Goal: Task Accomplishment & Management: Complete application form

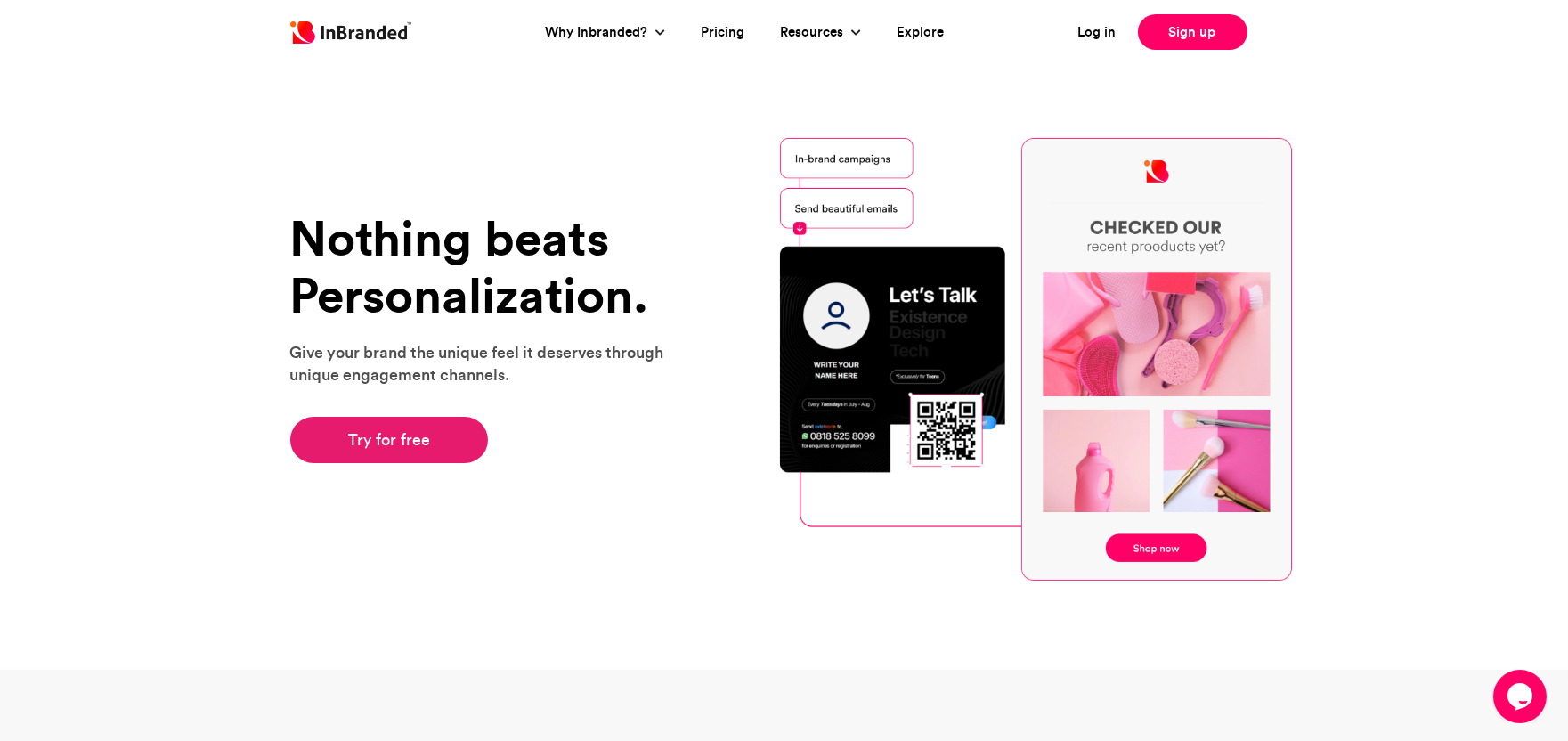
click at [389, 449] on link "Try for free" at bounding box center [389, 439] width 198 height 46
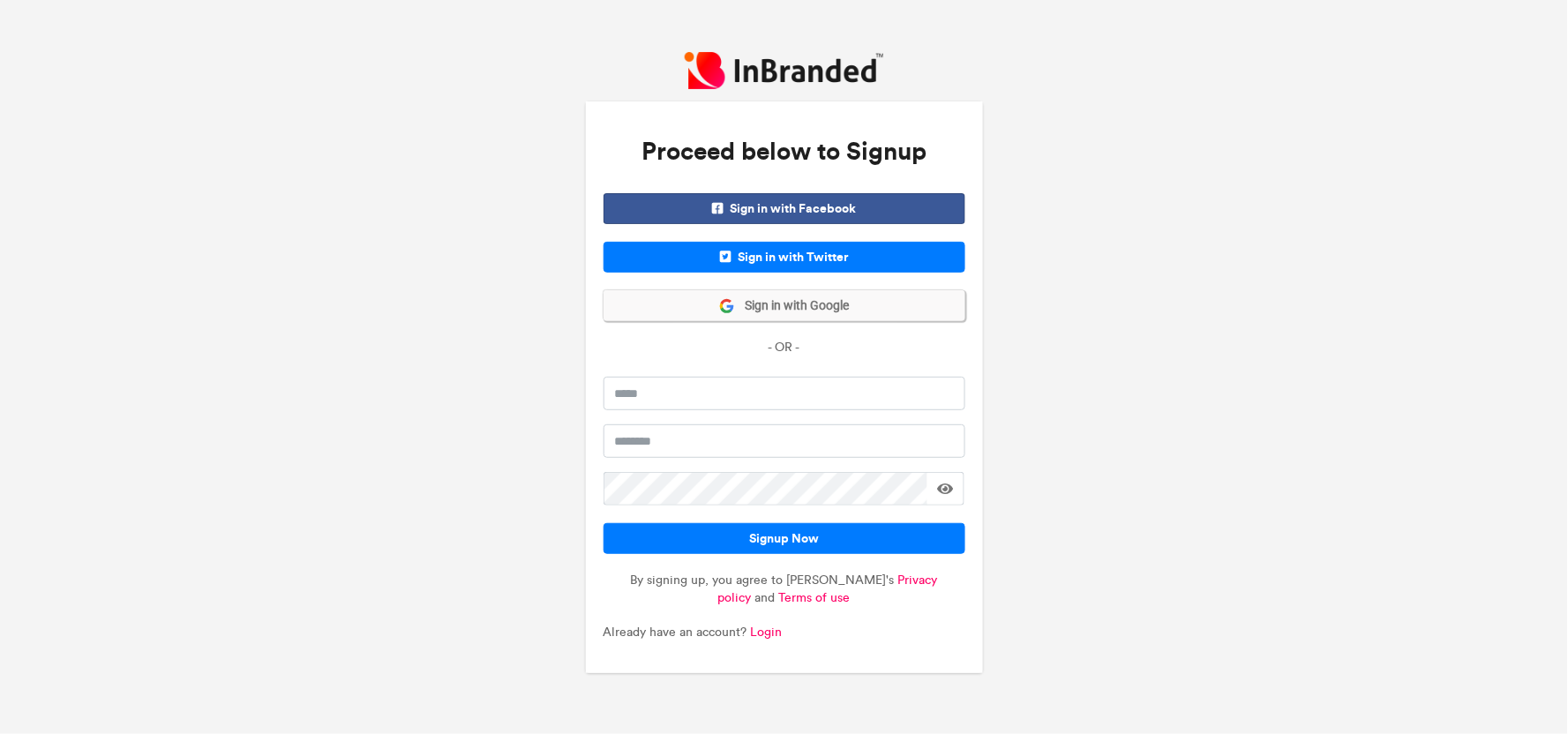
click at [789, 300] on span "Sign in with Google" at bounding box center [792, 305] width 115 height 18
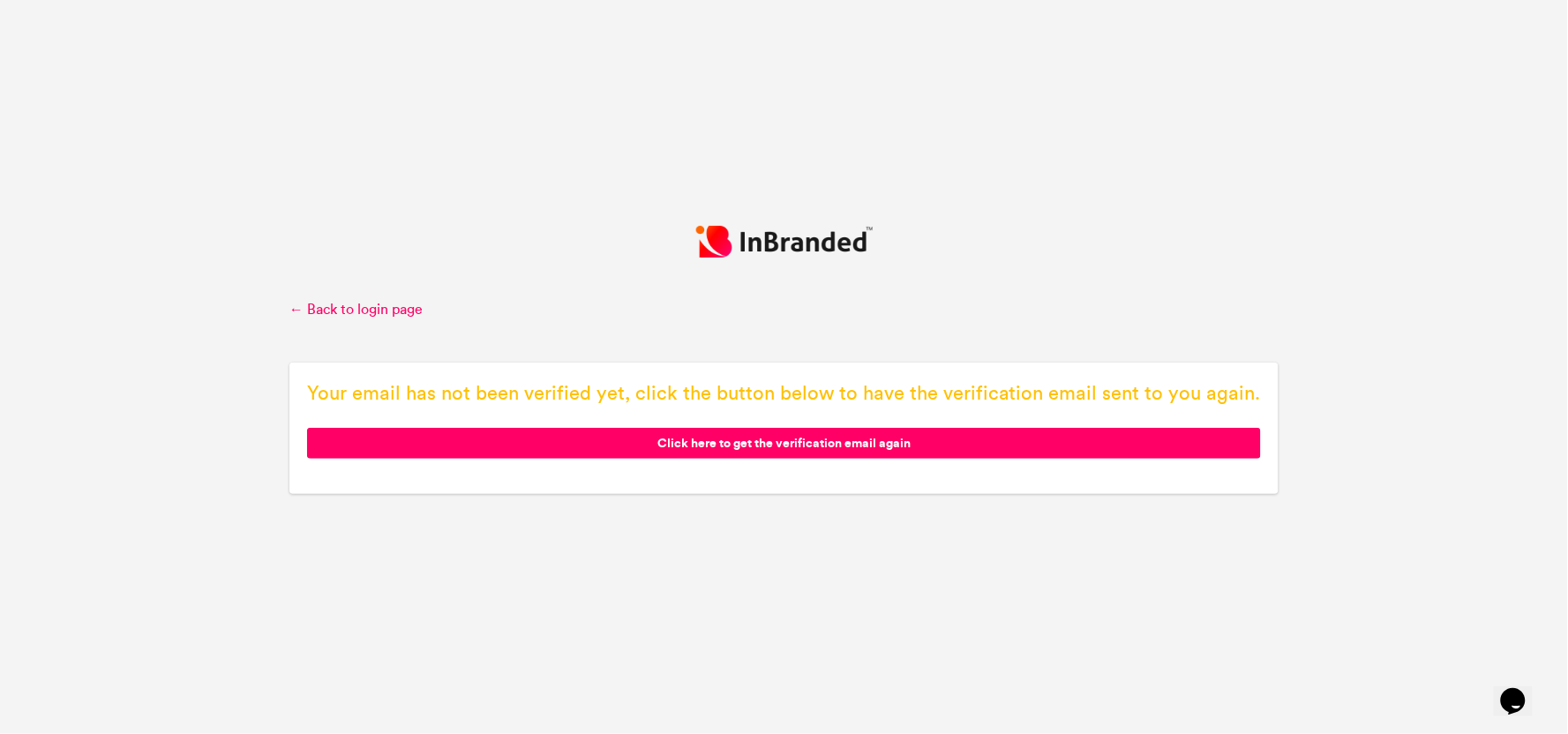
click at [853, 442] on span "Click here to get the verification email again" at bounding box center [784, 443] width 954 height 31
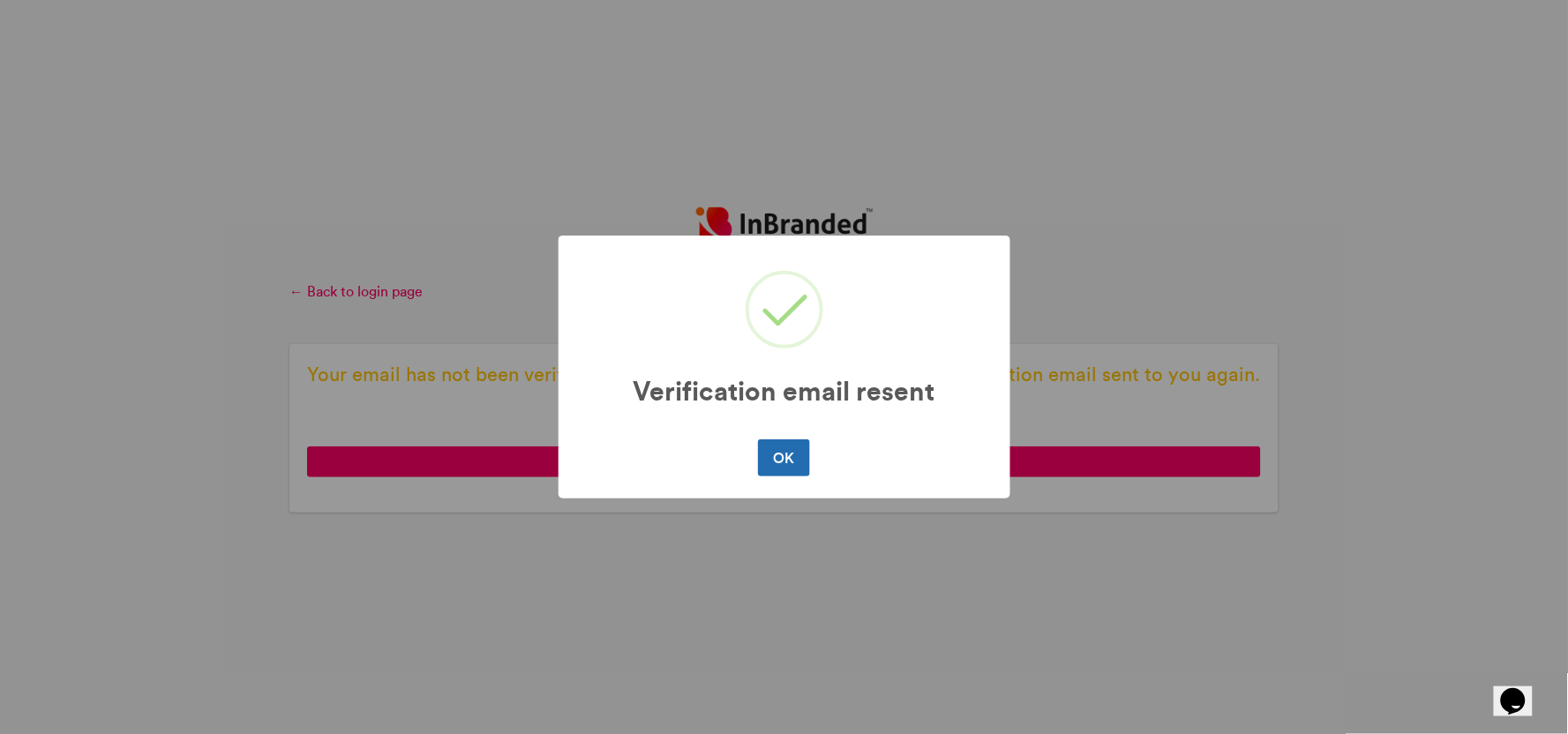
click at [776, 465] on button "OK" at bounding box center [783, 457] width 52 height 37
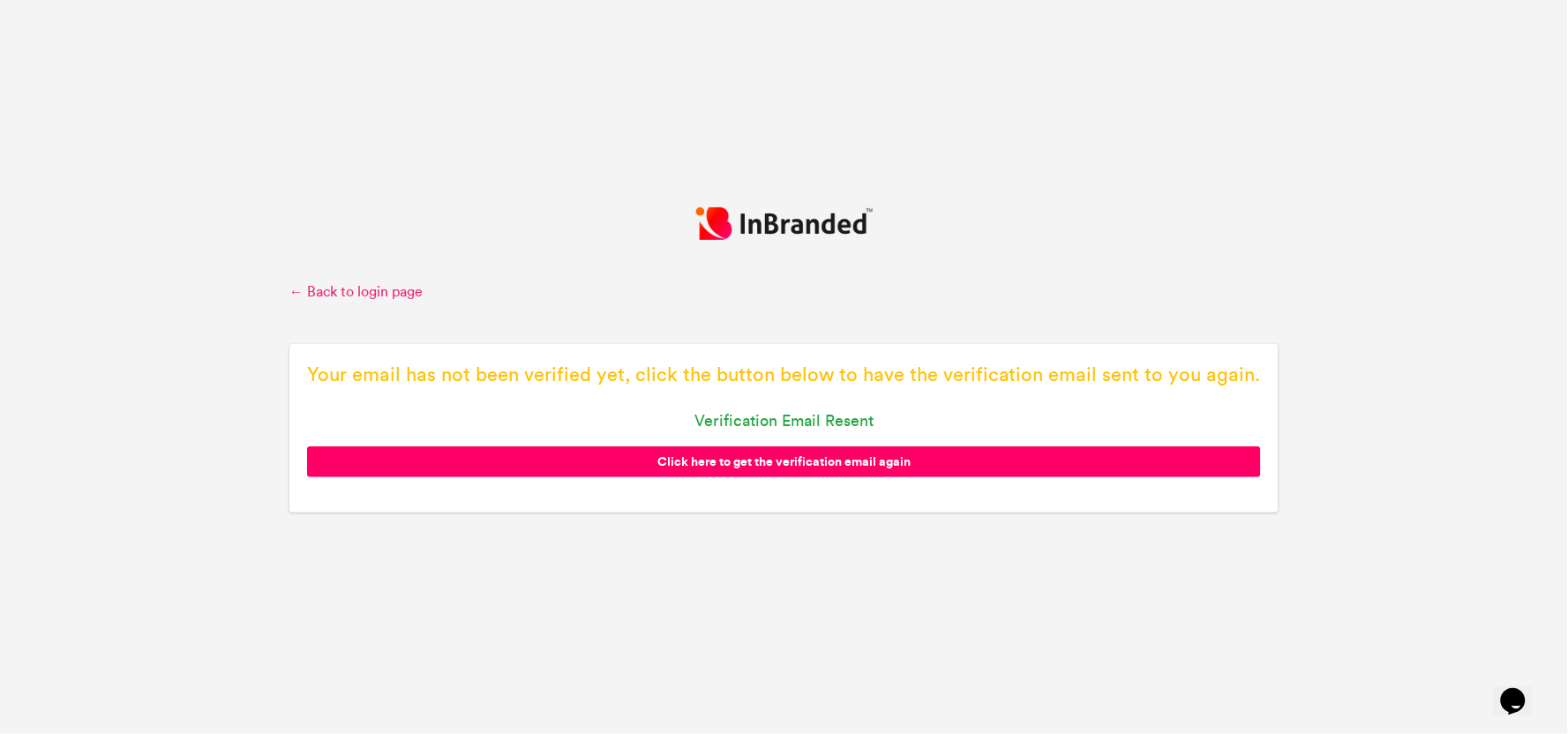
click at [326, 285] on link "← Back to login page" at bounding box center [784, 291] width 989 height 20
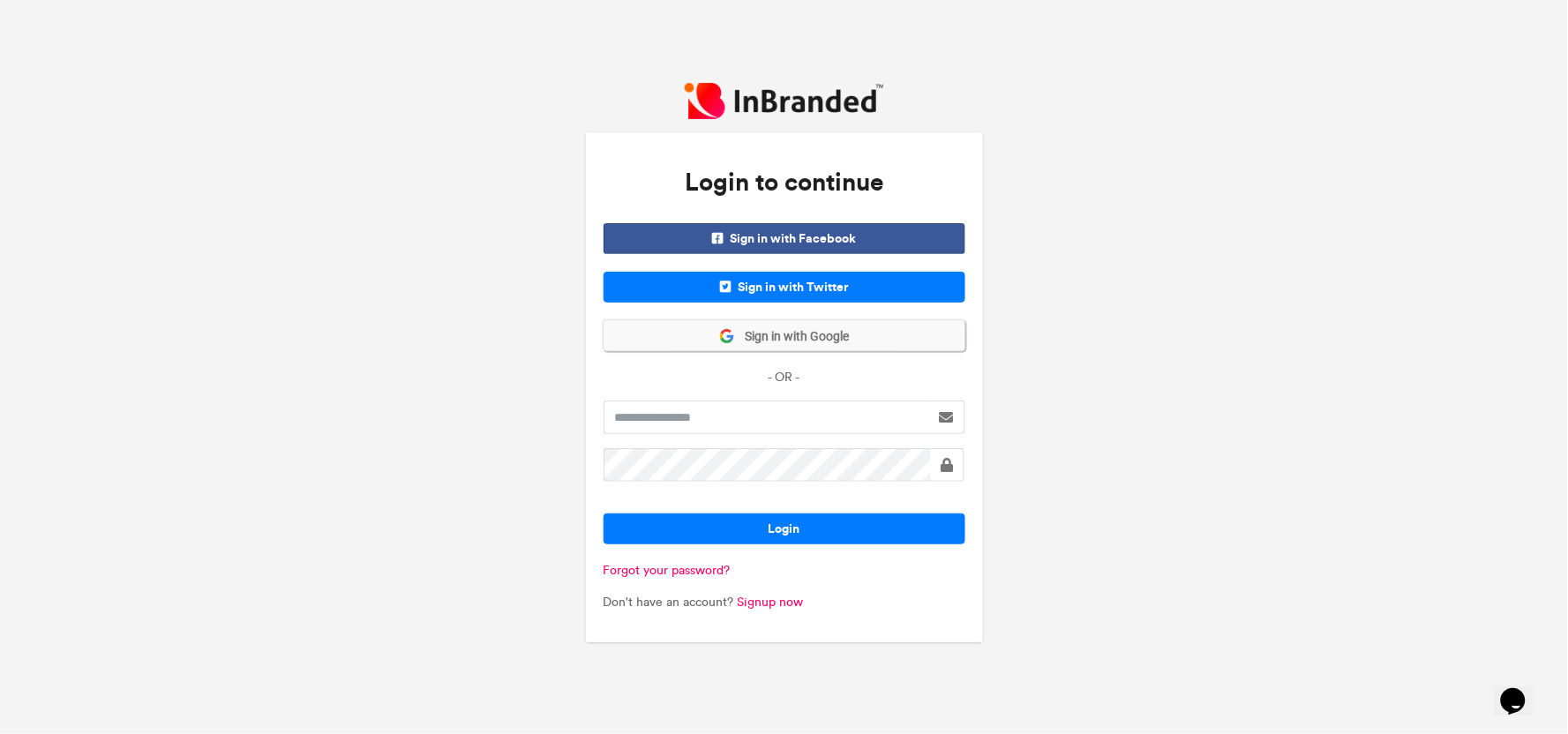
click at [816, 336] on span "Sign in with Google" at bounding box center [792, 336] width 115 height 18
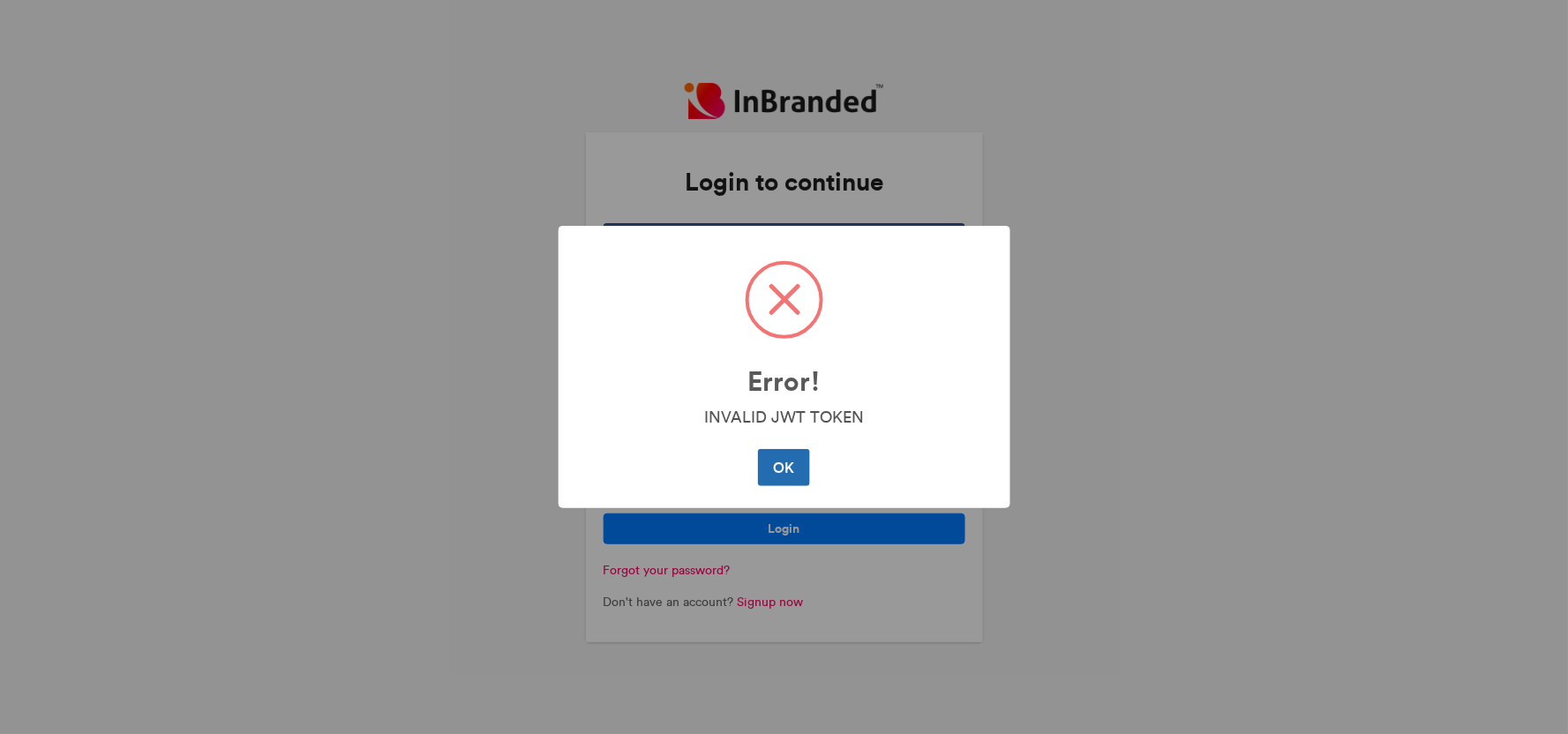
click at [782, 455] on button "OK" at bounding box center [783, 467] width 52 height 37
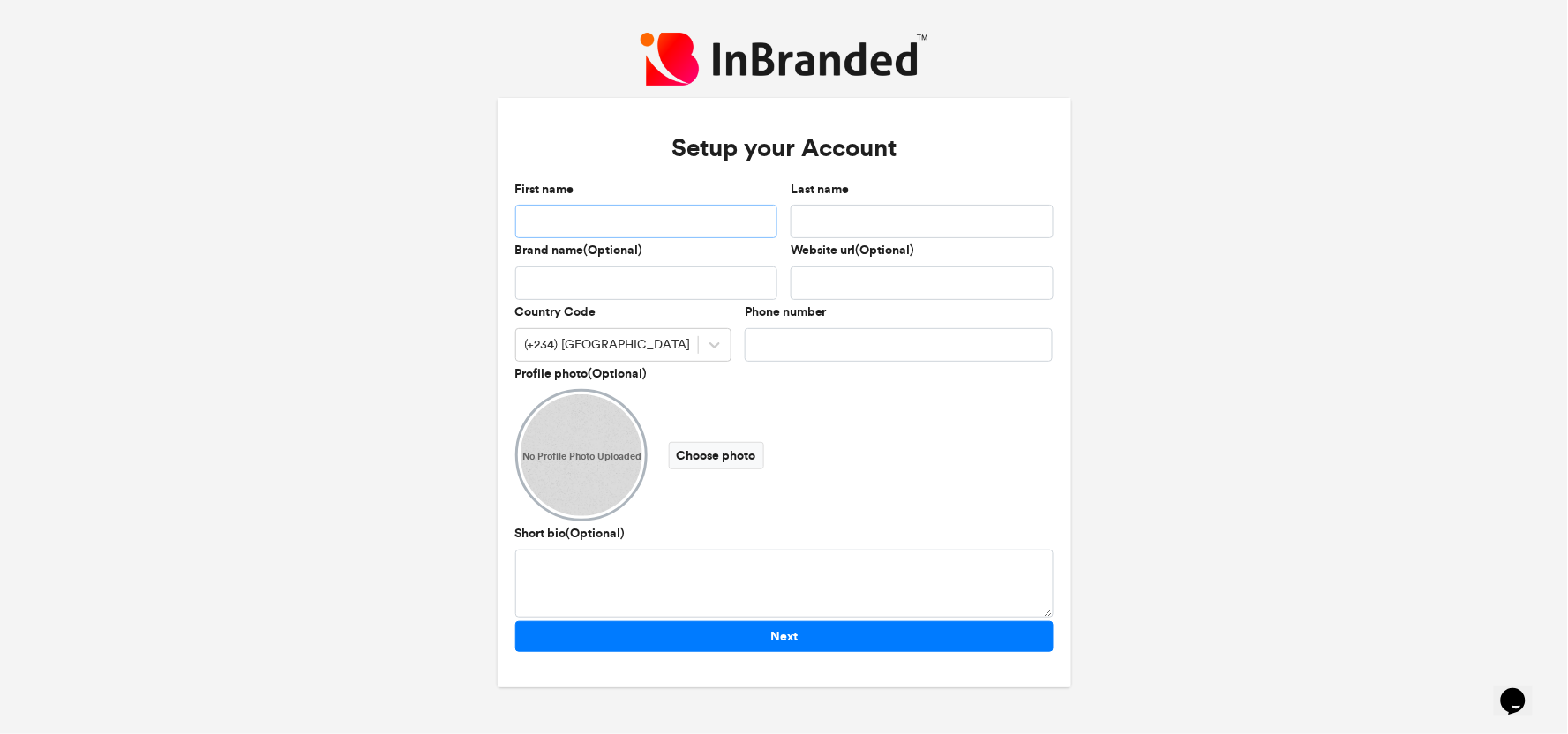
click at [677, 233] on input "First name" at bounding box center [647, 222] width 263 height 34
type input "****"
type input "*****"
click at [805, 347] on input "Phone number" at bounding box center [899, 345] width 308 height 34
type input "**********"
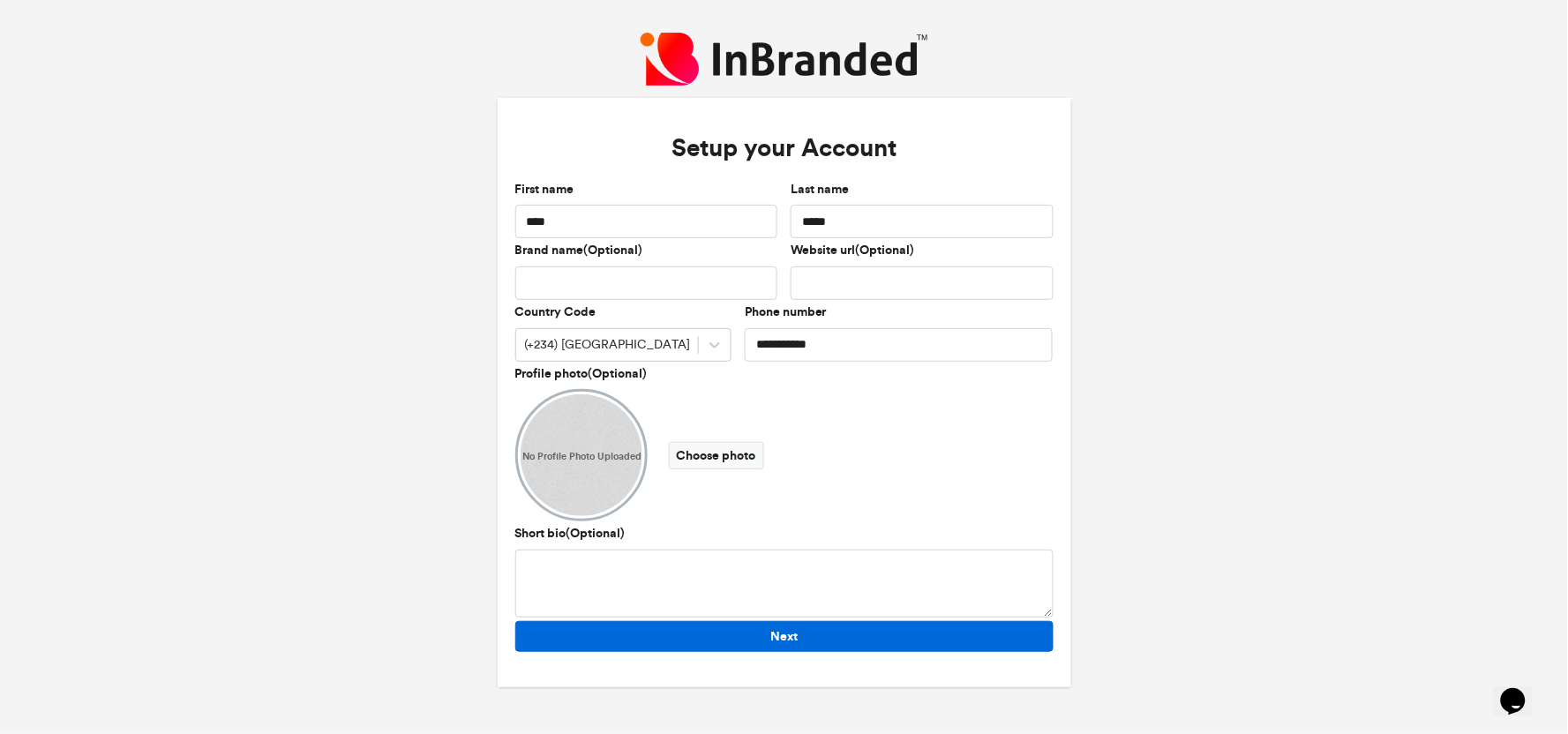
click at [833, 629] on button "Next" at bounding box center [784, 636] width 539 height 31
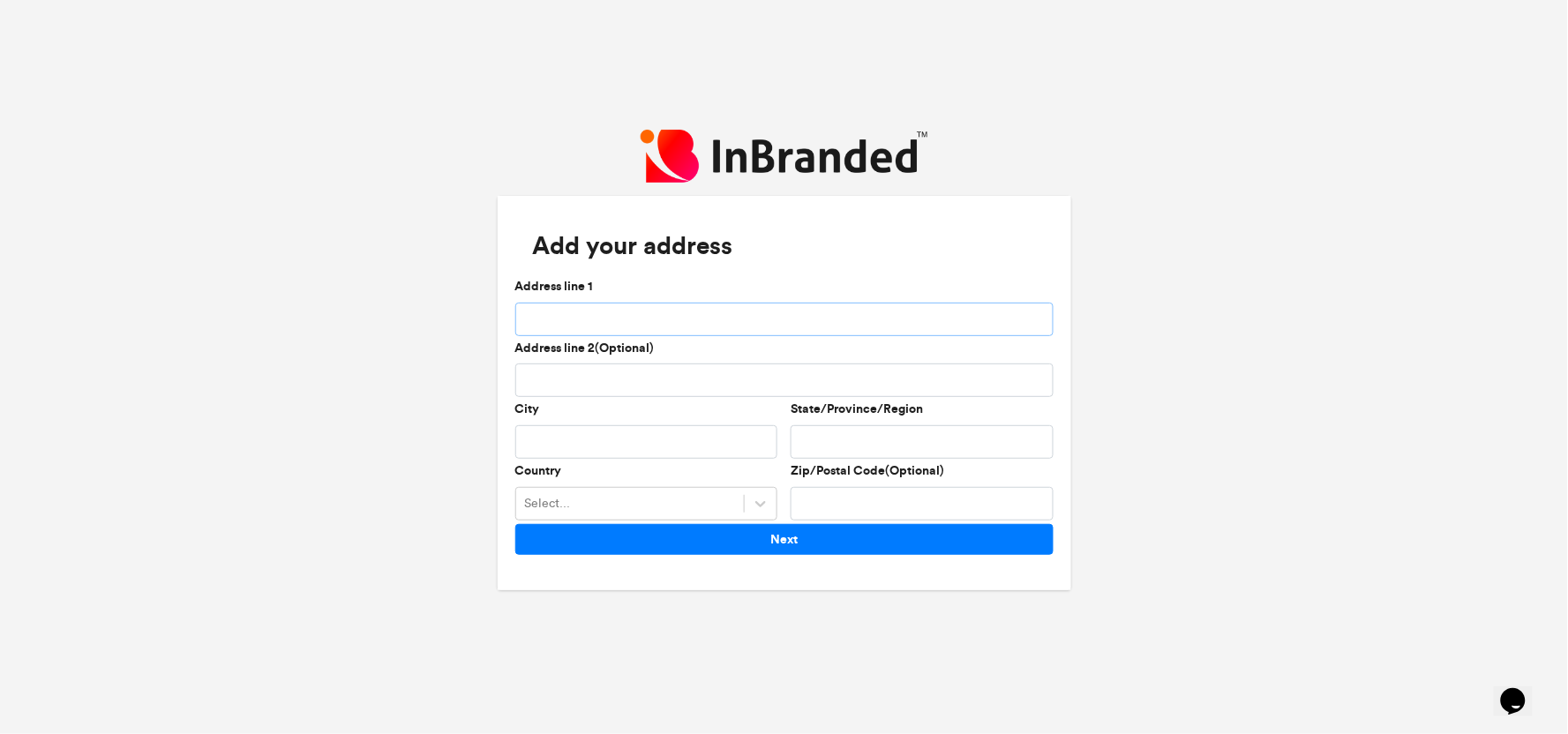
click at [664, 310] on input "Address line 1" at bounding box center [784, 320] width 539 height 34
click at [1186, 486] on div "Add your address Address line 1 Address line 2(Optional) City State/Province/Re…" at bounding box center [784, 367] width 1568 height 734
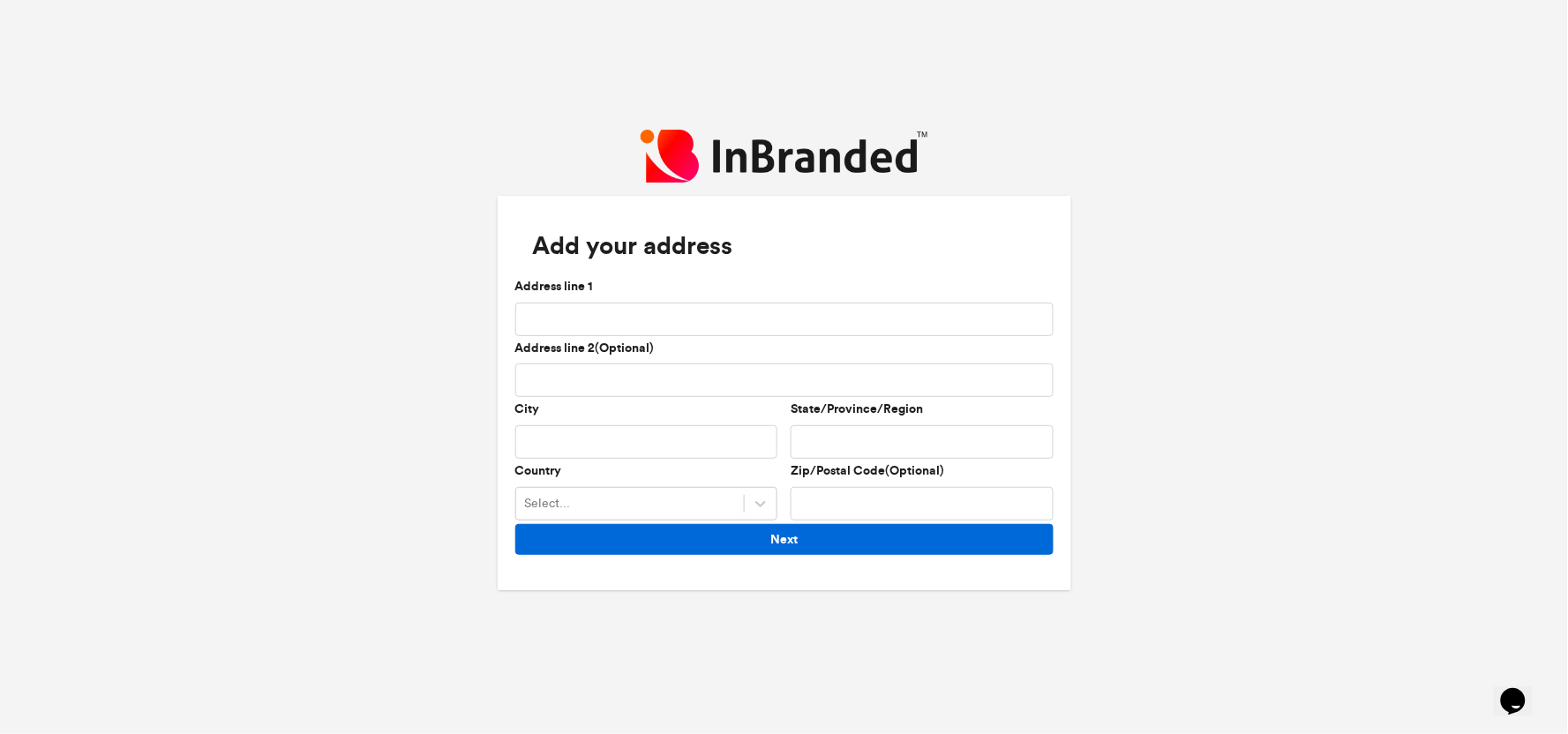
click at [891, 539] on button "Next" at bounding box center [784, 539] width 539 height 31
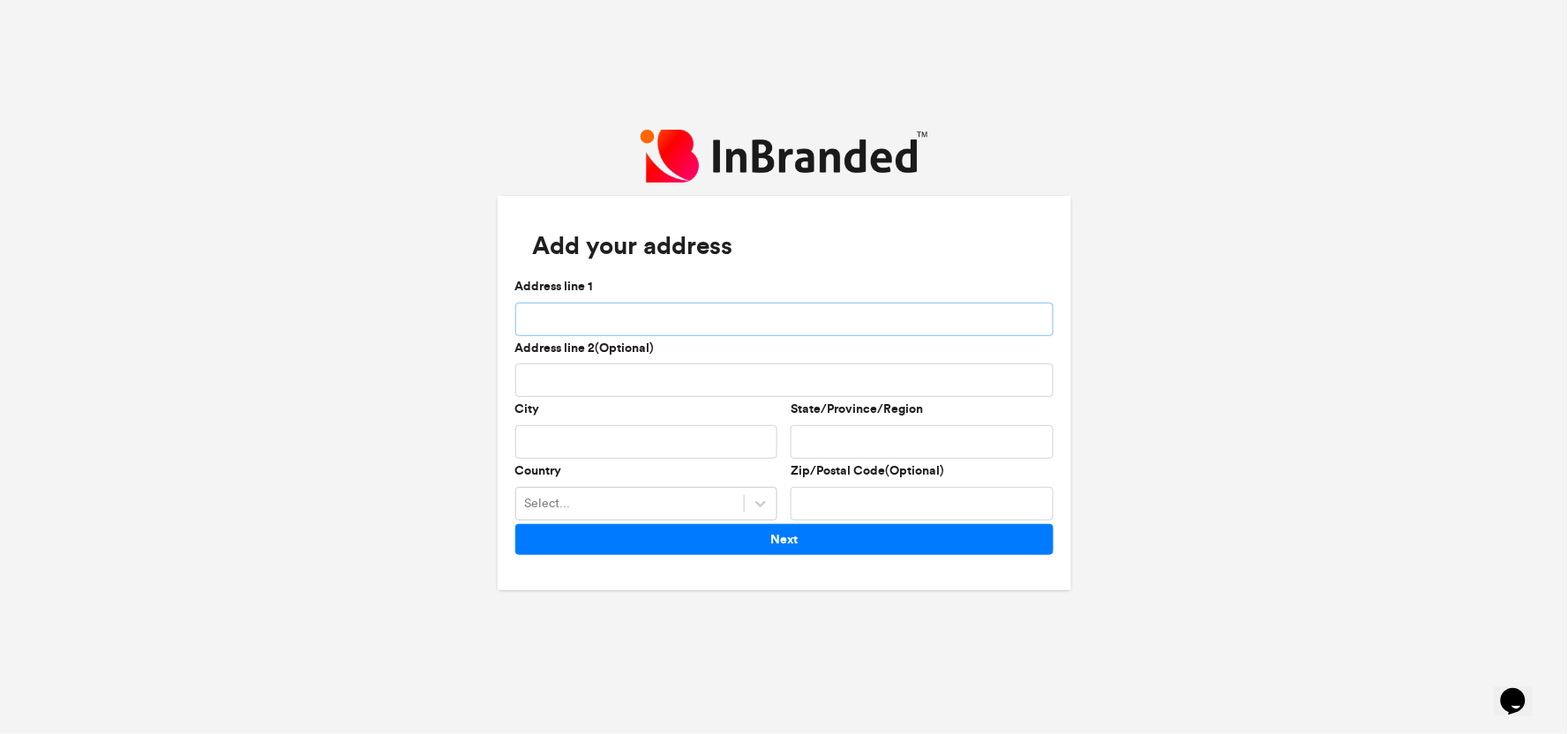
click at [694, 311] on input "Address line 1" at bounding box center [784, 320] width 539 height 34
type input "**********"
type input "*******"
type input "********"
type input "******"
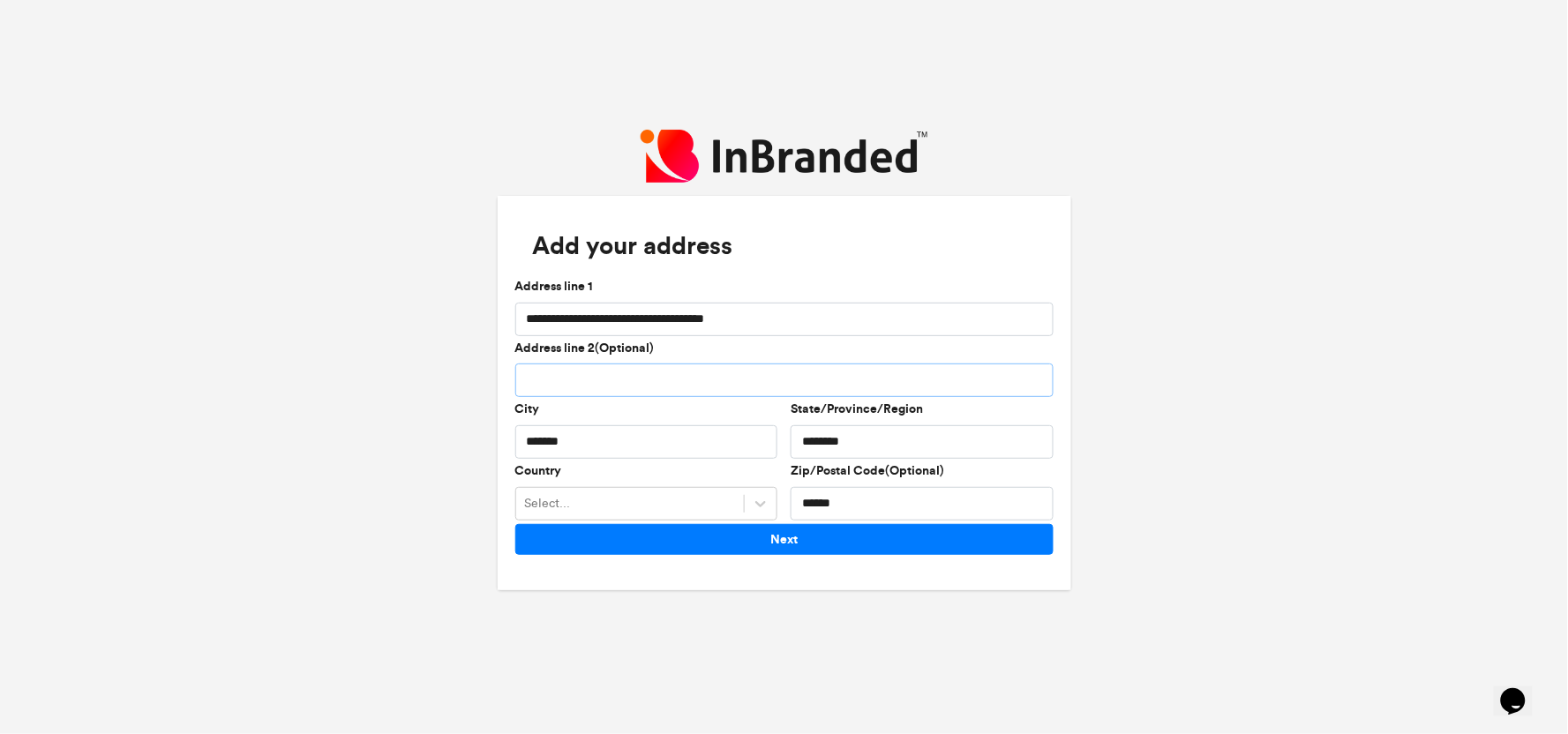
click at [624, 380] on input "Address line 2(Optional)" at bounding box center [784, 381] width 539 height 34
click at [722, 491] on div "Select..." at bounding box center [630, 503] width 228 height 29
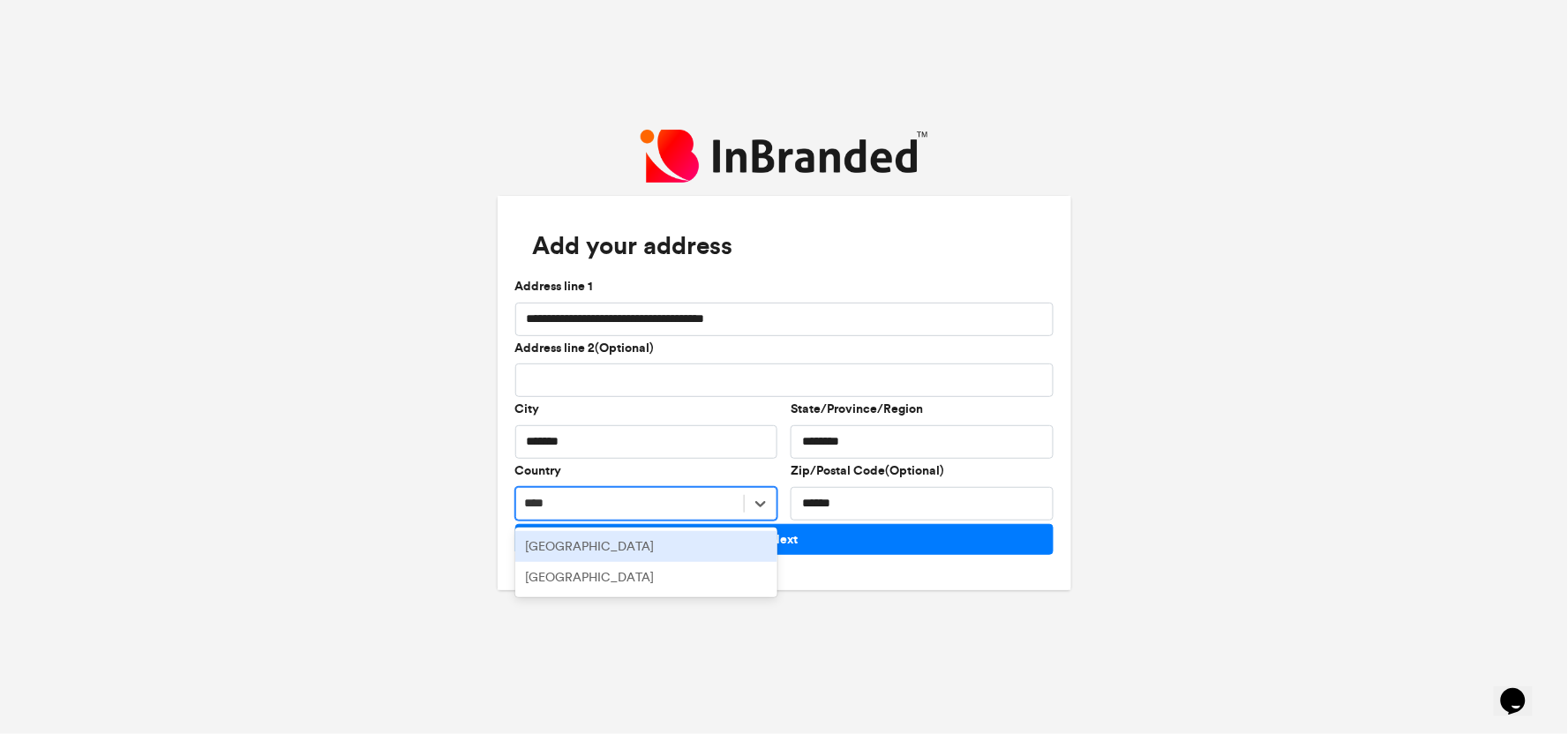
type input "*****"
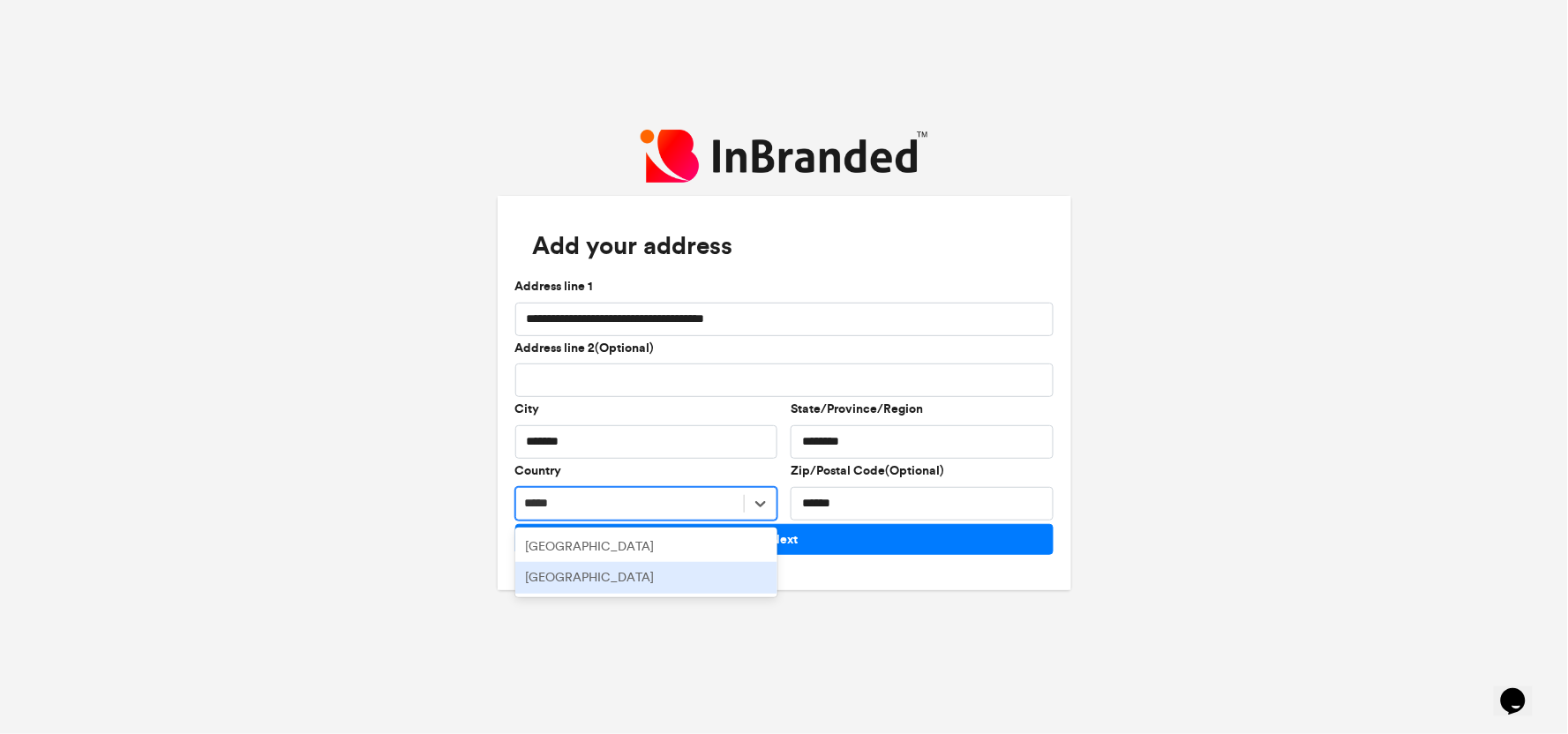
click at [673, 579] on div "Nigeria" at bounding box center [647, 578] width 263 height 32
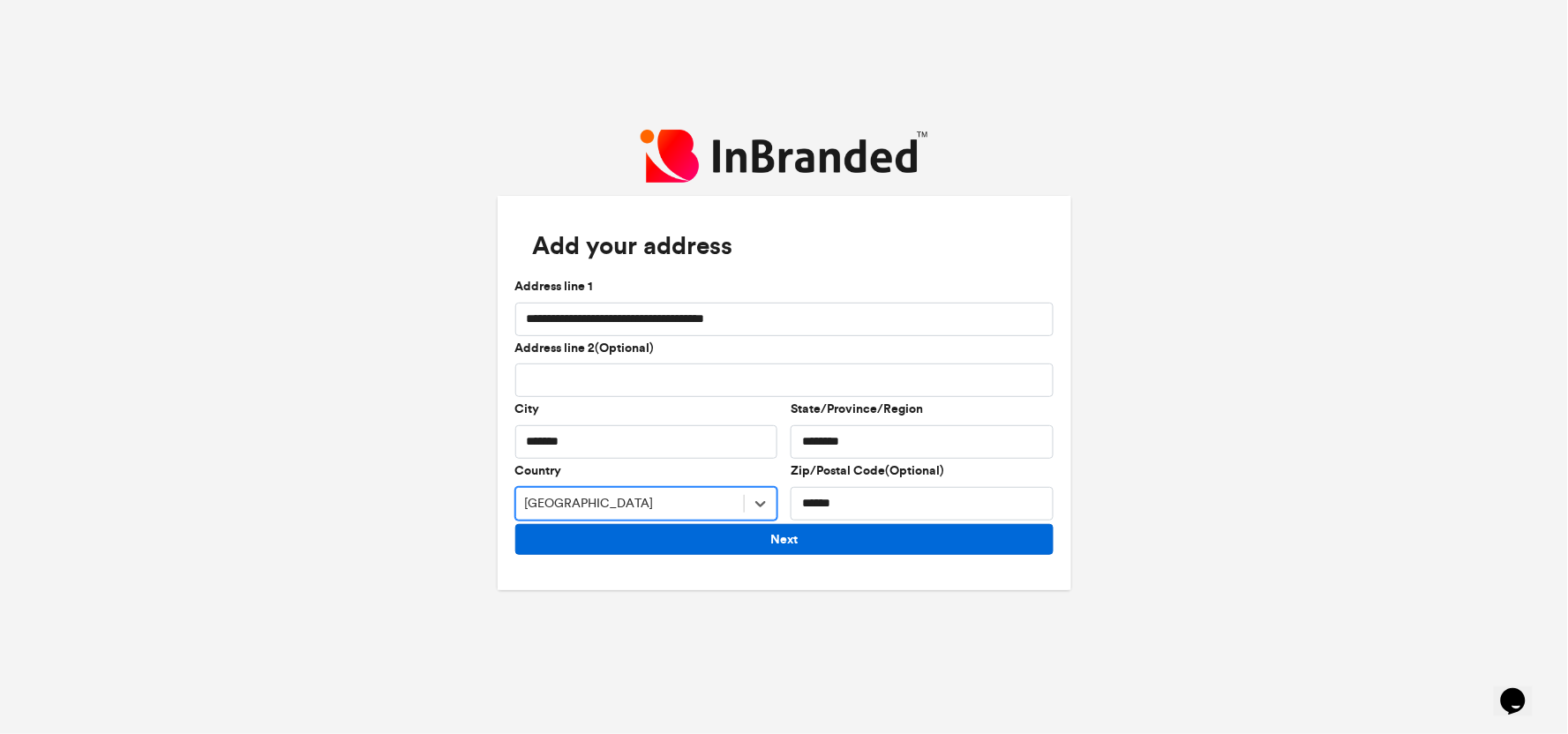
click at [809, 541] on button "Next" at bounding box center [784, 539] width 539 height 31
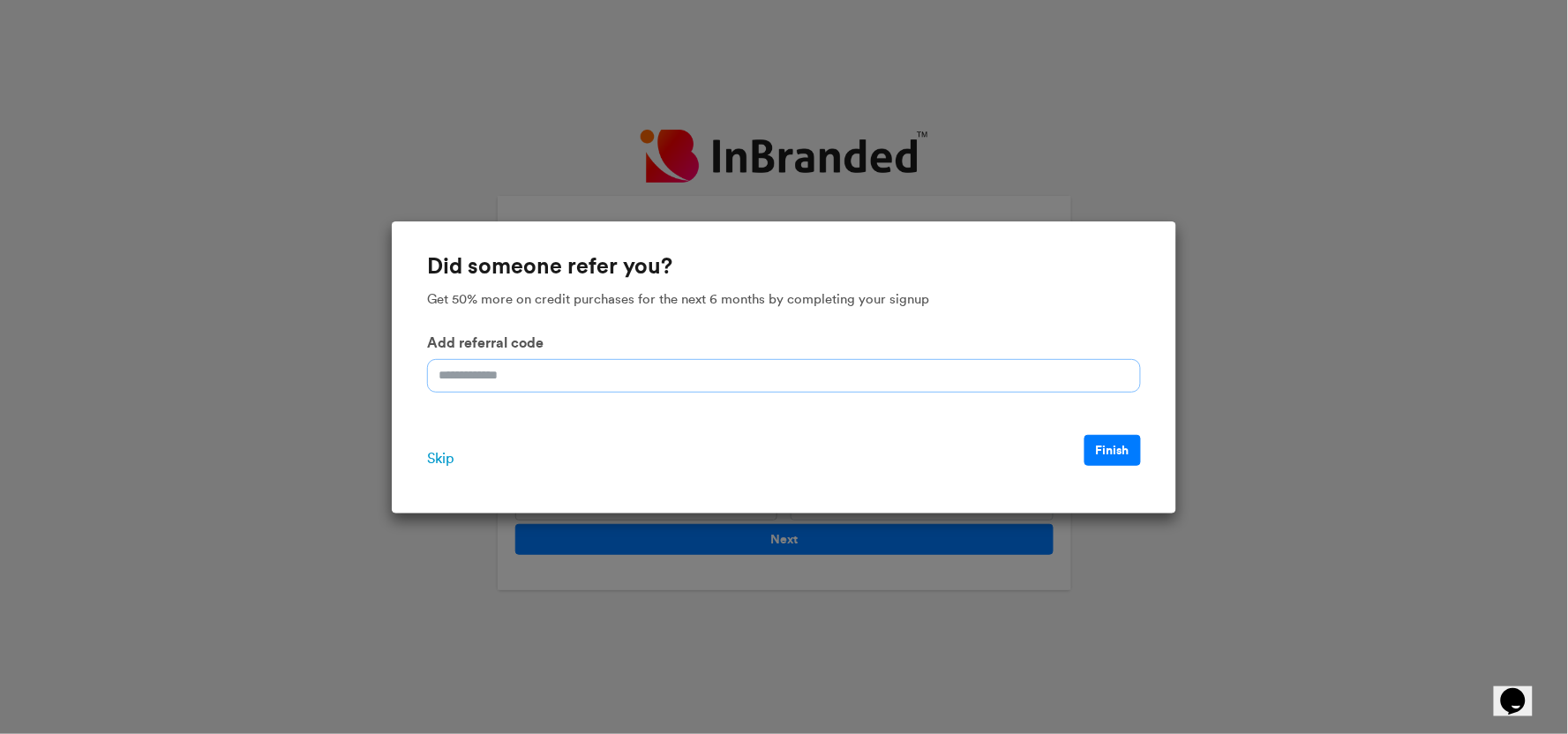
click at [621, 381] on input "Add referral code" at bounding box center [783, 376] width 713 height 34
click at [1112, 452] on button "Finish" at bounding box center [1112, 450] width 56 height 31
click at [441, 451] on span "Skip" at bounding box center [440, 459] width 26 height 22
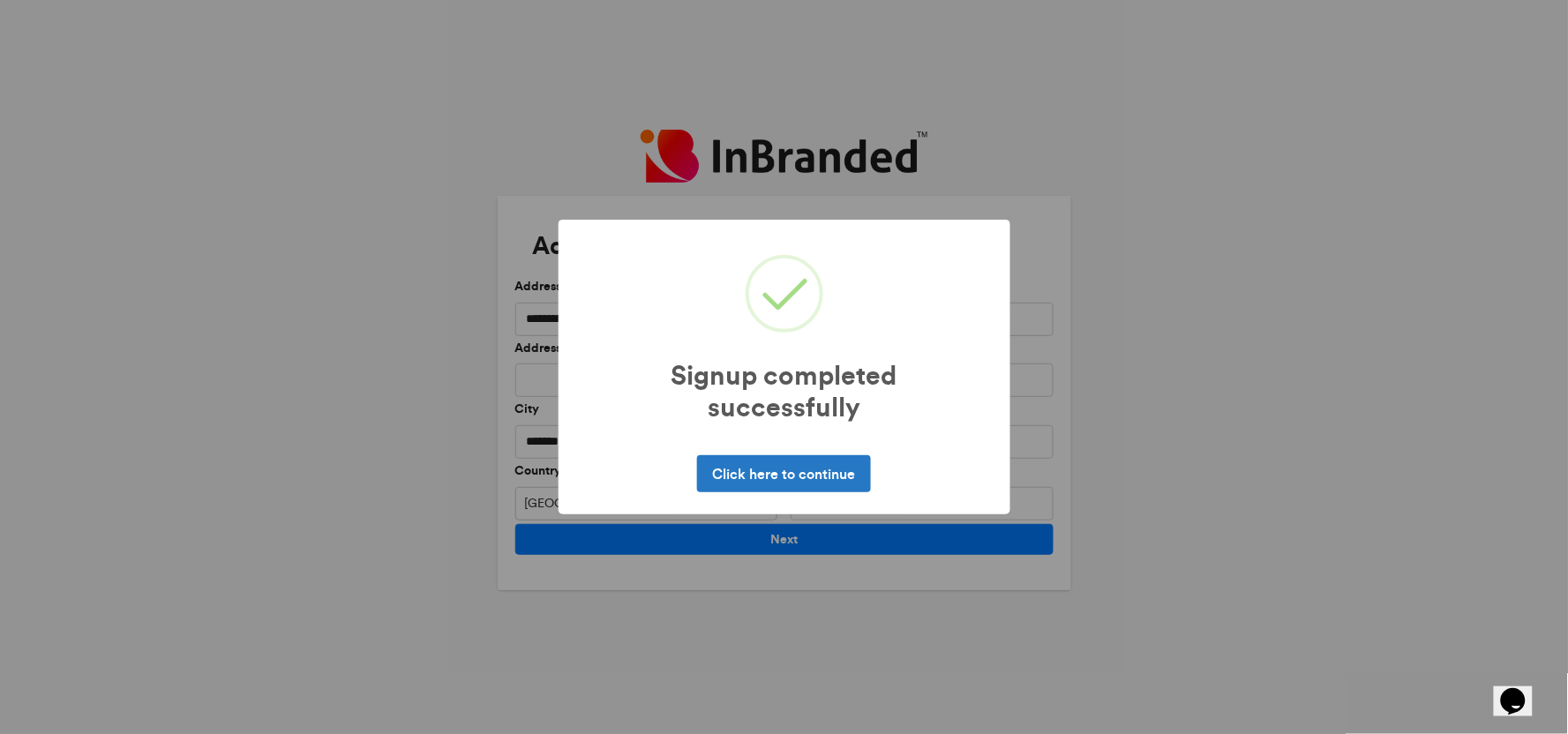
click at [805, 447] on div "Signup completed successfully × Click here to continue No Cancel" at bounding box center [784, 367] width 452 height 294
click at [813, 468] on button "Click here to continue" at bounding box center [783, 473] width 174 height 37
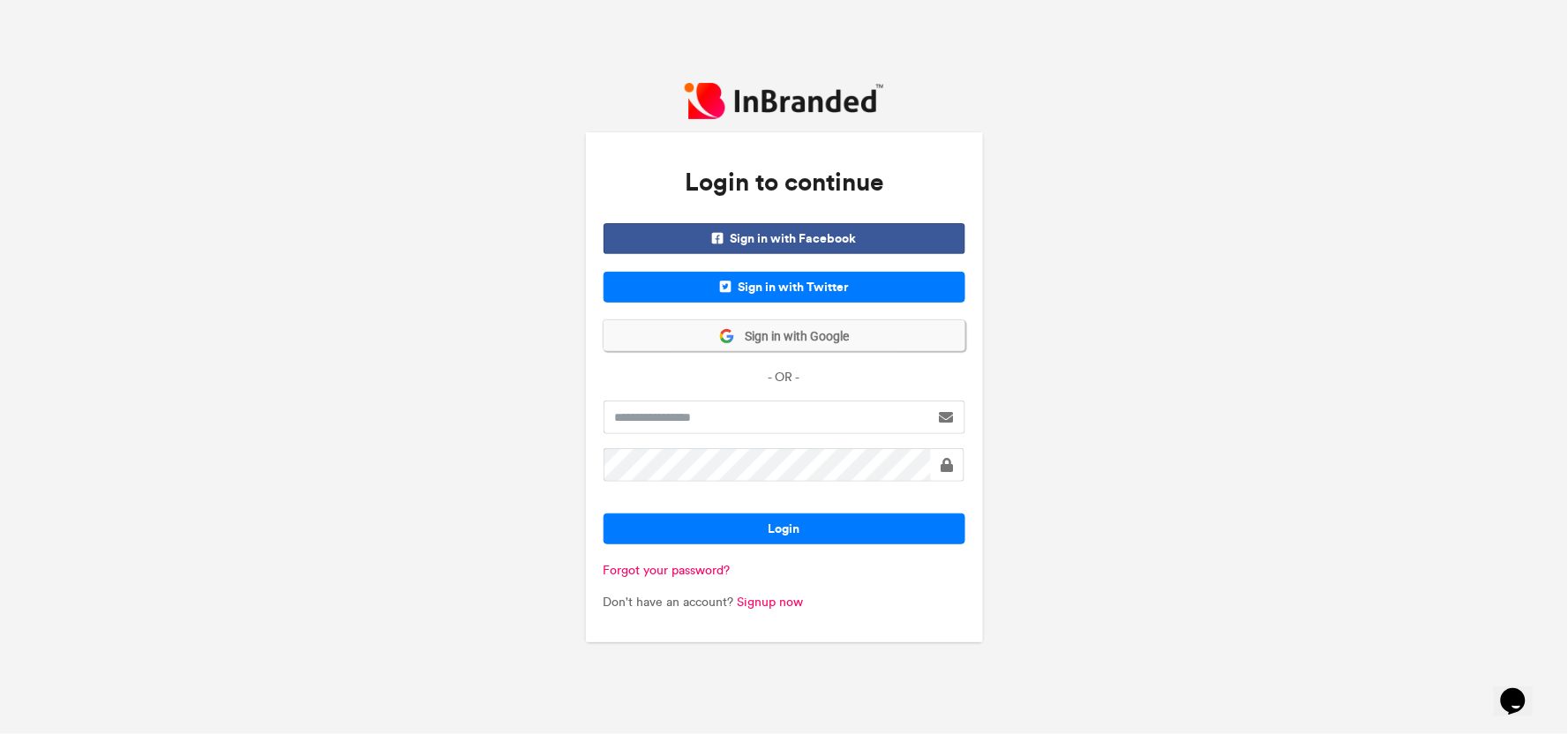
click at [839, 332] on span "Sign in with Google" at bounding box center [792, 336] width 115 height 18
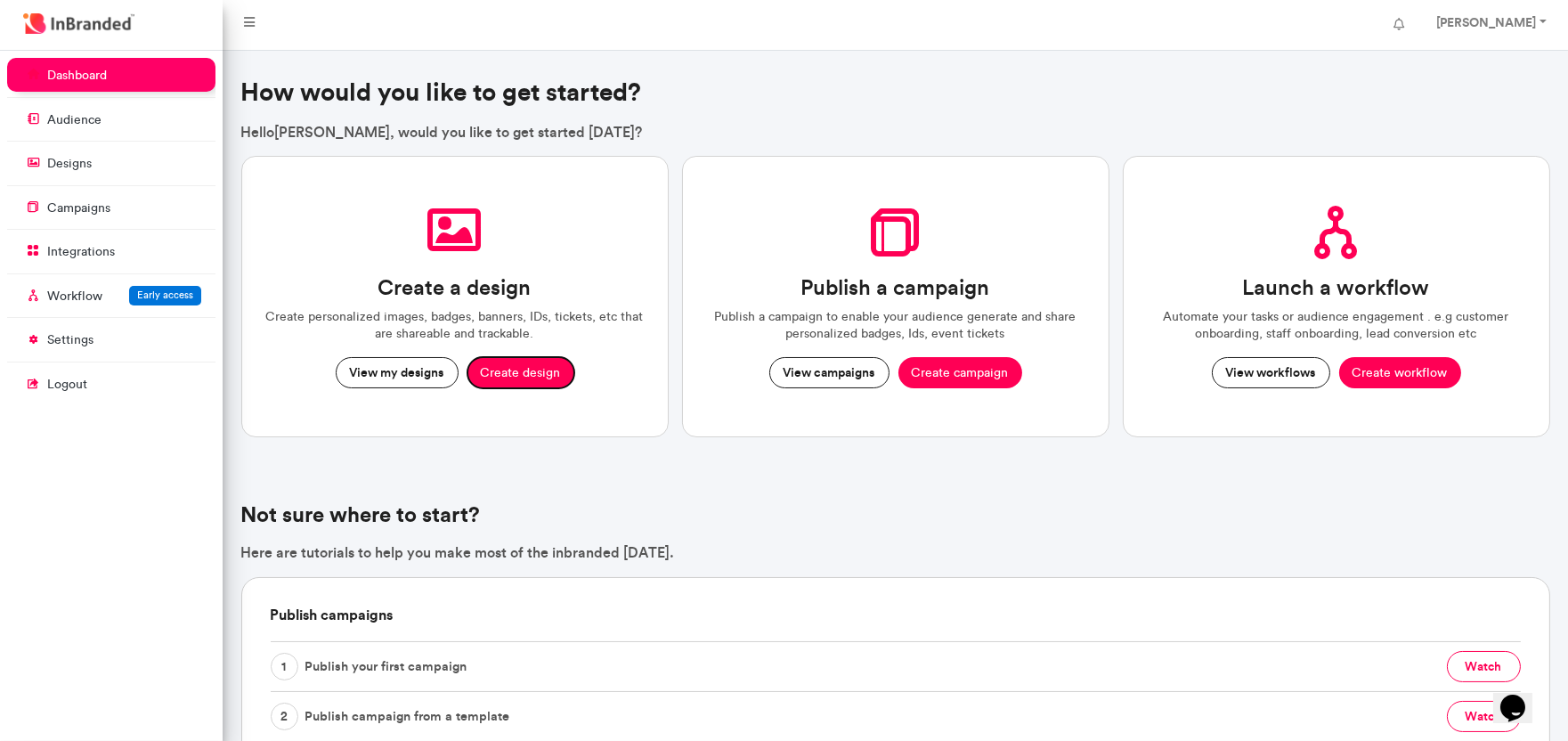
click at [532, 368] on button "Create design" at bounding box center [521, 373] width 107 height 32
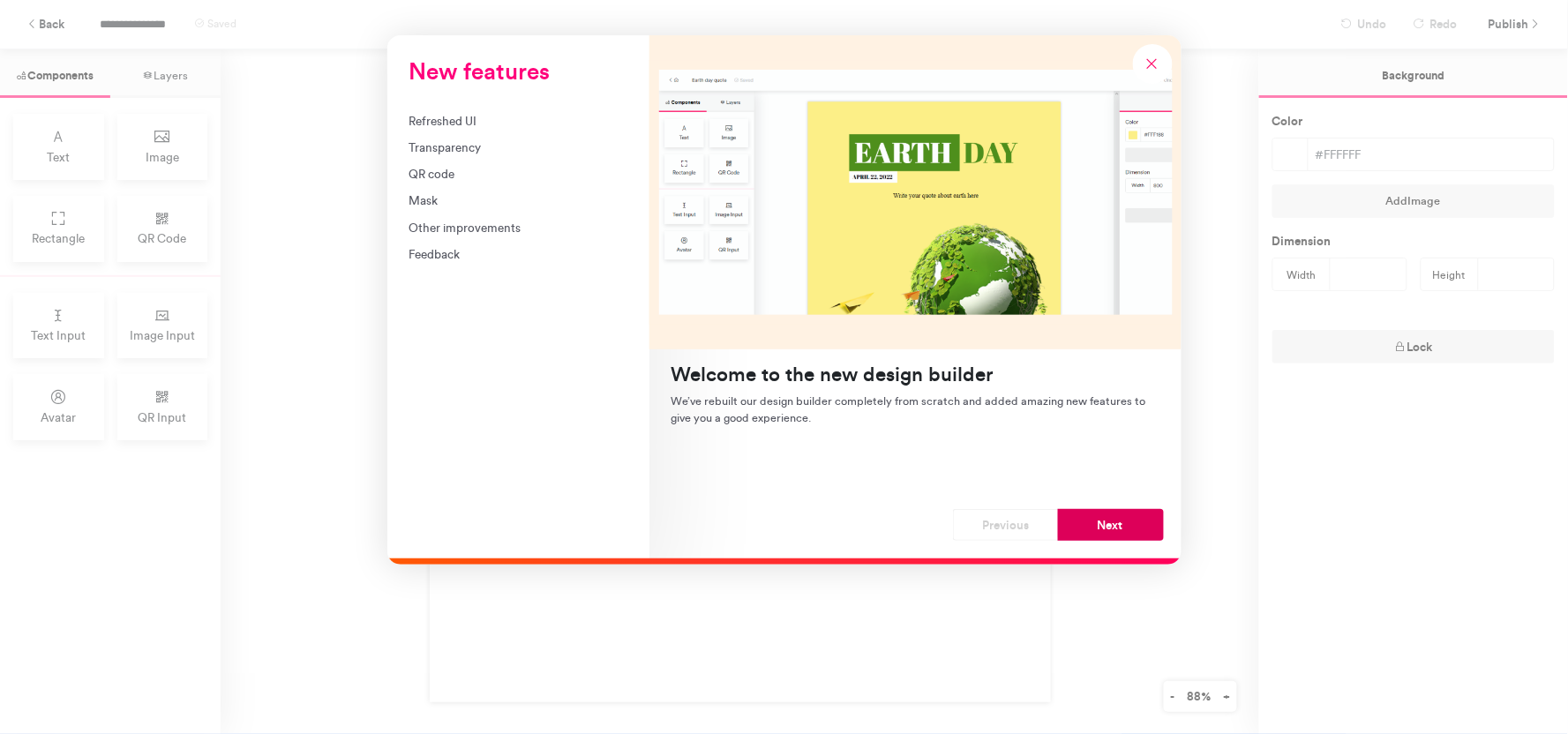
click at [1115, 519] on button "Next" at bounding box center [1110, 525] width 106 height 32
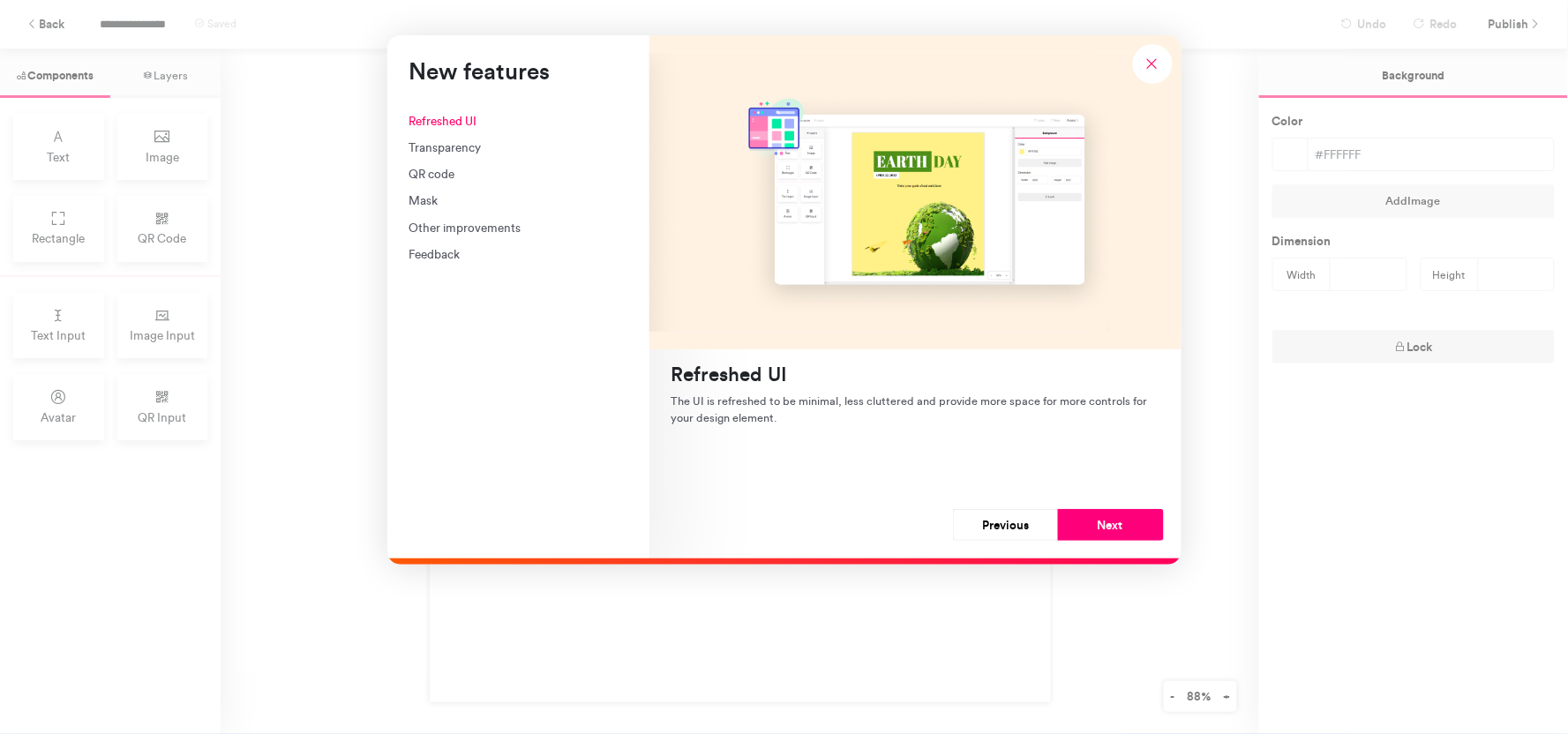
click at [1115, 519] on button "Next" at bounding box center [1110, 525] width 106 height 32
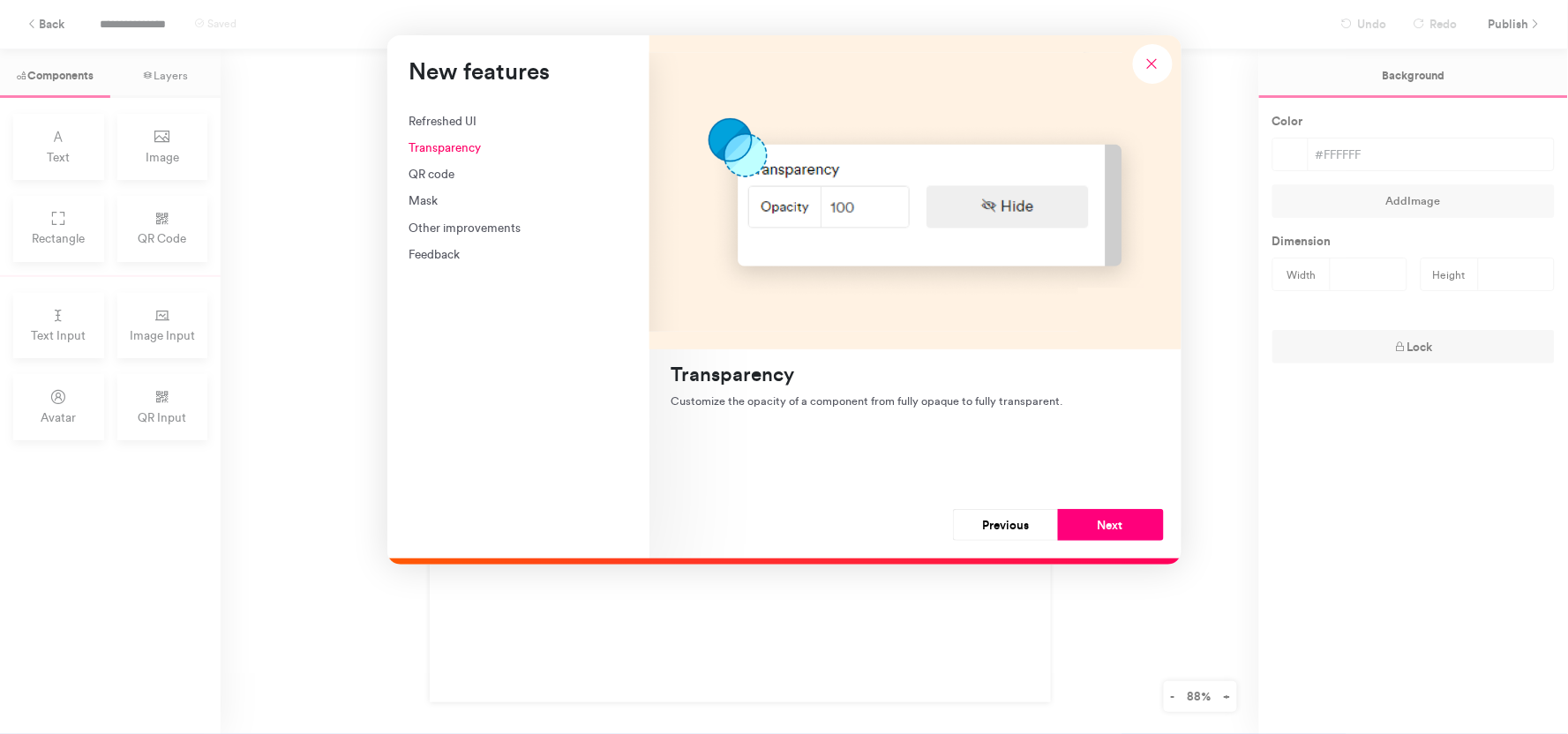
click at [1115, 519] on button "Next" at bounding box center [1110, 525] width 106 height 32
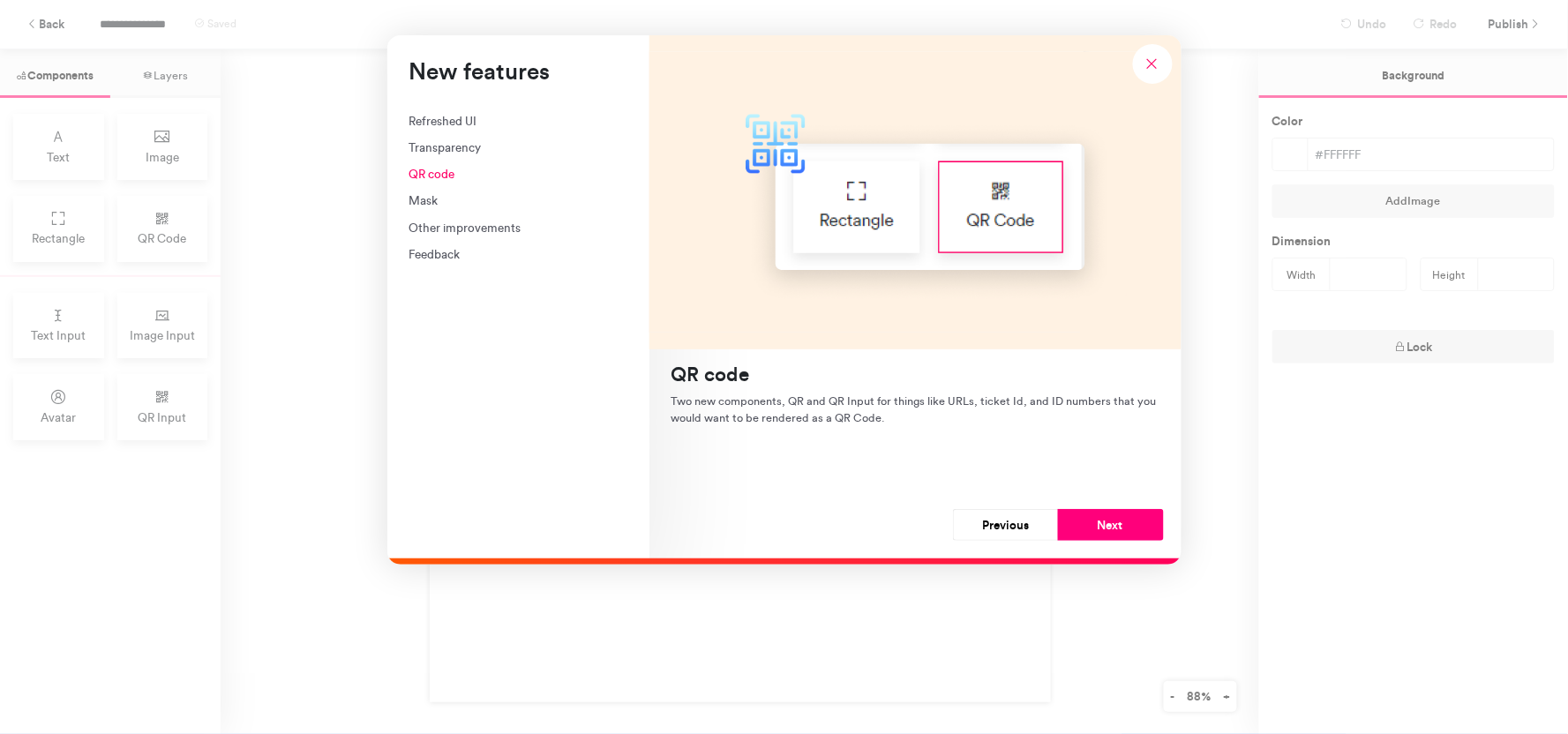
click at [1115, 519] on button "Next" at bounding box center [1110, 525] width 106 height 32
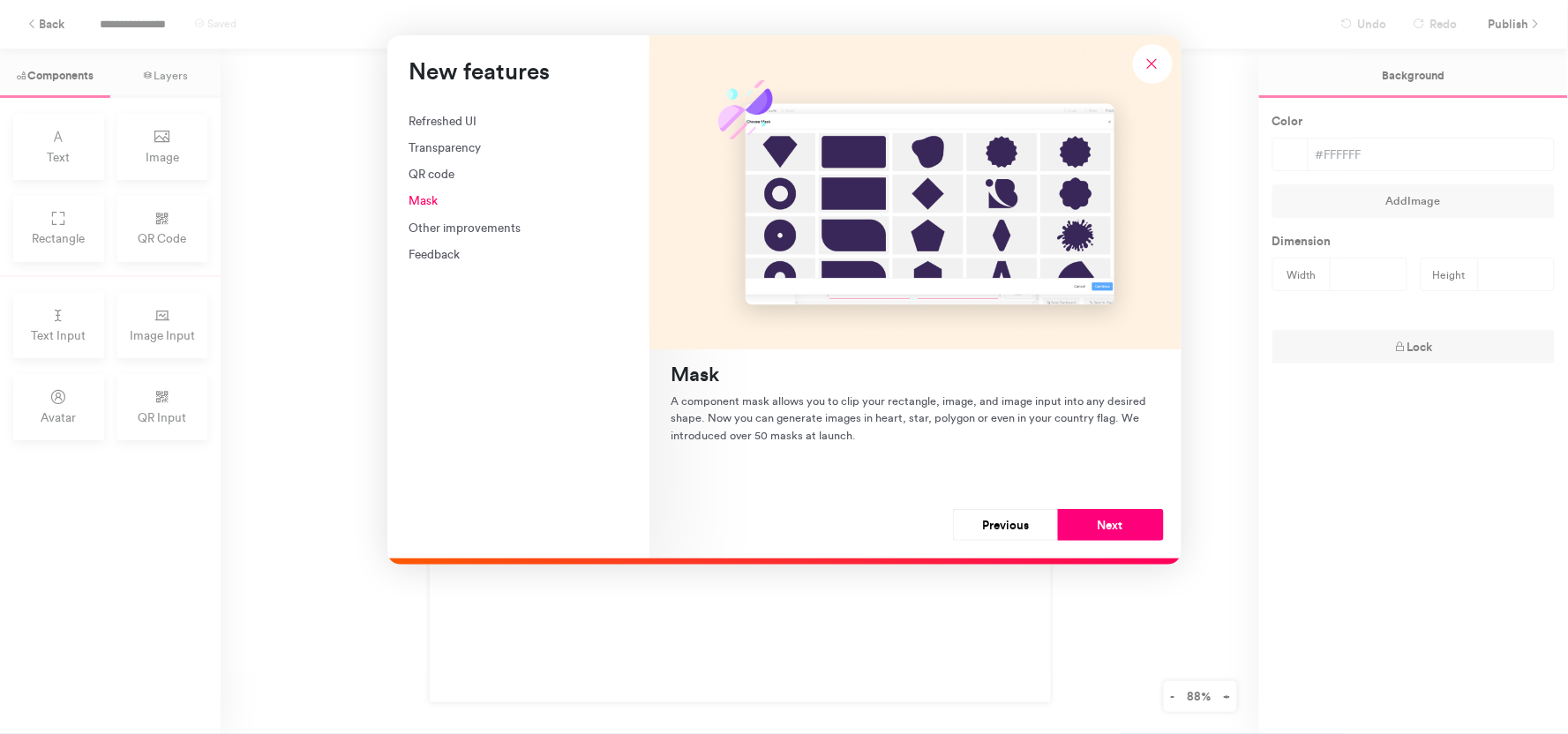
click at [416, 133] on div "Refreshed UI Transparency QR code Mask Other improvements Feedback" at bounding box center [518, 187] width 218 height 151
click at [418, 120] on div "Refreshed UI" at bounding box center [518, 120] width 218 height 18
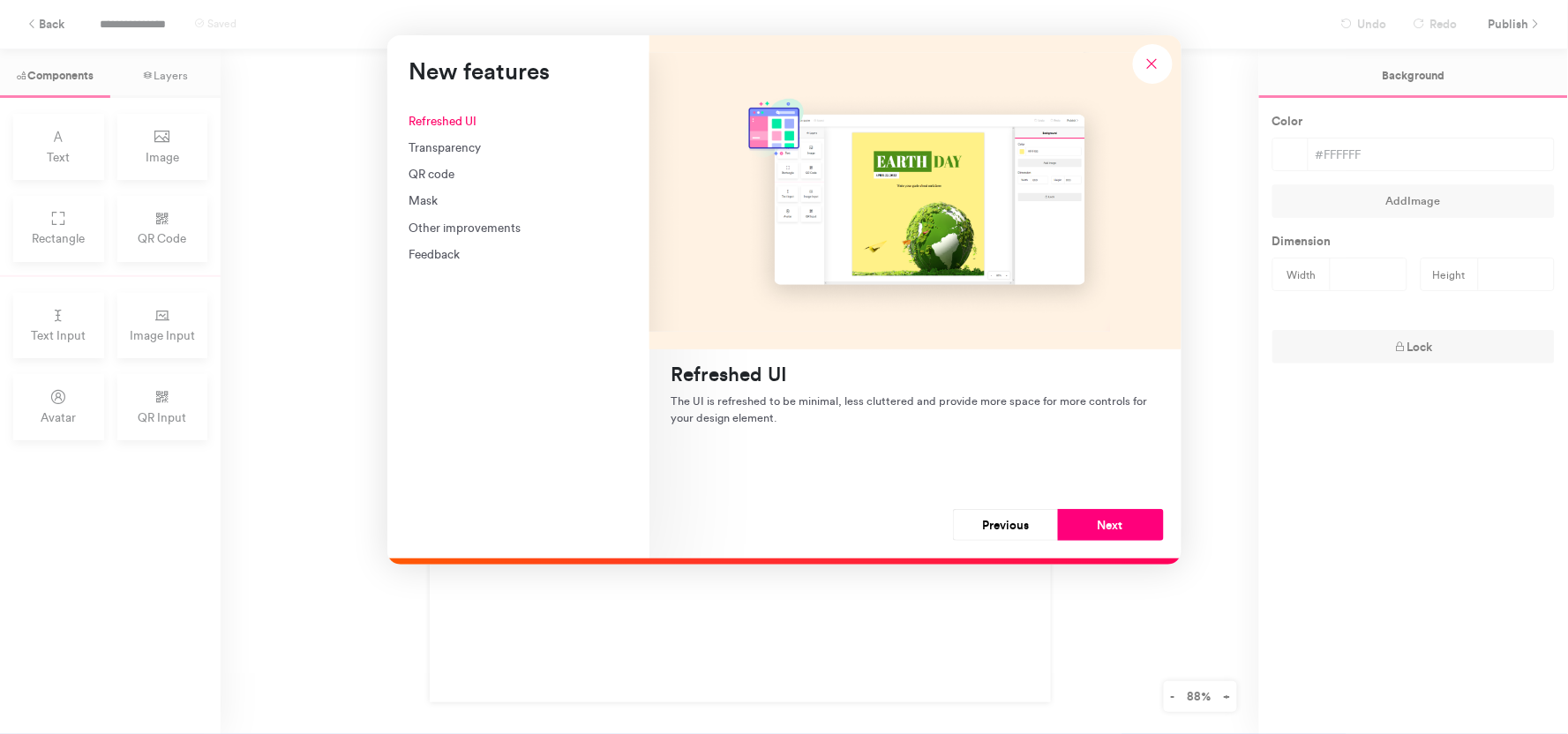
click at [441, 145] on div "Transparency" at bounding box center [518, 147] width 218 height 18
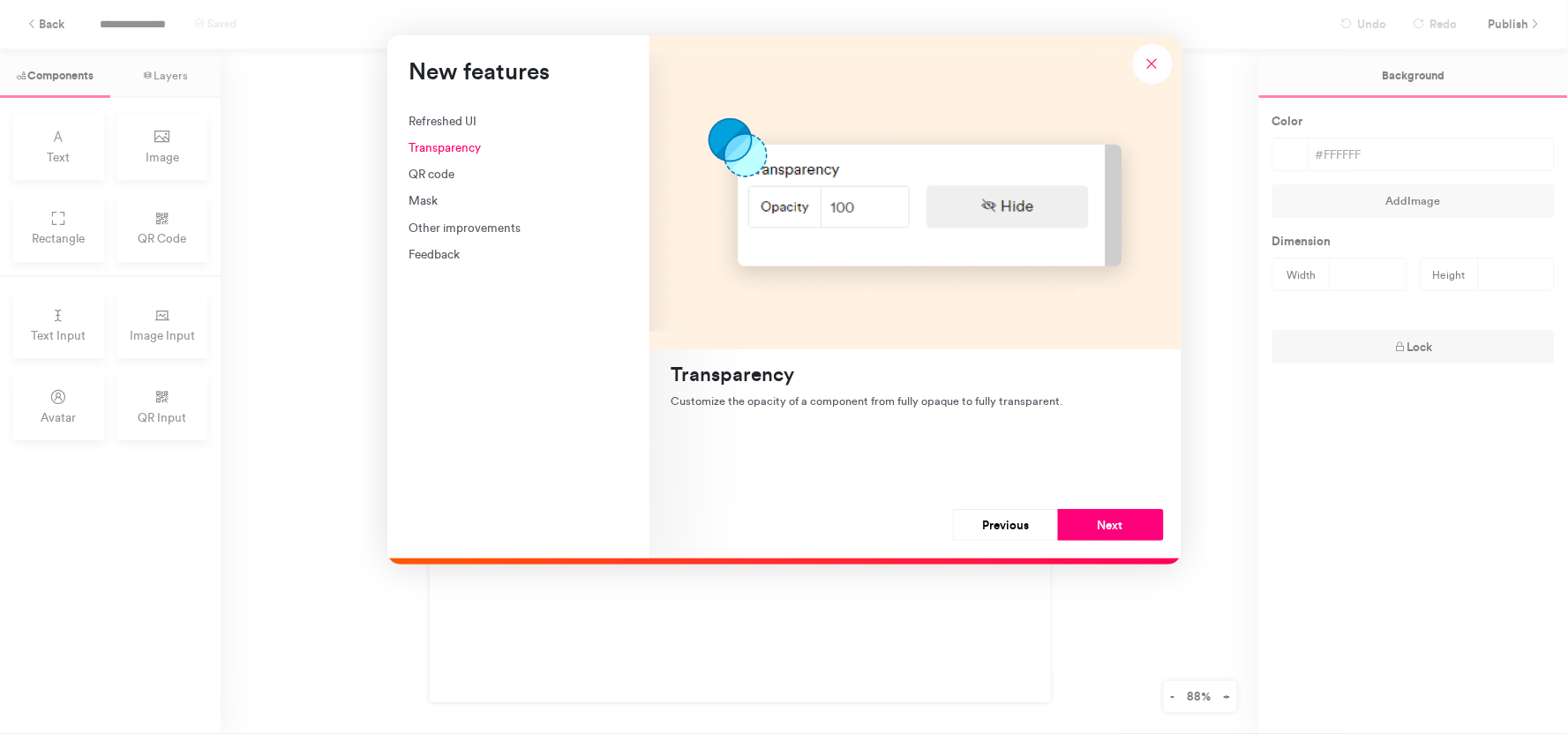
click at [450, 178] on div "QR code" at bounding box center [518, 174] width 218 height 18
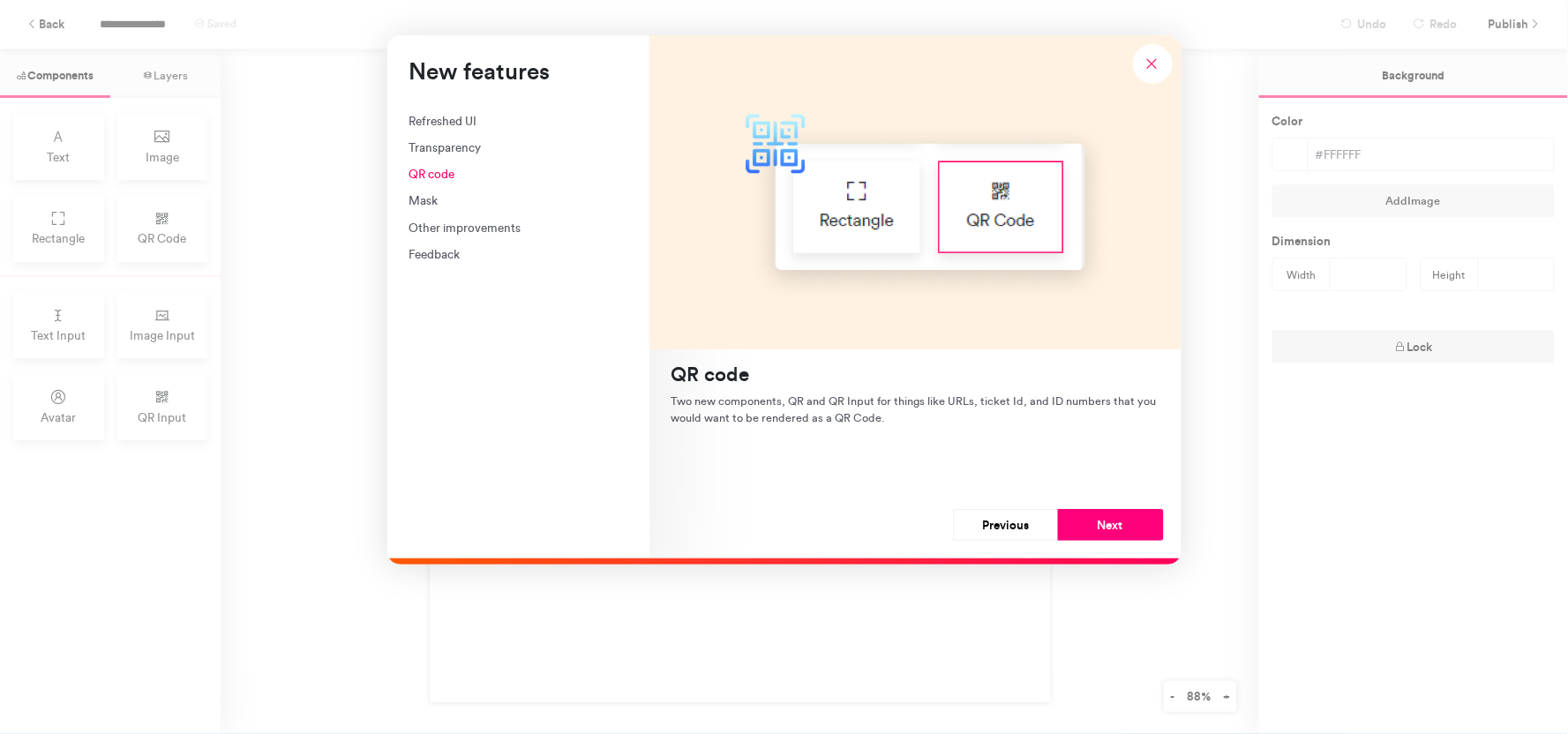
click at [426, 200] on div "Mask" at bounding box center [518, 200] width 218 height 18
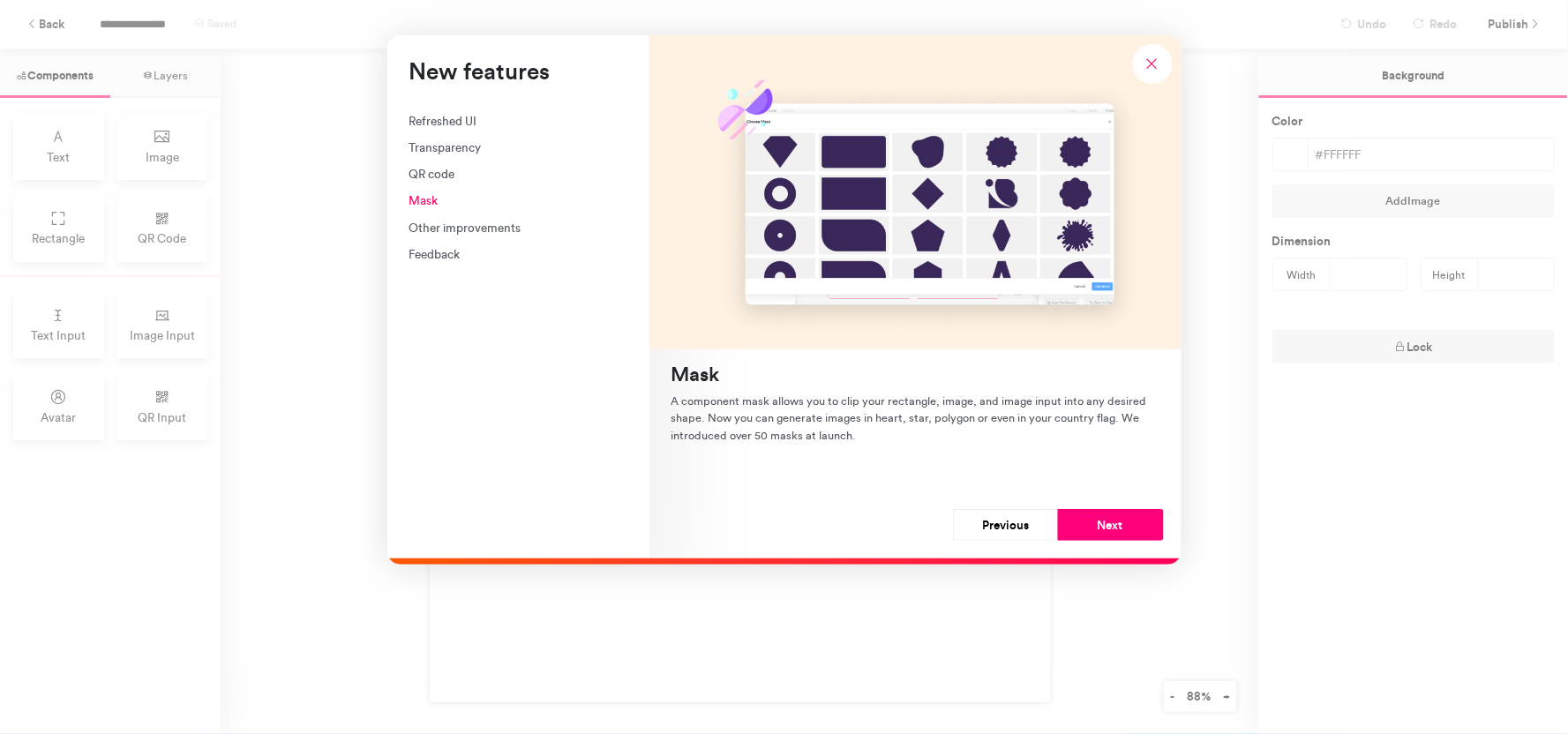
click at [452, 219] on div "Other improvements" at bounding box center [518, 227] width 218 height 18
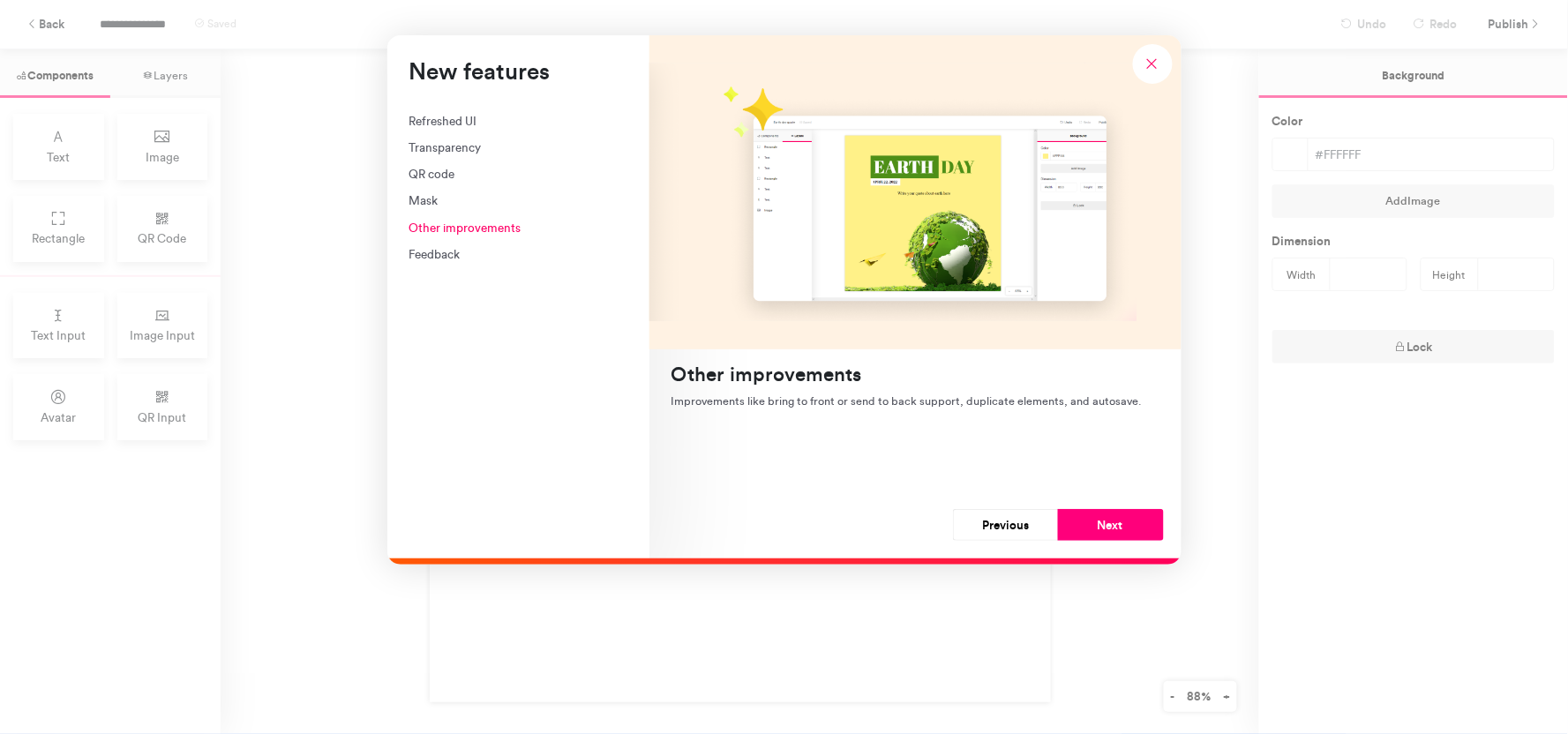
click at [460, 250] on div "Feedback" at bounding box center [518, 254] width 218 height 18
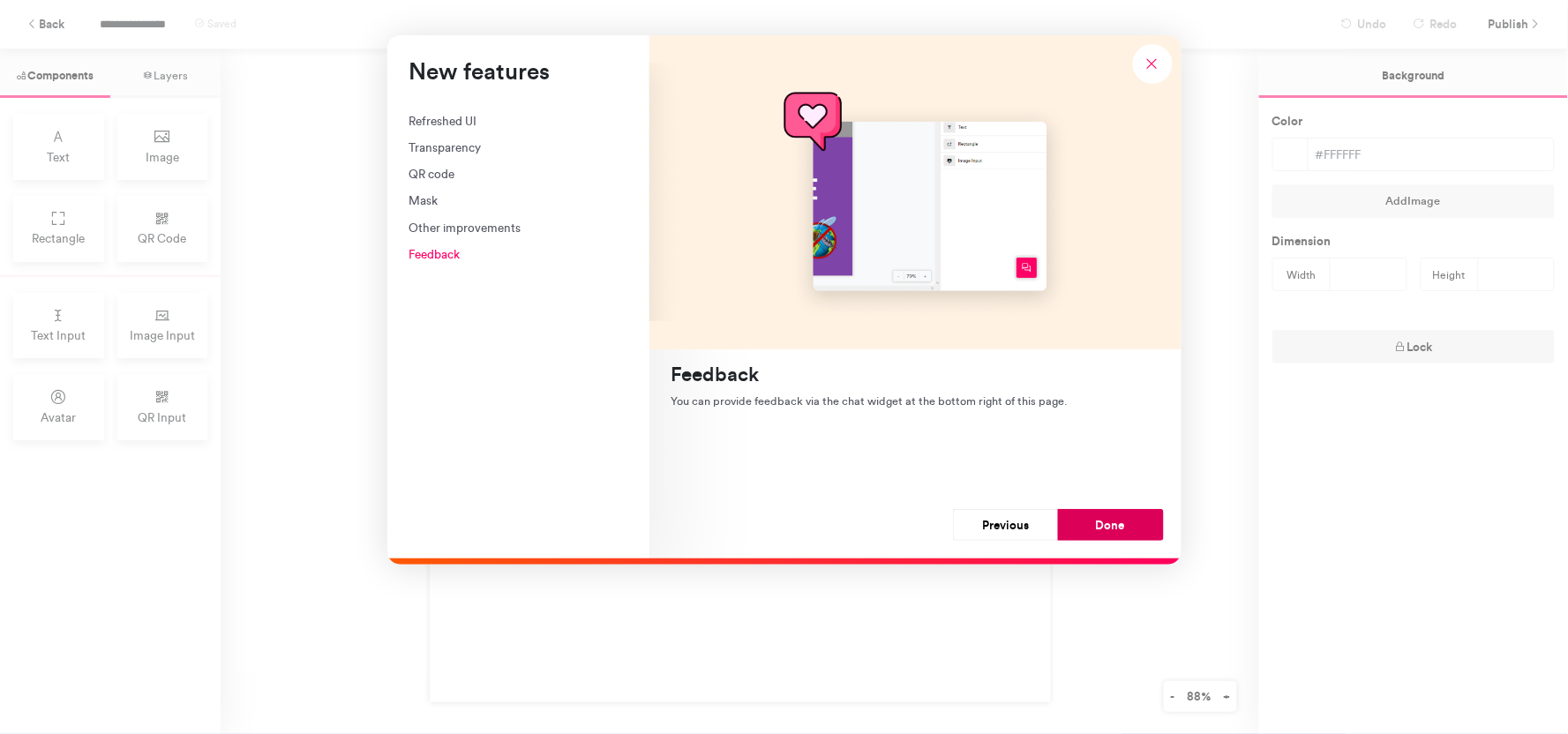
click at [1136, 522] on button "Done" at bounding box center [1110, 525] width 106 height 32
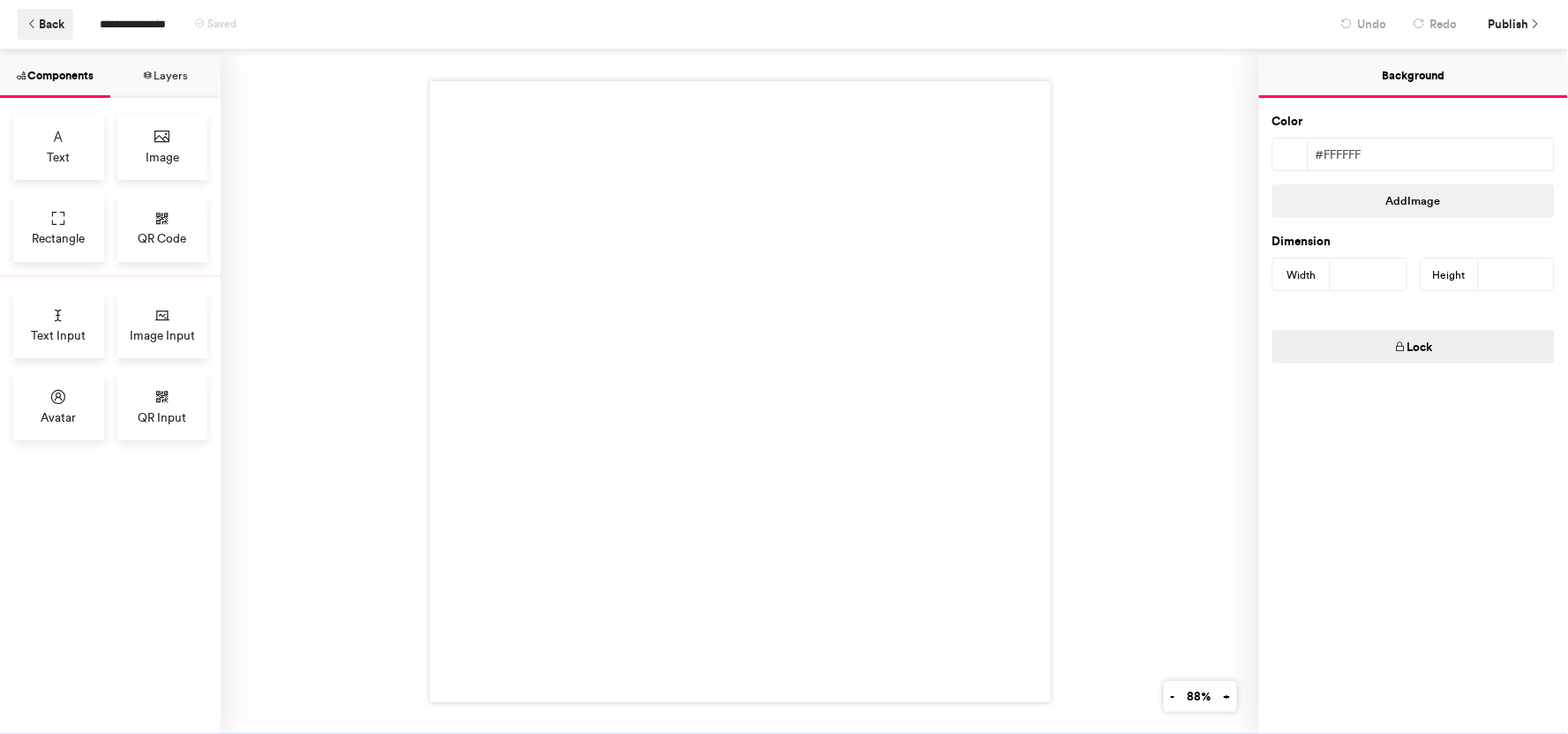
click at [38, 13] on button "Back" at bounding box center [45, 23] width 55 height 31
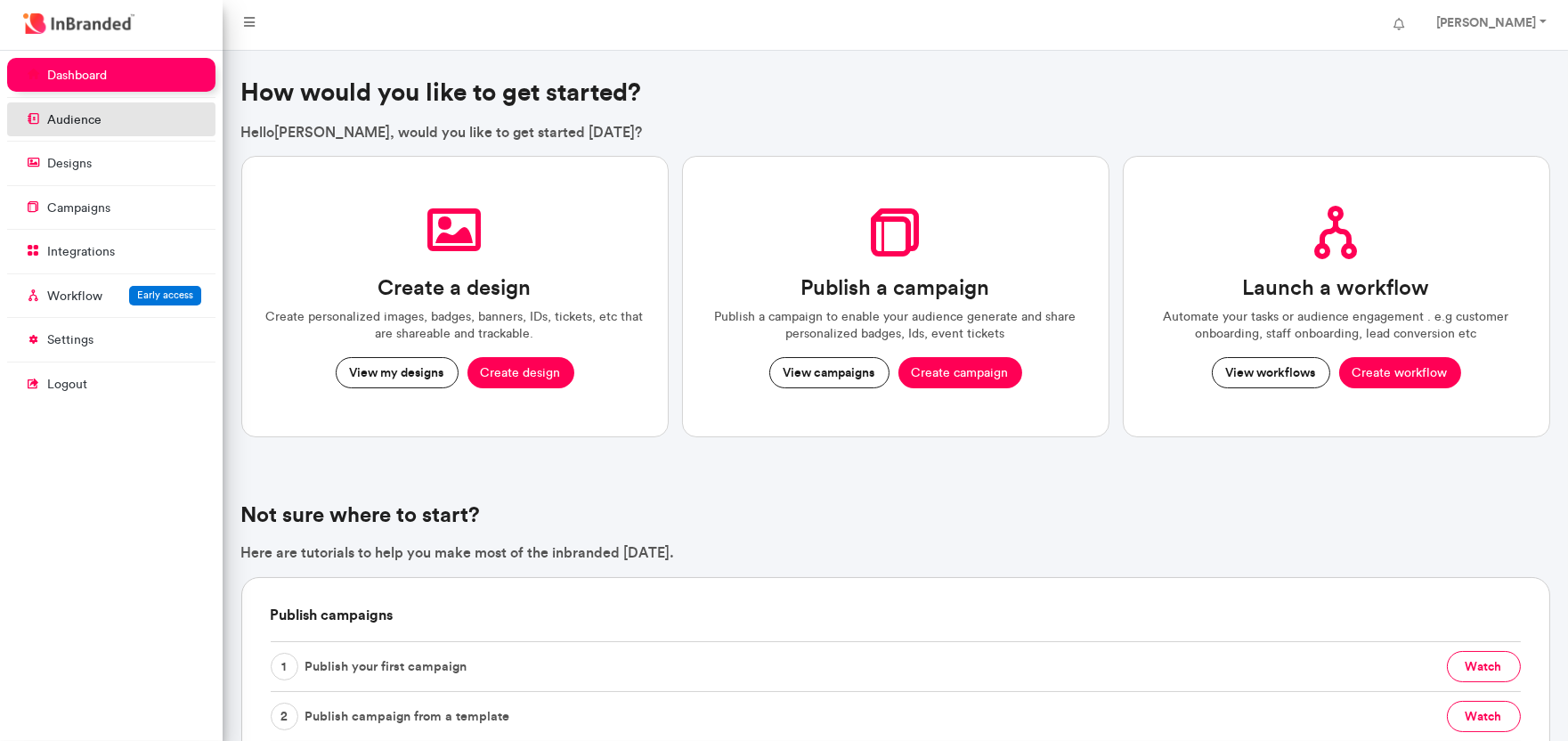
click at [95, 120] on p "audience" at bounding box center [74, 120] width 54 height 18
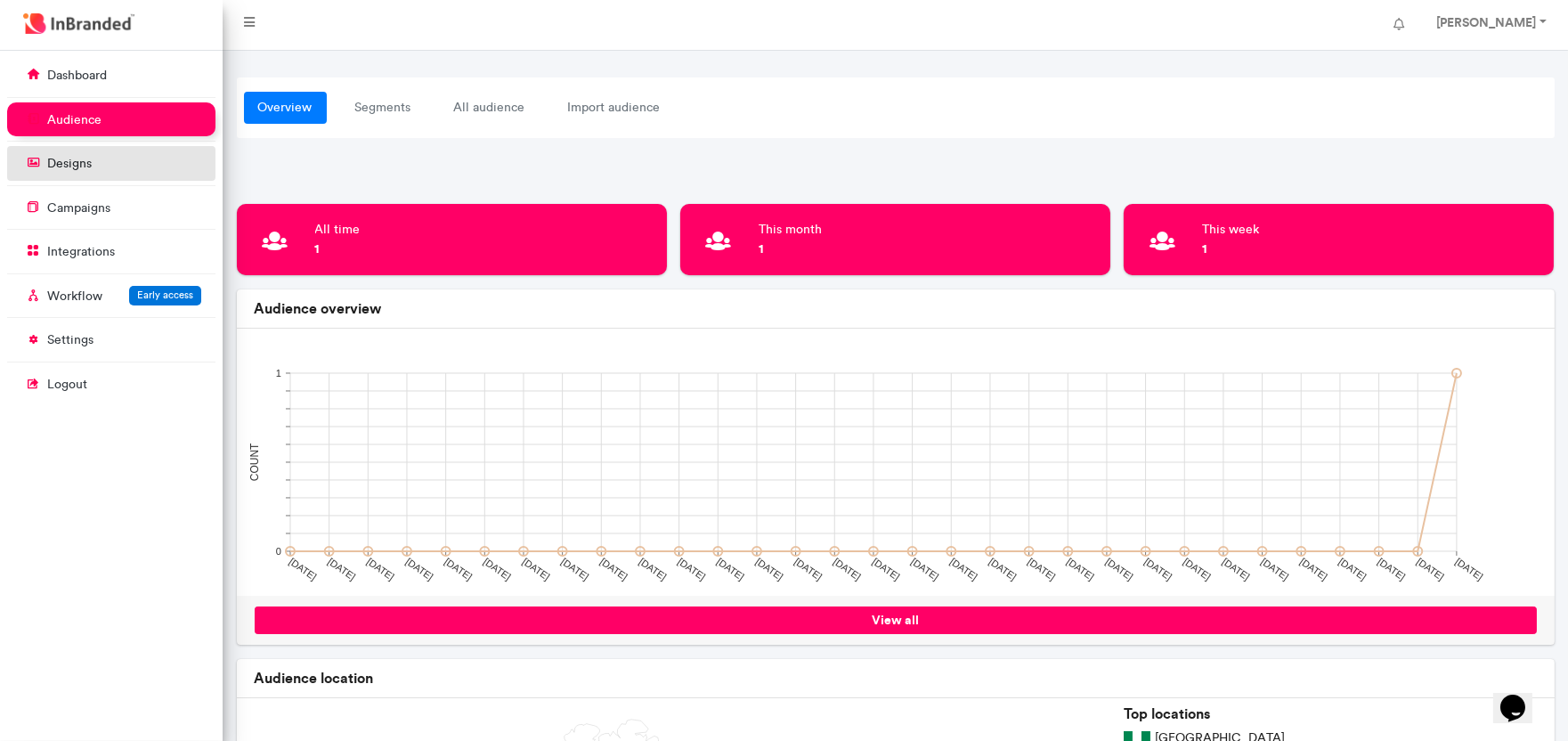
click at [98, 180] on link "designs" at bounding box center [112, 163] width 209 height 34
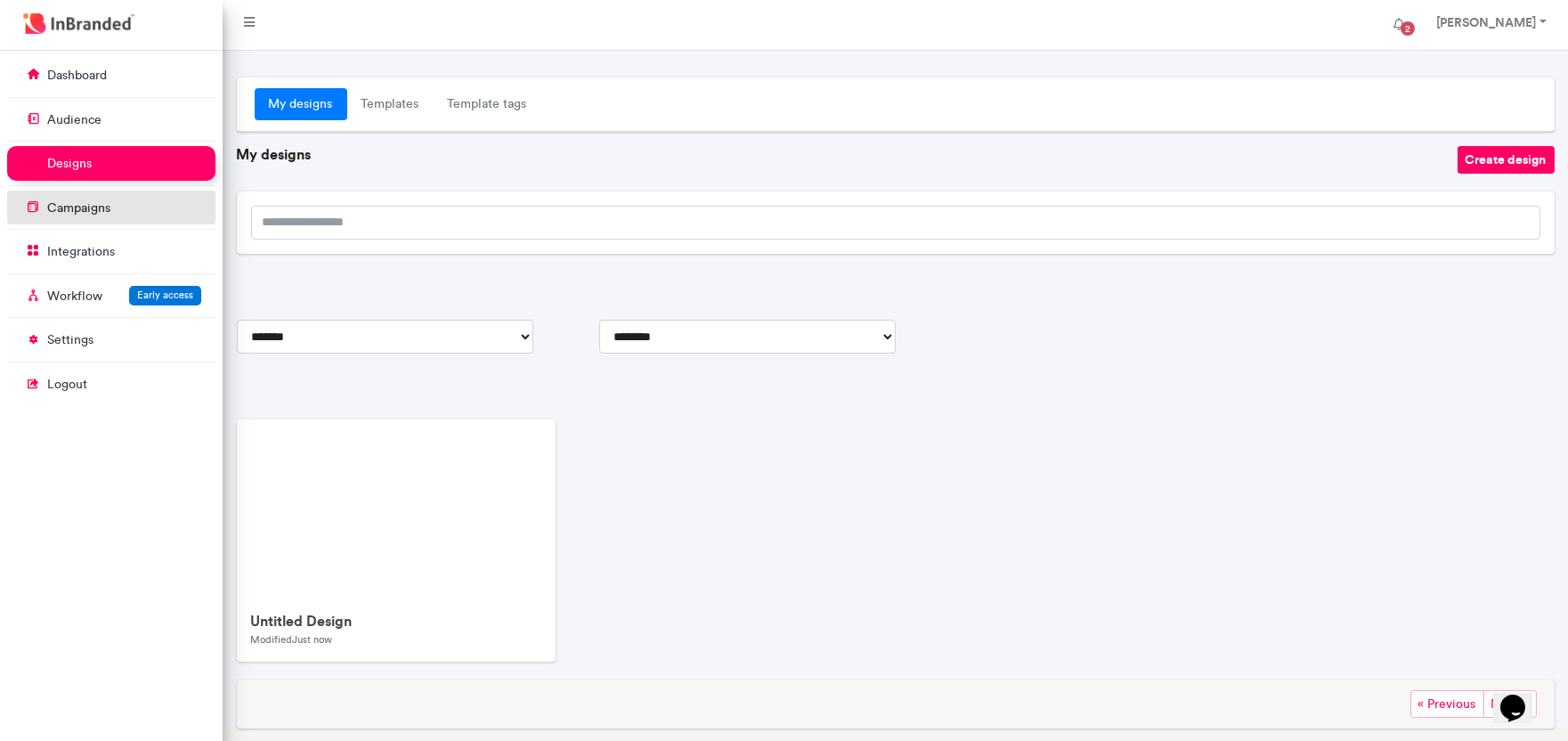
click at [108, 196] on link "campaigns" at bounding box center [112, 208] width 209 height 34
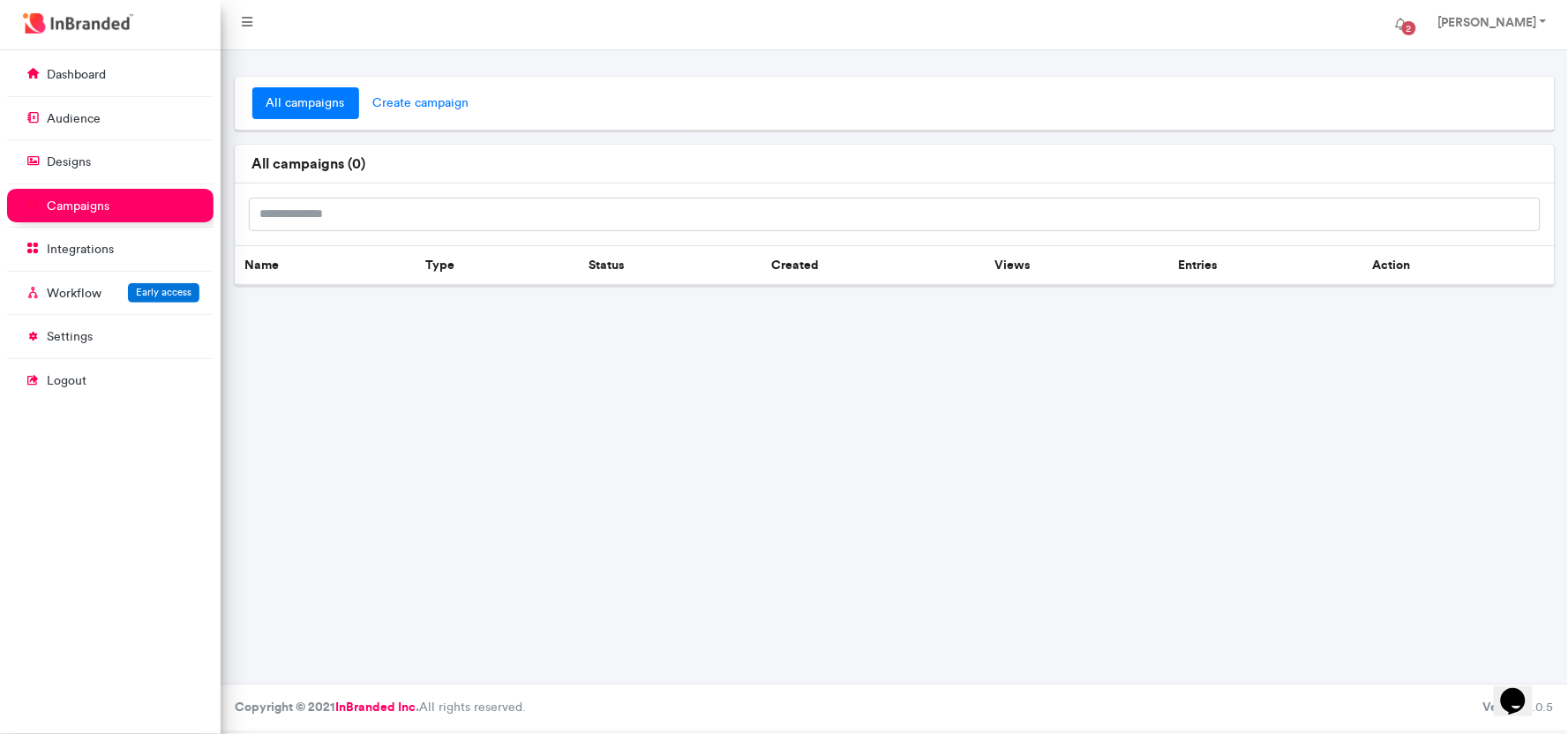
click at [400, 100] on span "create campaign" at bounding box center [421, 103] width 124 height 32
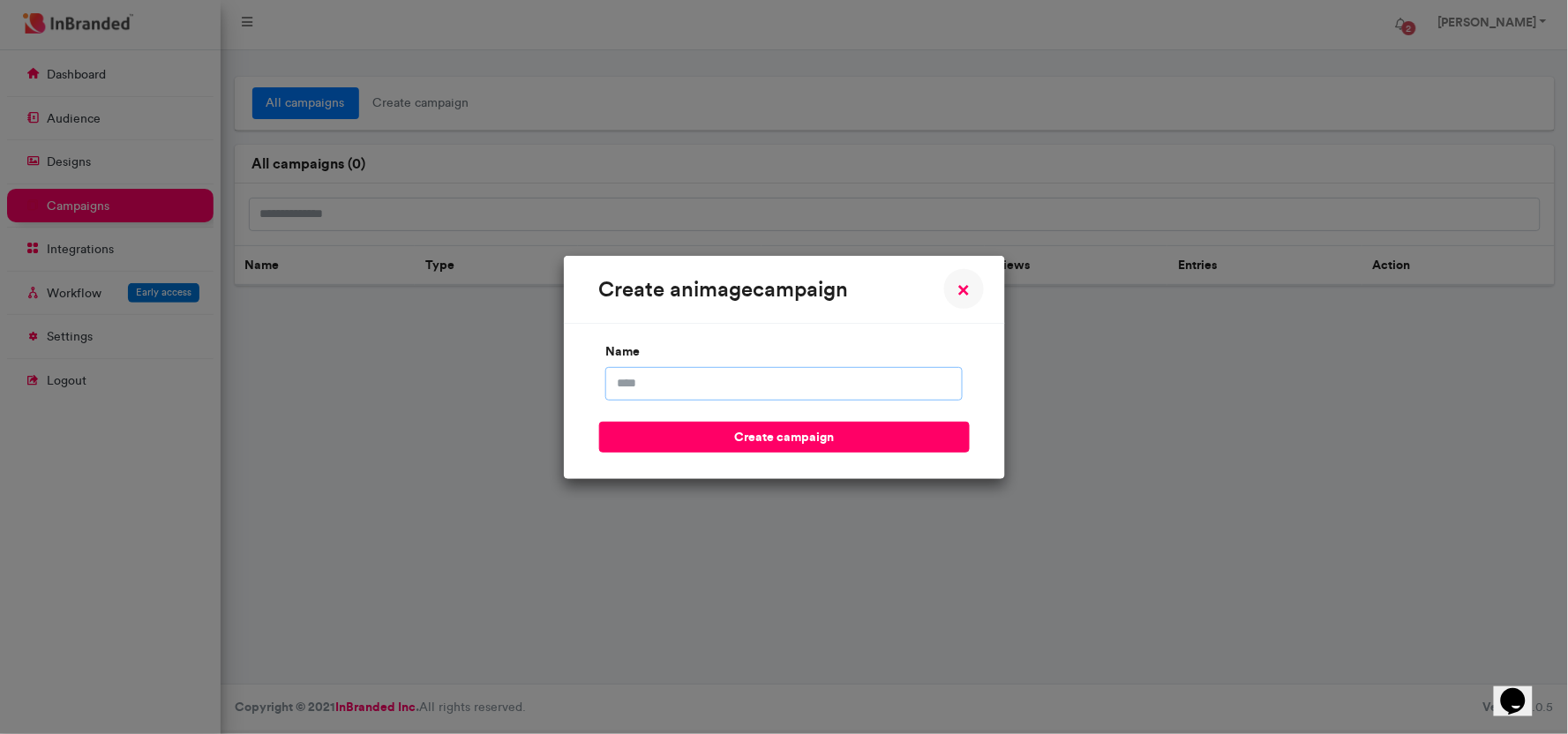
click at [771, 395] on input "name" at bounding box center [784, 383] width 357 height 34
type input "**********"
click at [729, 443] on button "create campaign" at bounding box center [784, 437] width 370 height 31
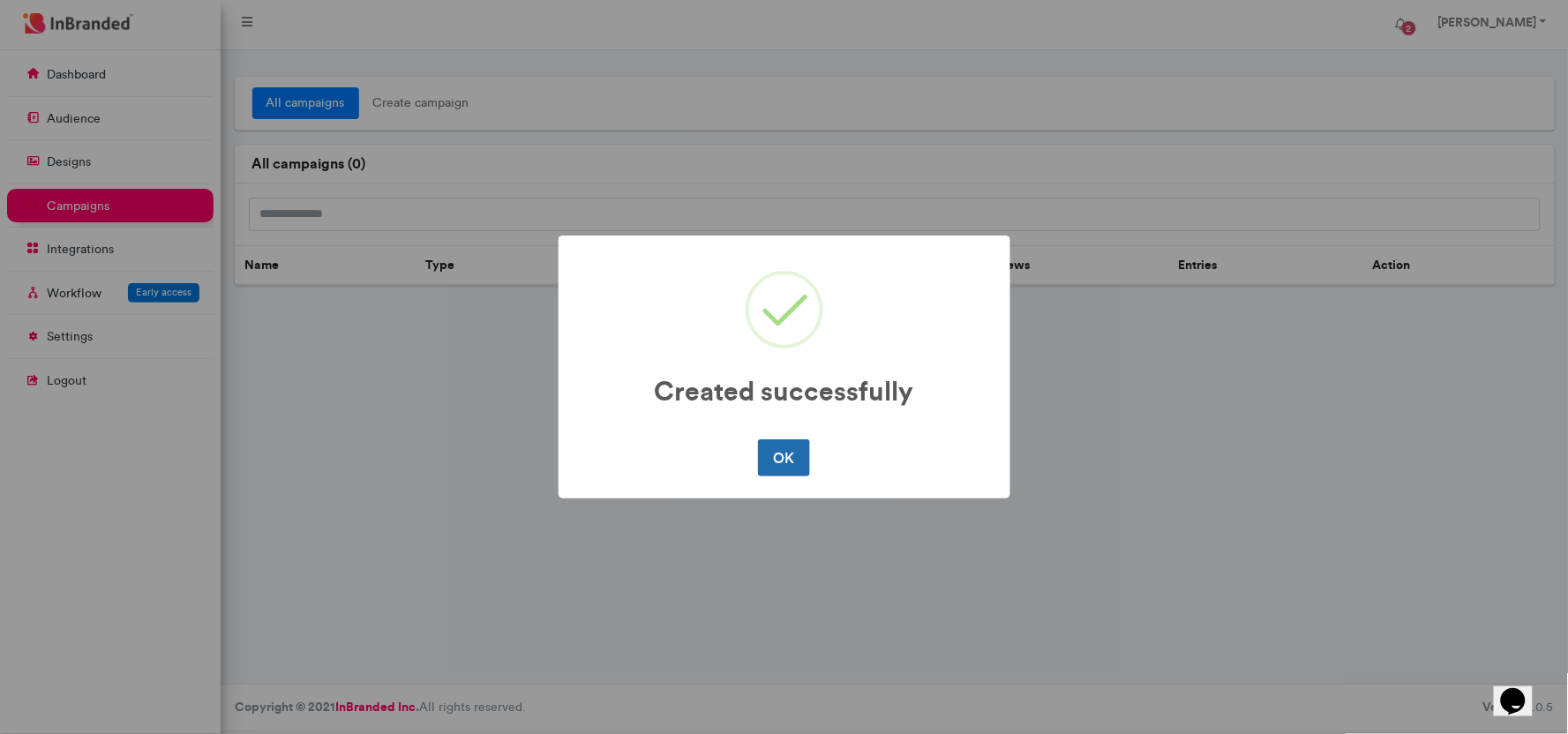
click at [777, 445] on button "OK" at bounding box center [783, 457] width 52 height 37
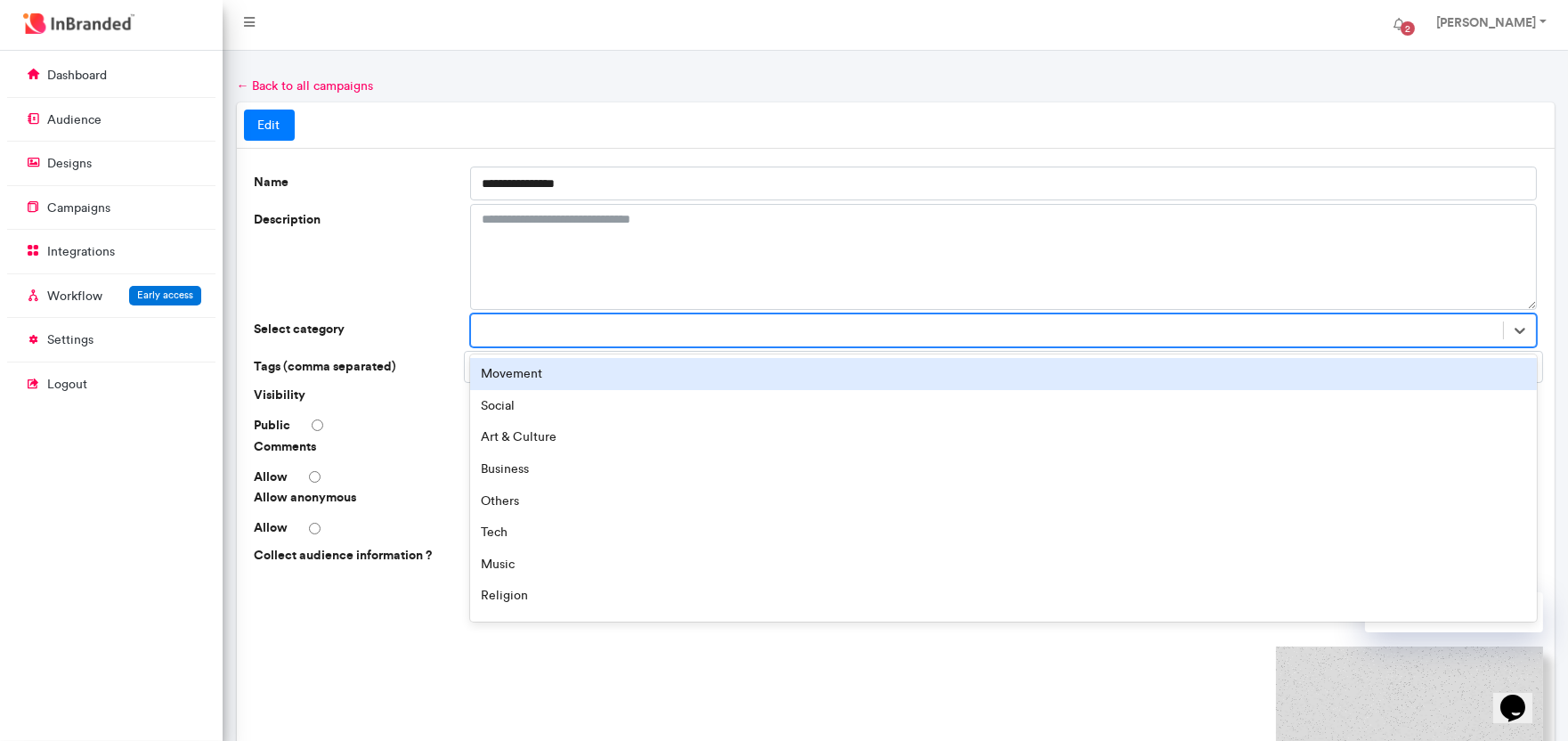
click at [1048, 337] on div at bounding box center [987, 330] width 1032 height 29
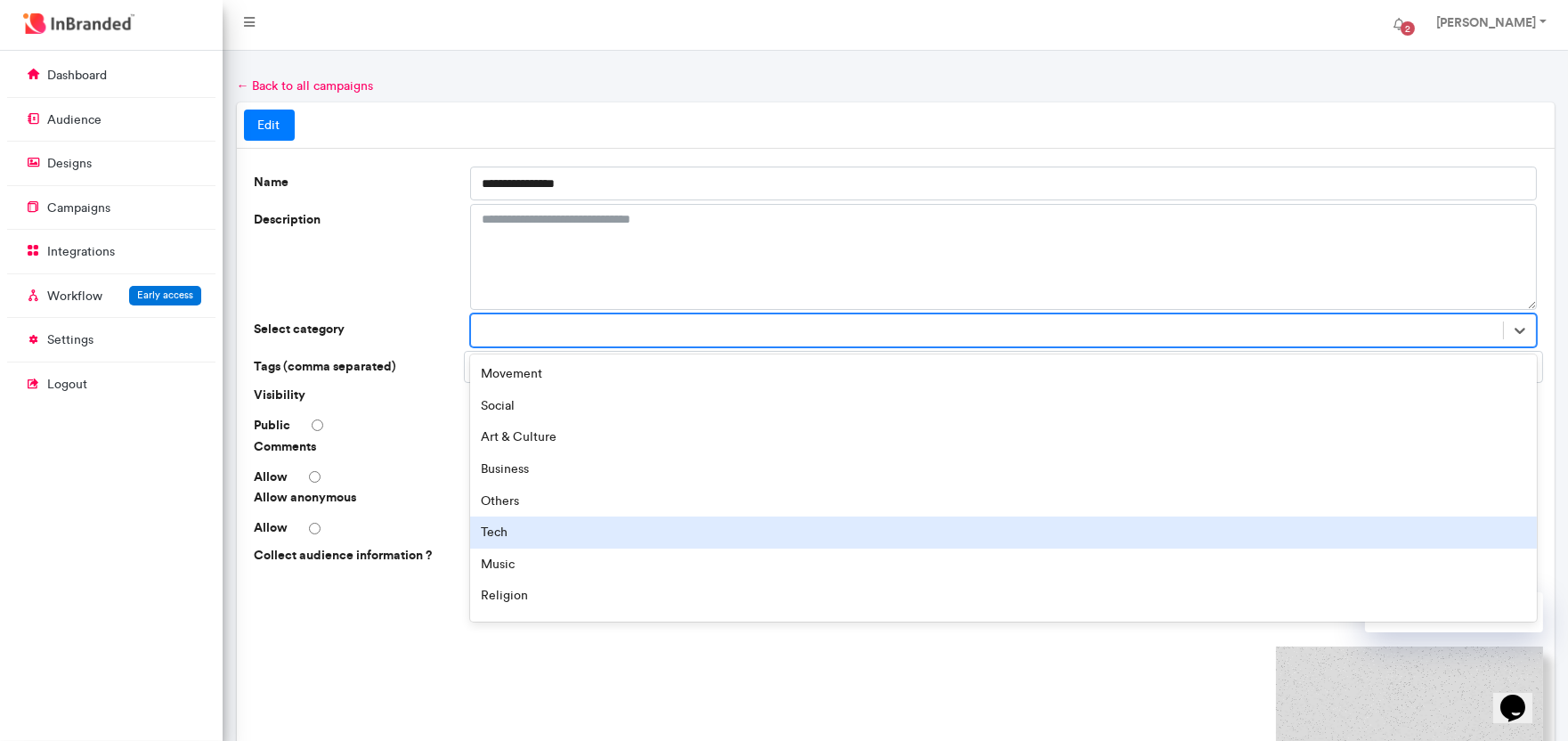
click at [717, 532] on div "Tech" at bounding box center [1004, 532] width 1066 height 32
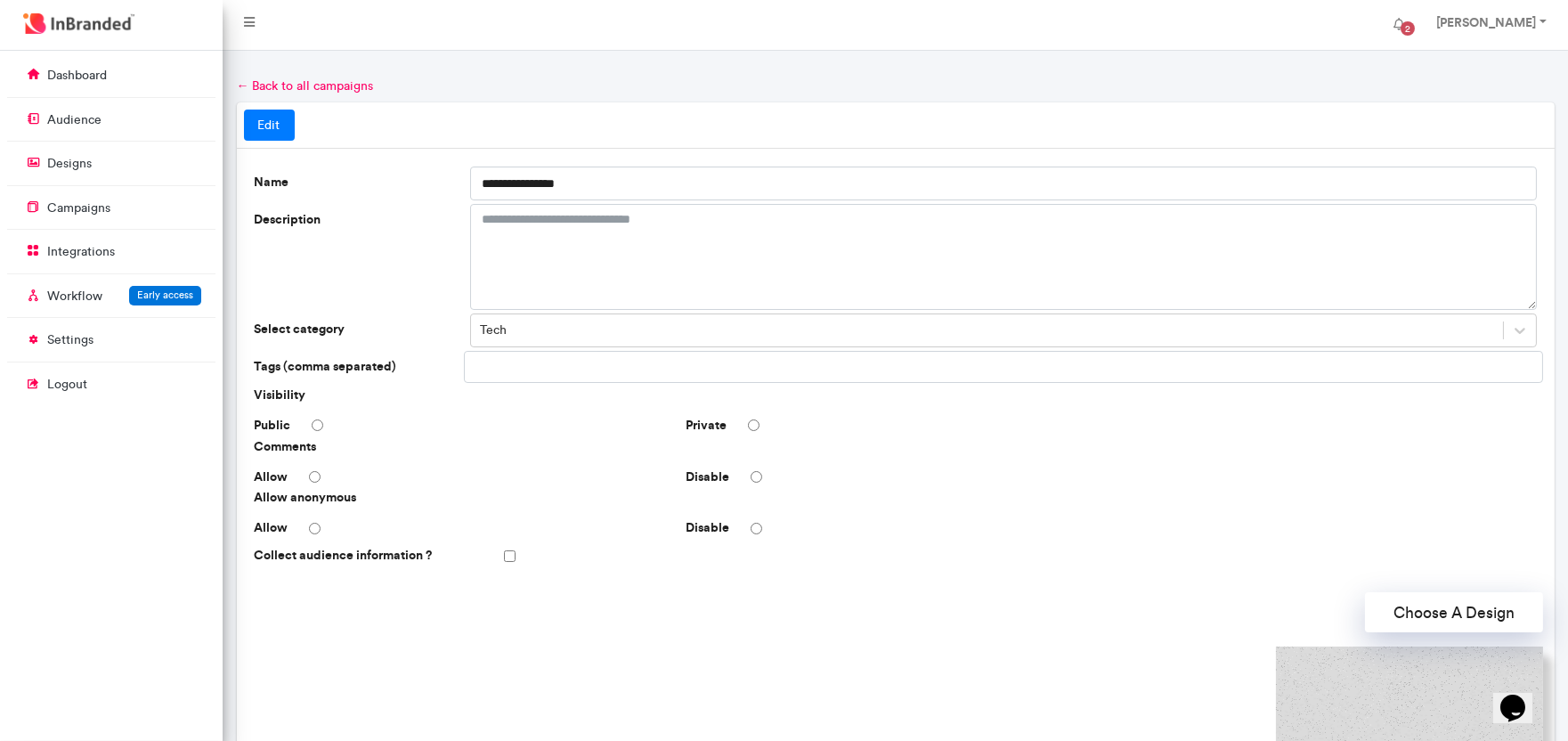
click at [746, 476] on div "Disable" at bounding box center [895, 477] width 432 height 18
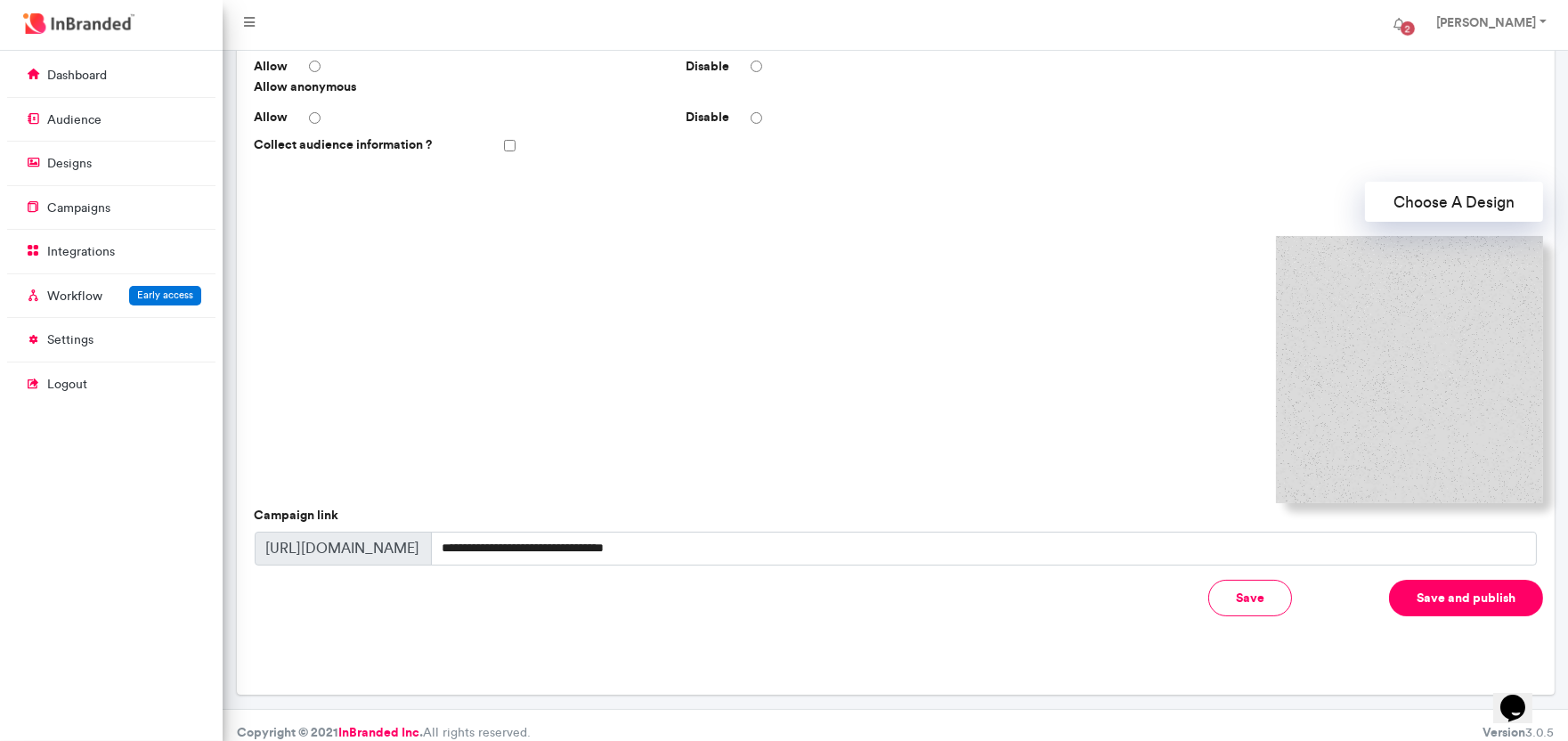
scroll to position [425, 0]
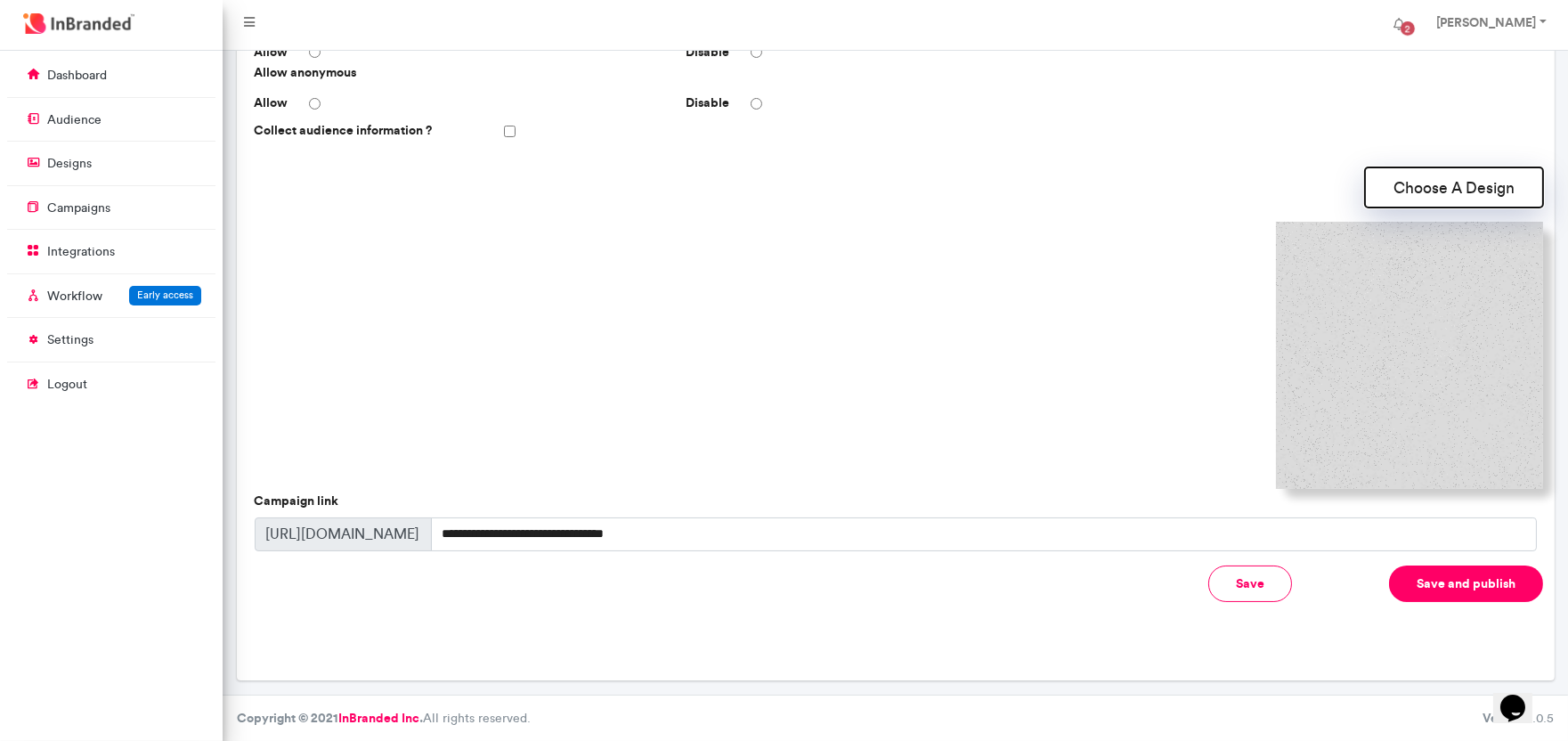
click at [1417, 169] on button "Choose A Design" at bounding box center [1454, 187] width 178 height 40
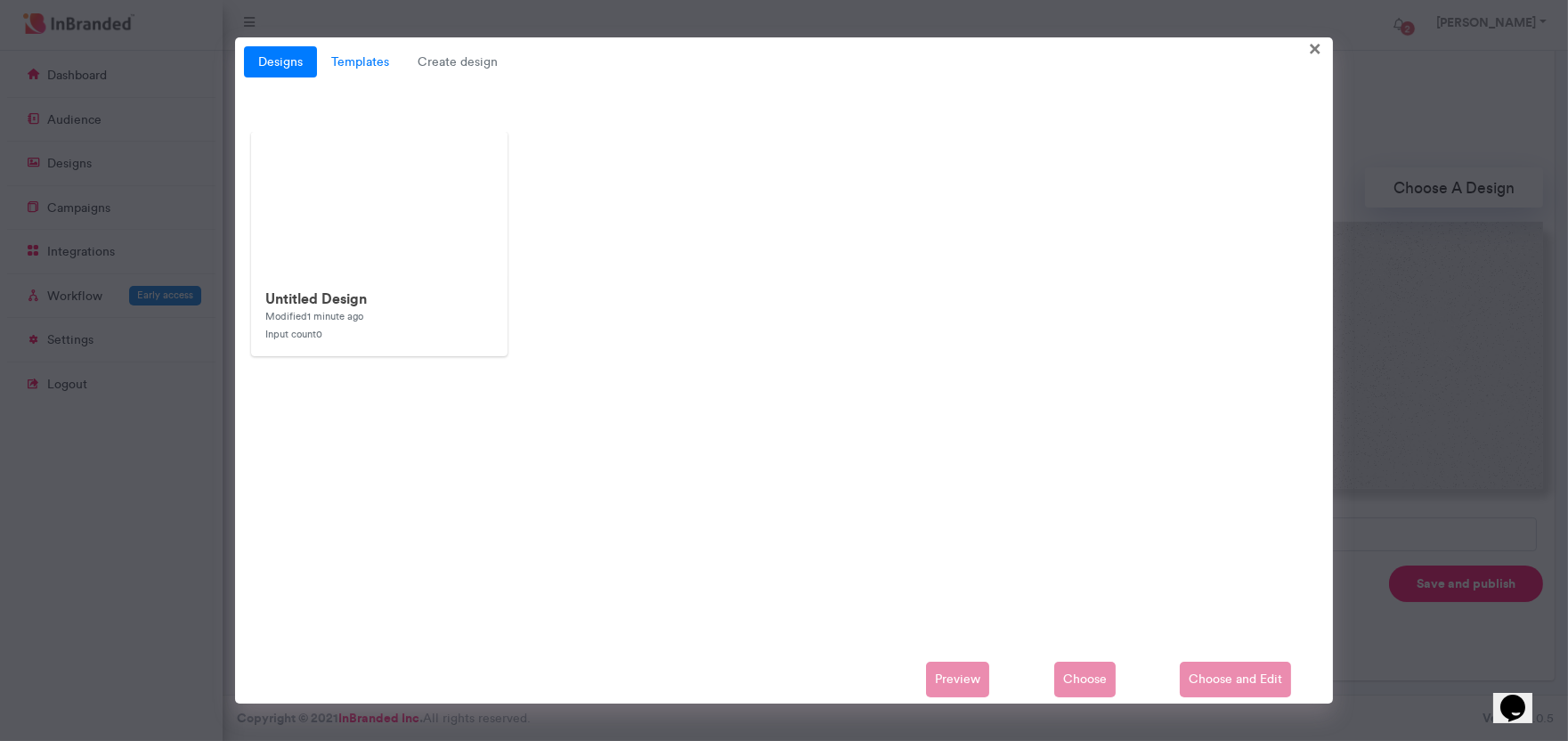
click at [360, 64] on link "Templates" at bounding box center [360, 63] width 86 height 32
click at [349, 69] on link "Templates" at bounding box center [360, 63] width 86 height 32
click at [1311, 47] on span "×" at bounding box center [1316, 47] width 12 height 28
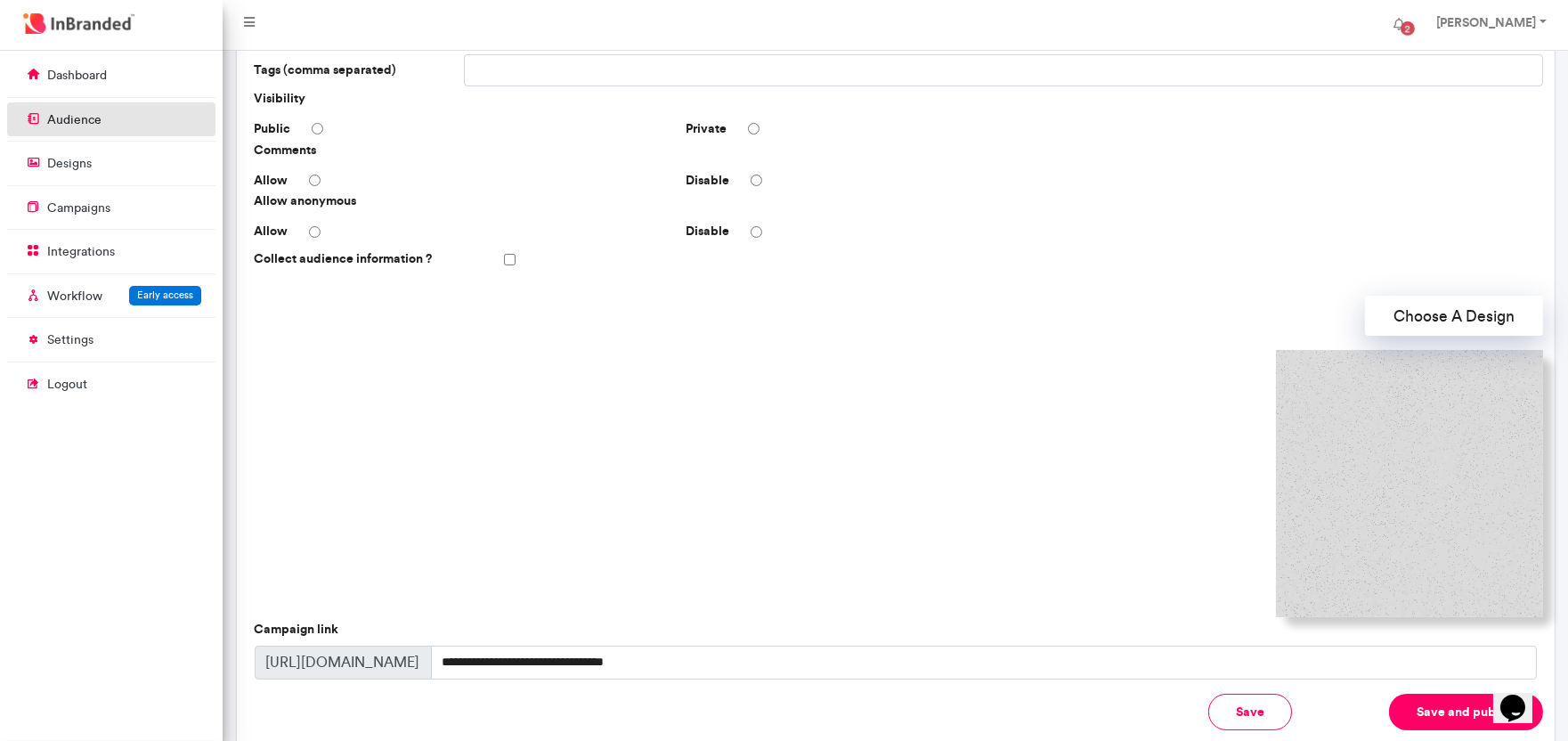
scroll to position [195, 0]
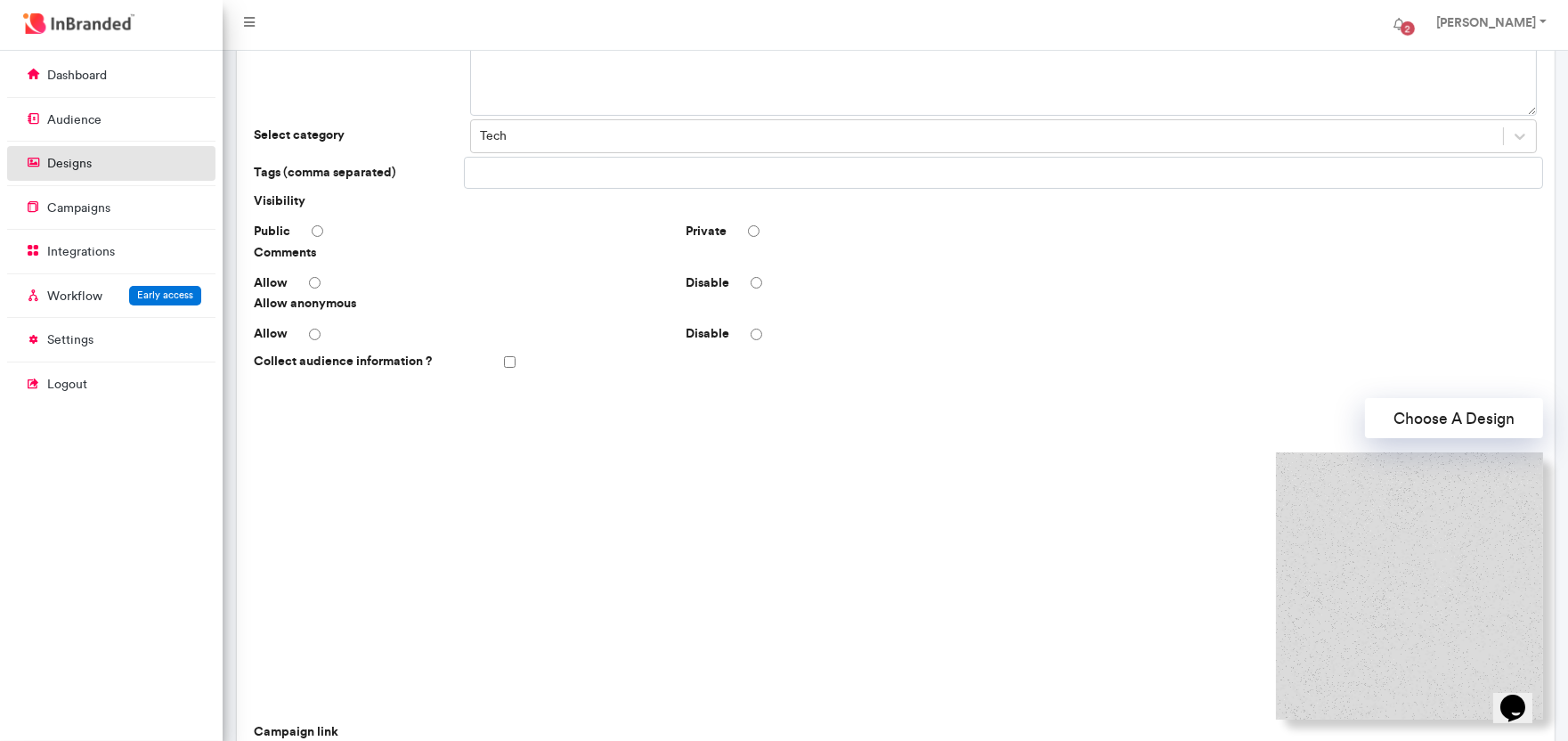
click at [108, 170] on link "designs" at bounding box center [112, 163] width 209 height 34
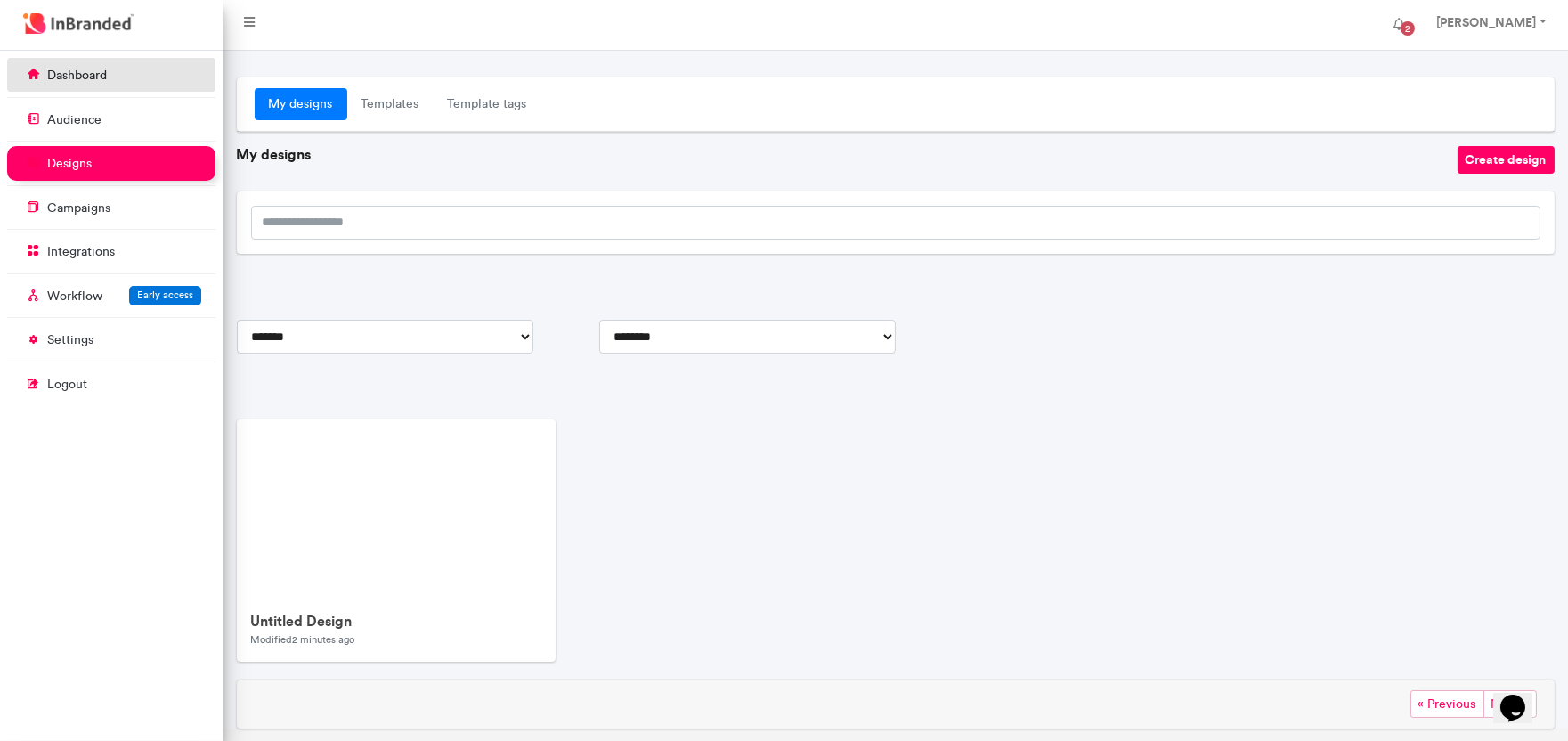
click at [77, 68] on p "dashboard" at bounding box center [77, 75] width 60 height 18
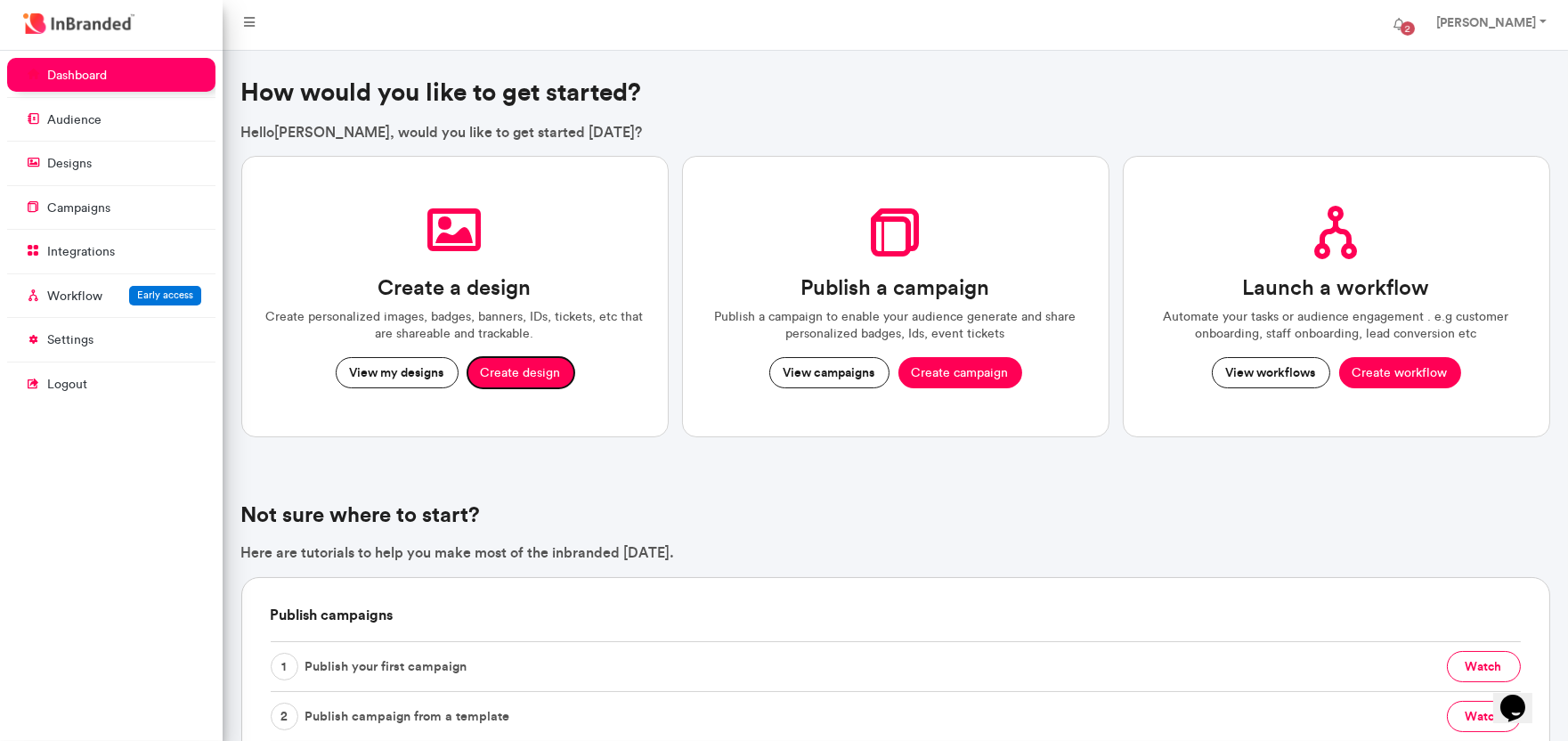
click at [486, 365] on button "Create design" at bounding box center [521, 373] width 107 height 32
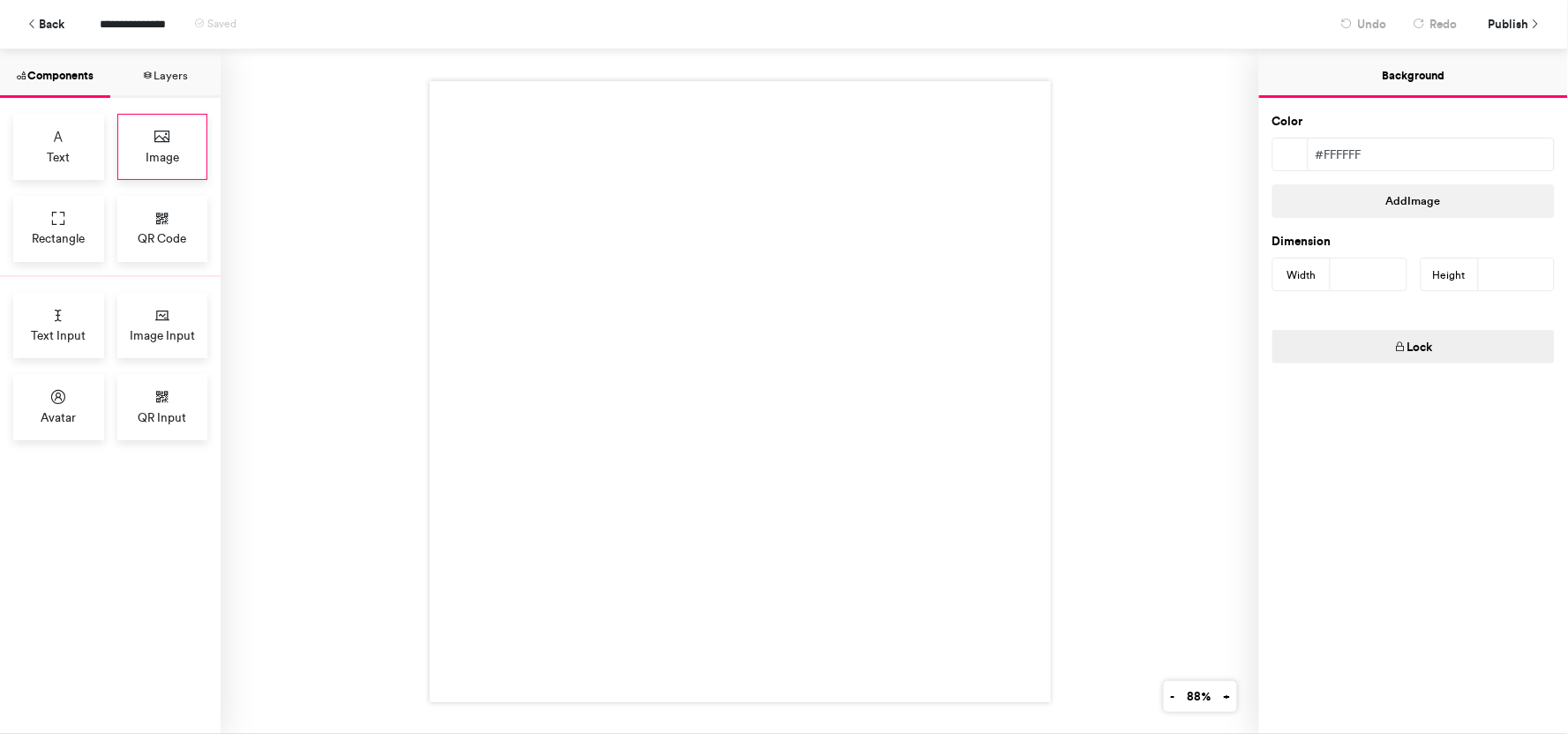
click at [165, 156] on span "Image" at bounding box center [163, 157] width 34 height 18
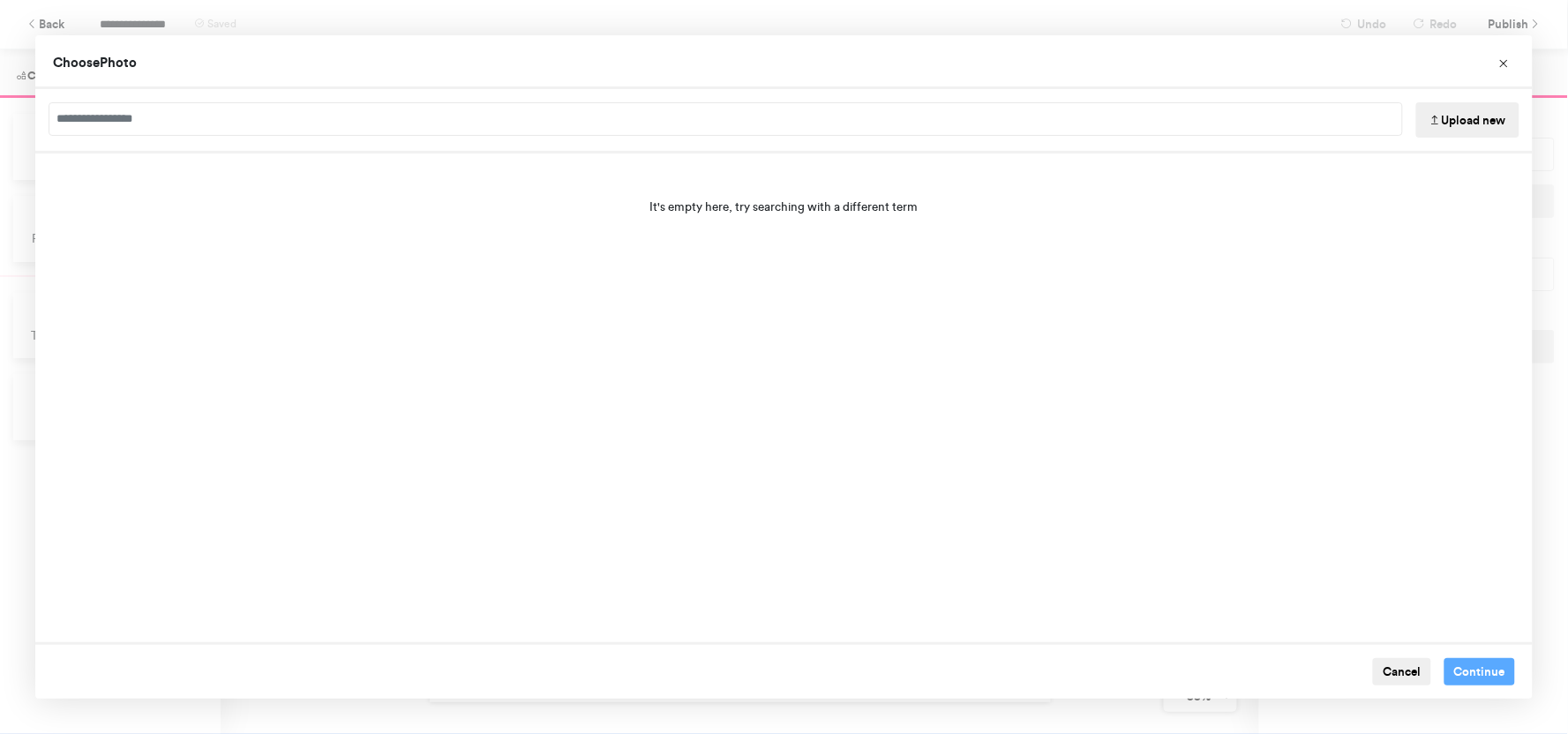
click at [1450, 125] on button "Upload new" at bounding box center [1467, 120] width 103 height 36
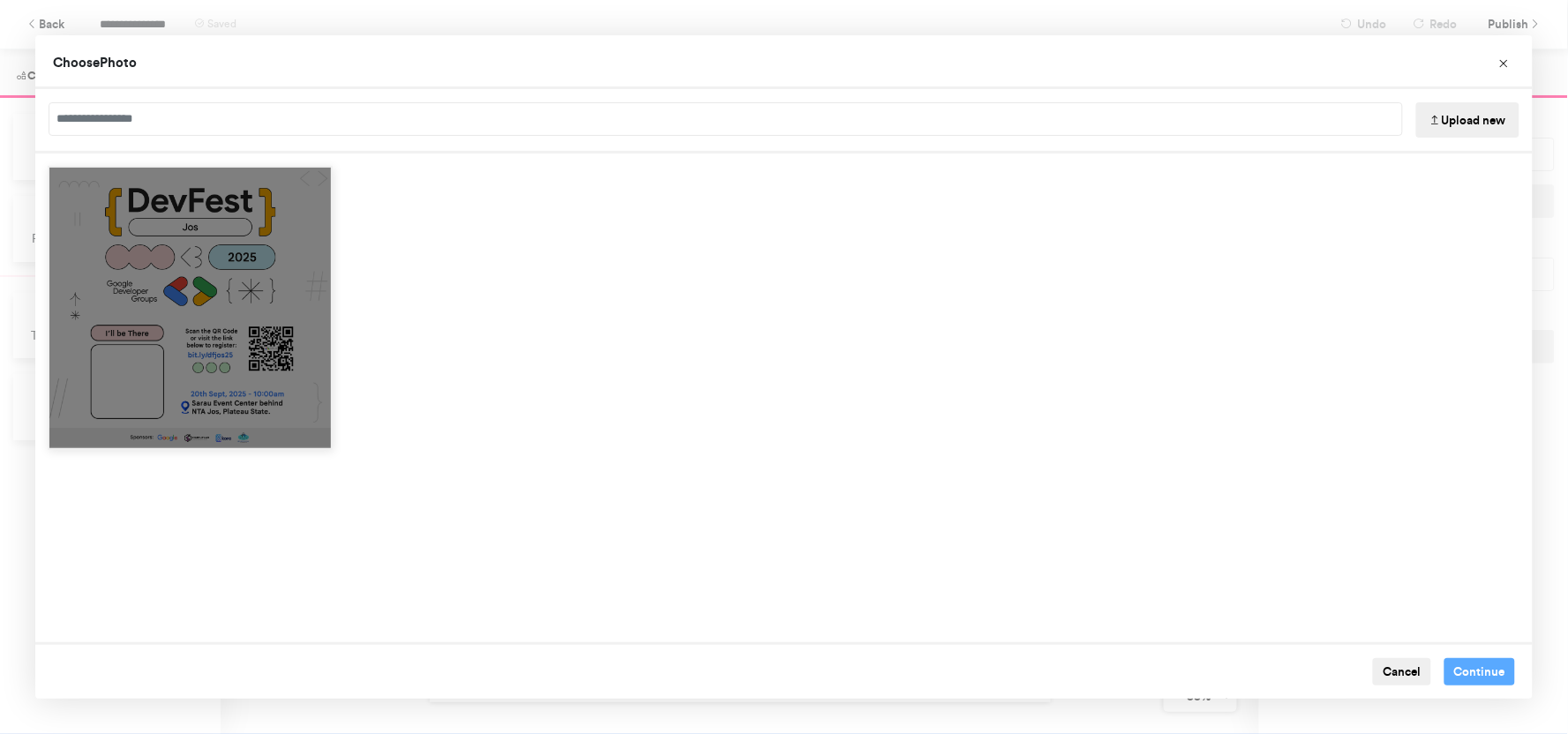
click at [178, 269] on div "Choose Image" at bounding box center [190, 307] width 285 height 285
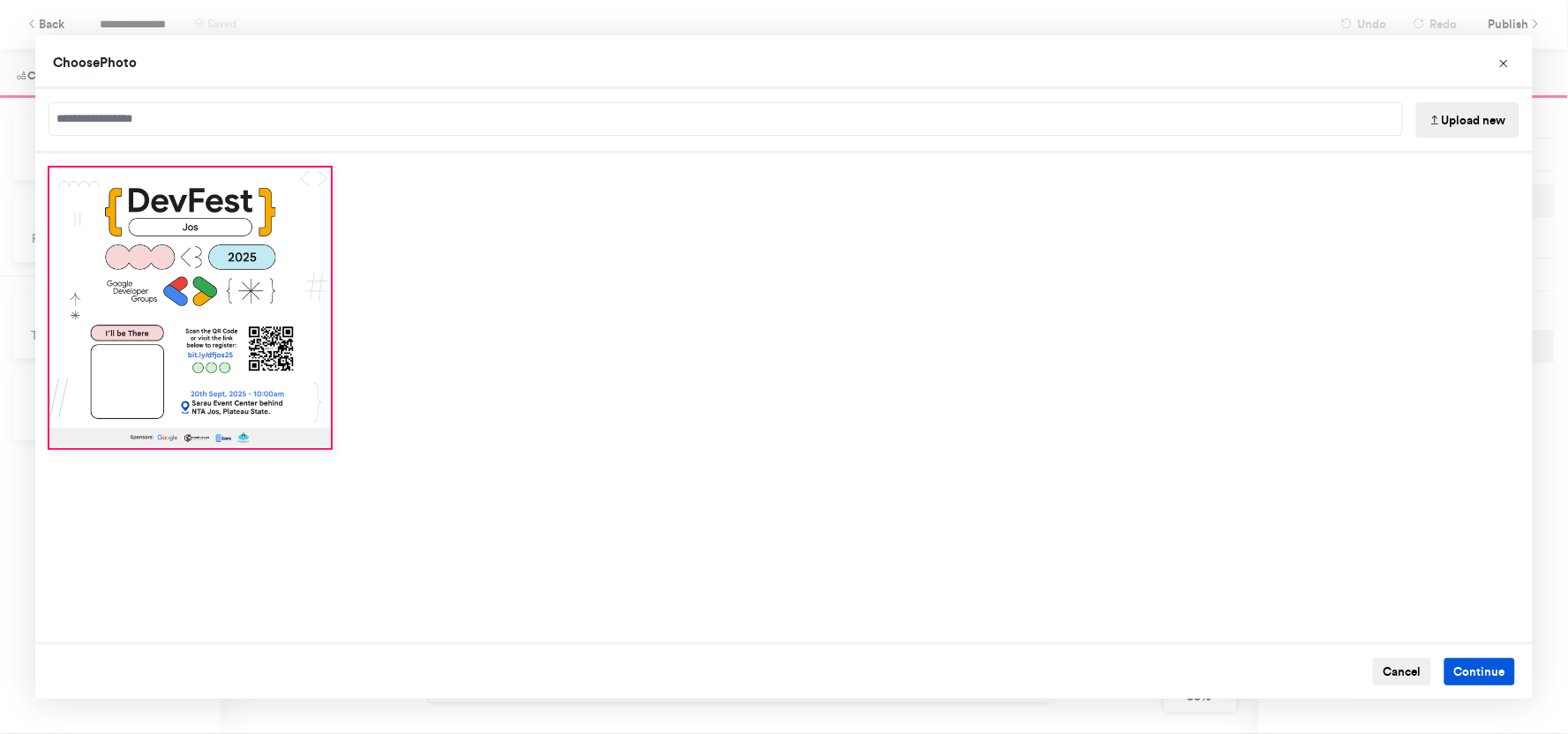
click at [1491, 670] on button "Continue" at bounding box center [1480, 672] width 71 height 28
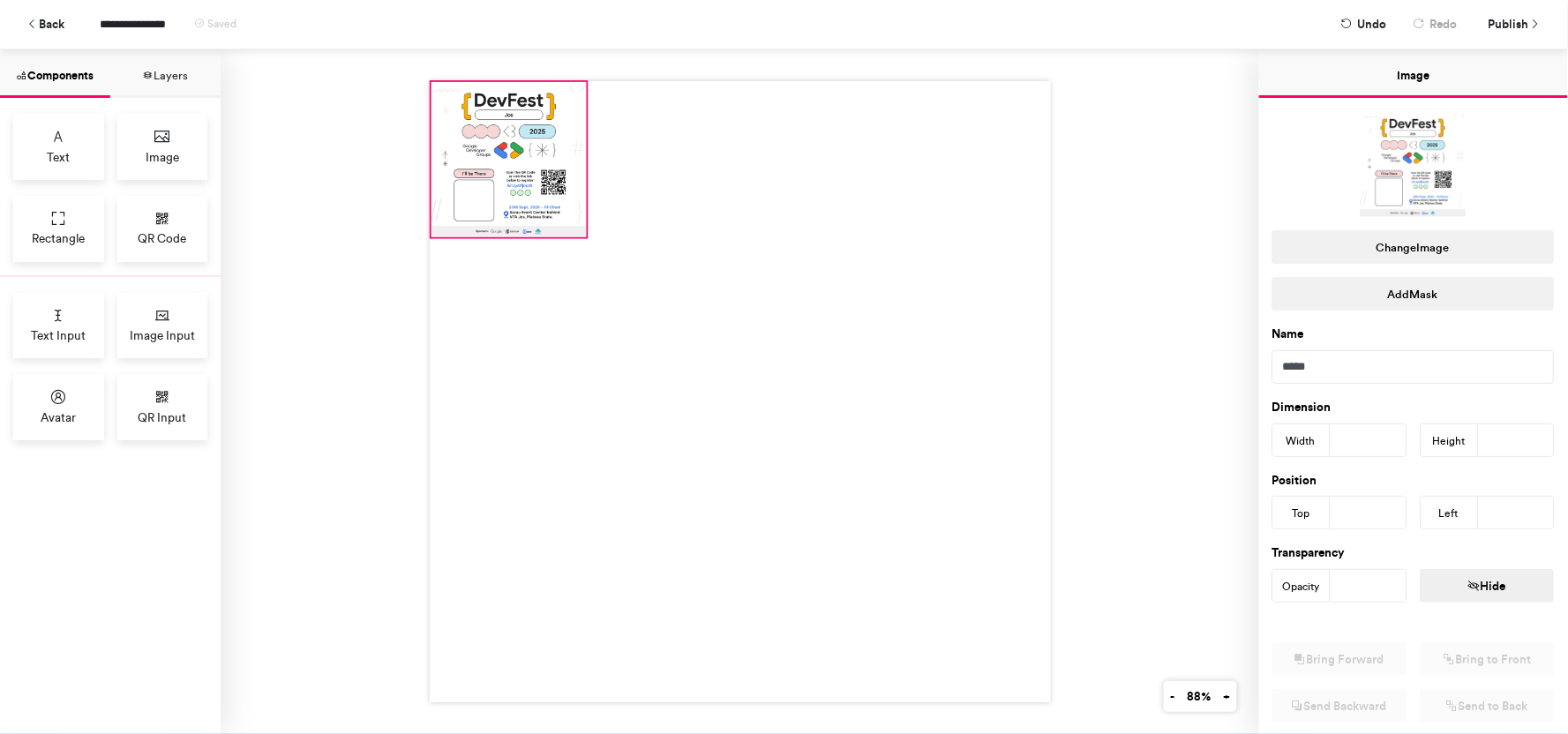
drag, startPoint x: 651, startPoint y: 270, endPoint x: 496, endPoint y: 116, distance: 218.5
click at [496, 116] on div at bounding box center [508, 159] width 155 height 155
type input "*"
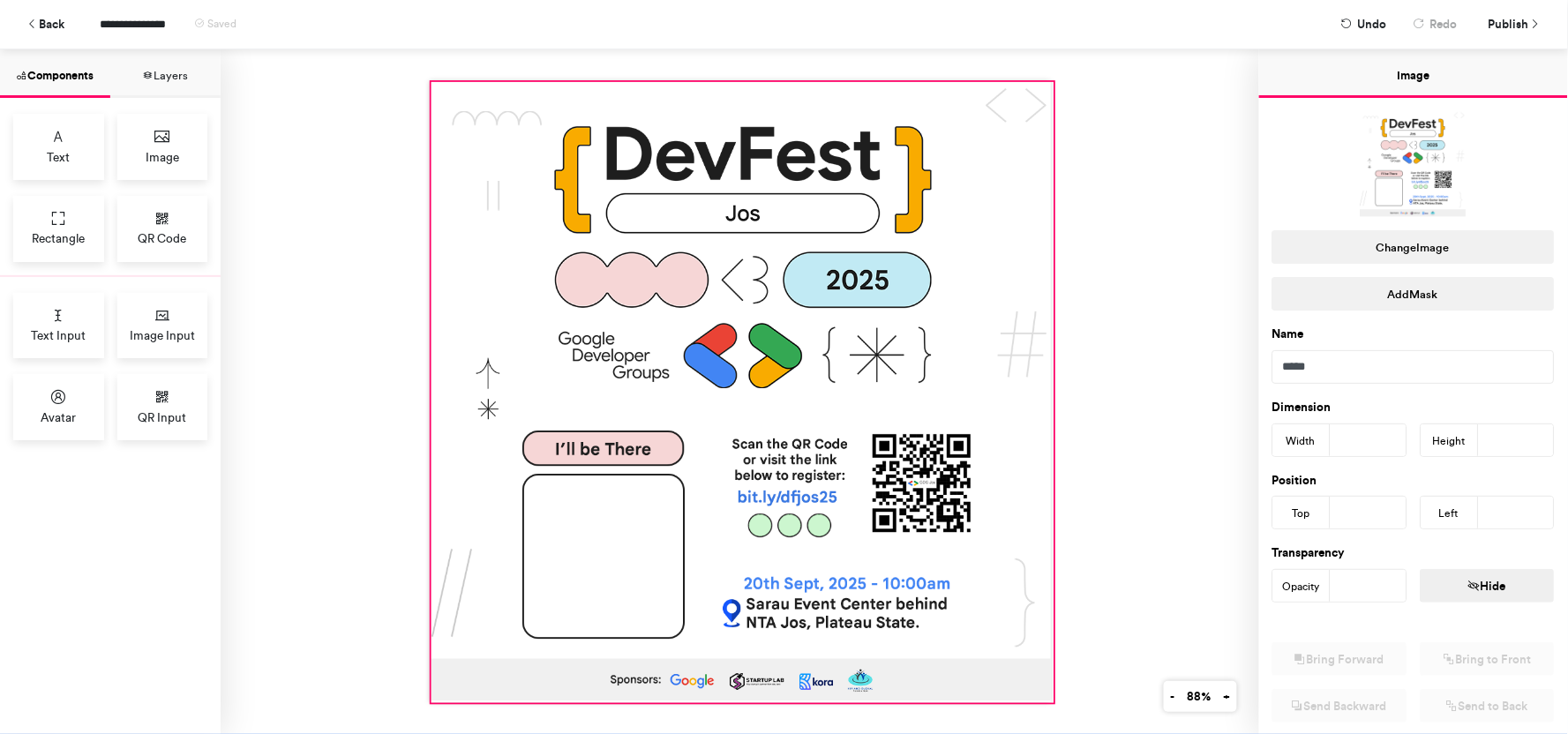
drag, startPoint x: 577, startPoint y: 229, endPoint x: 1044, endPoint y: 695, distance: 659.7
click at [1044, 695] on div at bounding box center [740, 392] width 1039 height 684
type input "***"
click at [1184, 284] on div at bounding box center [740, 392] width 1039 height 684
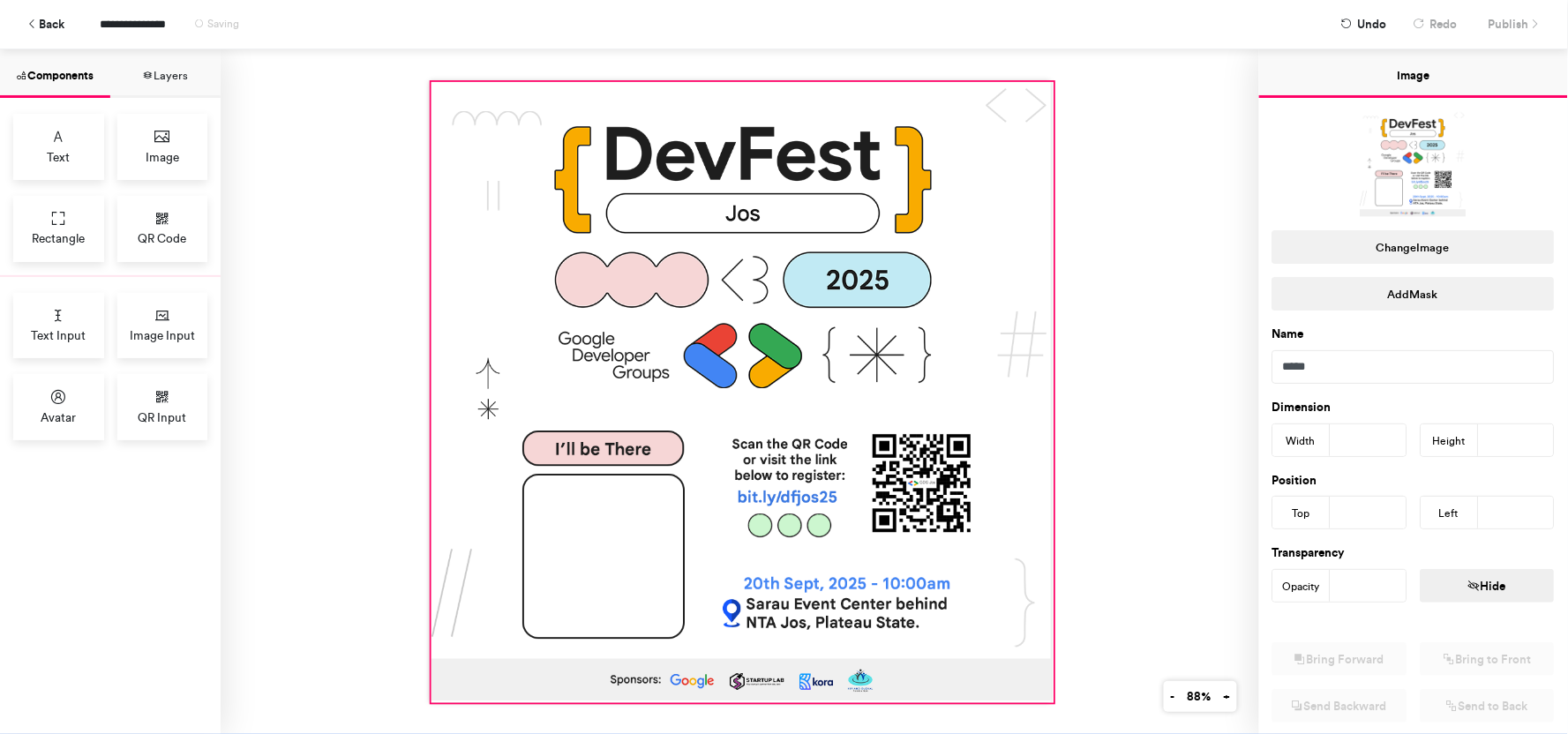
click at [919, 245] on div at bounding box center [742, 392] width 623 height 621
drag, startPoint x: 565, startPoint y: 71, endPoint x: 565, endPoint y: 102, distance: 31.0
click at [565, 102] on div at bounding box center [740, 392] width 1039 height 684
click at [459, 106] on div at bounding box center [742, 392] width 623 height 621
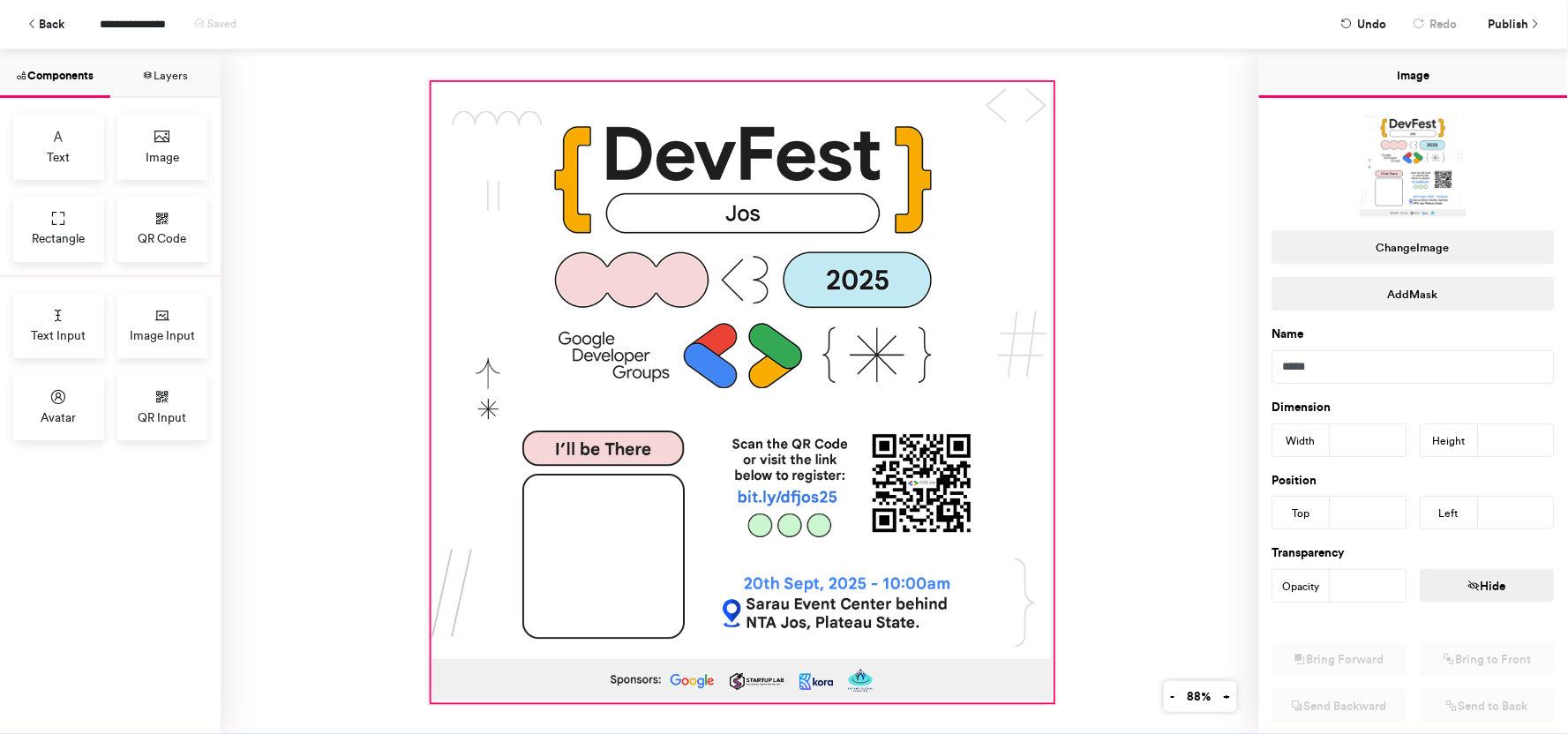
click at [459, 106] on div at bounding box center [742, 392] width 623 height 621
click at [1371, 438] on input "***" at bounding box center [1368, 440] width 76 height 32
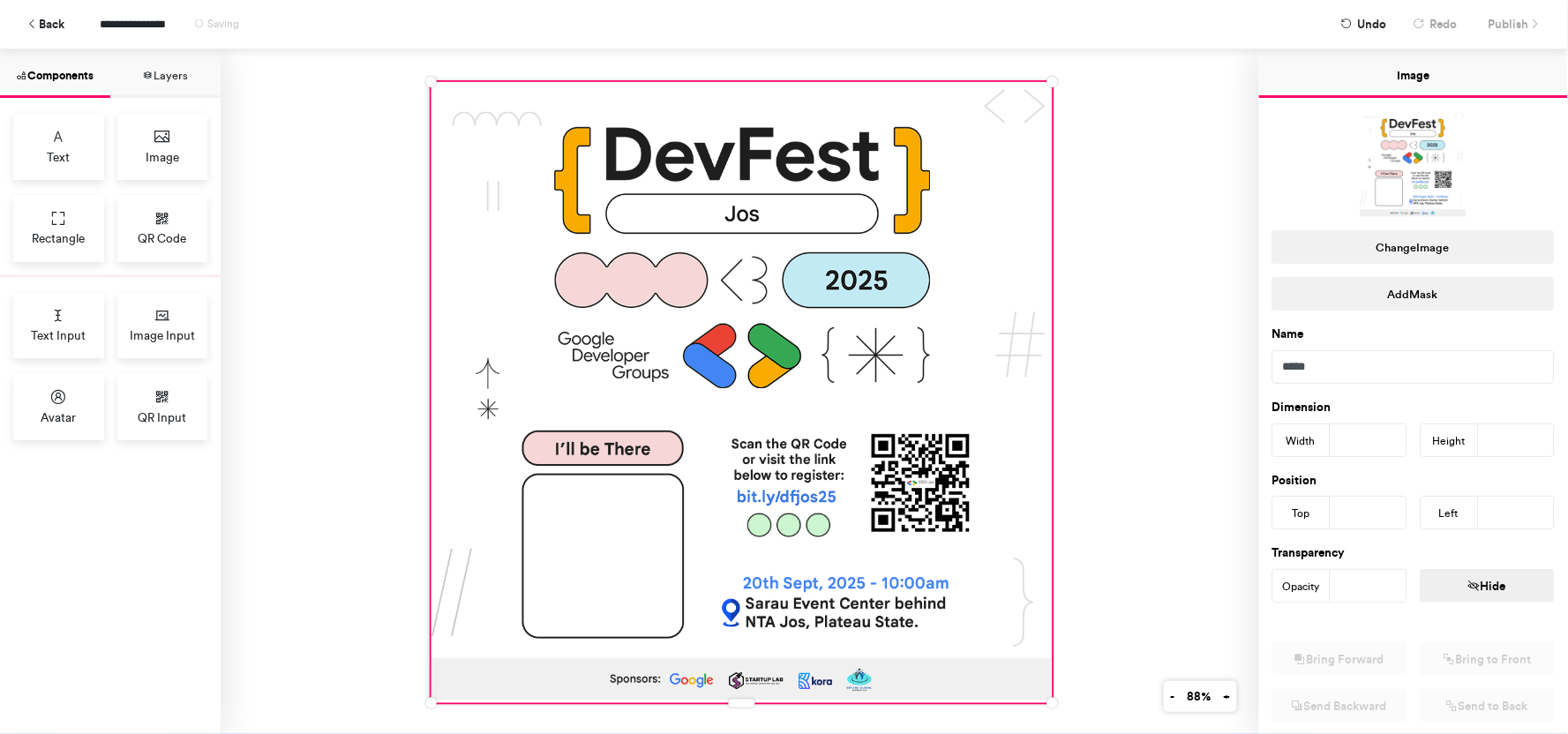
type input "***"
click at [1353, 366] on input "*****" at bounding box center [1413, 367] width 282 height 34
drag, startPoint x: 81, startPoint y: 217, endPoint x: 56, endPoint y: 398, distance: 182.7
click at [56, 398] on div "Text Image Rectangle QR Code Text Input Image Input Avatar QR Input" at bounding box center [110, 415] width 221 height 636
click at [56, 398] on icon at bounding box center [58, 397] width 18 height 18
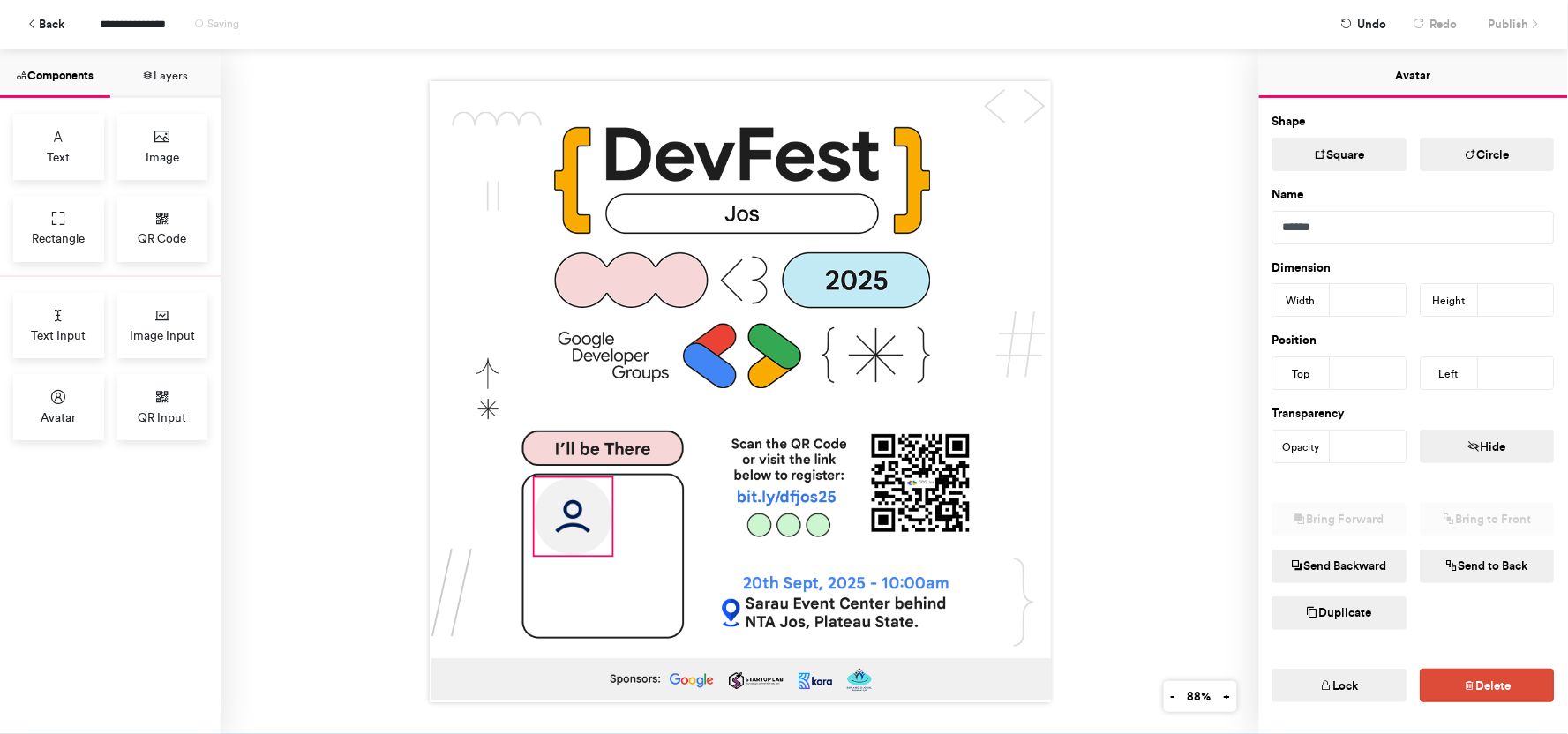
drag, startPoint x: 630, startPoint y: 262, endPoint x: 580, endPoint y: 503, distance: 246.1
click at [580, 503] on img at bounding box center [572, 517] width 78 height 78
type input "***"
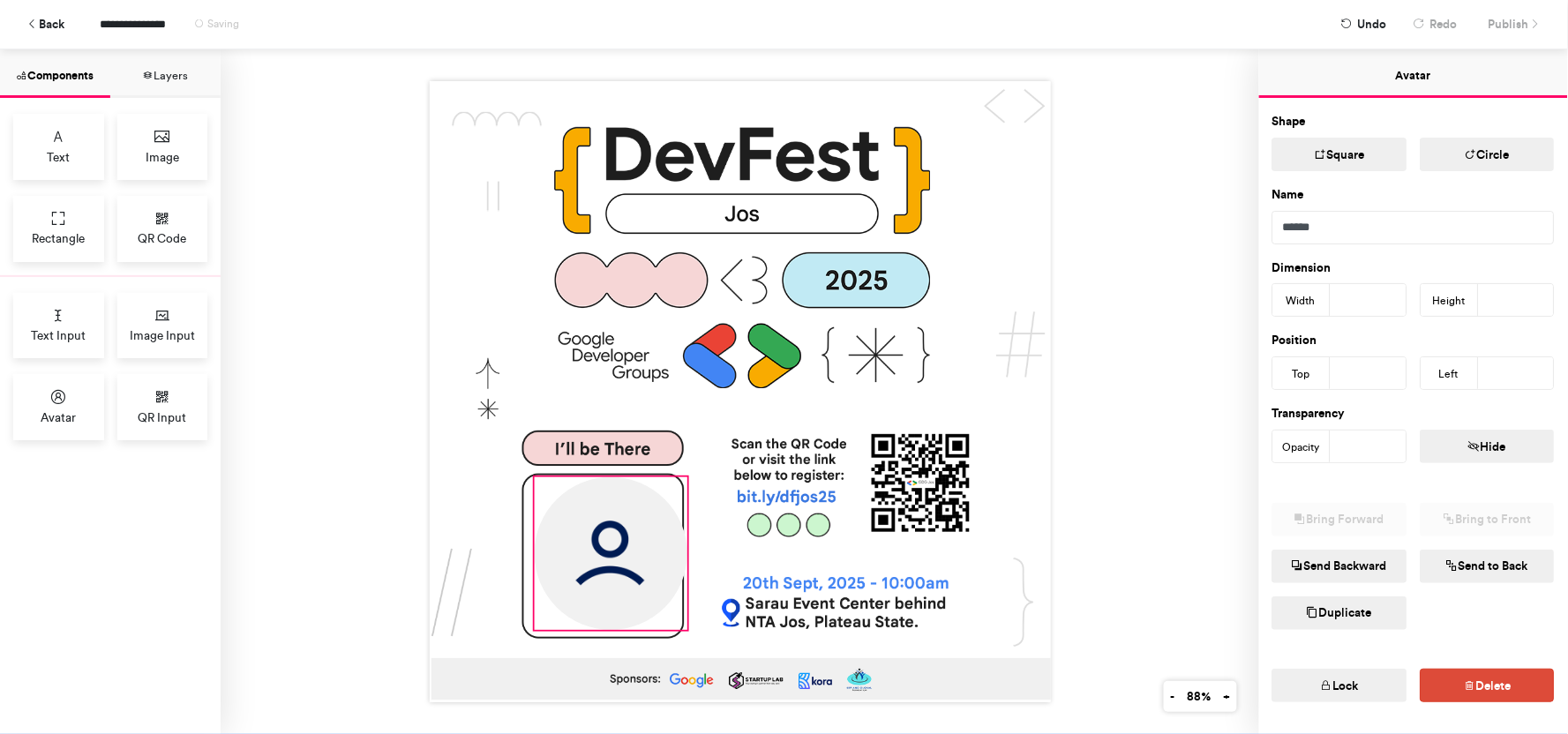
drag, startPoint x: 603, startPoint y: 543, endPoint x: 678, endPoint y: 628, distance: 113.4
click at [678, 628] on div at bounding box center [740, 391] width 621 height 621
type input "***"
click at [1224, 694] on button "+" at bounding box center [1227, 696] width 21 height 31
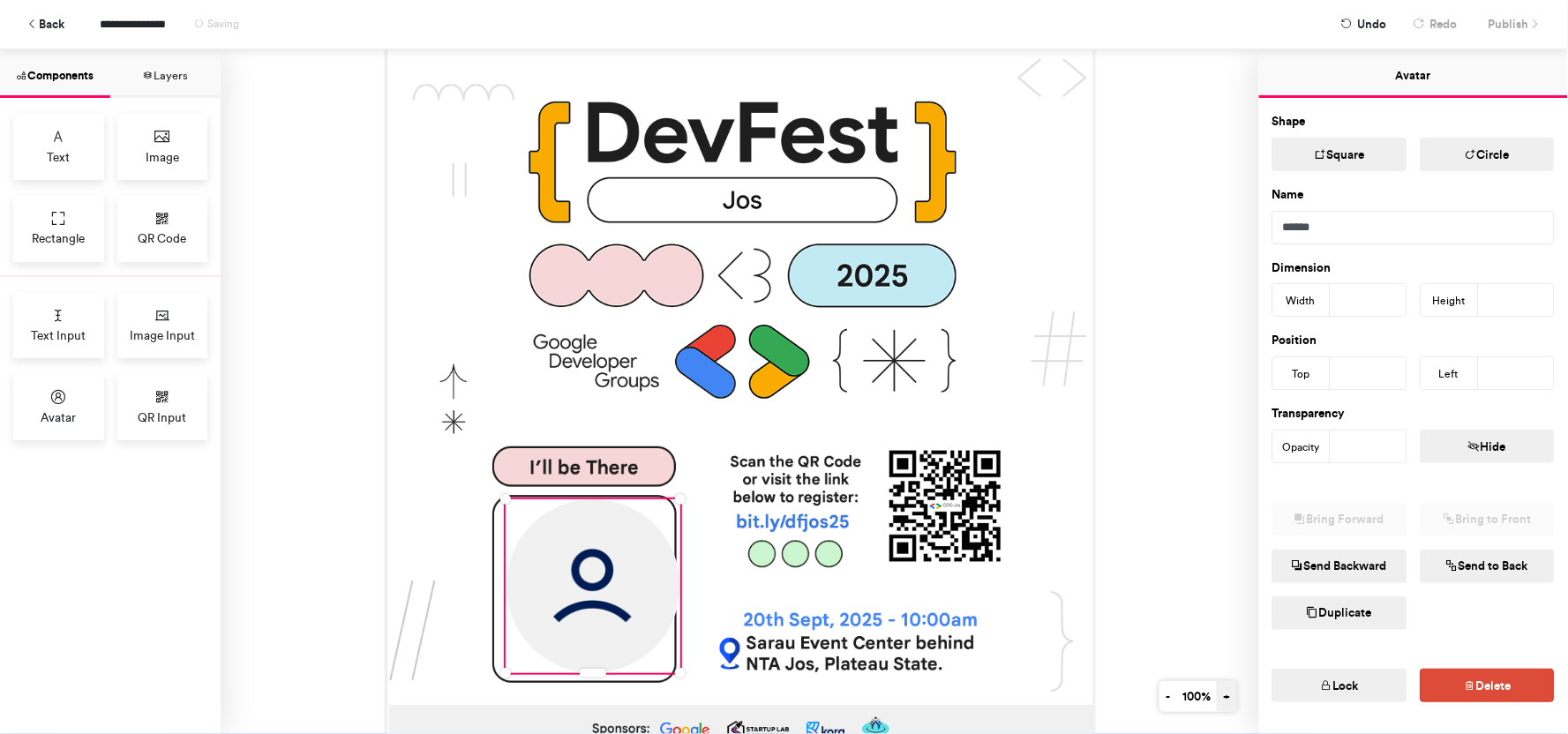
scroll to position [36, 0]
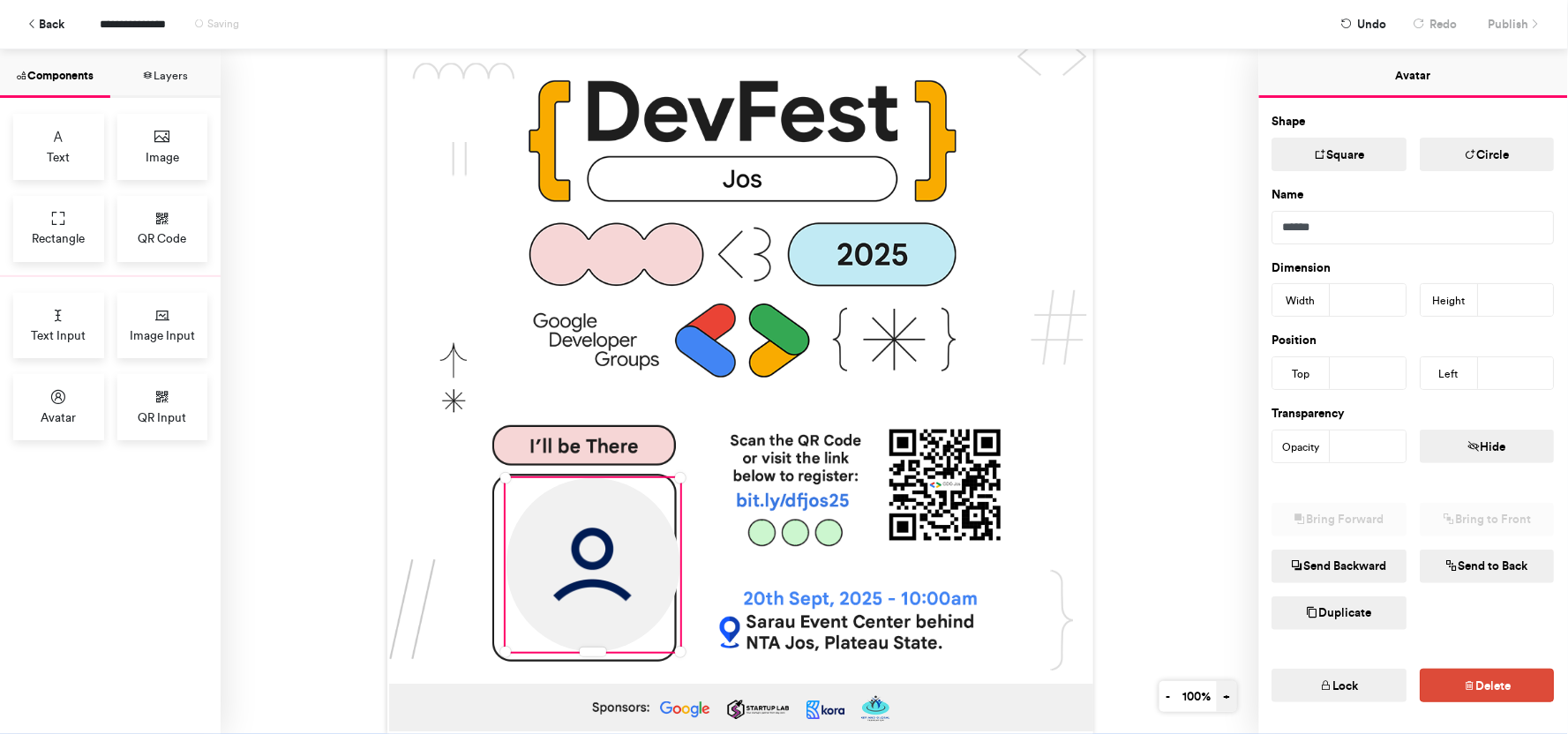
click at [1224, 694] on button "+" at bounding box center [1227, 696] width 21 height 31
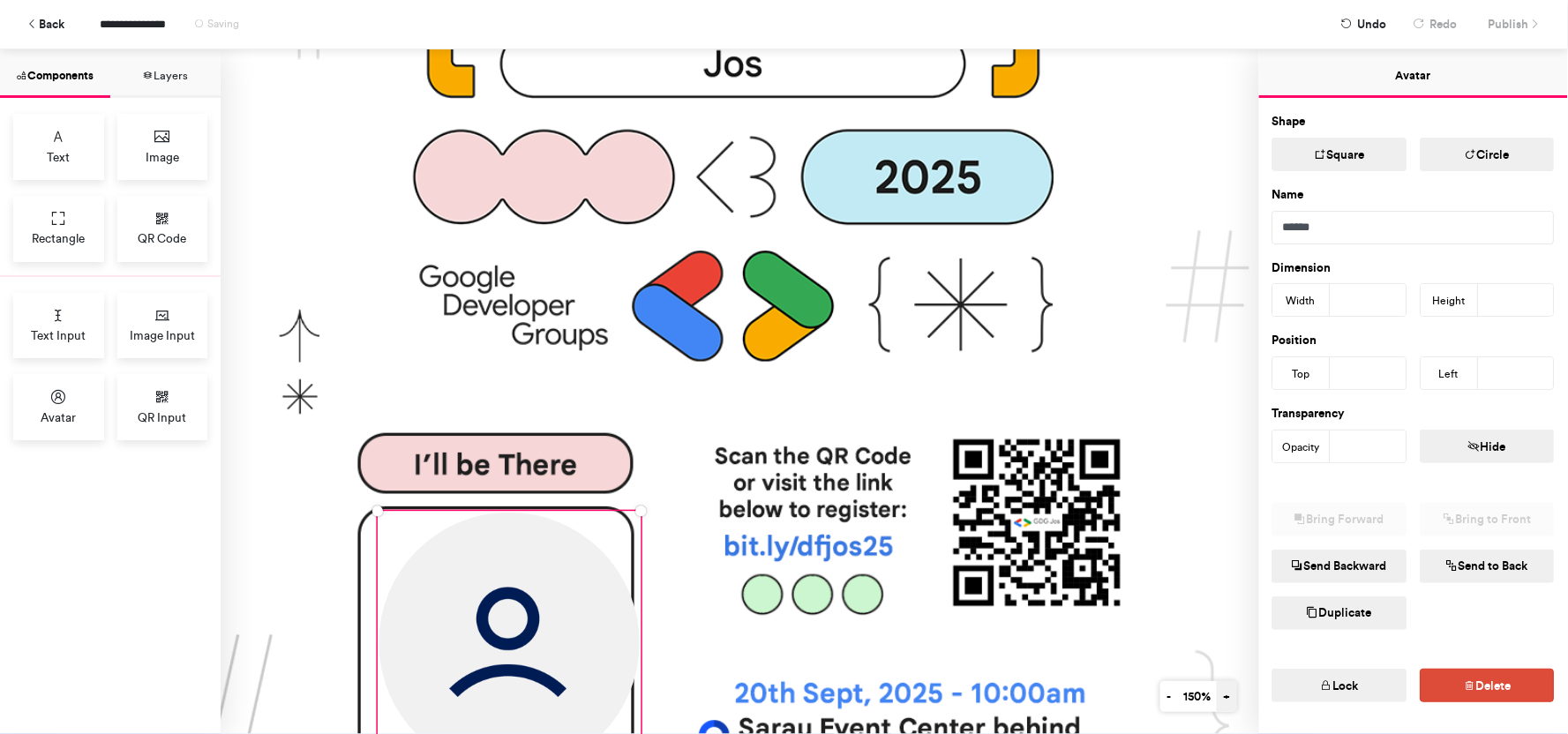
click at [1224, 694] on button "+" at bounding box center [1227, 696] width 21 height 31
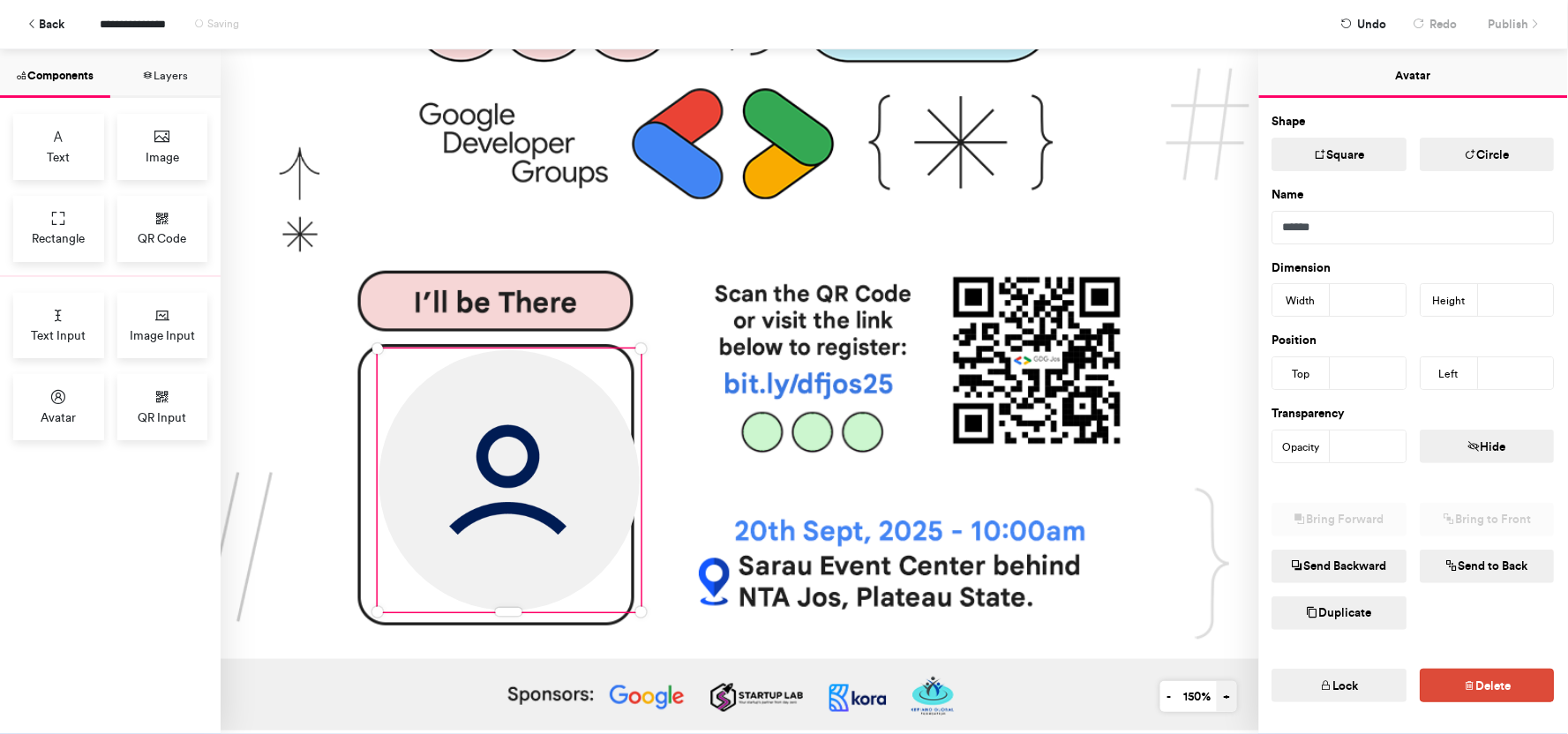
click at [1224, 694] on button "+" at bounding box center [1227, 696] width 21 height 31
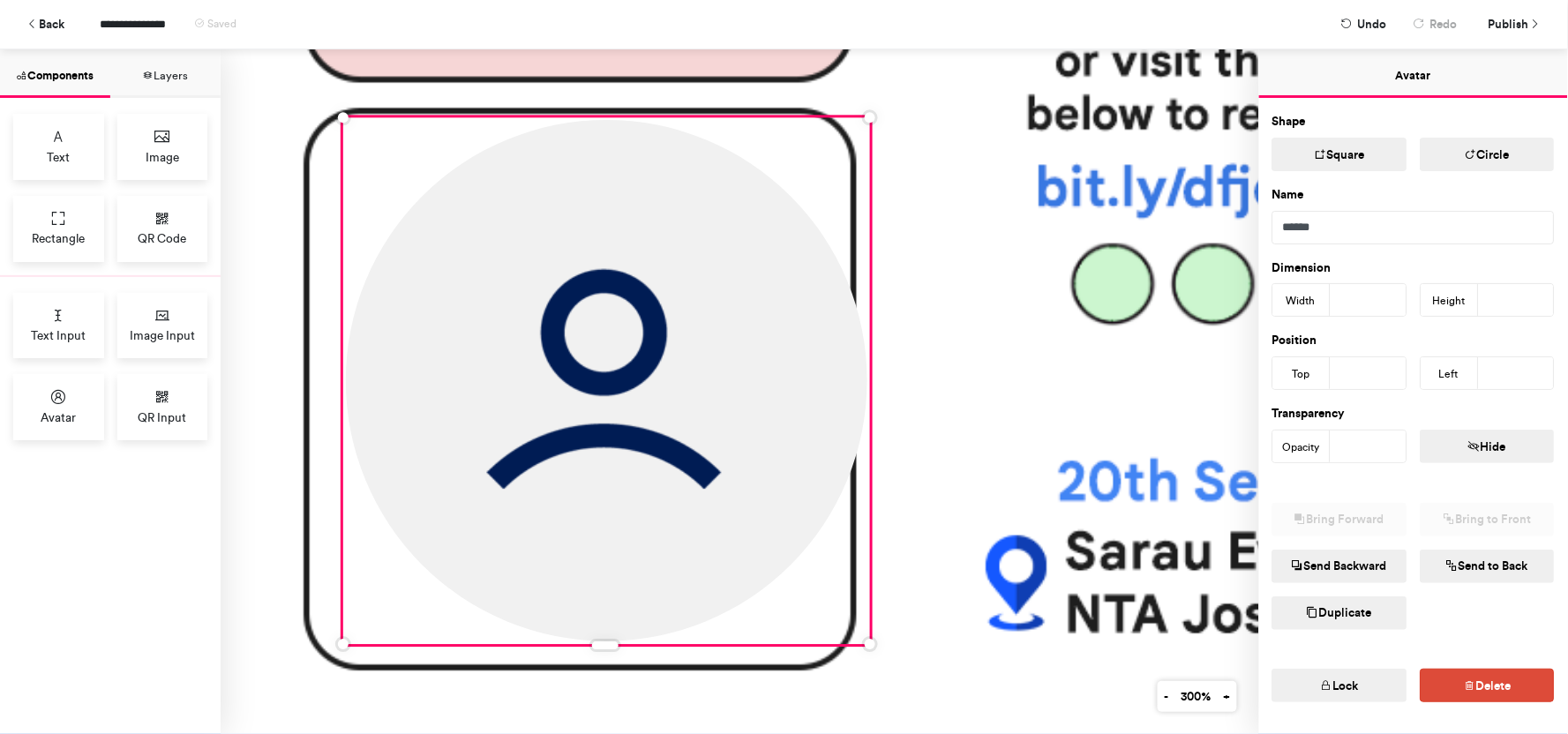
scroll to position [1273, 232]
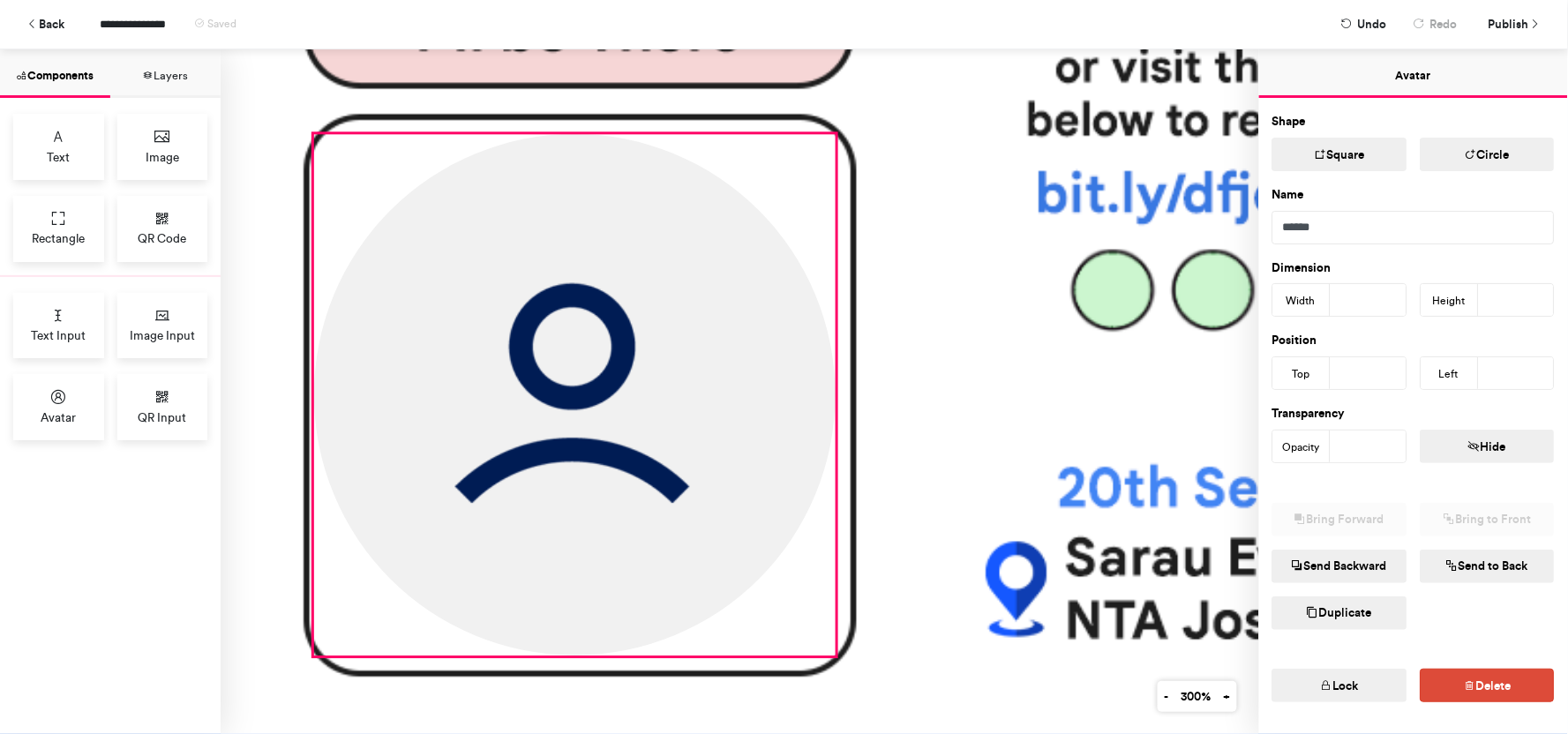
drag, startPoint x: 588, startPoint y: 288, endPoint x: 557, endPoint y: 294, distance: 31.6
click at [557, 294] on img at bounding box center [574, 395] width 522 height 522
type input "***"
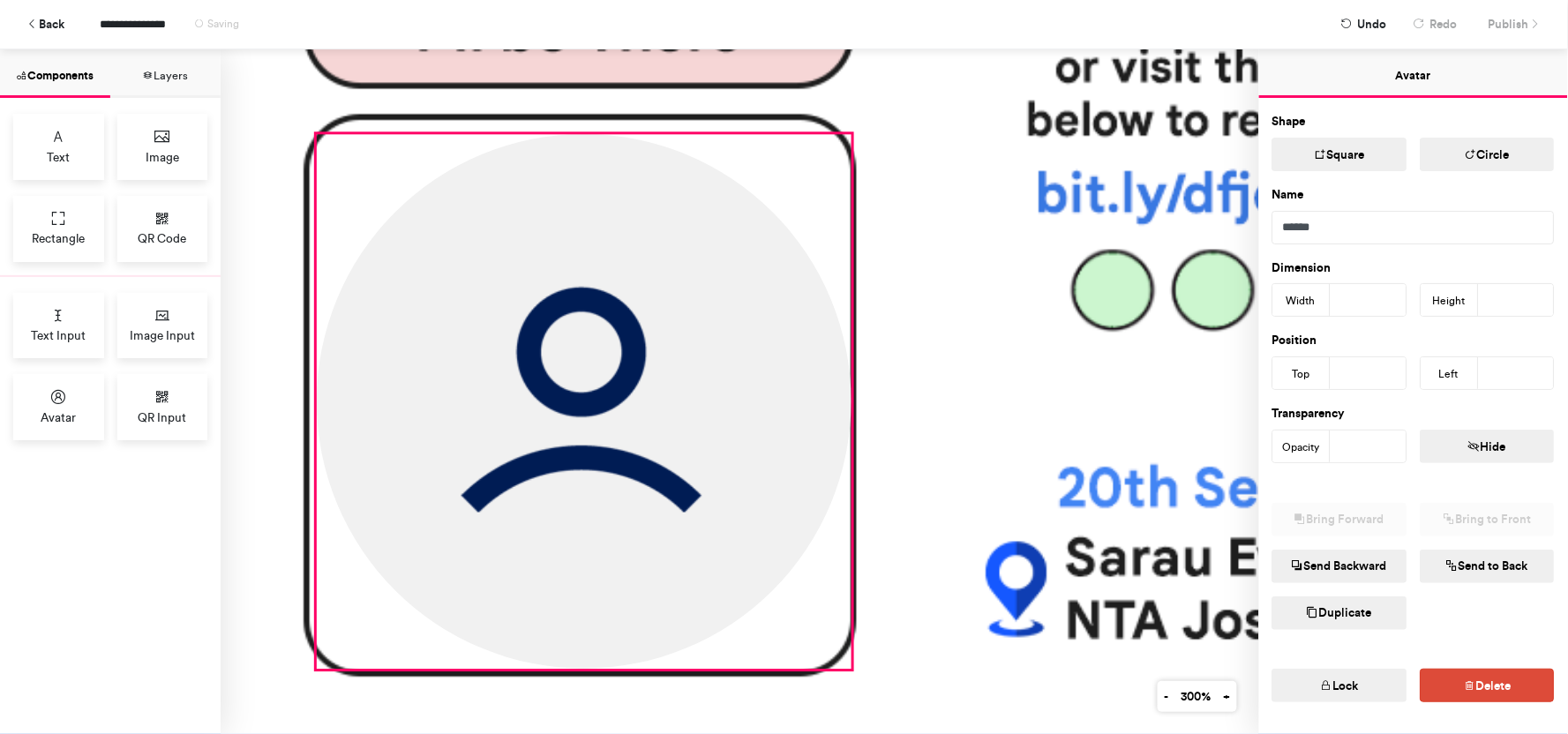
drag, startPoint x: 836, startPoint y: 653, endPoint x: 848, endPoint y: 657, distance: 12.6
type input "***"
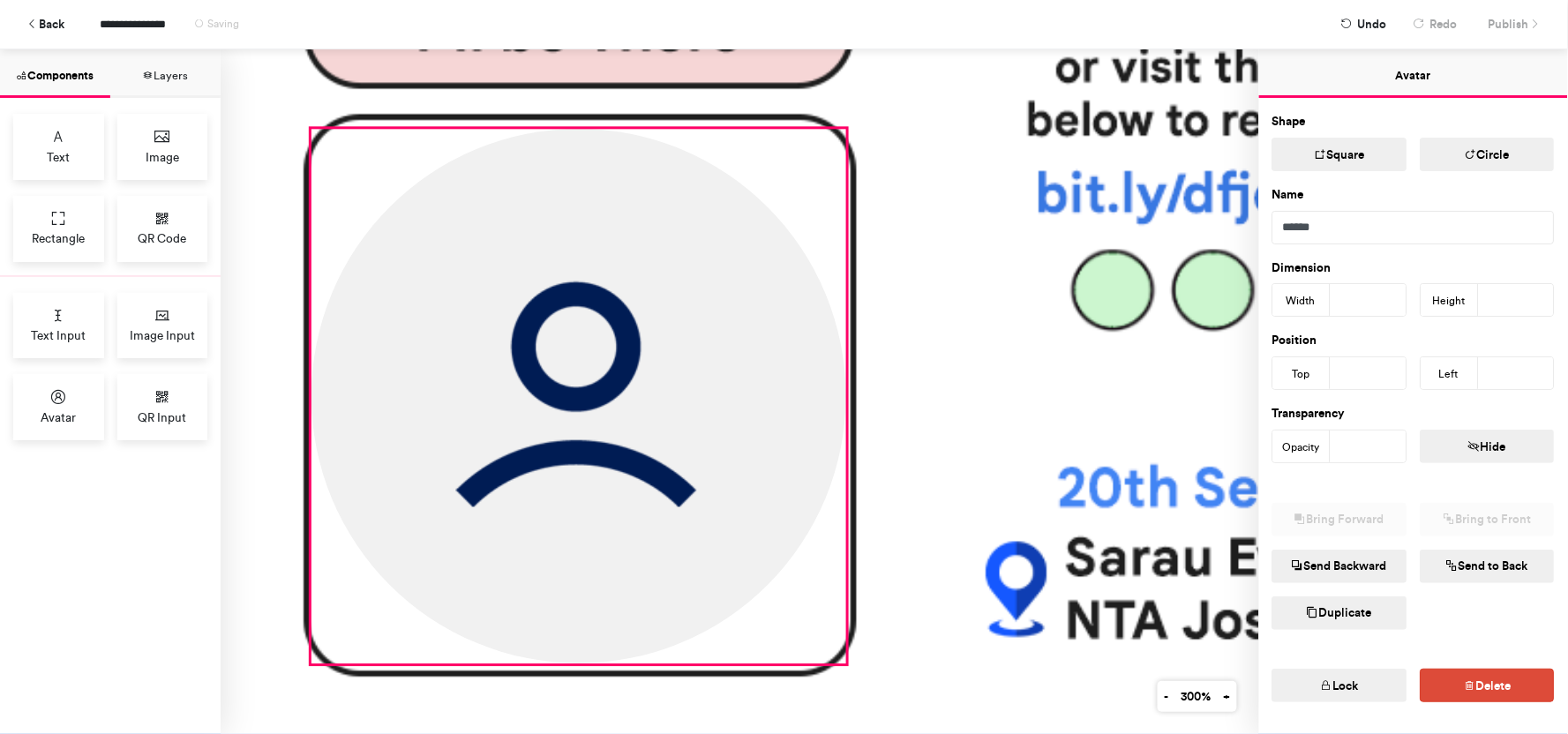
click at [712, 386] on img at bounding box center [578, 396] width 535 height 535
type input "***"
click at [567, 336] on img at bounding box center [578, 396] width 535 height 535
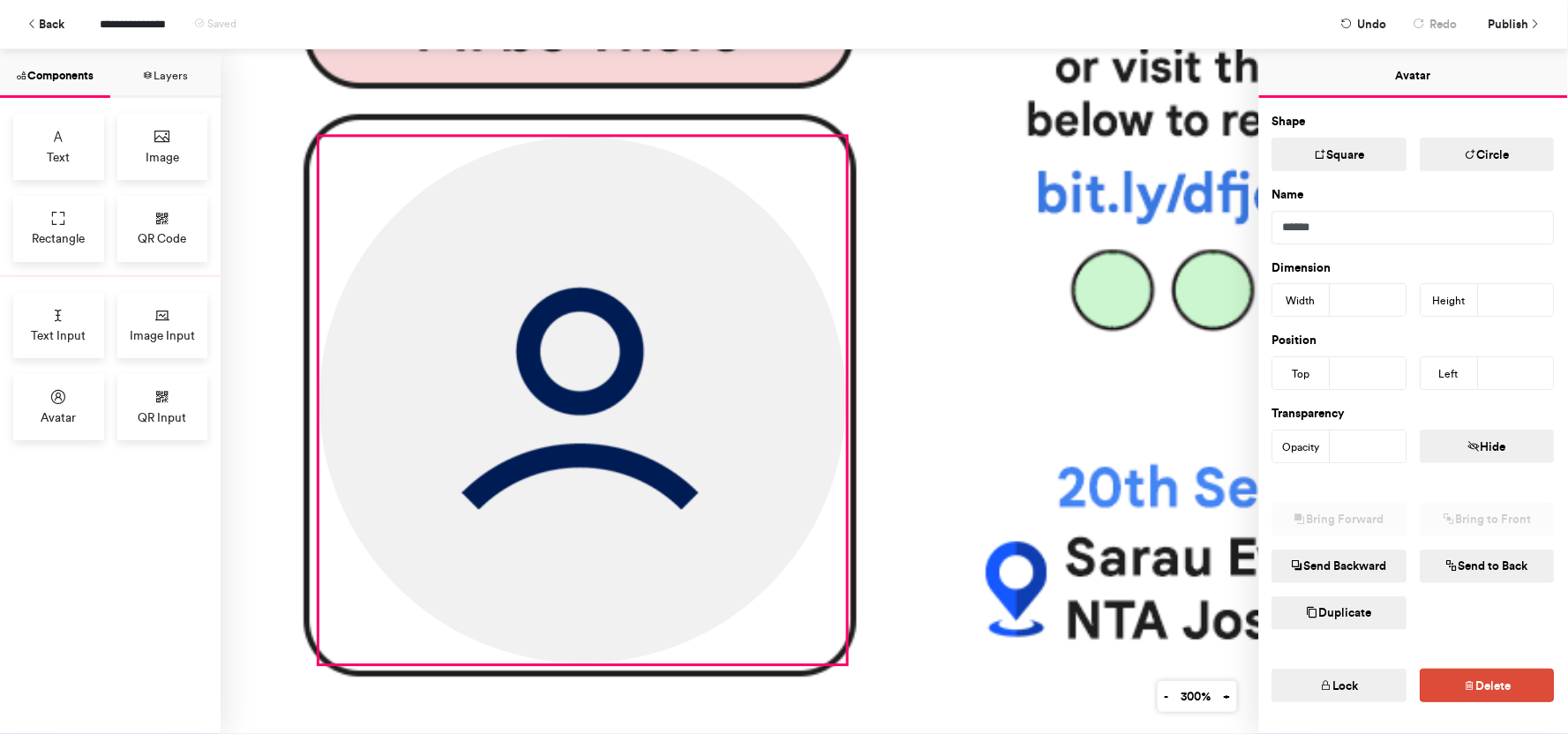
type input "***"
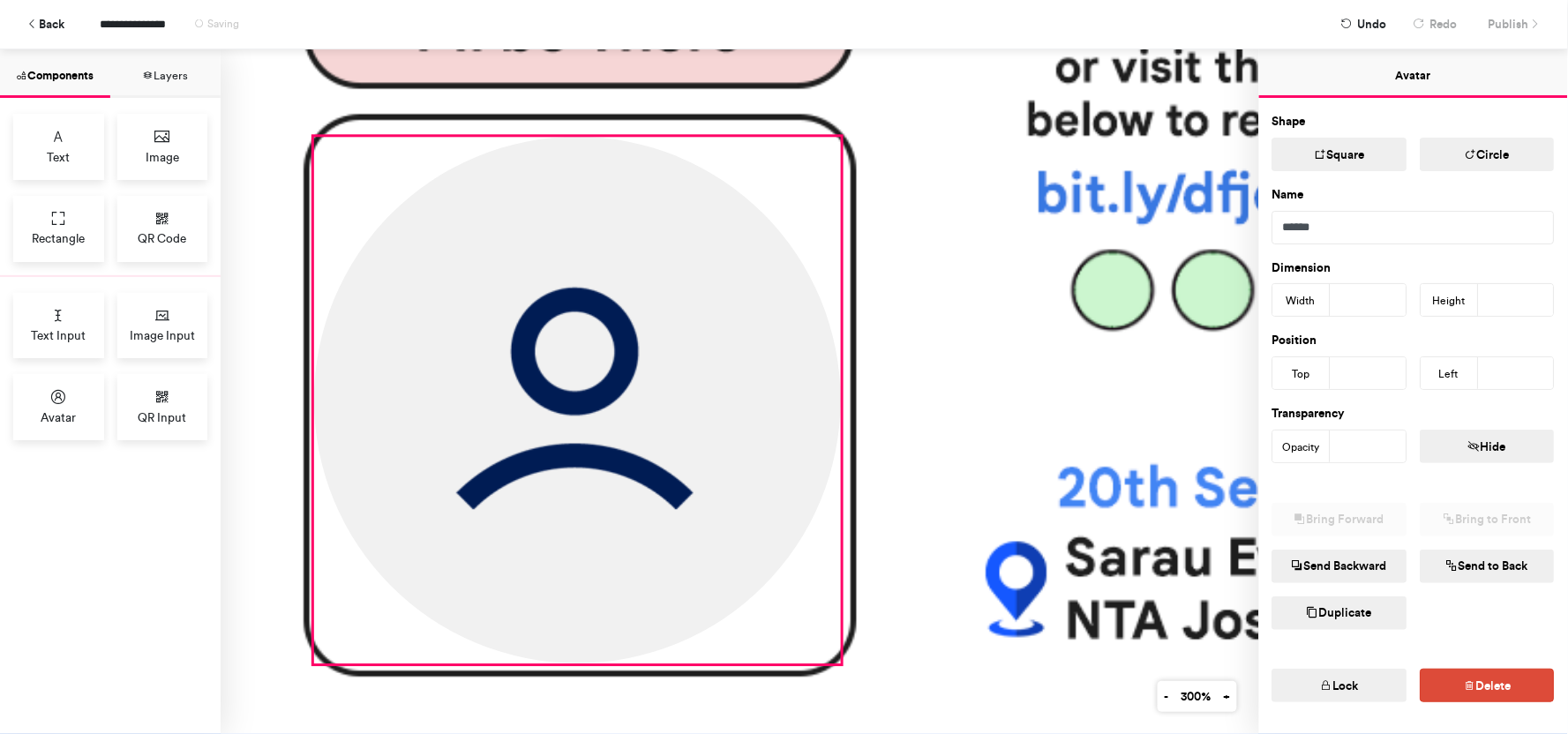
click at [543, 374] on img at bounding box center [577, 399] width 526 height 526
type input "***"
click at [524, 375] on img at bounding box center [580, 399] width 526 height 526
type input "***"
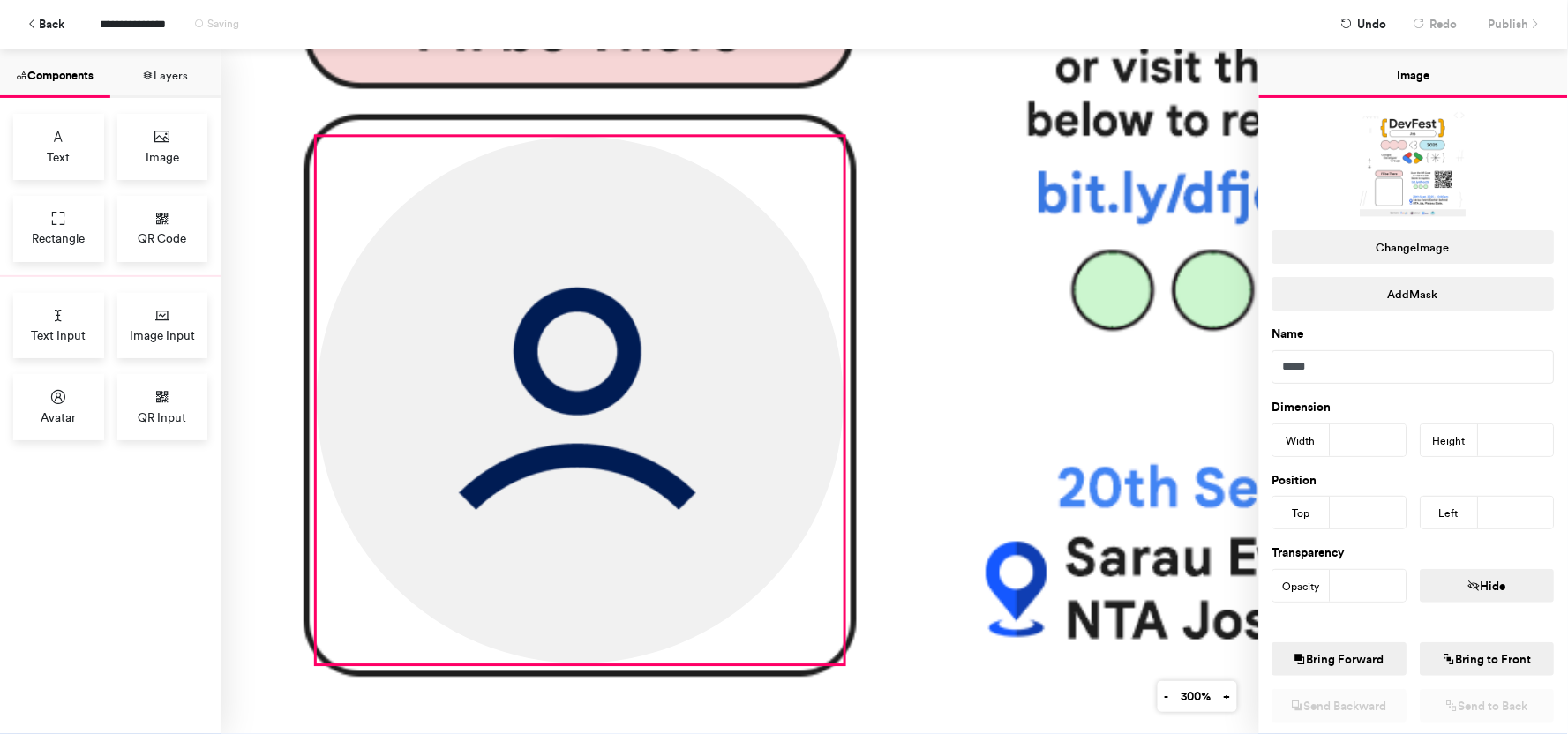
click at [621, 366] on img at bounding box center [580, 399] width 526 height 526
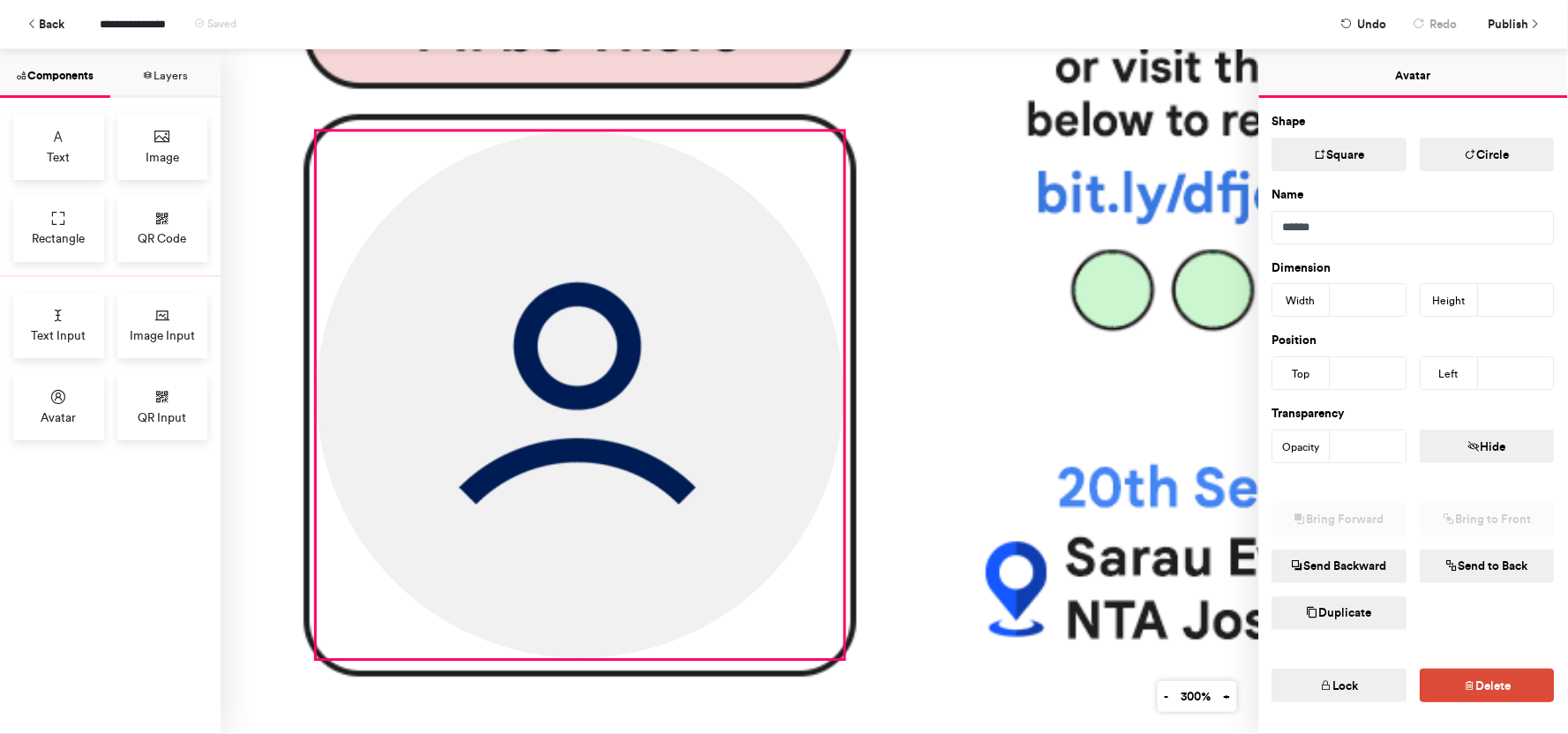
click at [621, 360] on img at bounding box center [580, 395] width 526 height 526
type input "***"
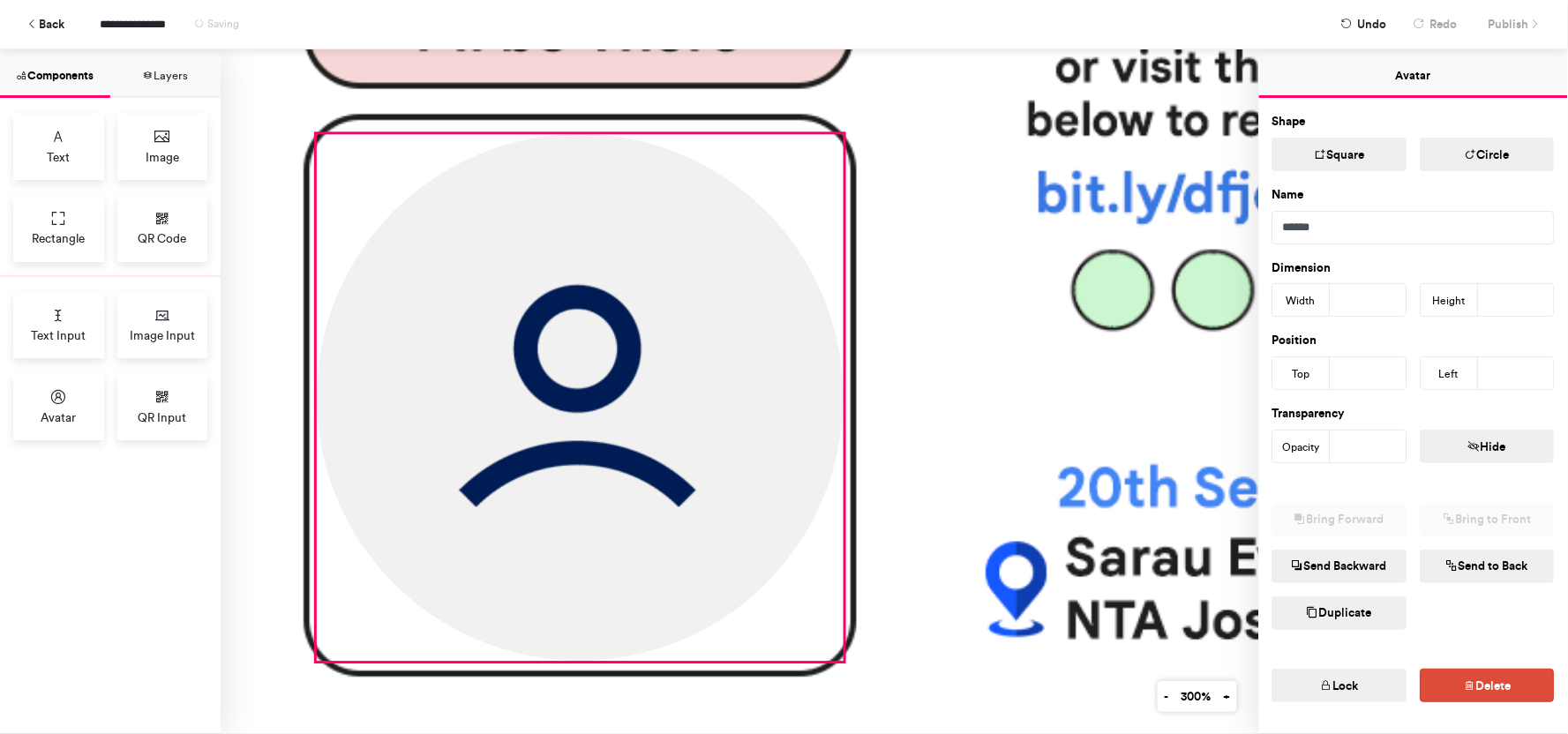
click at [583, 341] on img at bounding box center [580, 398] width 526 height 526
type input "***"
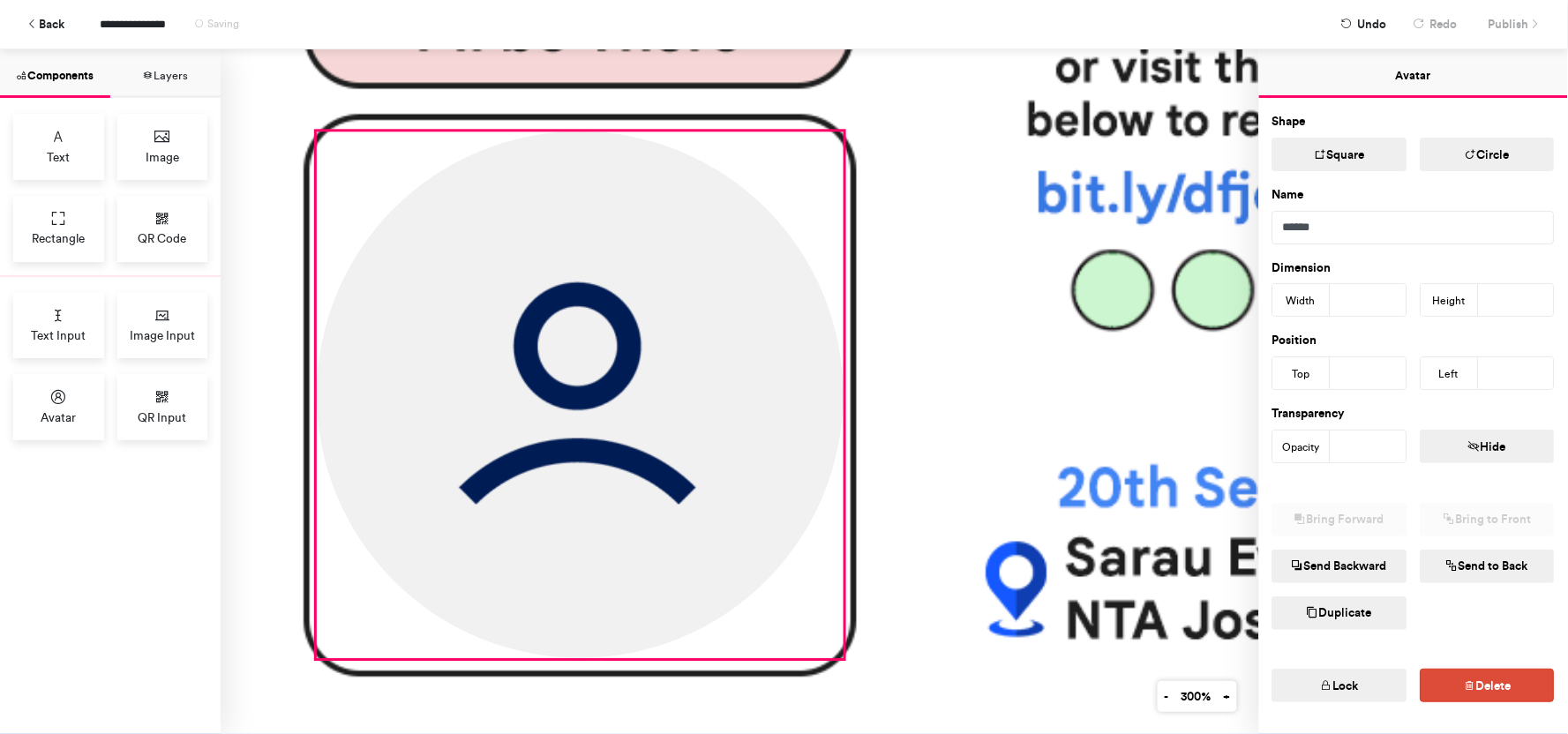
click at [612, 400] on img at bounding box center [580, 395] width 526 height 526
type input "***"
click at [1471, 159] on button "Circle" at bounding box center [1488, 154] width 135 height 34
click at [1327, 159] on button "Square" at bounding box center [1340, 154] width 135 height 34
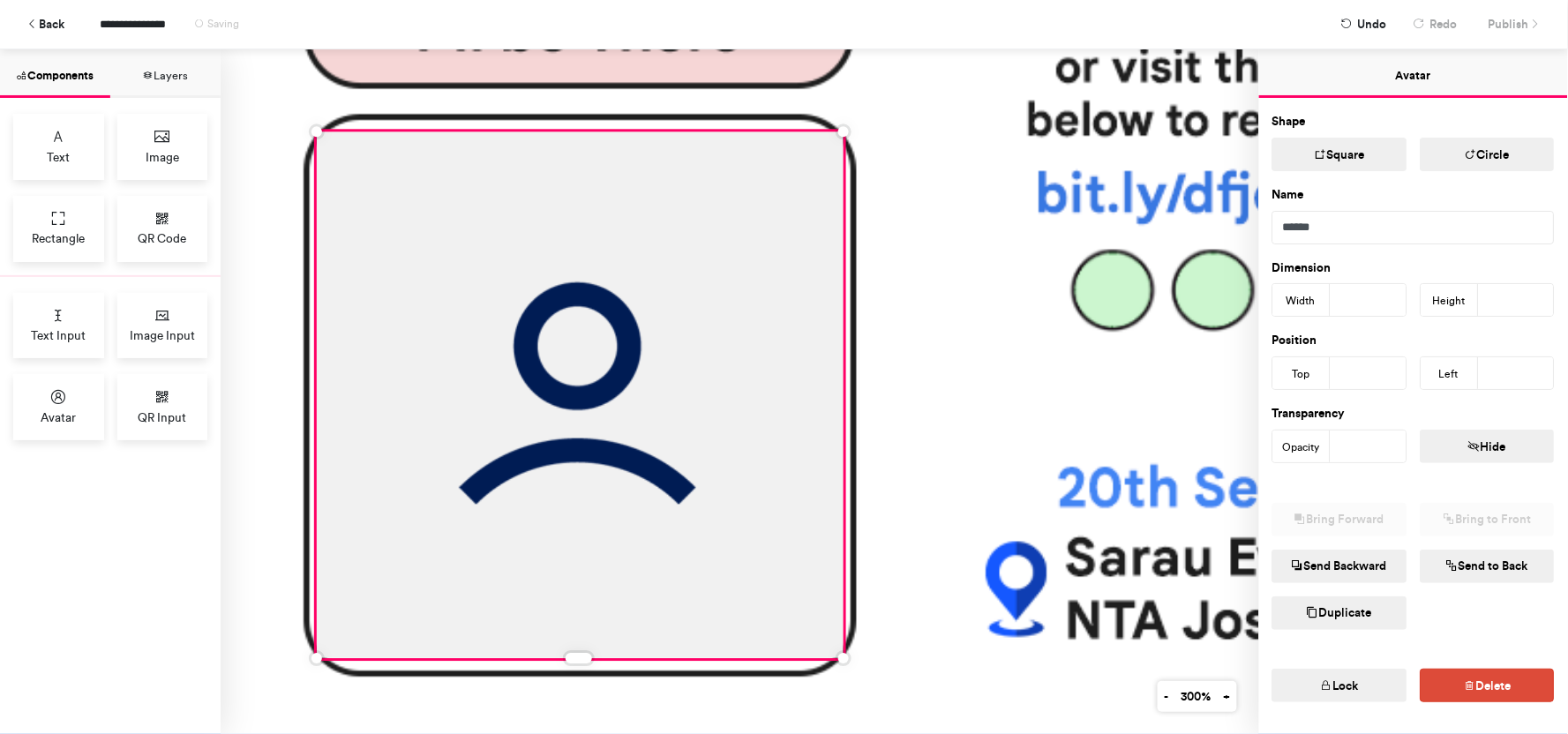
click at [1448, 153] on button "Circle" at bounding box center [1488, 154] width 135 height 34
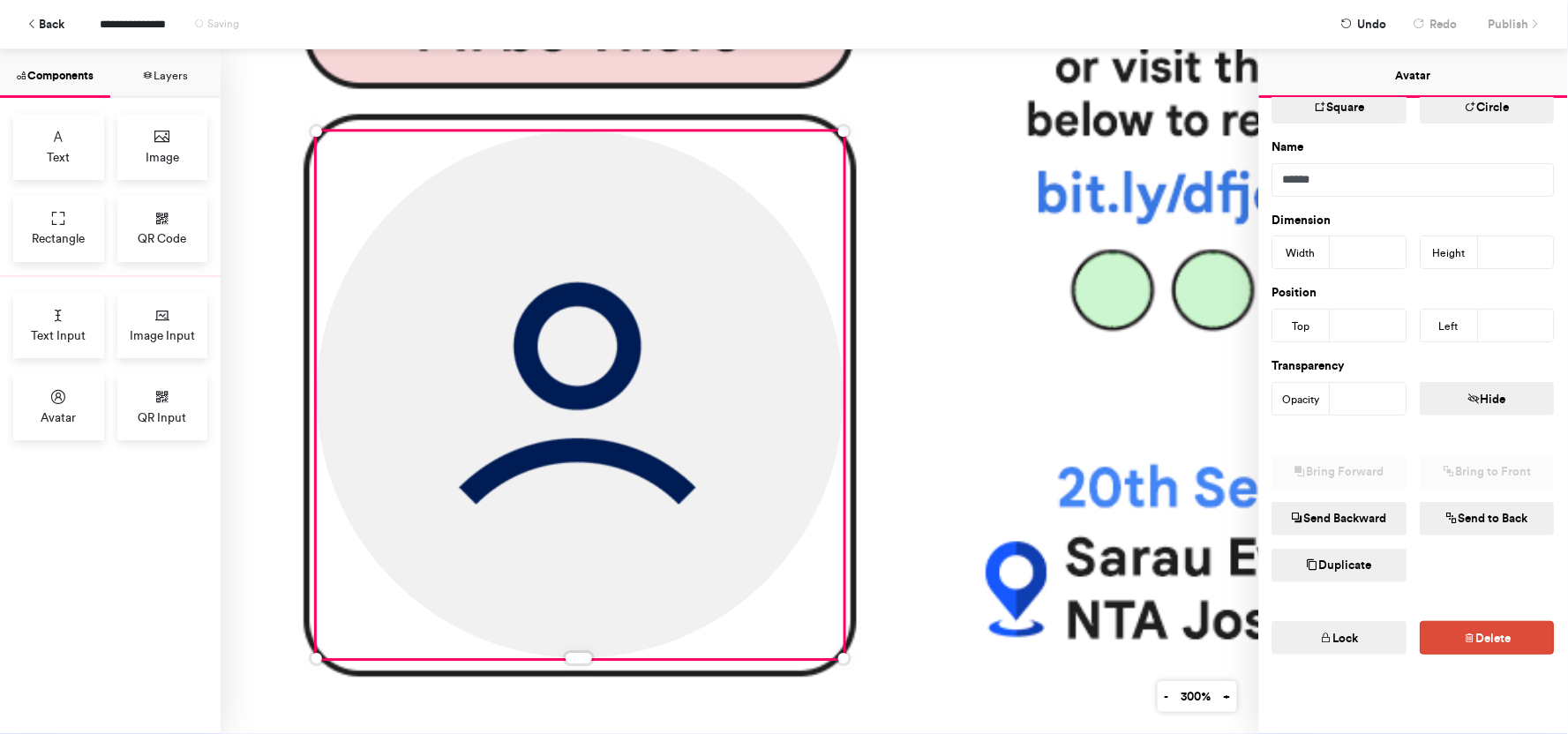
scroll to position [0, 0]
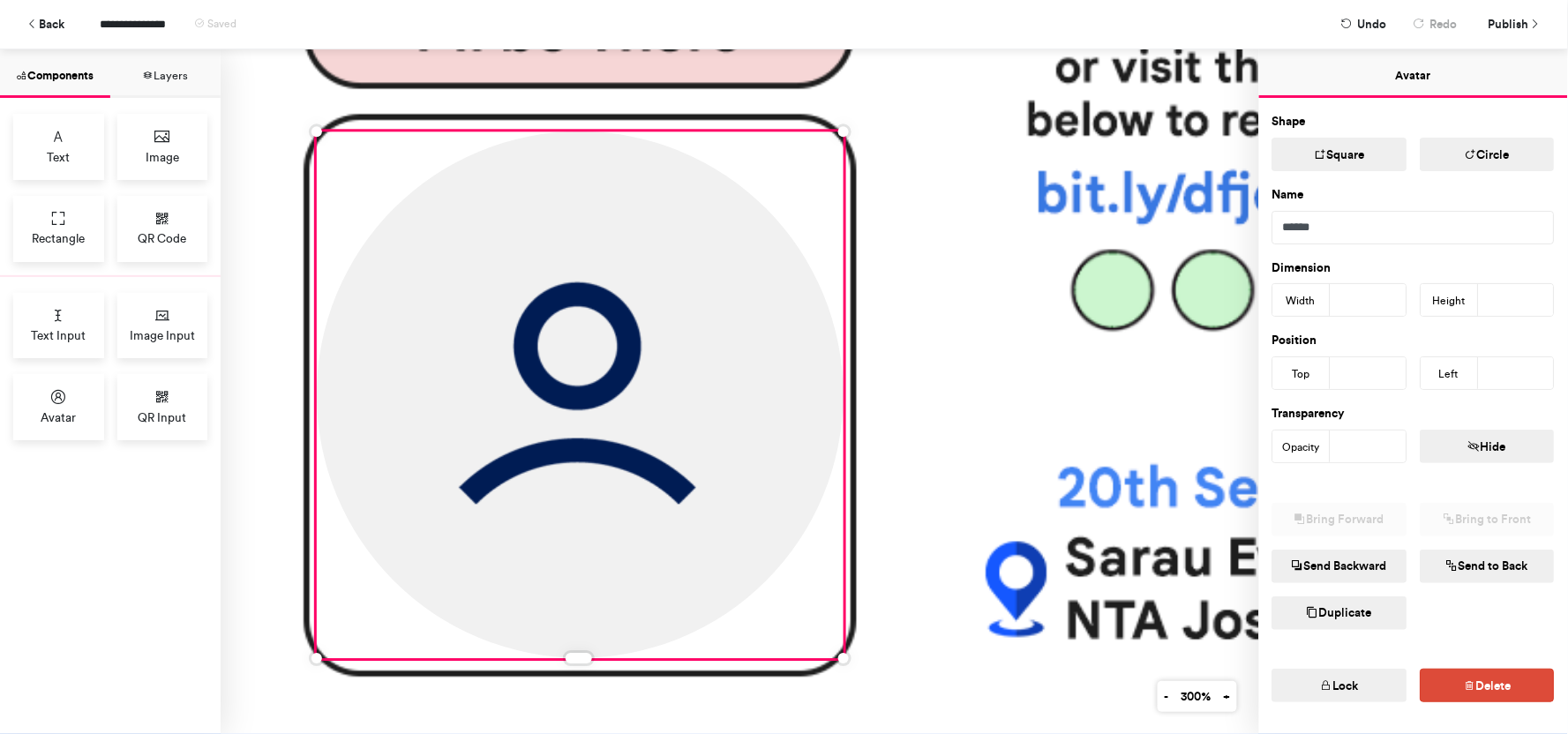
click at [1417, 74] on button "Avatar" at bounding box center [1413, 74] width 308 height 49
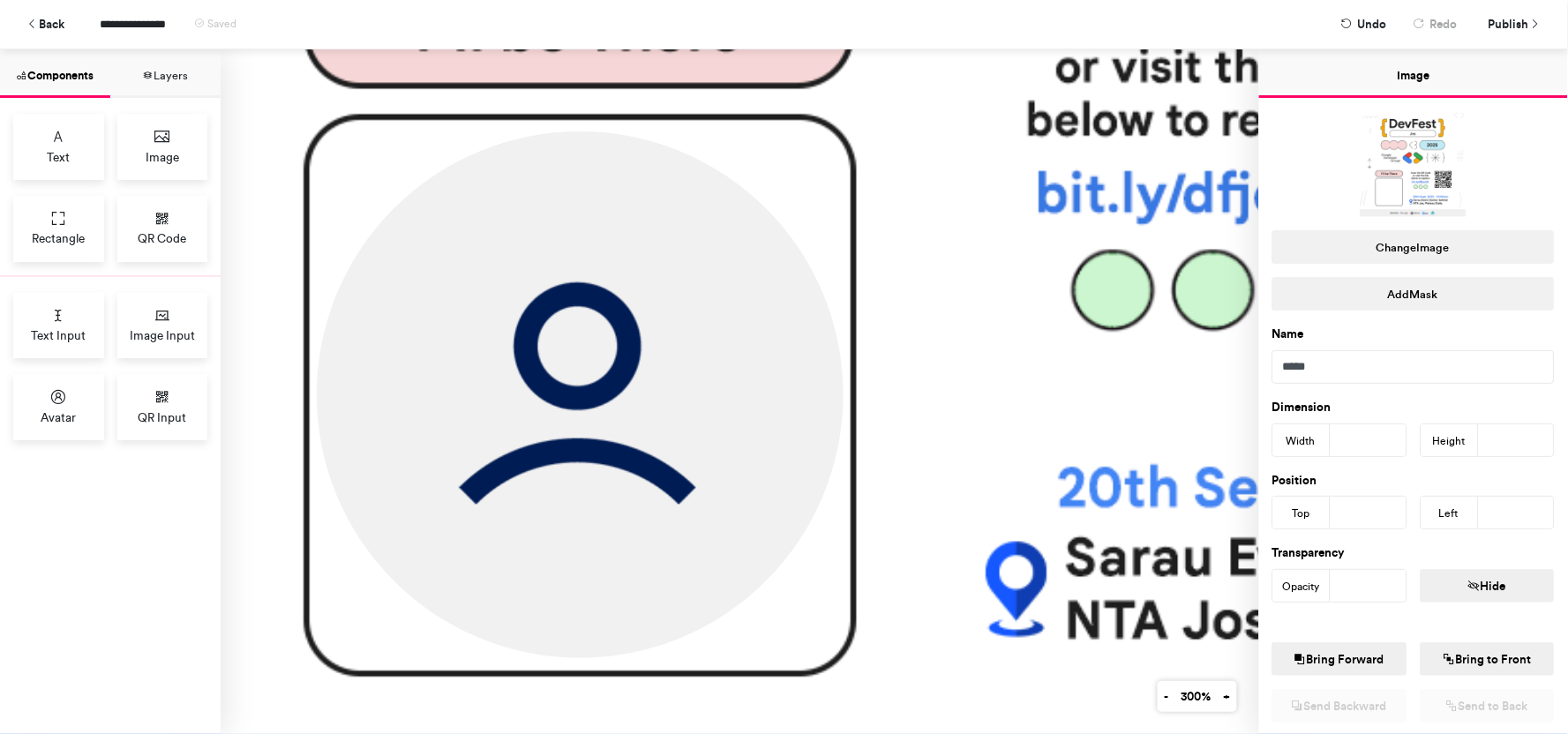
click at [133, 22] on span "**********" at bounding box center [143, 23] width 86 height 31
drag, startPoint x: 180, startPoint y: 21, endPoint x: 80, endPoint y: 10, distance: 100.6
click at [80, 10] on div "**********" at bounding box center [703, 23] width 1250 height 31
click at [1515, 26] on div "**********" at bounding box center [784, 24] width 1542 height 49
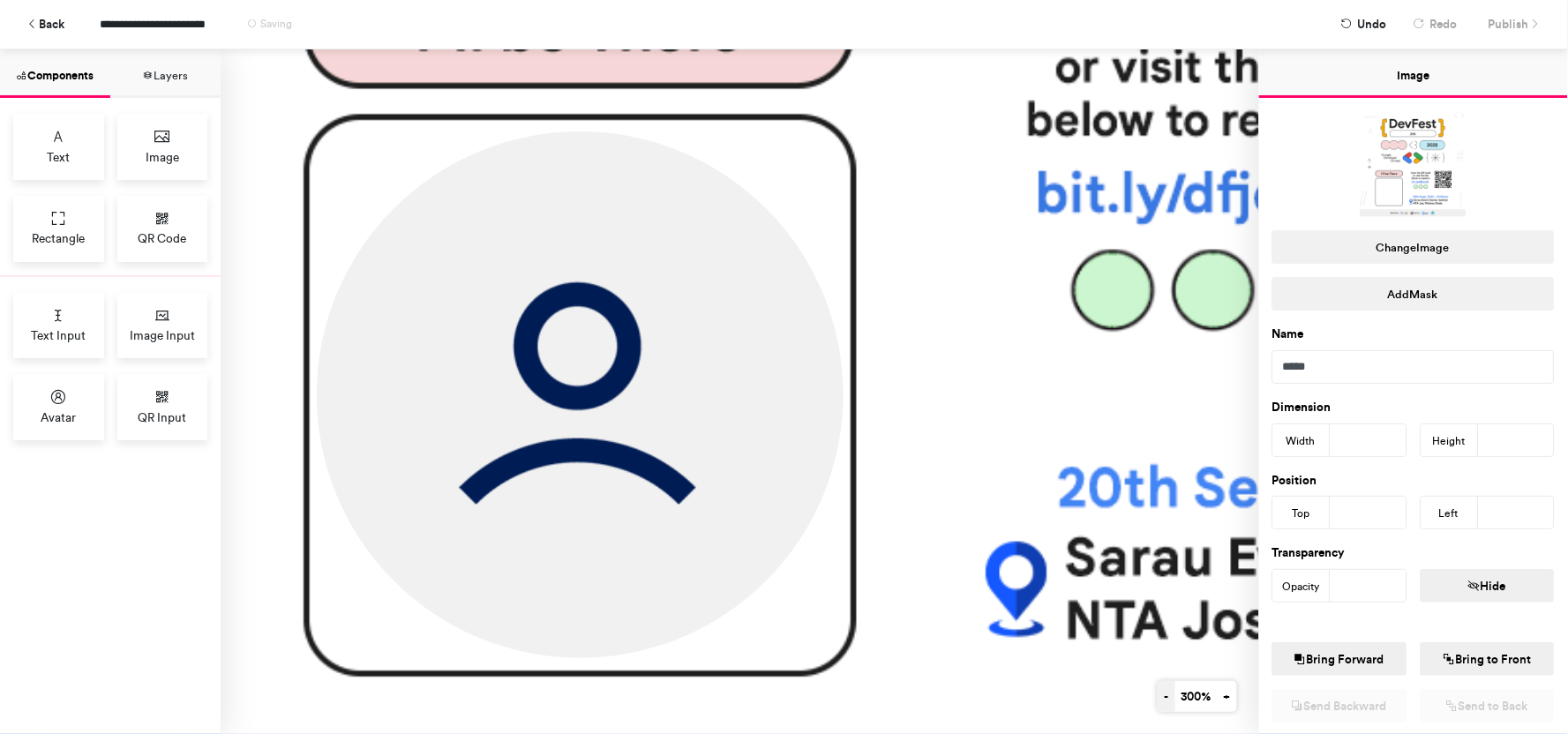
click at [1157, 697] on button "-" at bounding box center [1166, 696] width 18 height 31
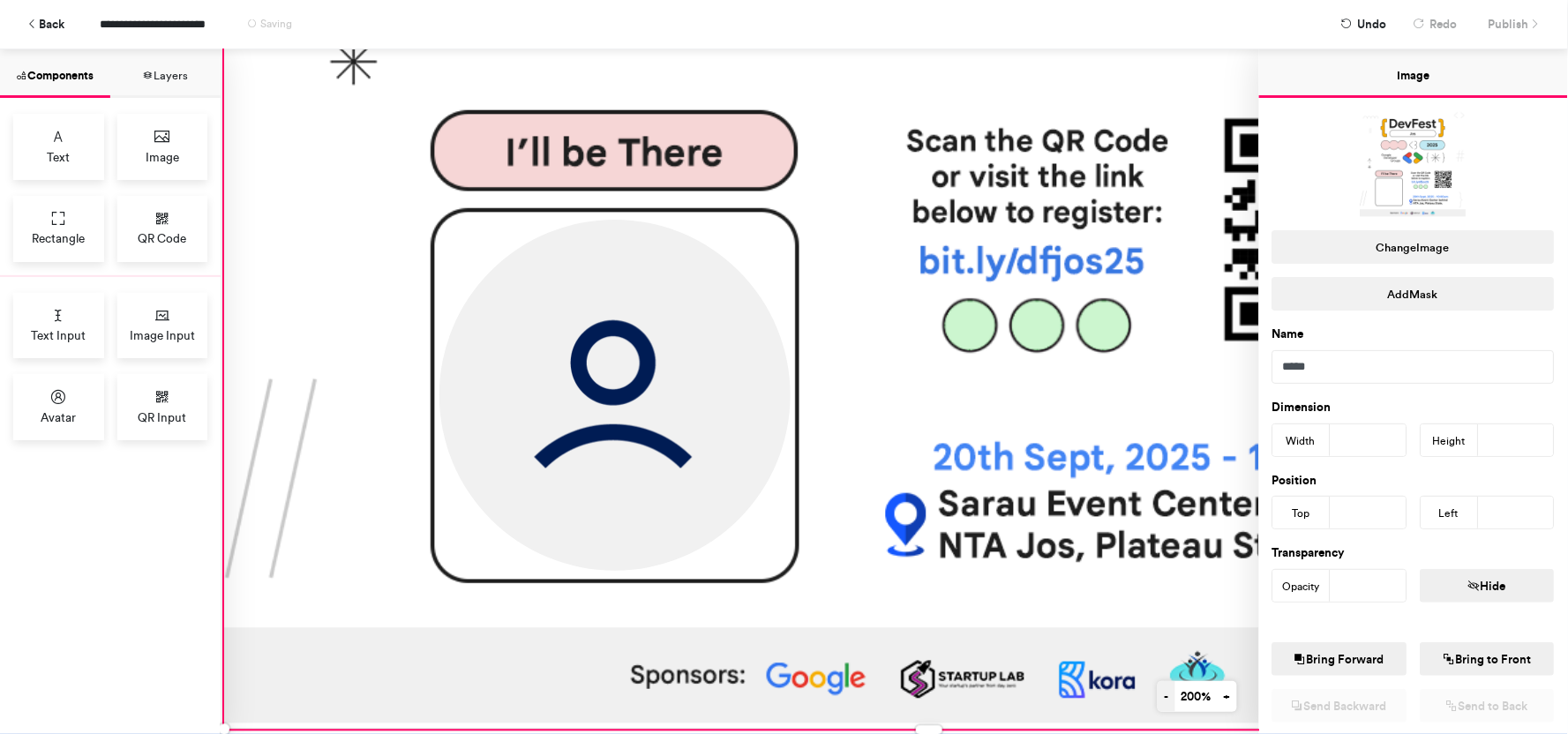
click at [1157, 697] on button "-" at bounding box center [1166, 696] width 18 height 31
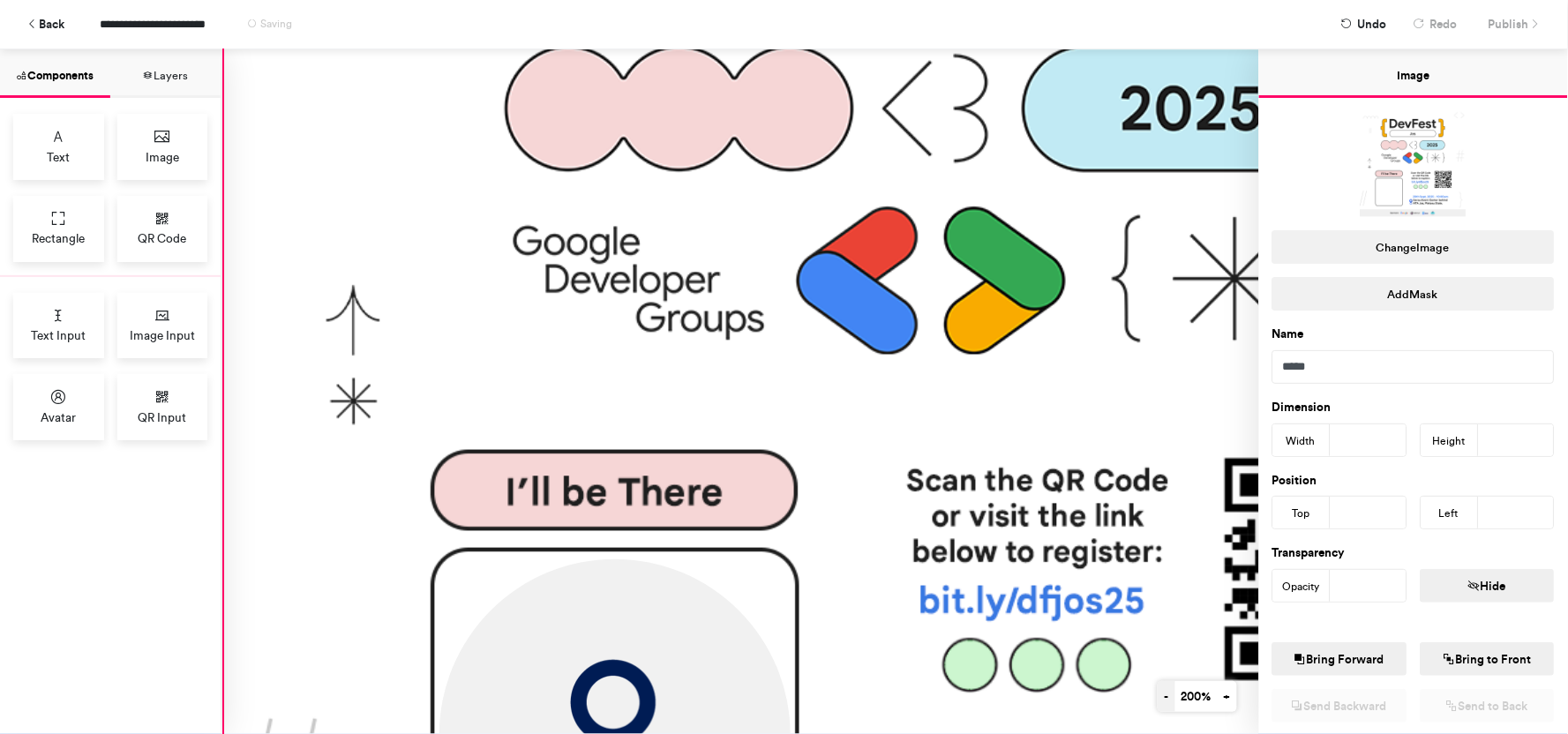
click at [1157, 697] on button "-" at bounding box center [1166, 696] width 18 height 31
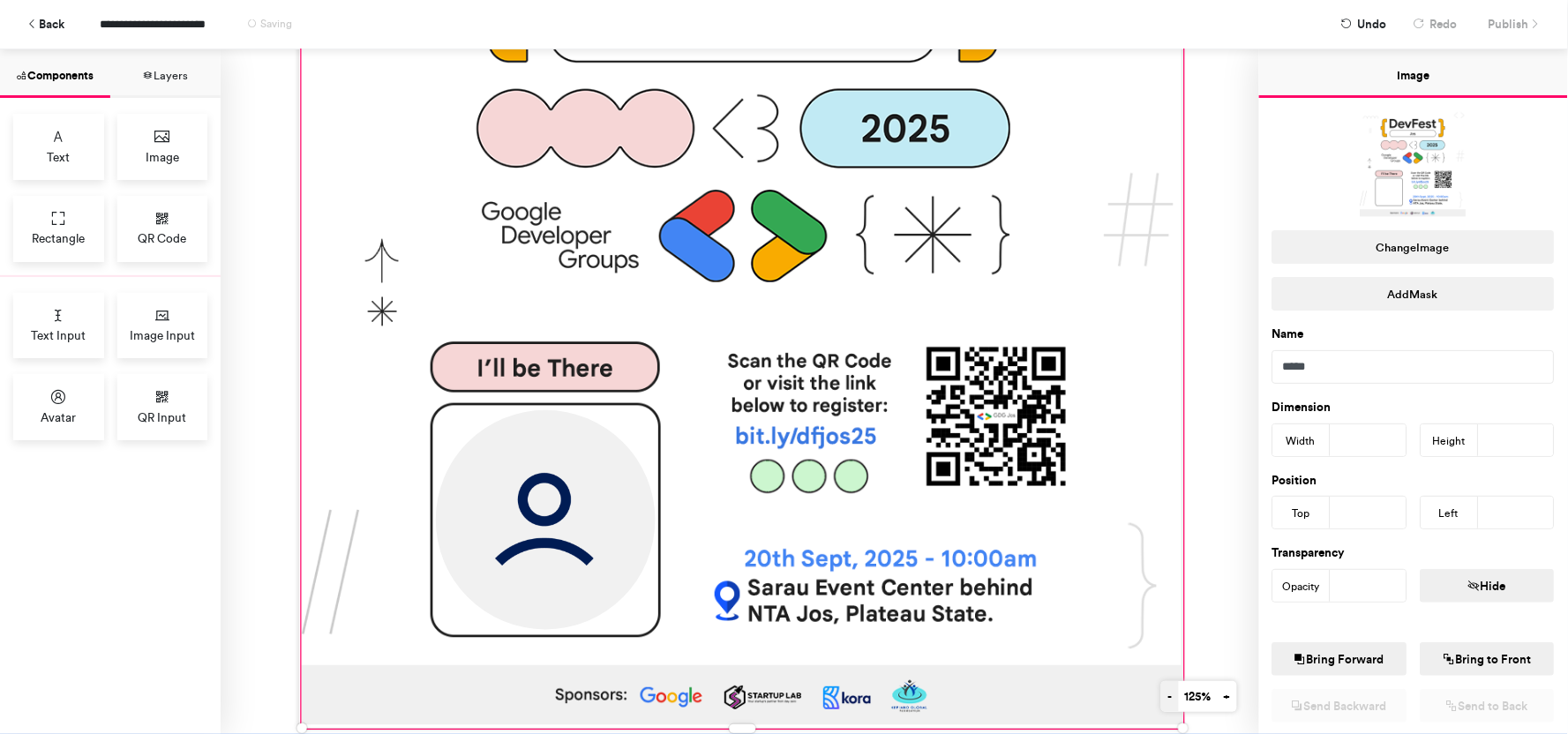
click at [1161, 697] on button "-" at bounding box center [1169, 696] width 18 height 31
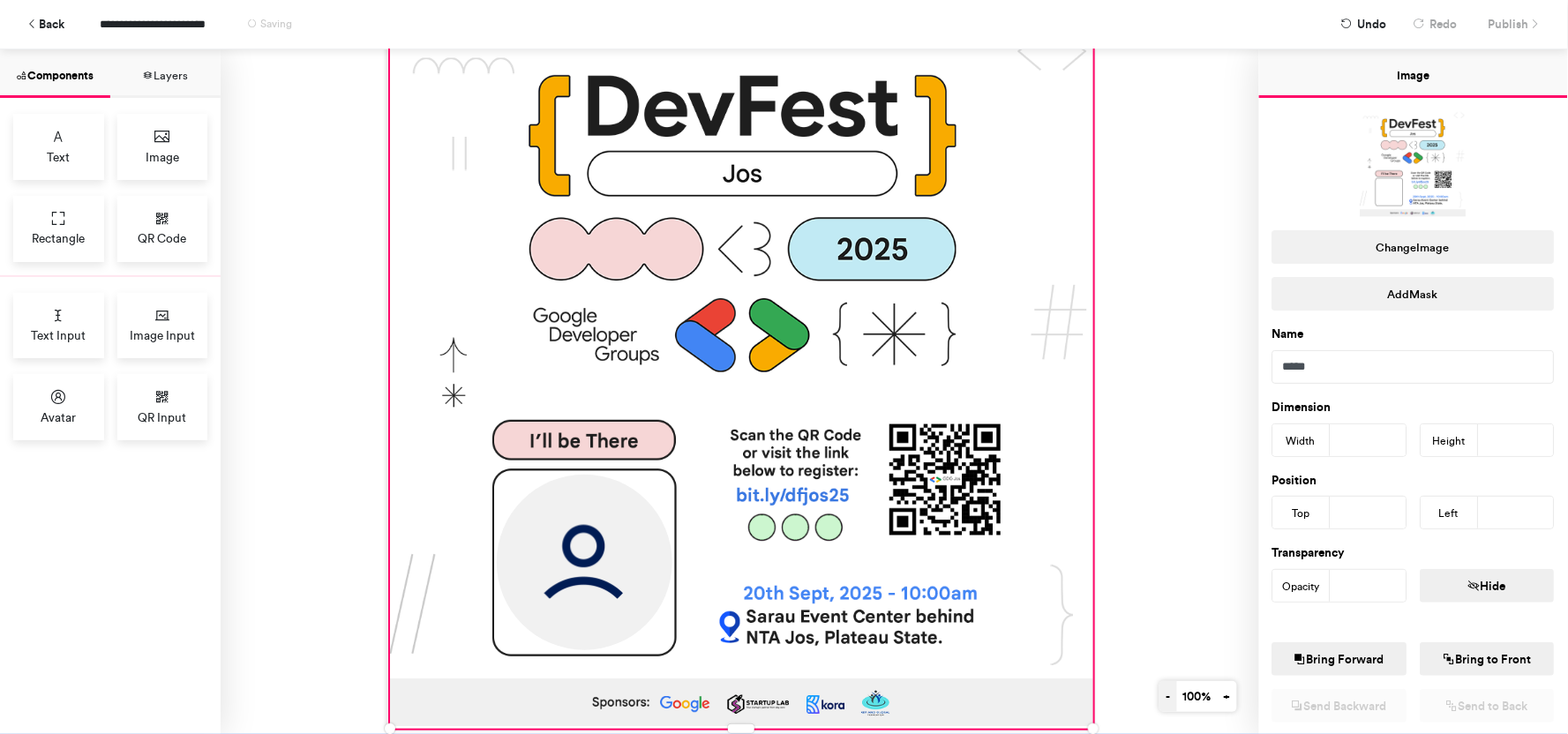
click at [1159, 697] on button "-" at bounding box center [1168, 696] width 18 height 31
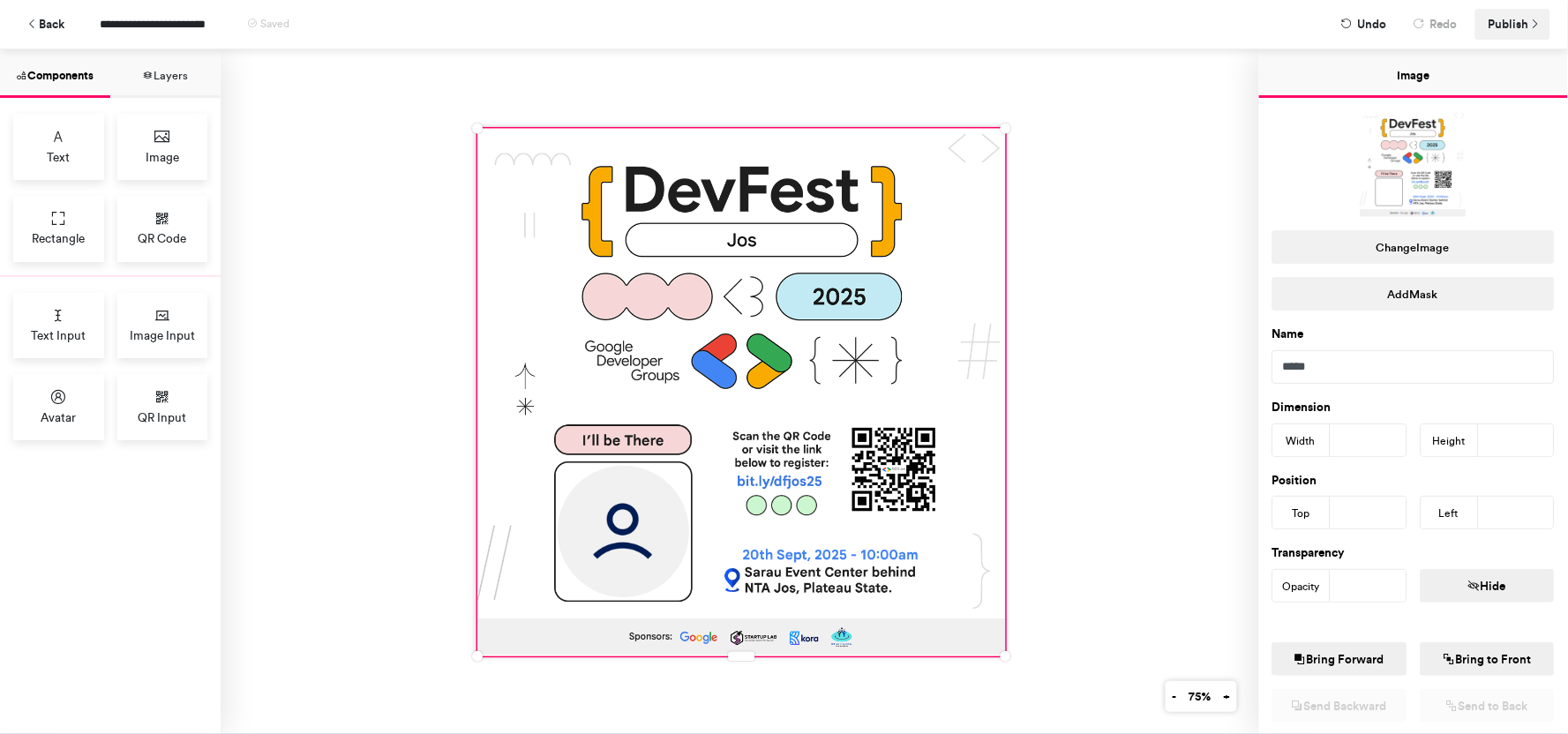
click at [1537, 19] on icon at bounding box center [1534, 24] width 12 height 12
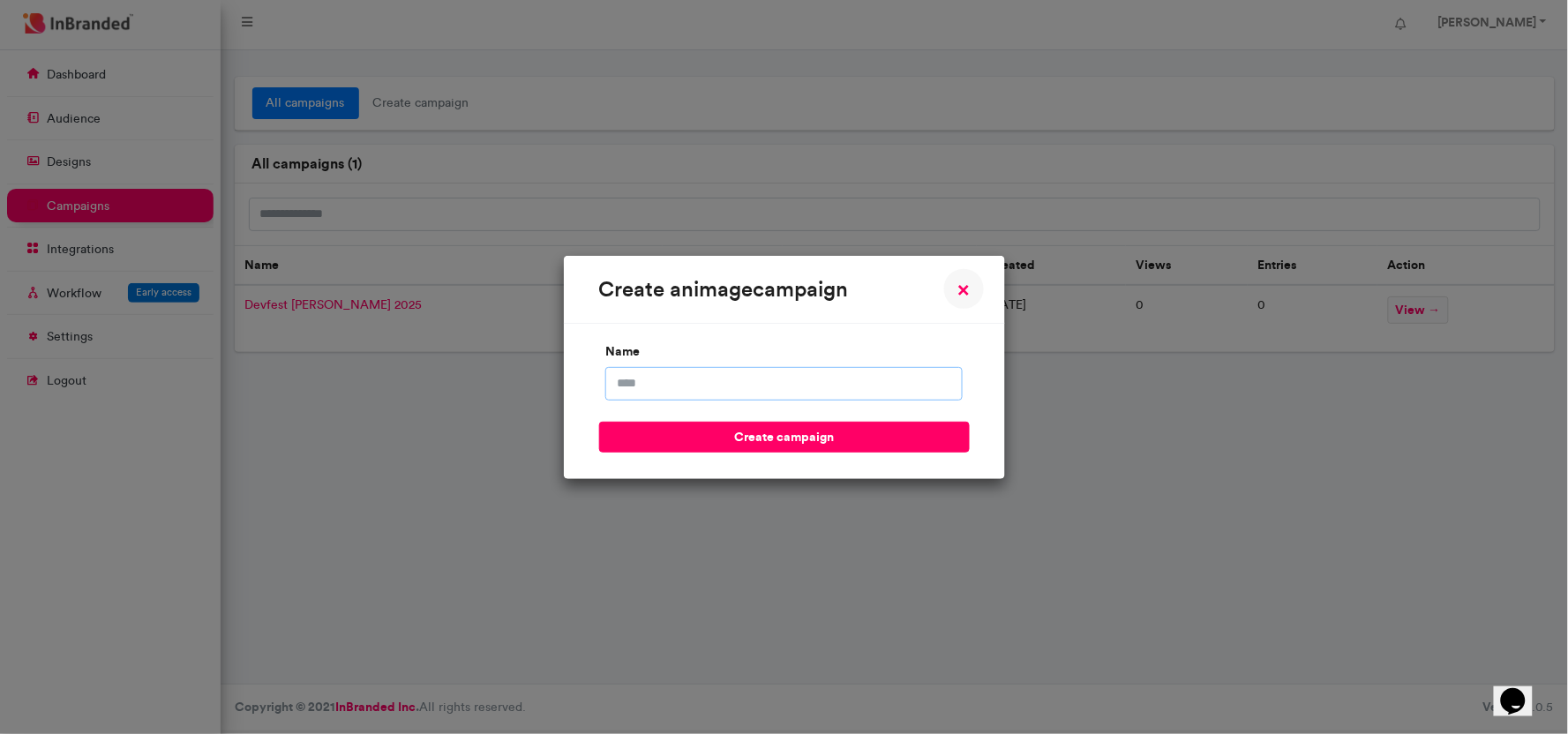
click at [653, 393] on input "name" at bounding box center [784, 383] width 357 height 34
type input "**********"
click at [746, 428] on button "create campaign" at bounding box center [784, 437] width 370 height 31
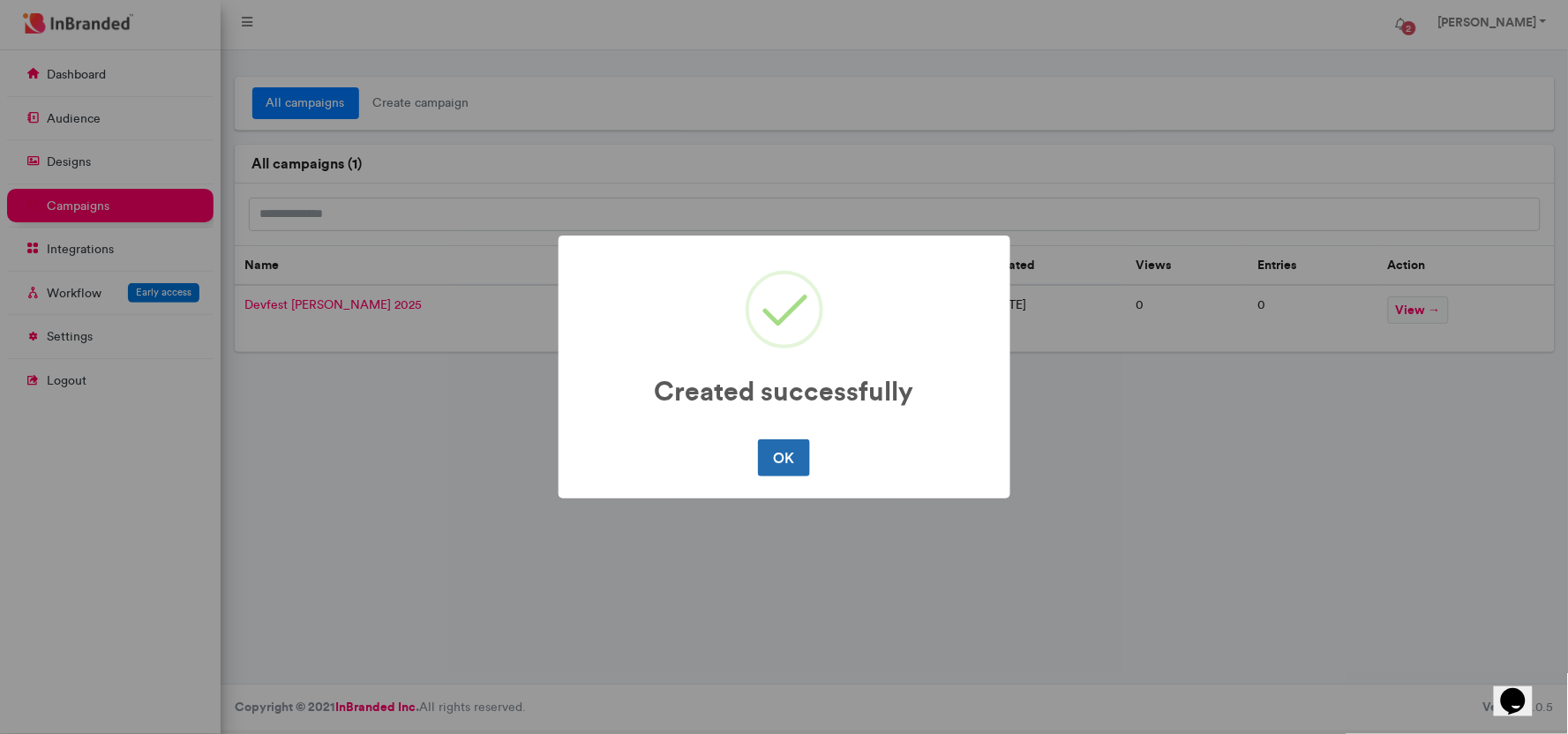
click at [796, 454] on button "OK" at bounding box center [783, 457] width 52 height 37
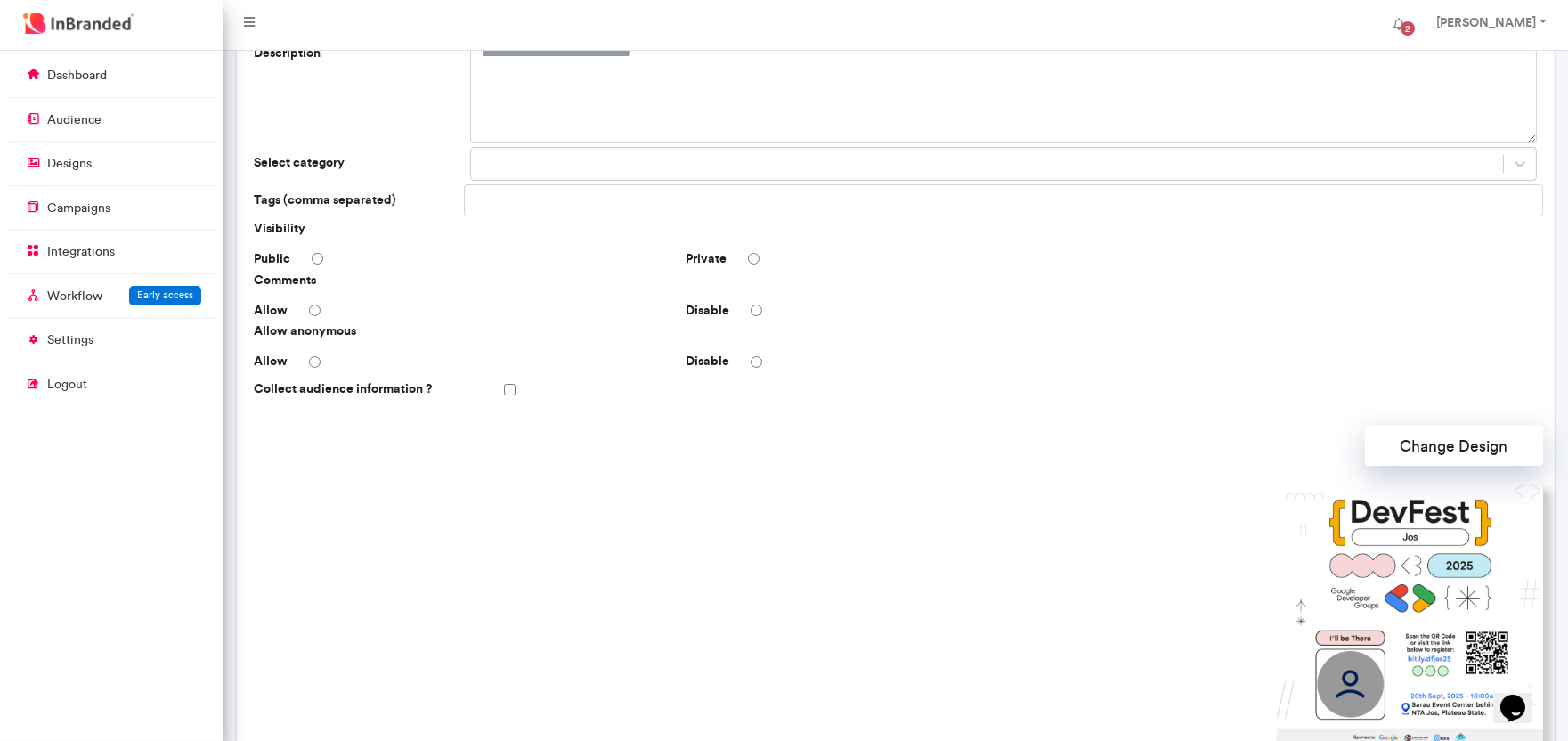
scroll to position [166, 0]
click at [753, 317] on div "Disable" at bounding box center [895, 311] width 432 height 18
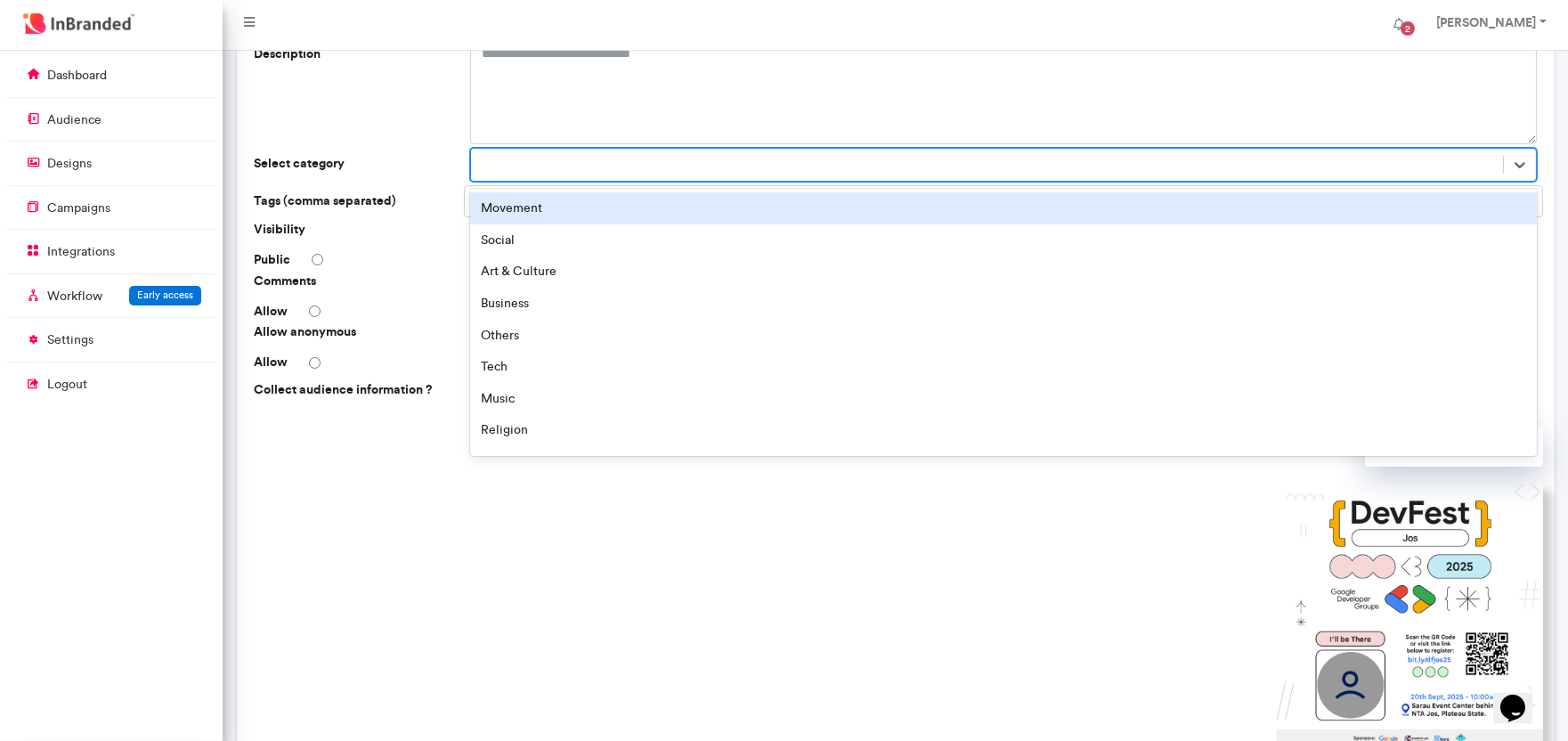
click at [639, 170] on div at bounding box center [987, 165] width 1032 height 29
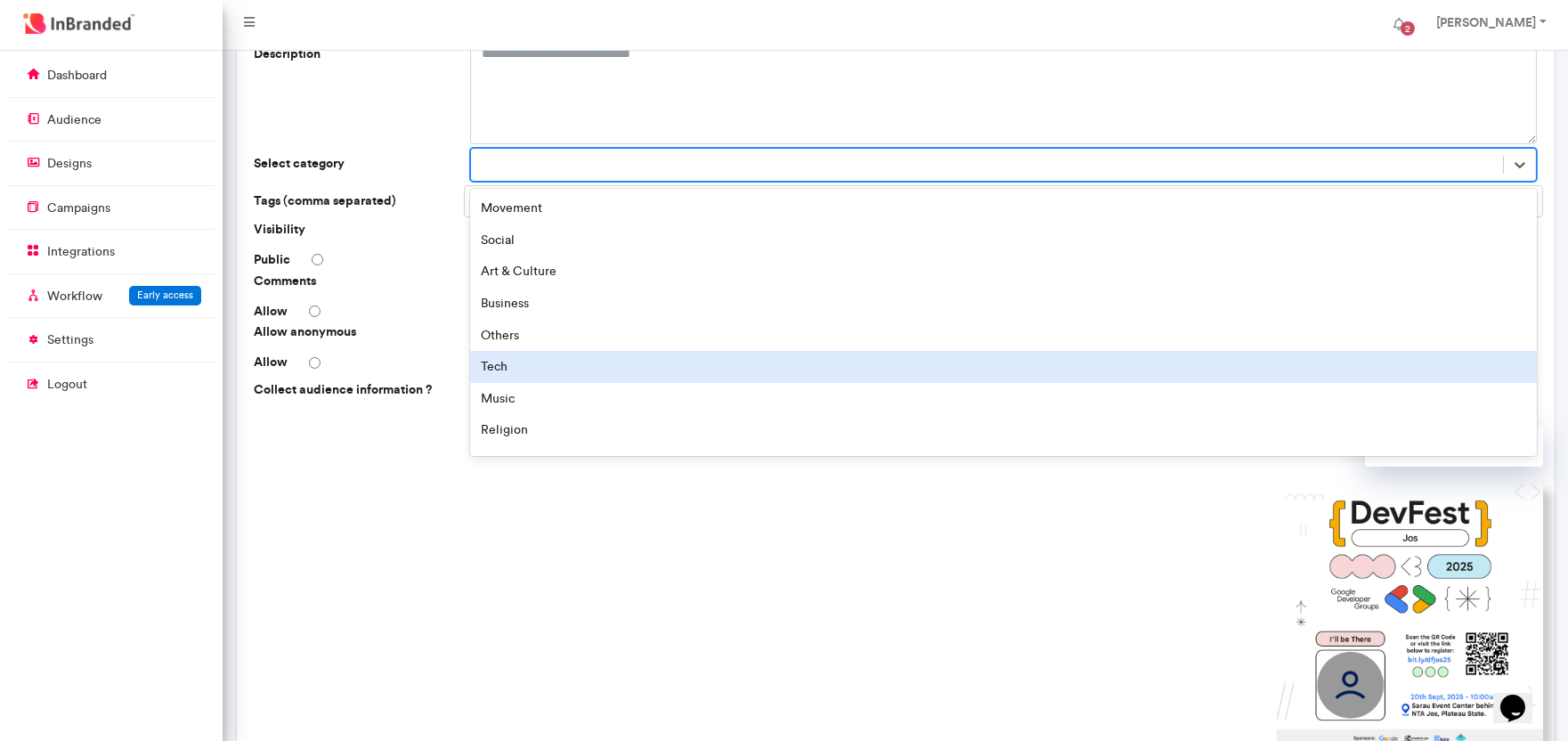
click at [607, 368] on div "Tech" at bounding box center [1004, 367] width 1066 height 32
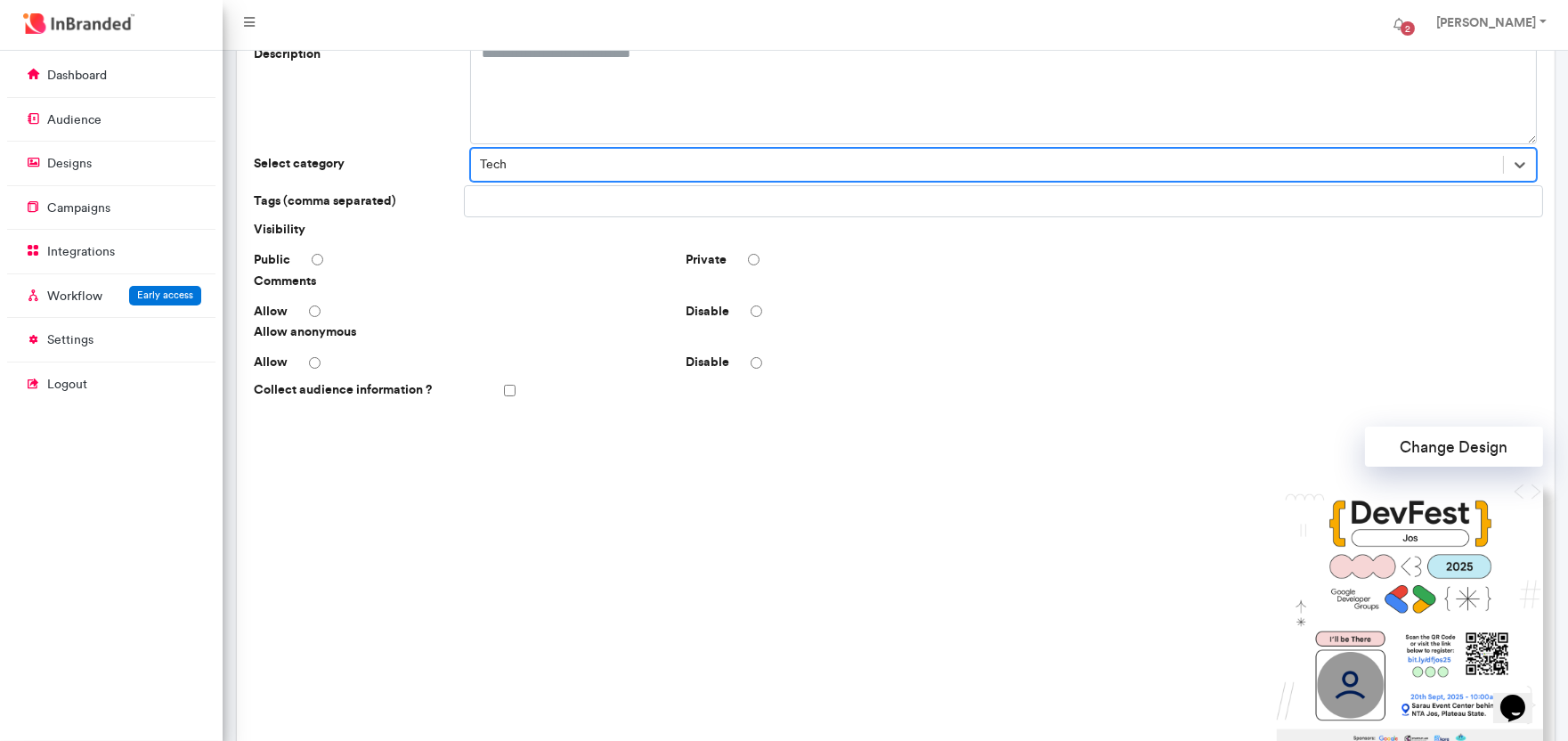
click at [642, 213] on div at bounding box center [1004, 201] width 1079 height 32
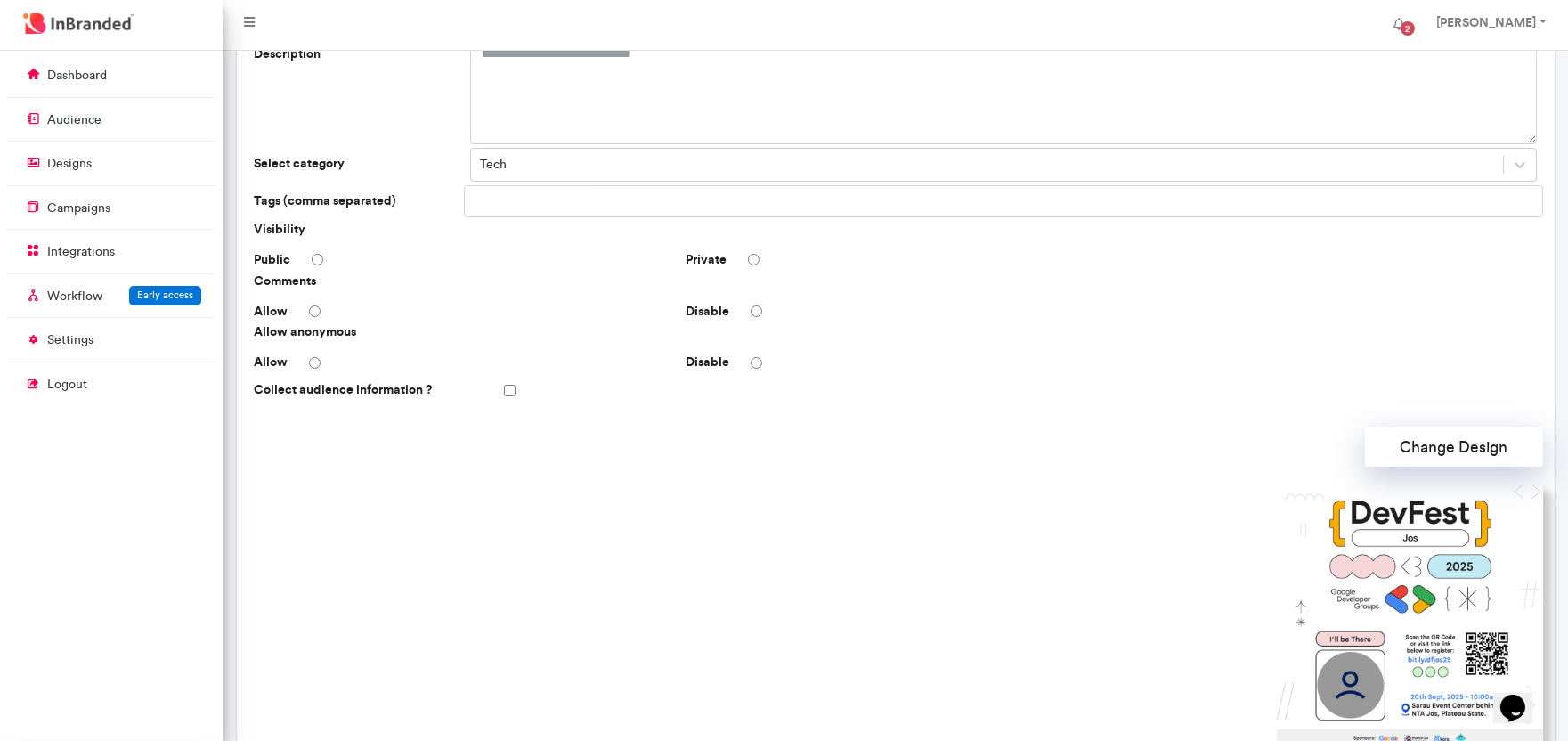
click at [642, 213] on div at bounding box center [1004, 201] width 1079 height 32
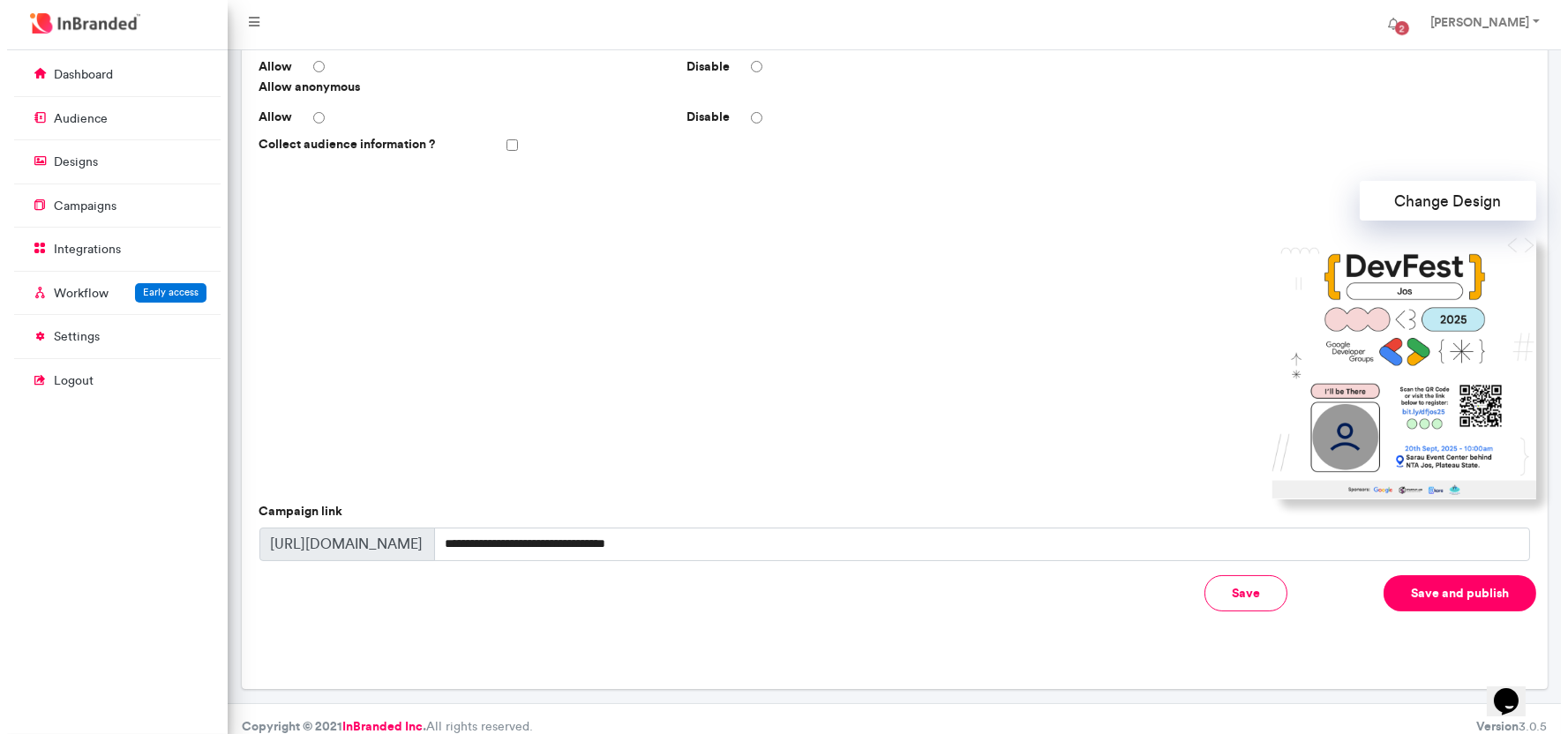
scroll to position [421, 0]
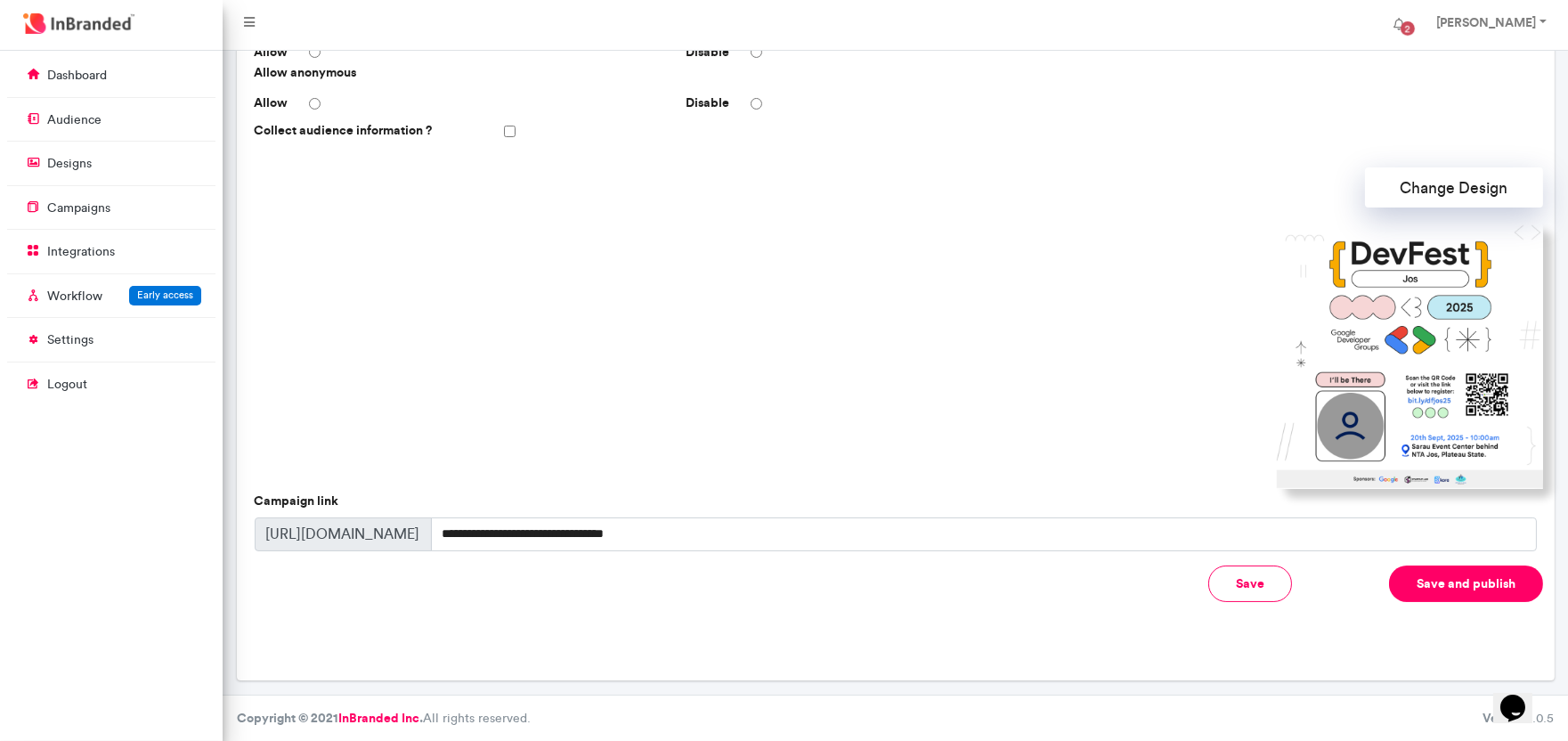
click at [1445, 579] on button "Save and publish" at bounding box center [1466, 584] width 154 height 36
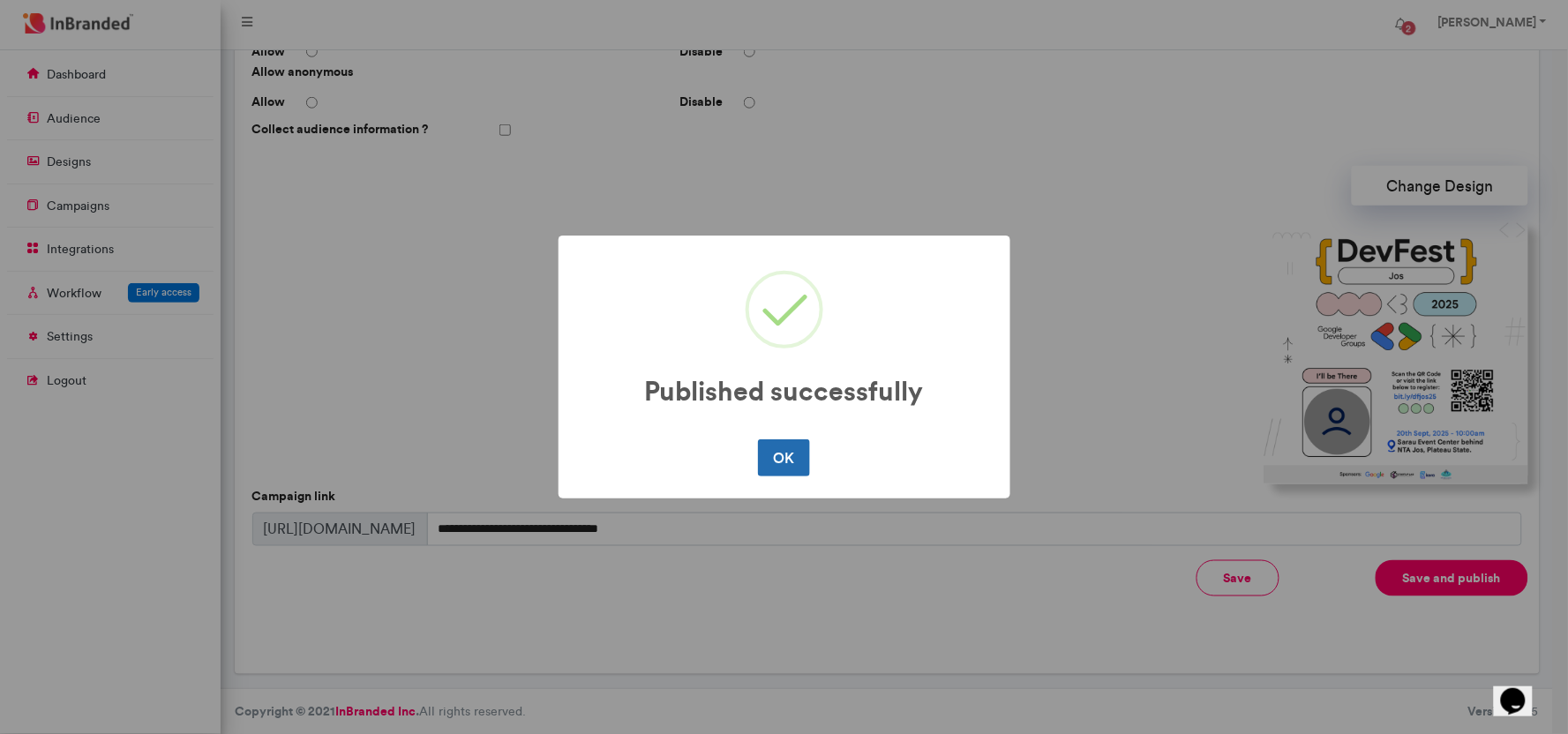
click at [796, 464] on button "OK" at bounding box center [783, 457] width 52 height 37
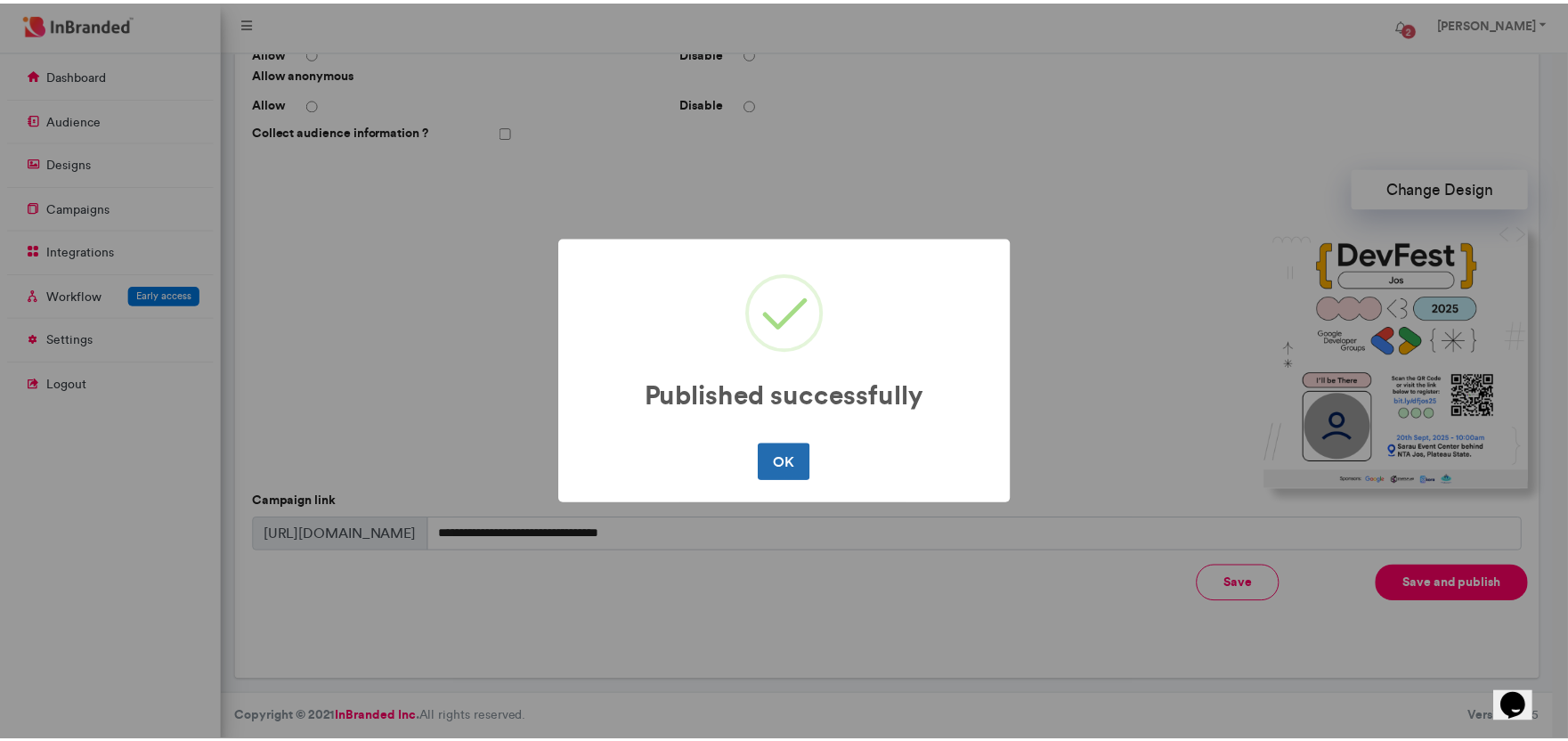
scroll to position [0, 0]
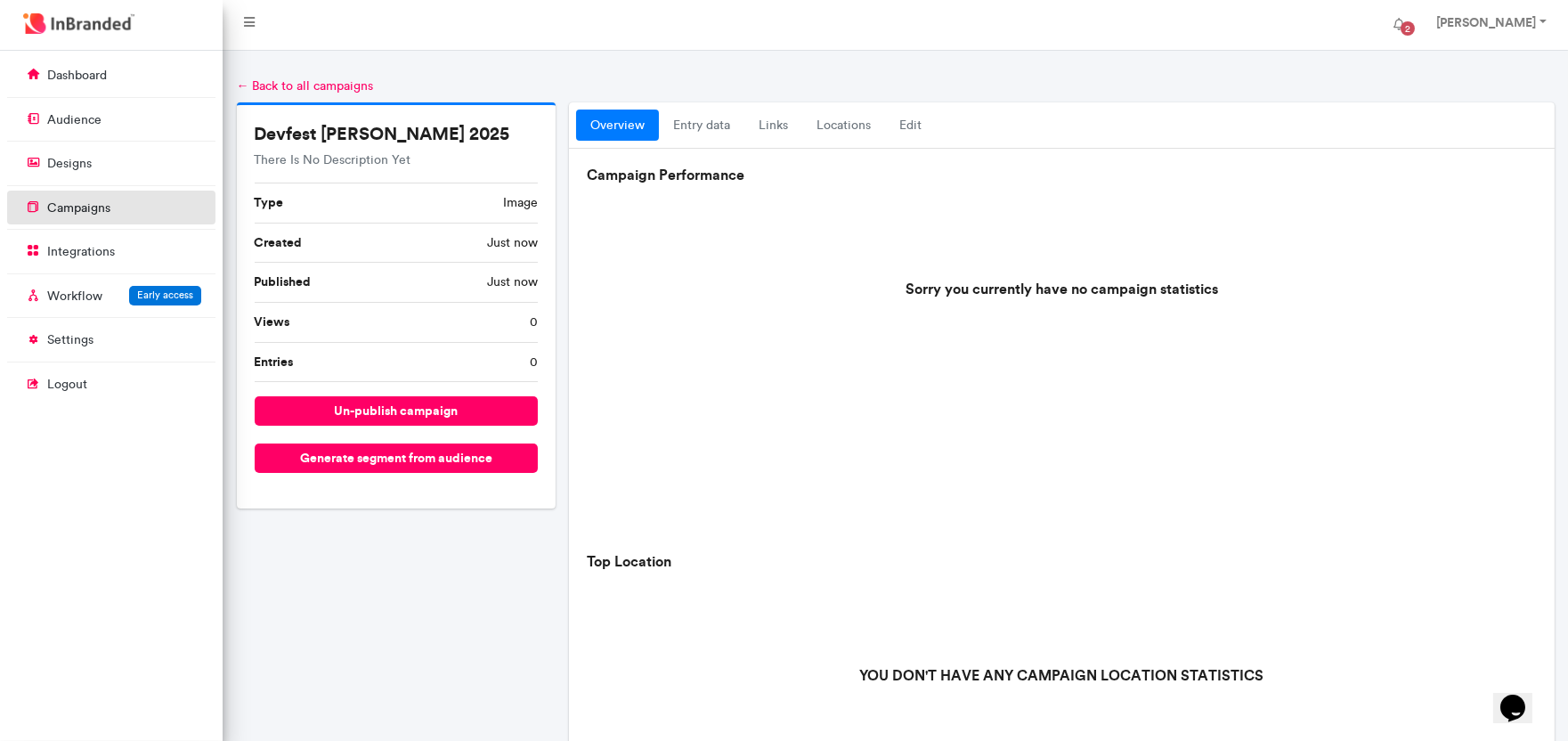
click at [108, 214] on p "campaigns" at bounding box center [79, 208] width 64 height 18
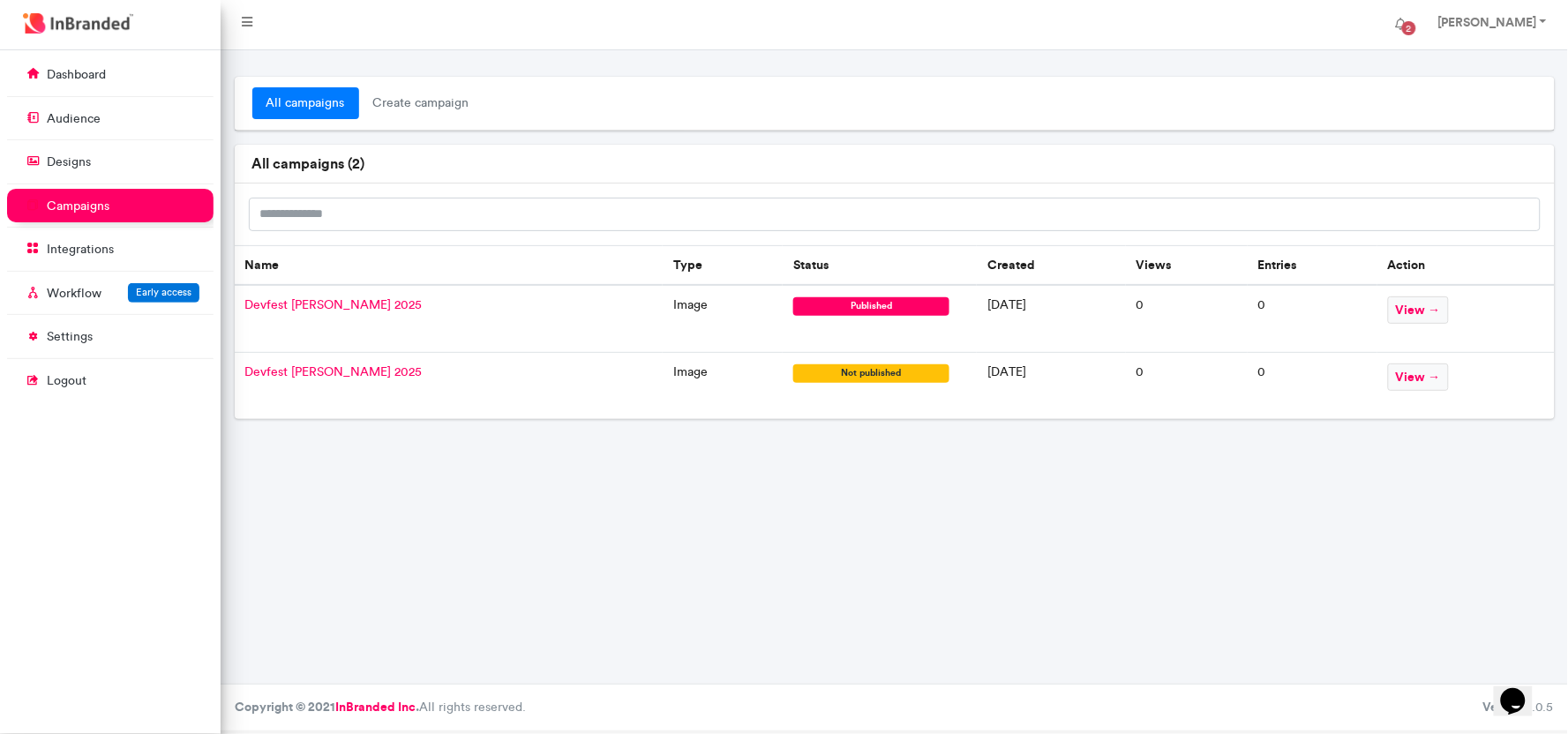
click at [302, 302] on span "Devfest [PERSON_NAME] 2025" at bounding box center [334, 305] width 178 height 15
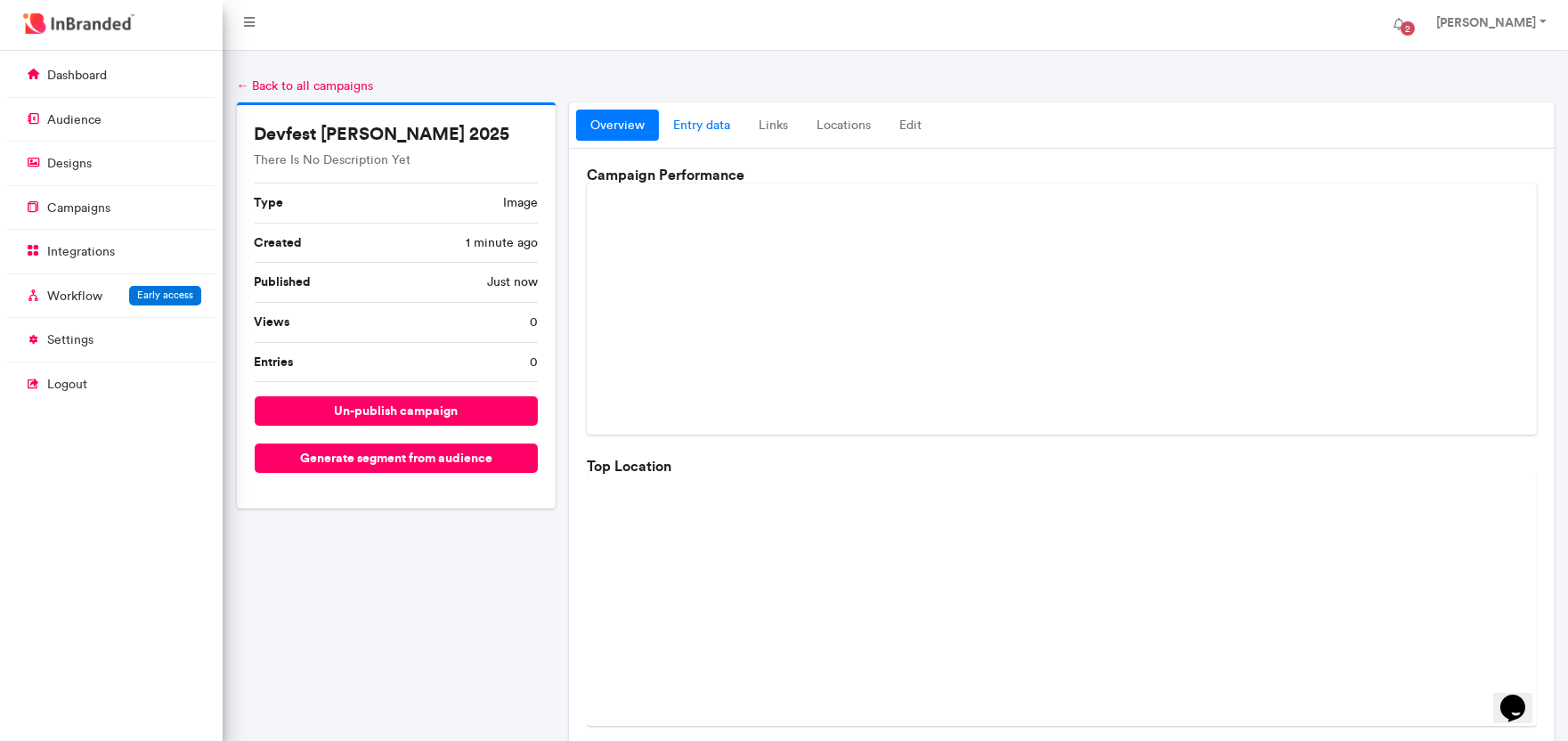
click at [719, 123] on link "entry data" at bounding box center [702, 125] width 85 height 32
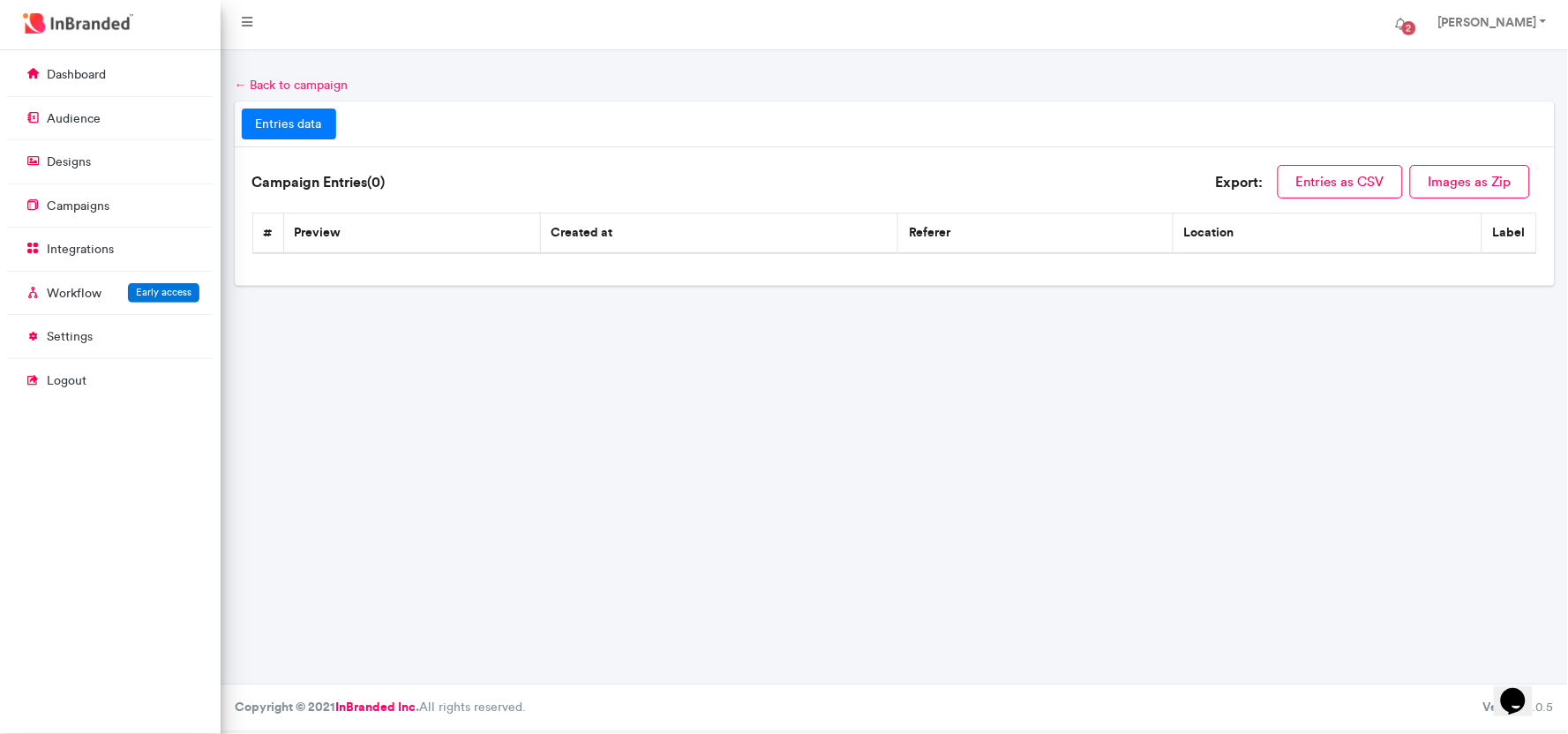
click at [244, 78] on link "← Back to campaign" at bounding box center [291, 86] width 114 height 15
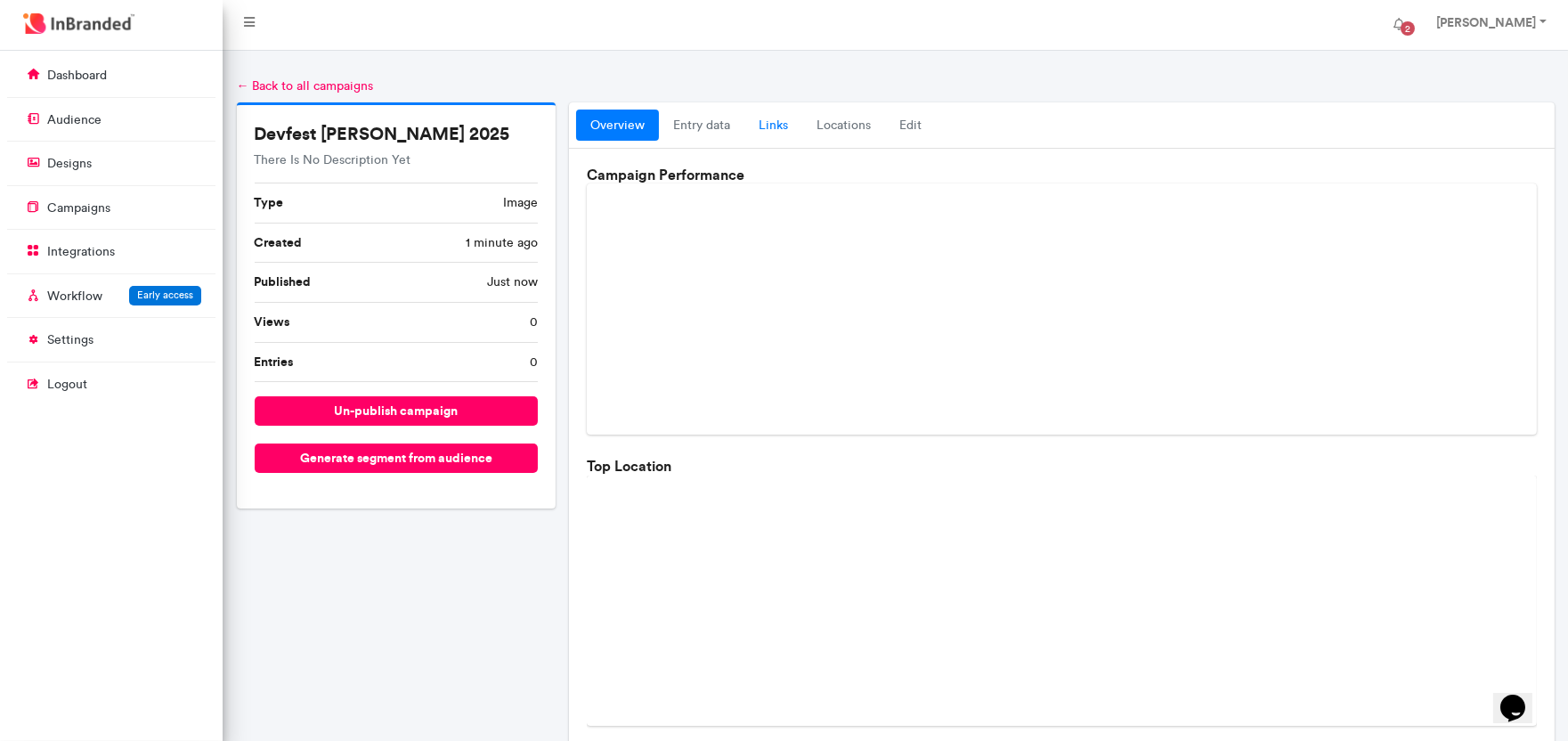
click at [753, 121] on link "links" at bounding box center [773, 125] width 58 height 32
click at [777, 126] on link "links" at bounding box center [773, 125] width 58 height 32
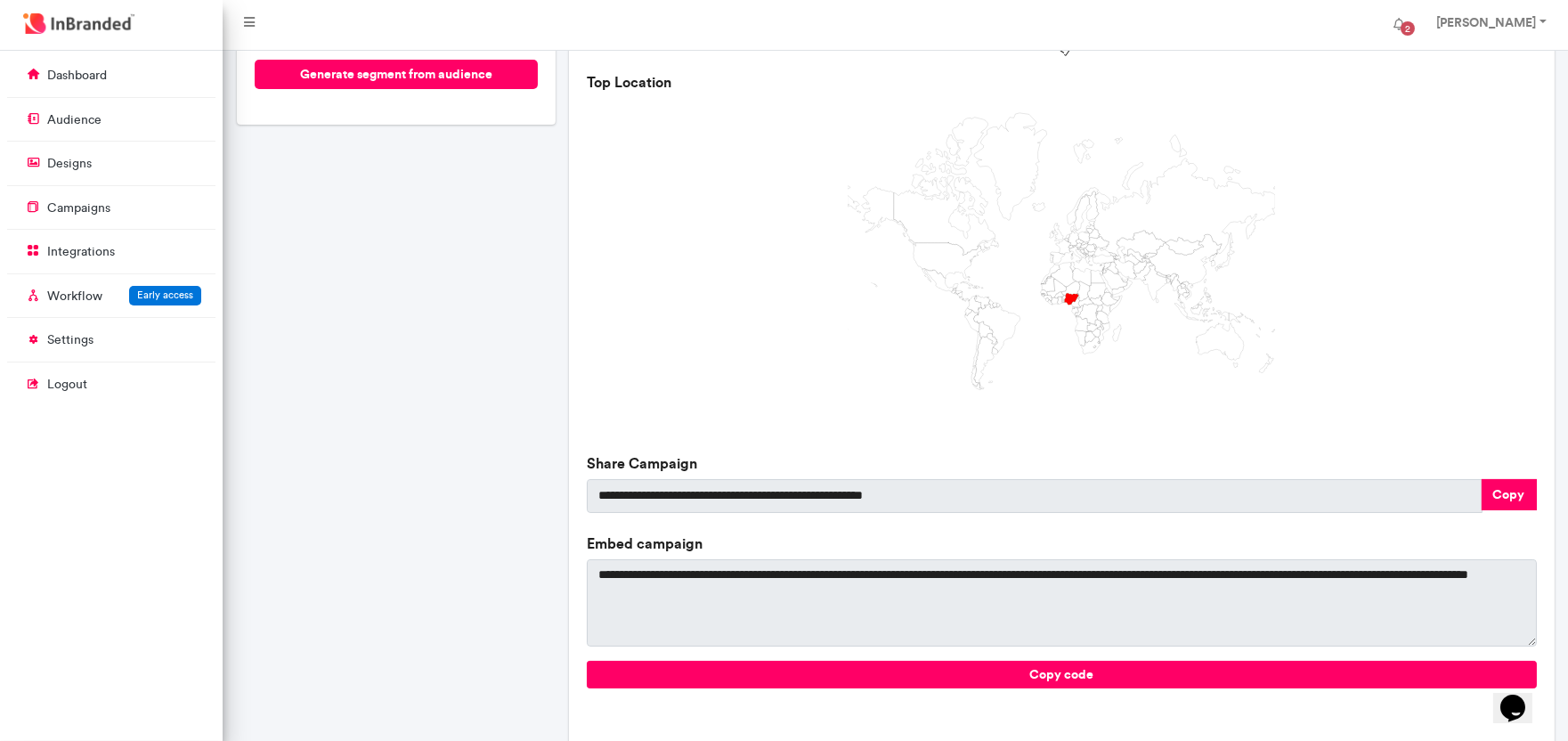
scroll to position [386, 0]
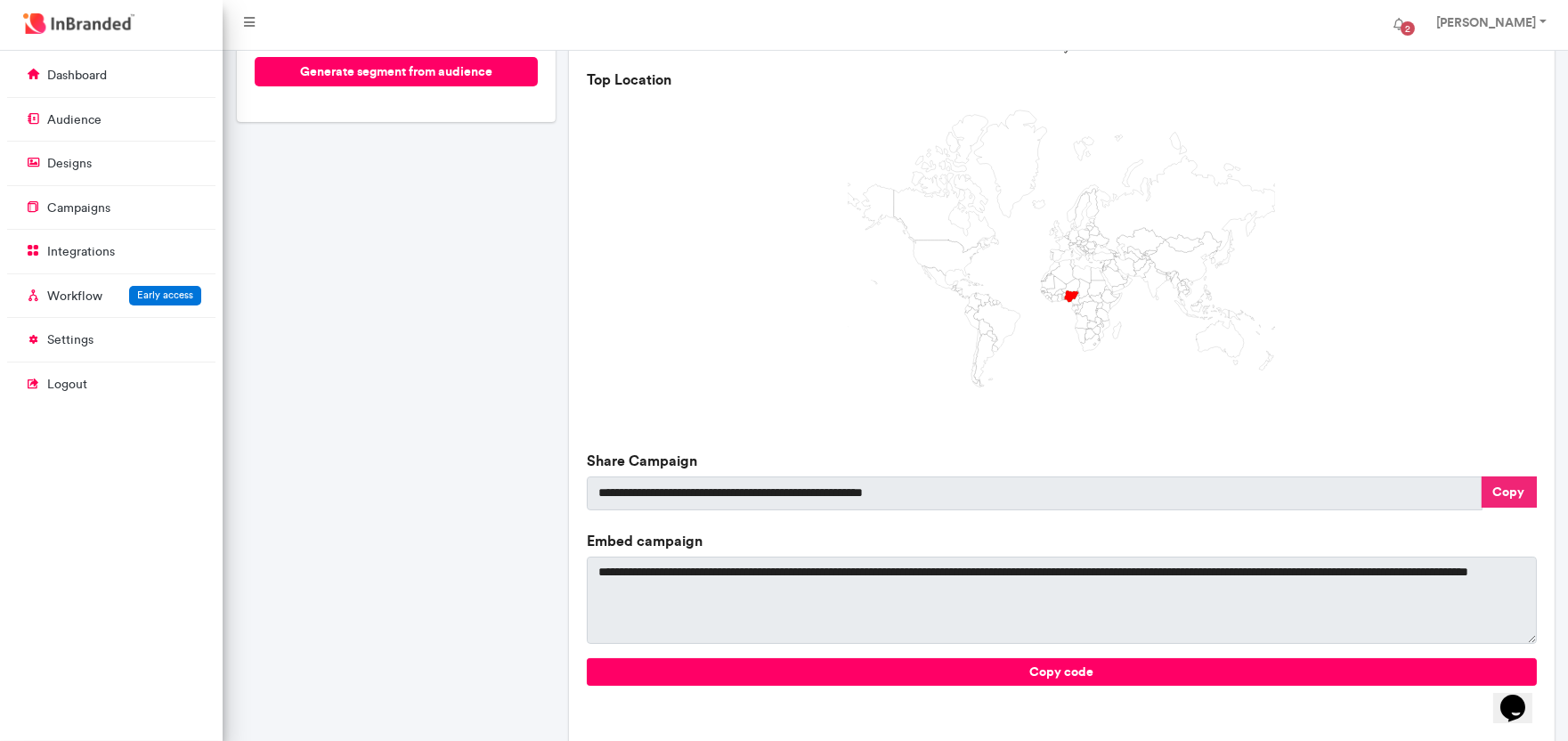
click at [1502, 494] on button "Copy" at bounding box center [1509, 491] width 55 height 31
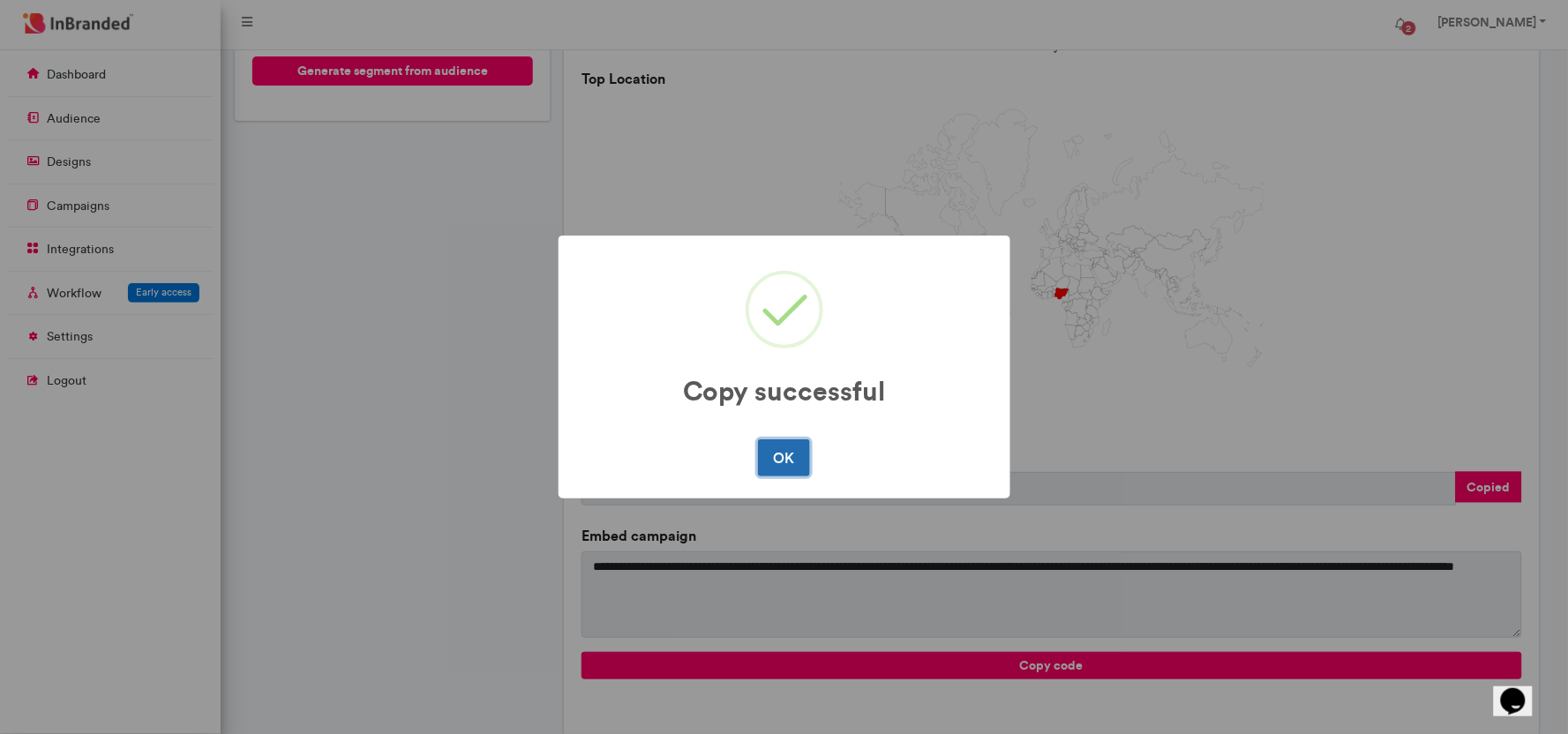
click at [776, 446] on button "OK" at bounding box center [783, 457] width 52 height 37
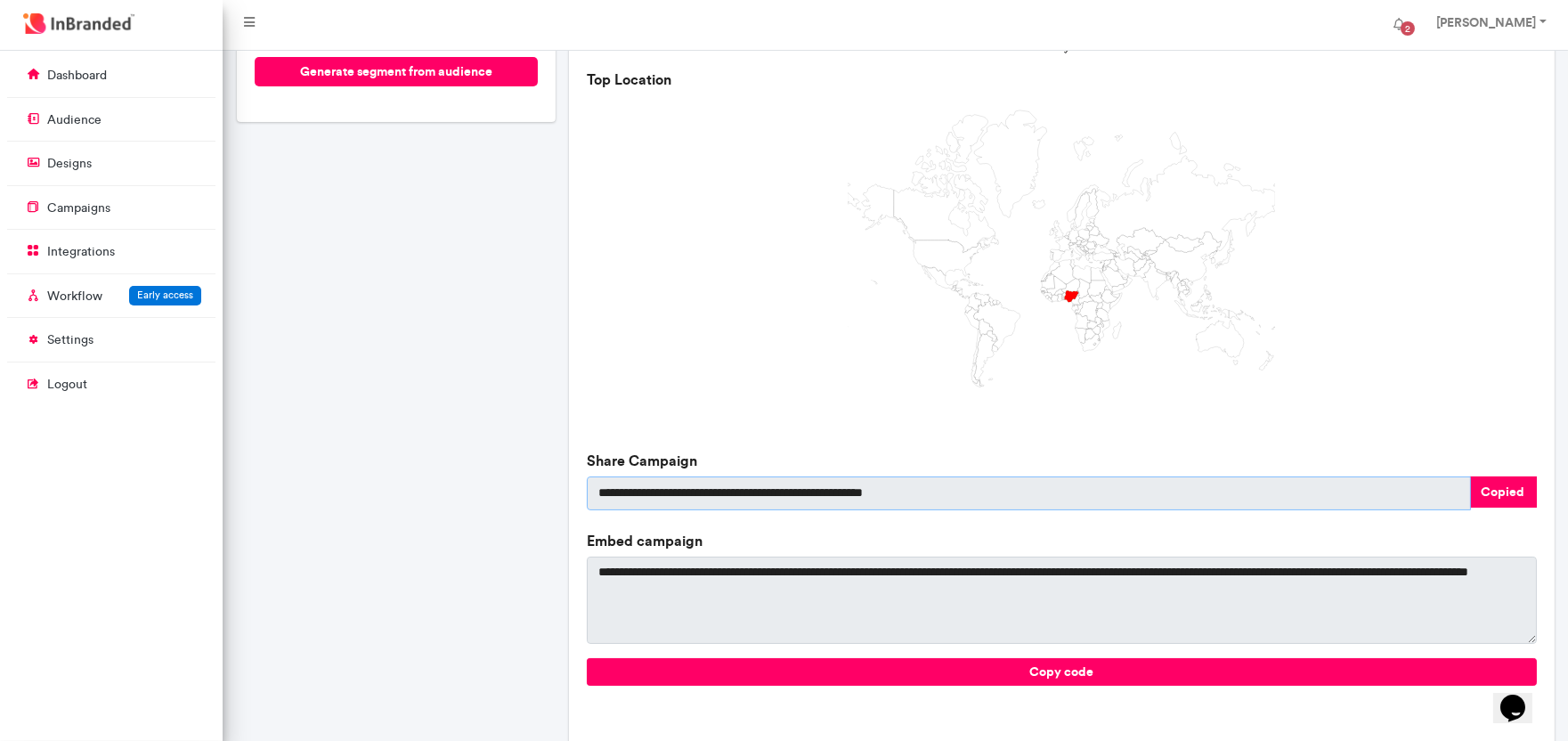
click at [984, 492] on input "**********" at bounding box center [1027, 493] width 883 height 34
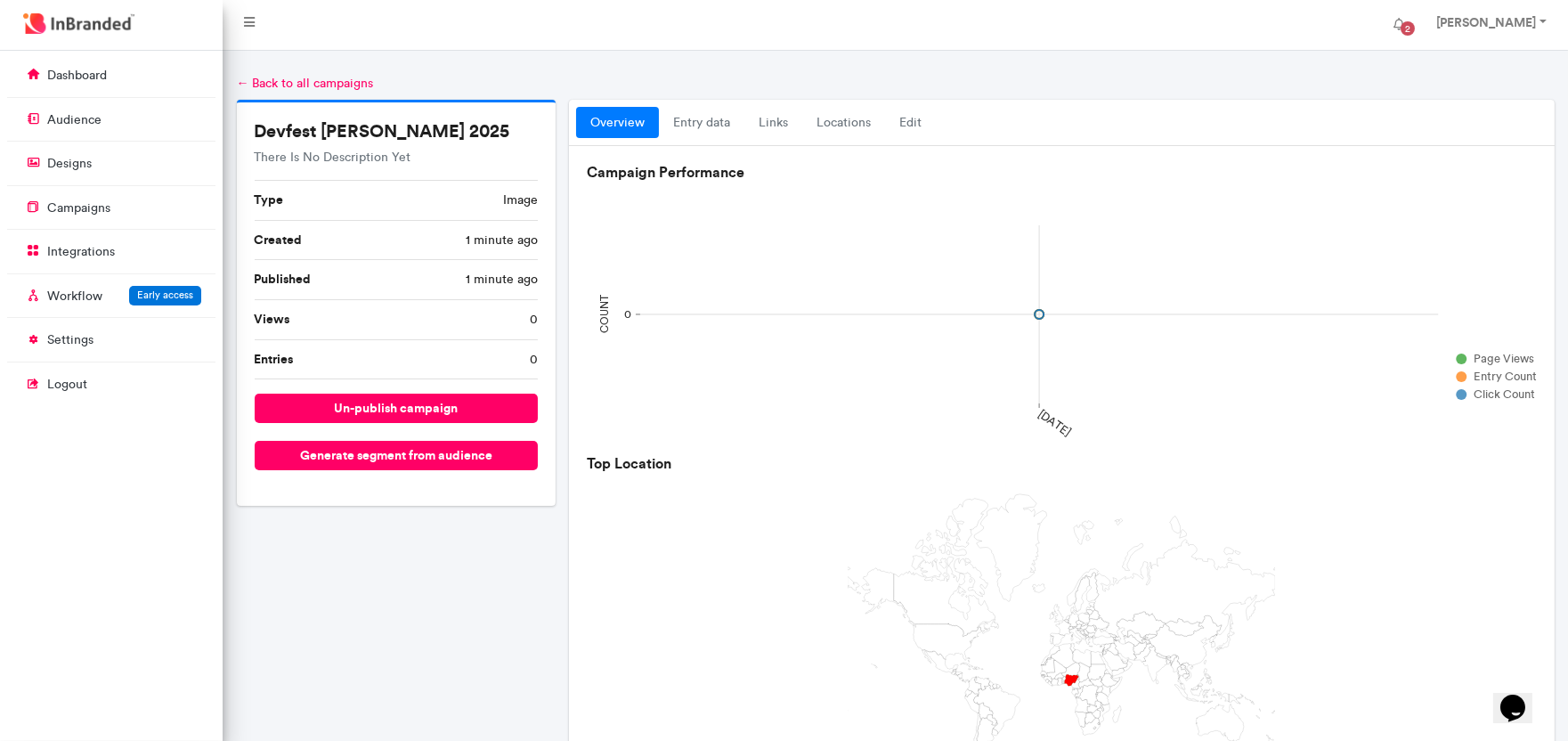
scroll to position [0, 0]
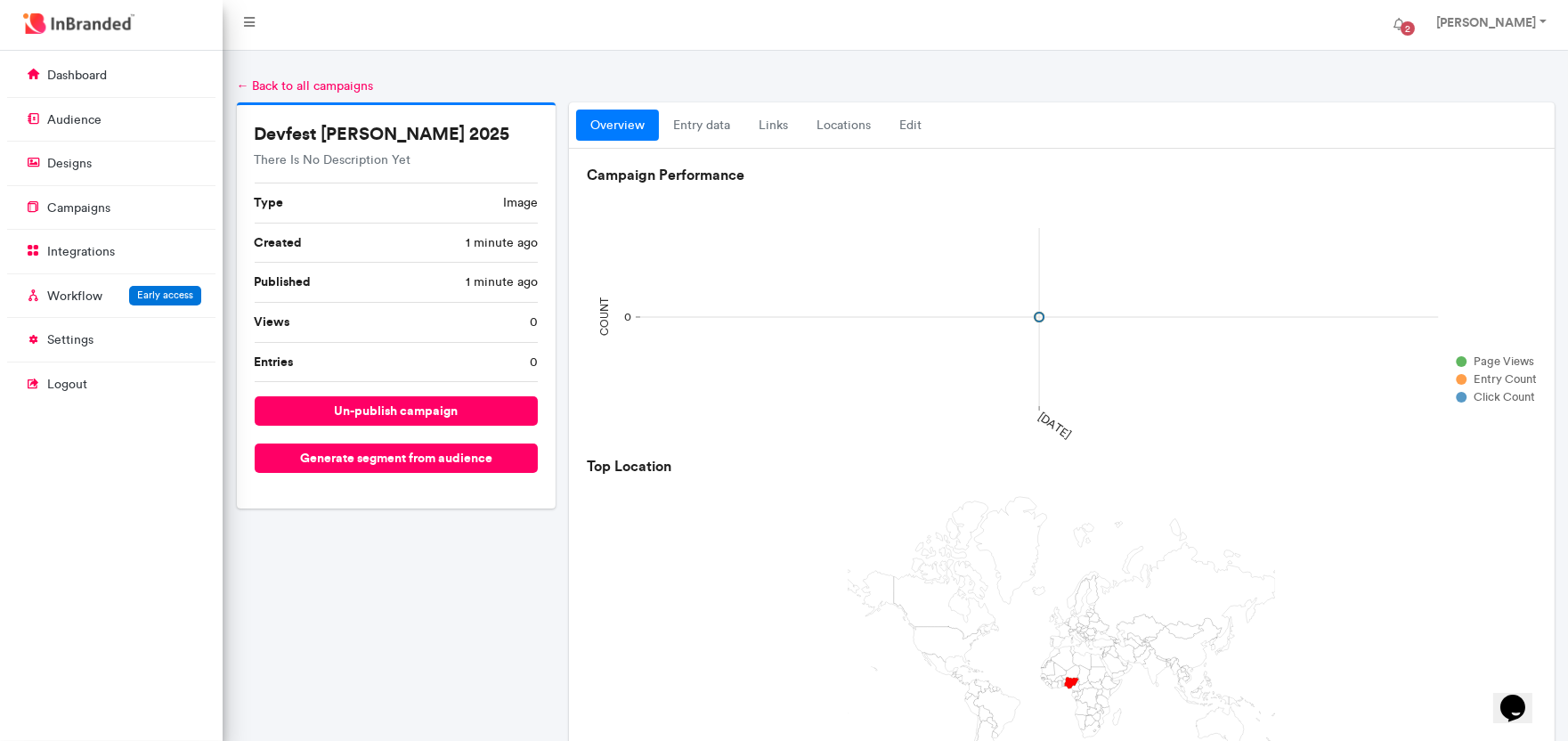
click at [241, 85] on link "← Back to all campaigns" at bounding box center [305, 86] width 138 height 15
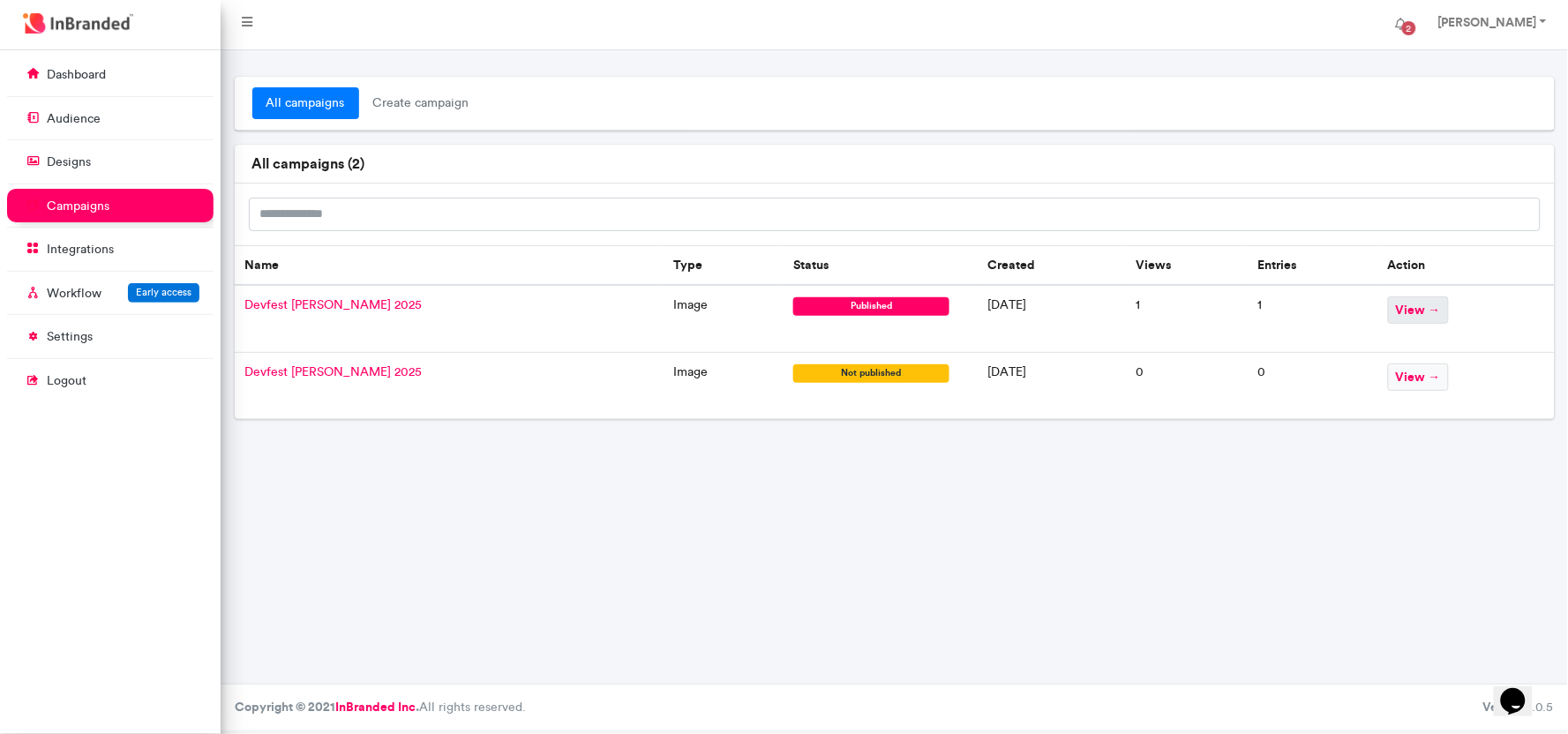
click at [1422, 312] on span "view →" at bounding box center [1418, 309] width 61 height 27
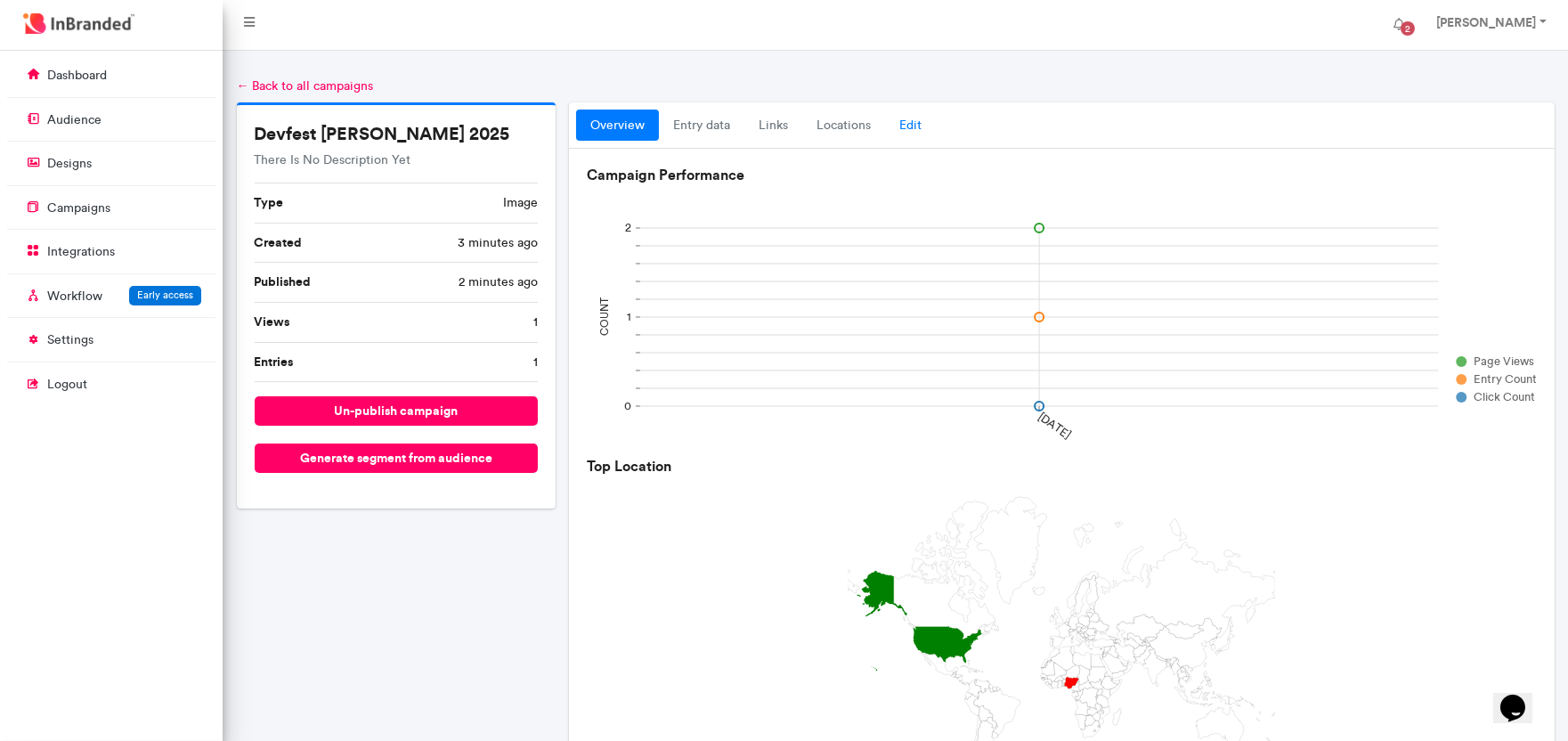
click at [905, 126] on link "Edit" at bounding box center [910, 125] width 50 height 32
click at [910, 124] on link "Edit" at bounding box center [910, 125] width 50 height 32
click at [911, 121] on link "Edit" at bounding box center [910, 125] width 50 height 32
click at [834, 123] on link "locations" at bounding box center [843, 125] width 83 height 32
click at [900, 121] on link "Edit" at bounding box center [910, 125] width 50 height 32
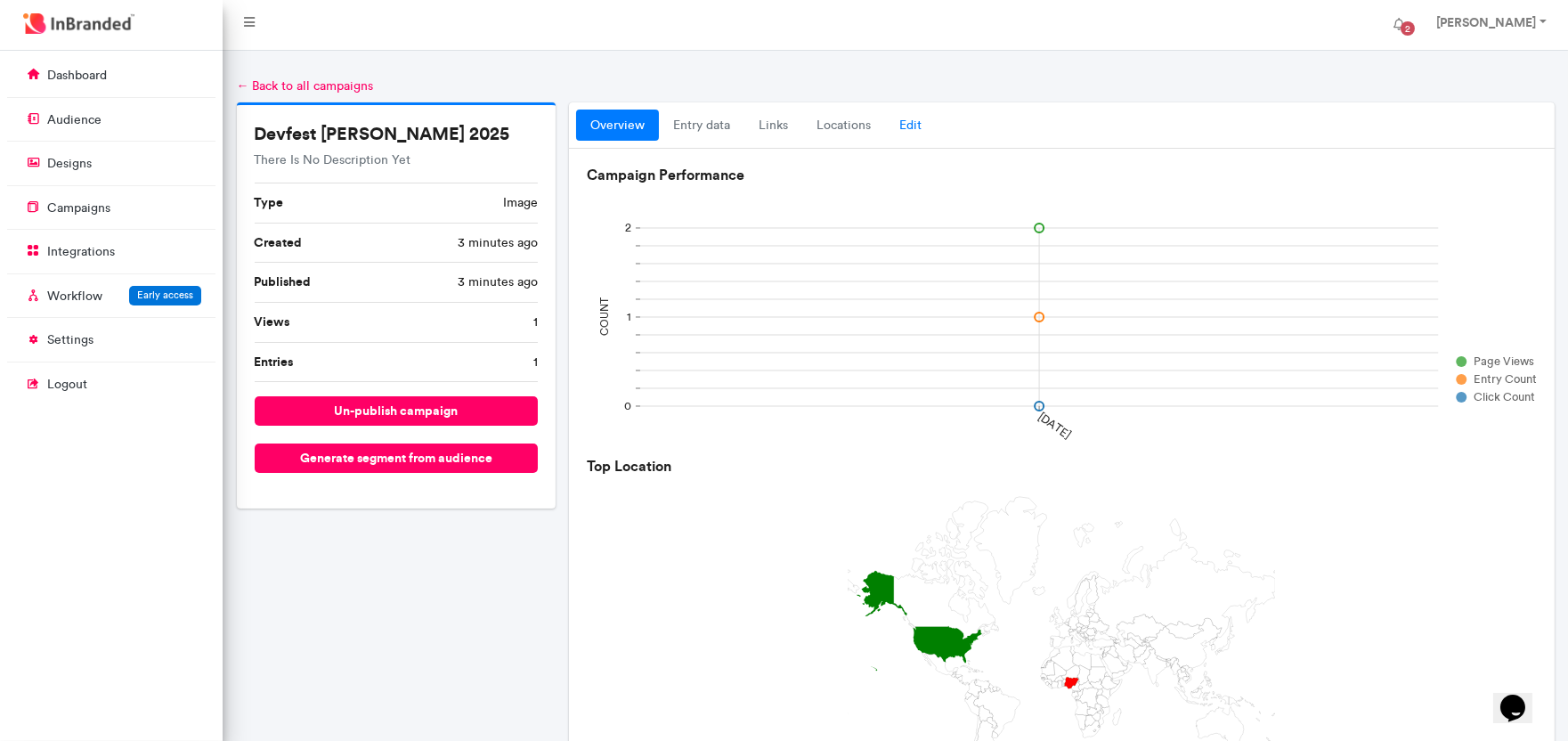
click at [906, 120] on link "Edit" at bounding box center [910, 125] width 50 height 32
click at [837, 119] on link "locations" at bounding box center [843, 125] width 83 height 32
click at [703, 119] on link "entry data" at bounding box center [702, 125] width 85 height 32
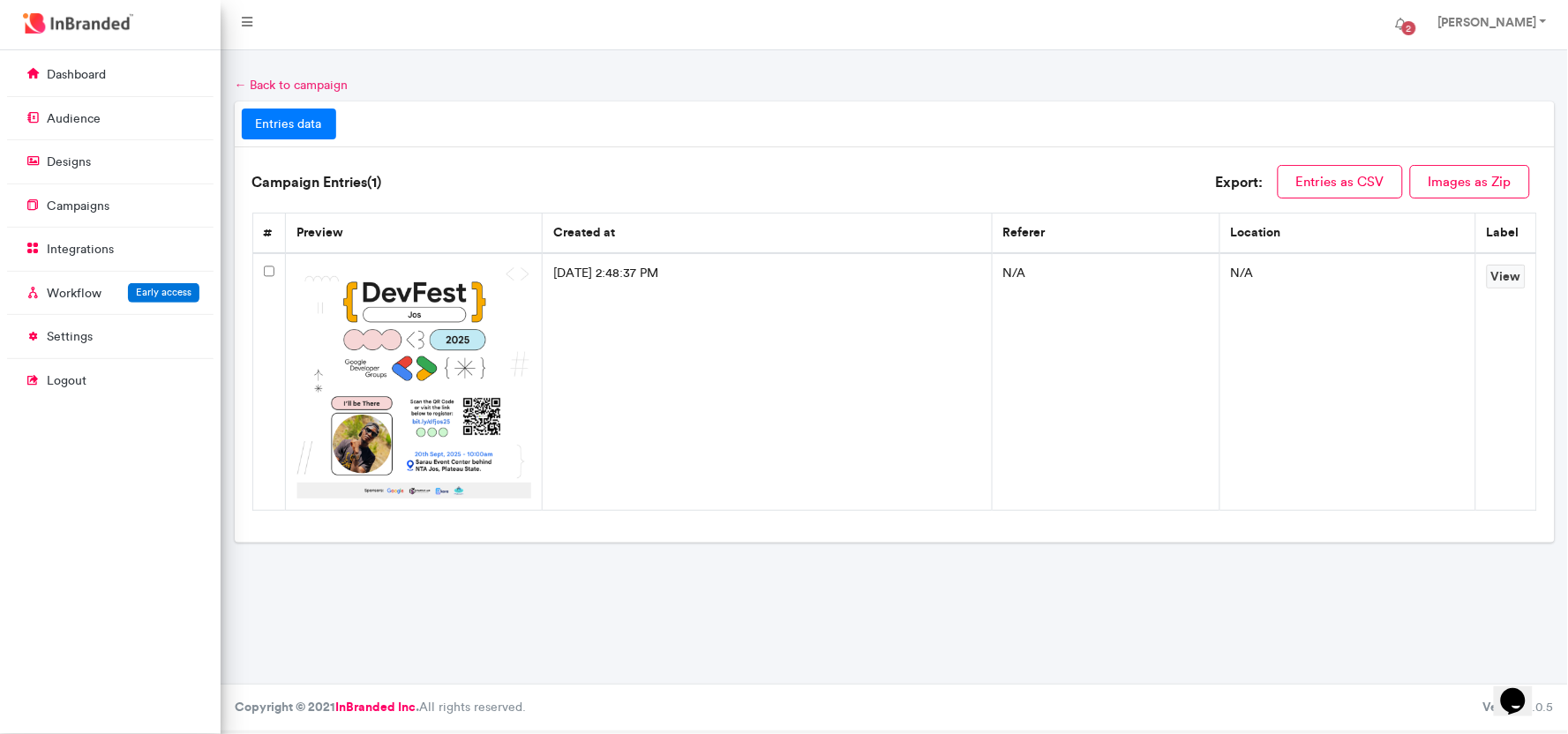
click at [243, 82] on link "← Back to campaign" at bounding box center [291, 86] width 114 height 15
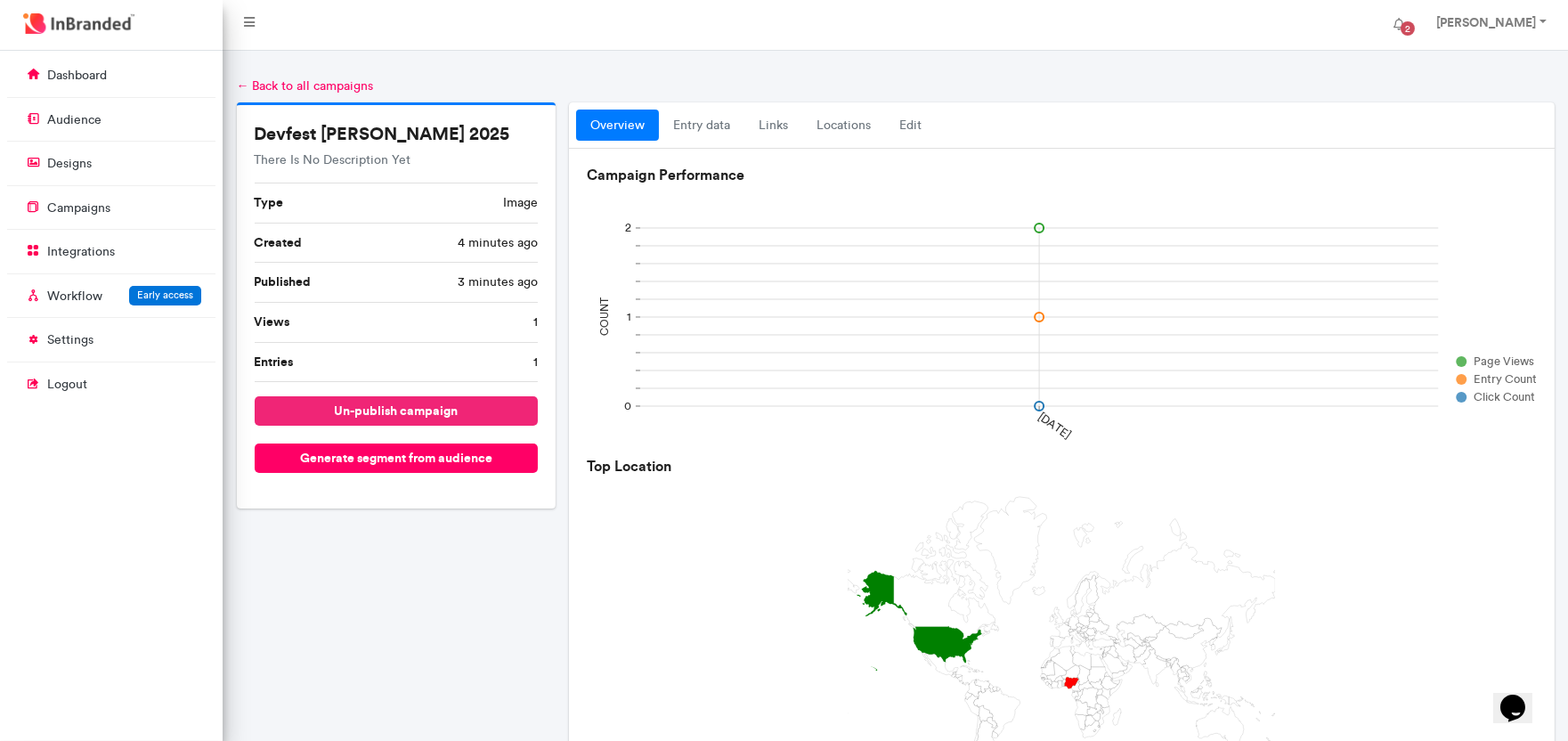
click at [469, 407] on button "un-publish campaign" at bounding box center [396, 411] width 284 height 29
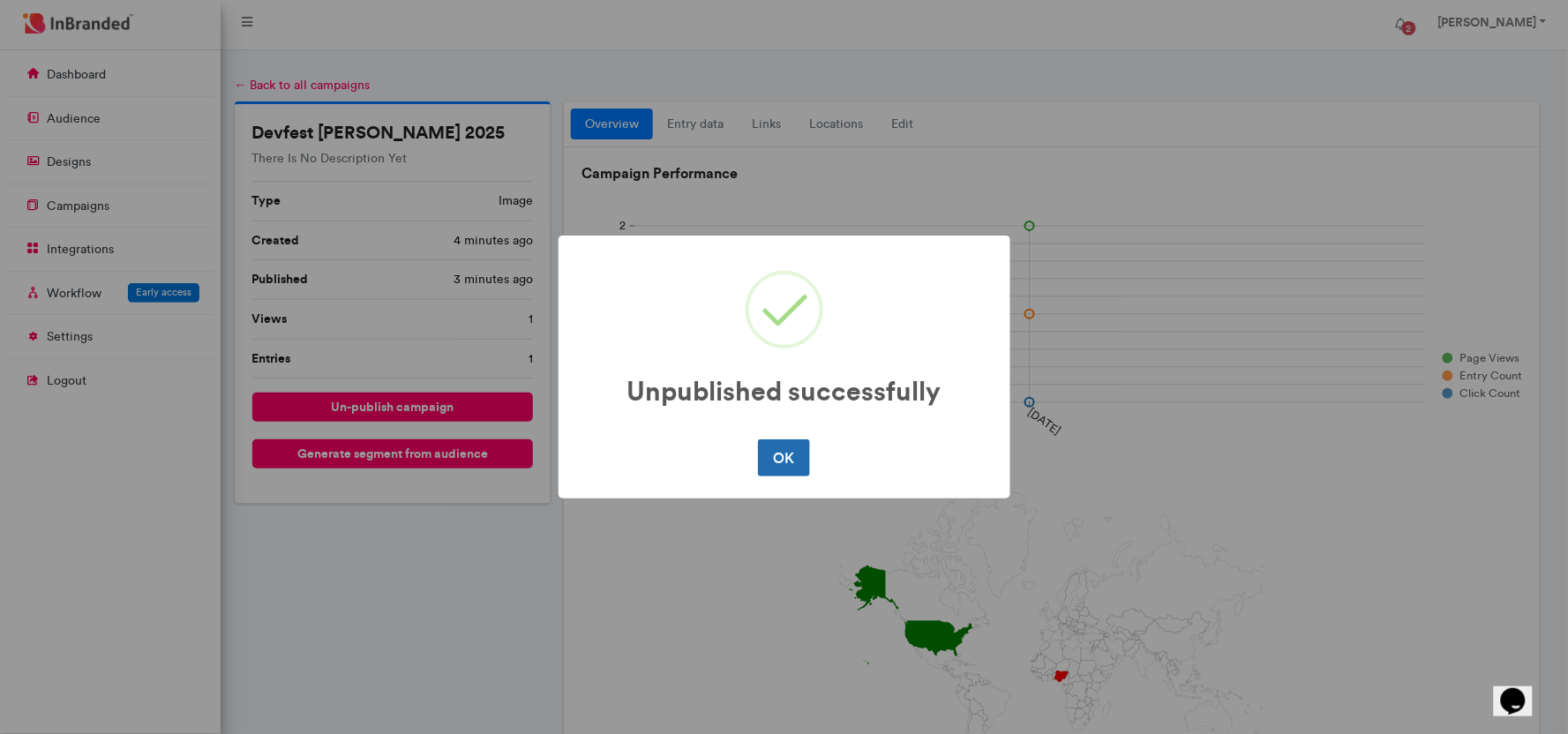
click at [798, 462] on button "OK" at bounding box center [783, 457] width 52 height 37
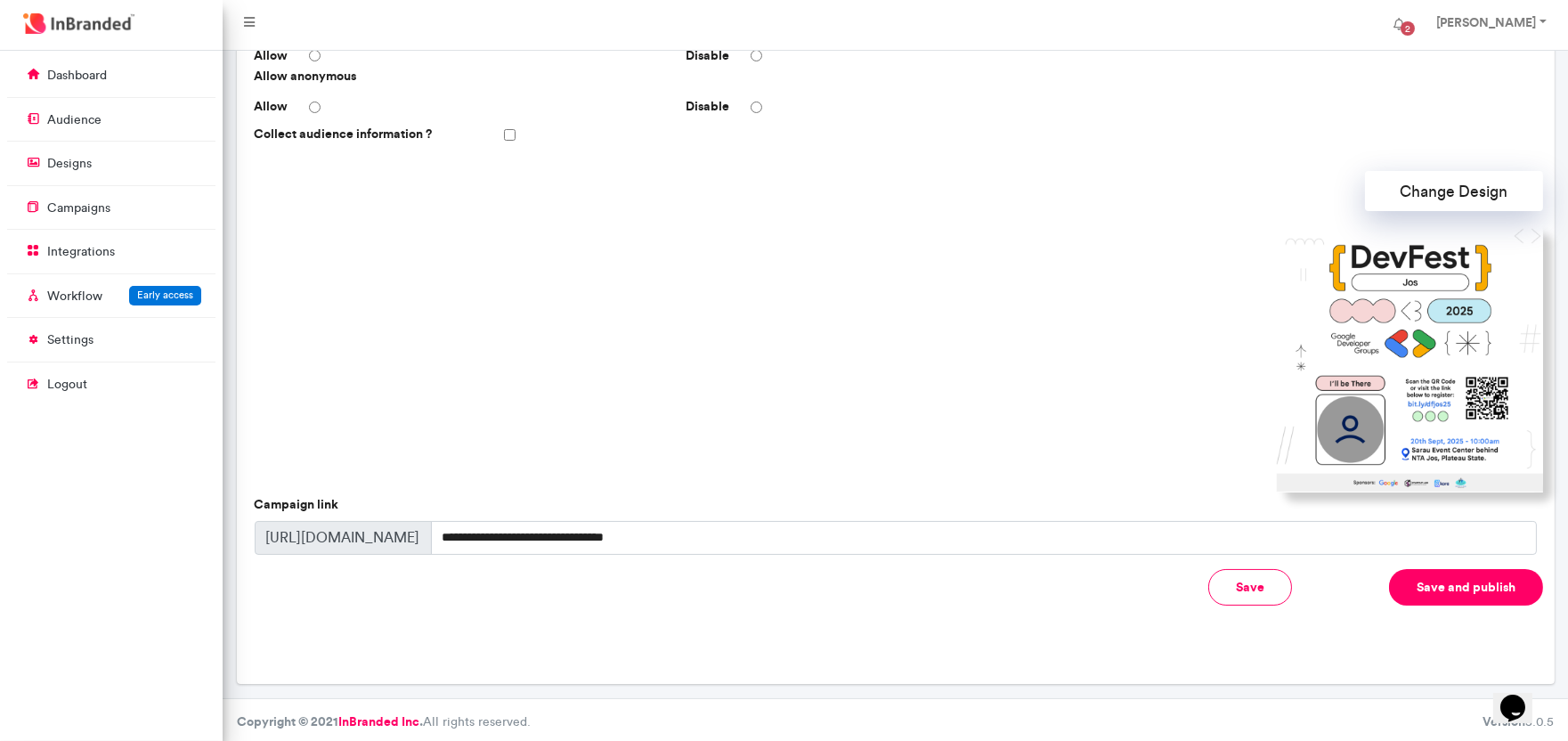
scroll to position [425, 0]
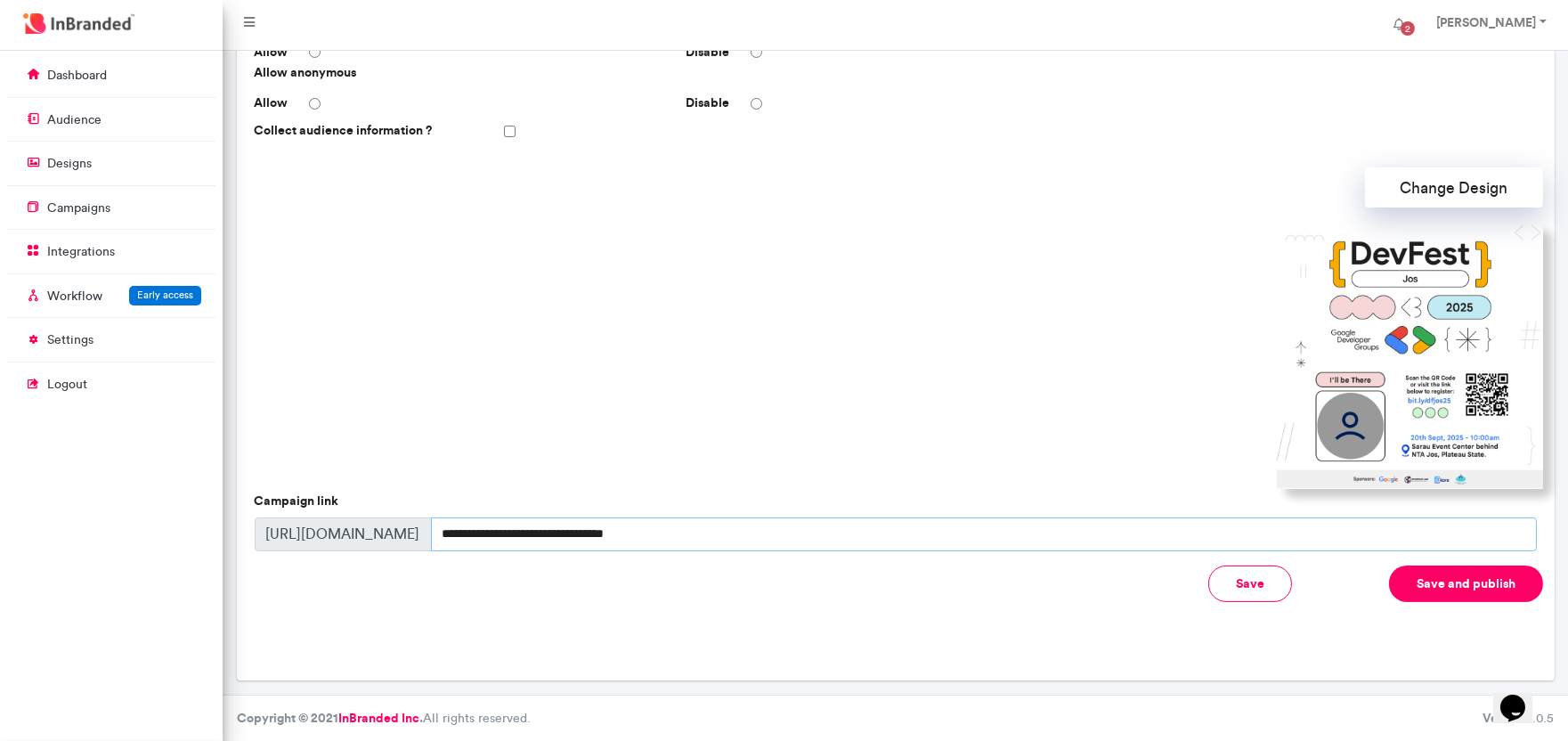
click at [807, 536] on input "**********" at bounding box center [984, 534] width 1106 height 34
drag, startPoint x: 807, startPoint y: 536, endPoint x: 445, endPoint y: 544, distance: 362.1
click at [445, 544] on input "**********" at bounding box center [984, 534] width 1106 height 34
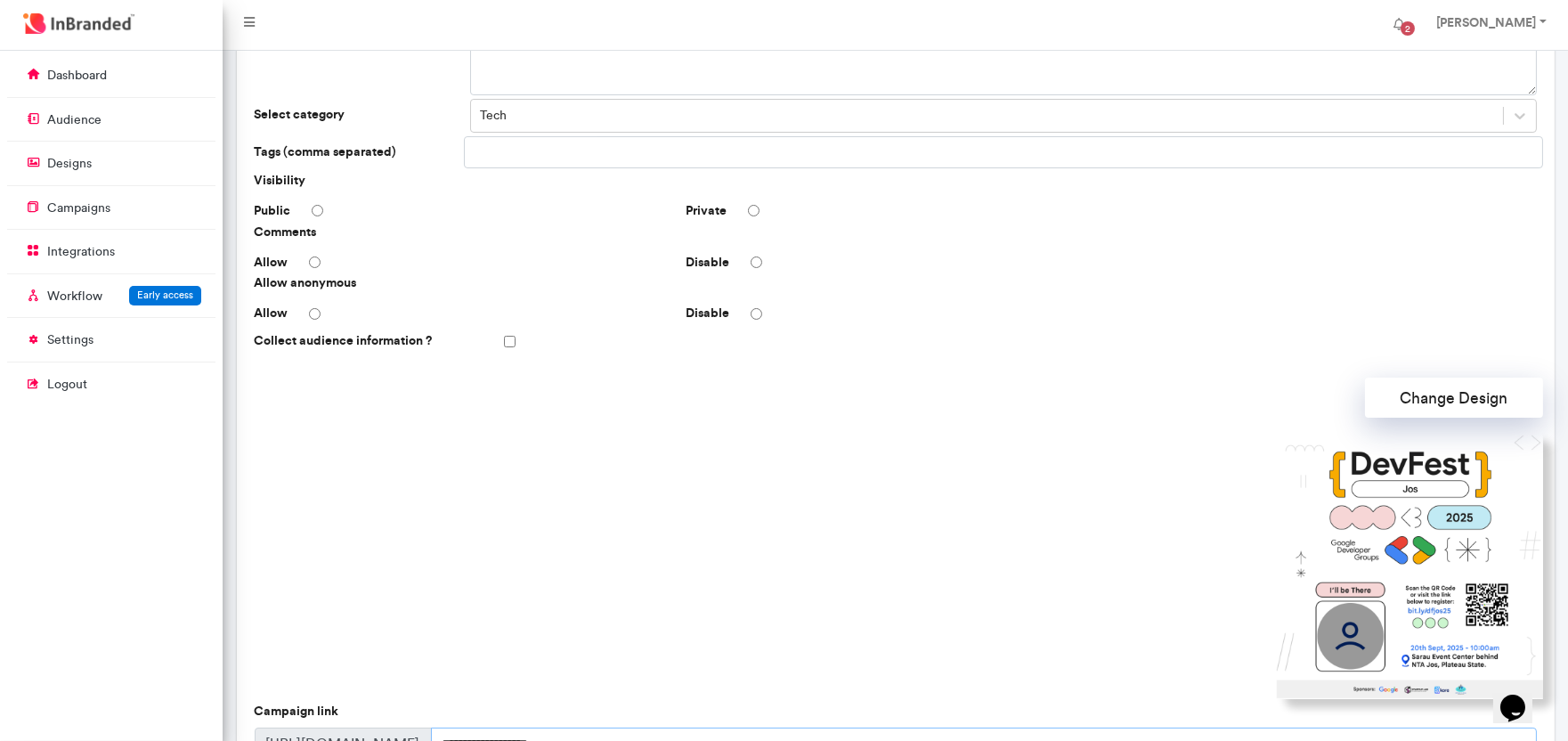
scroll to position [215, 0]
type input "**********"
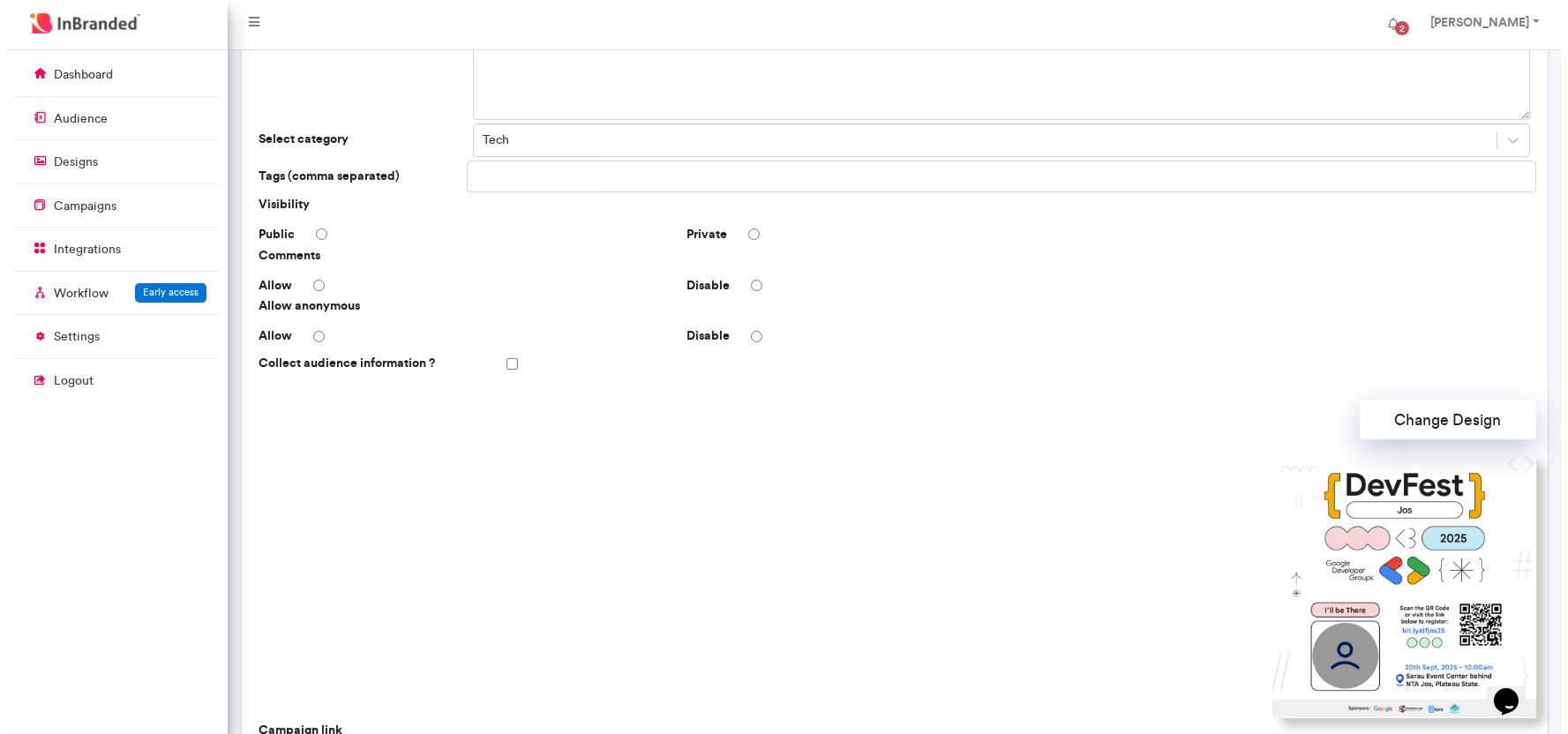
scroll to position [421, 0]
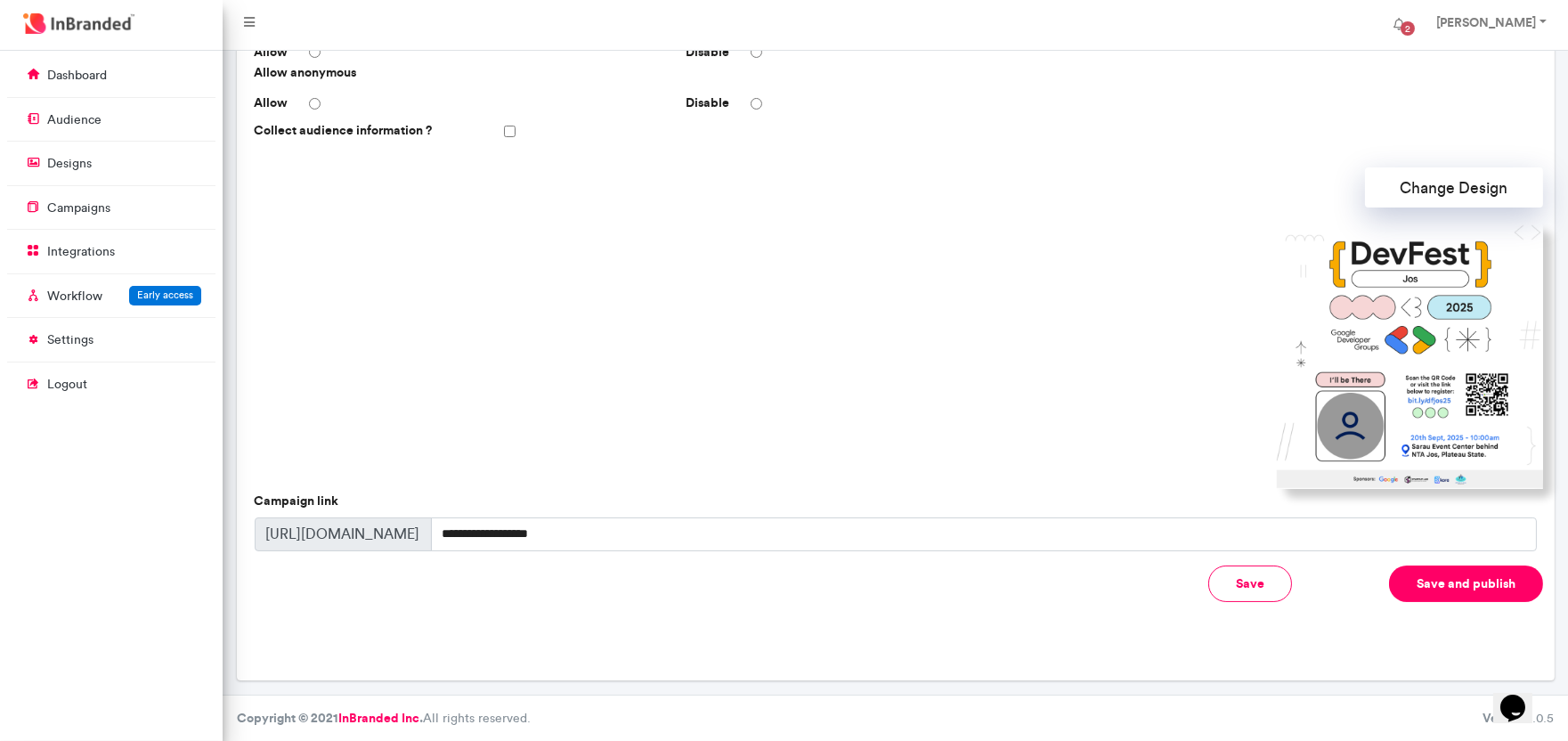
click at [1490, 586] on button "Save and publish" at bounding box center [1466, 584] width 154 height 36
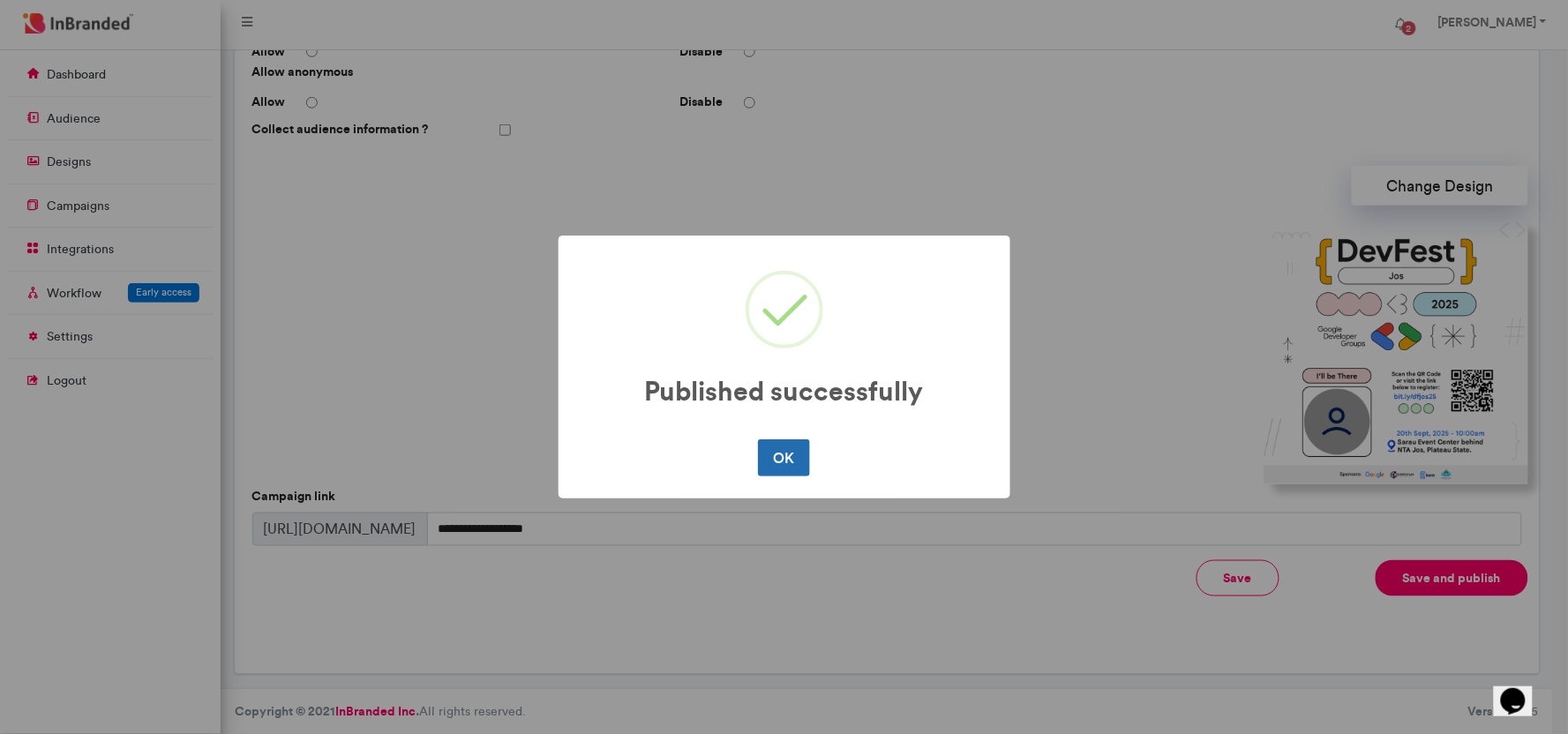
click at [796, 464] on button "OK" at bounding box center [783, 457] width 52 height 37
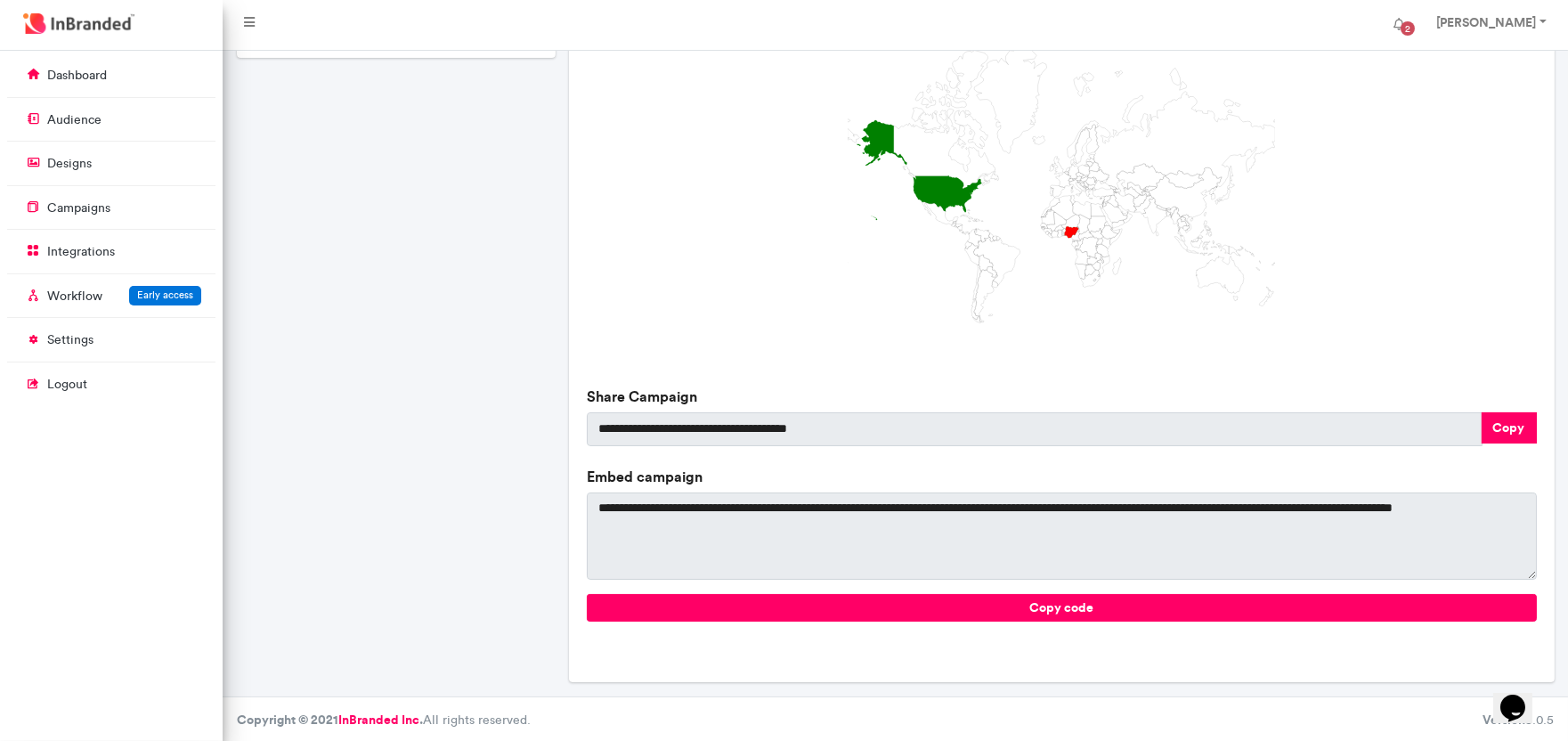
scroll to position [453, 0]
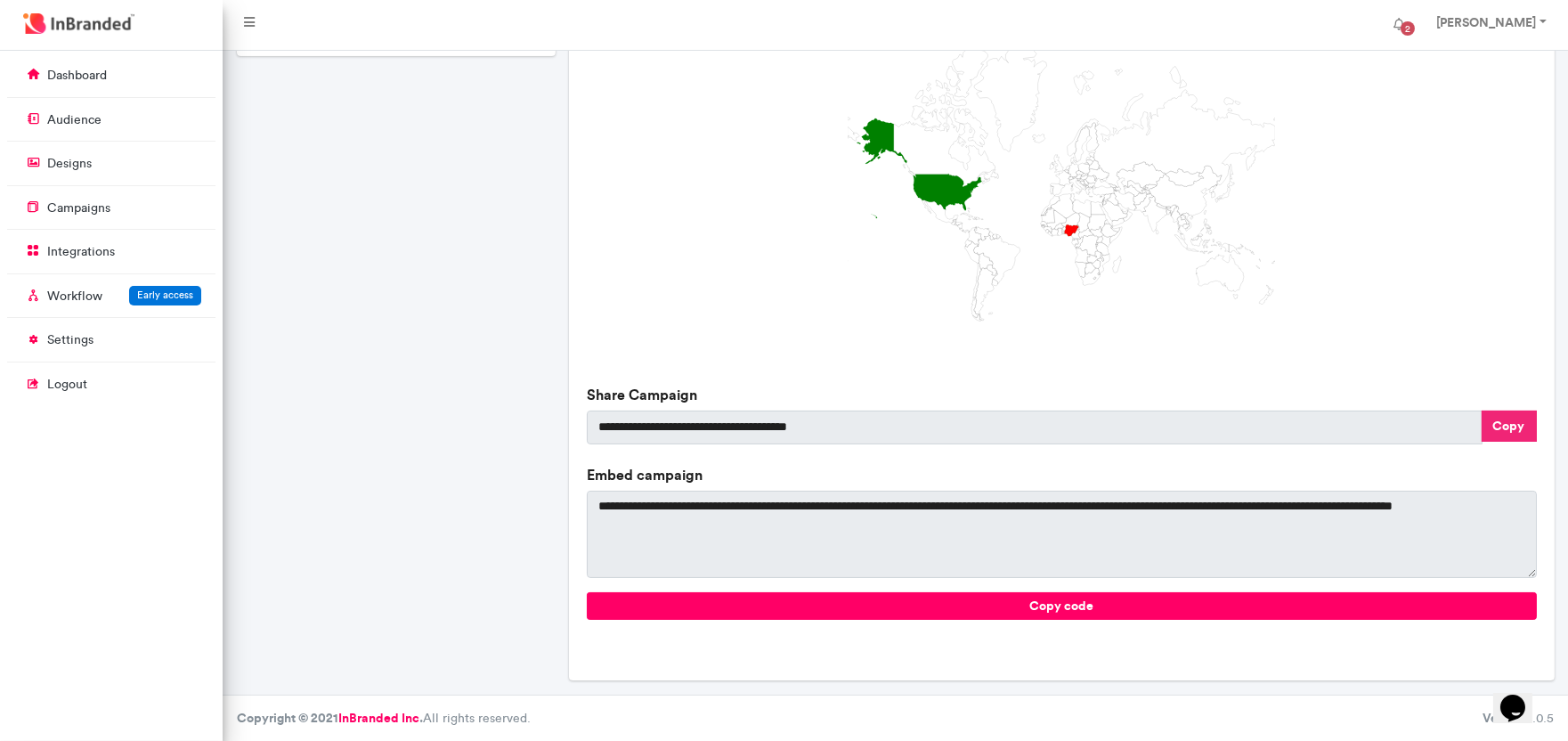
click at [1518, 424] on button "Copy" at bounding box center [1509, 426] width 55 height 31
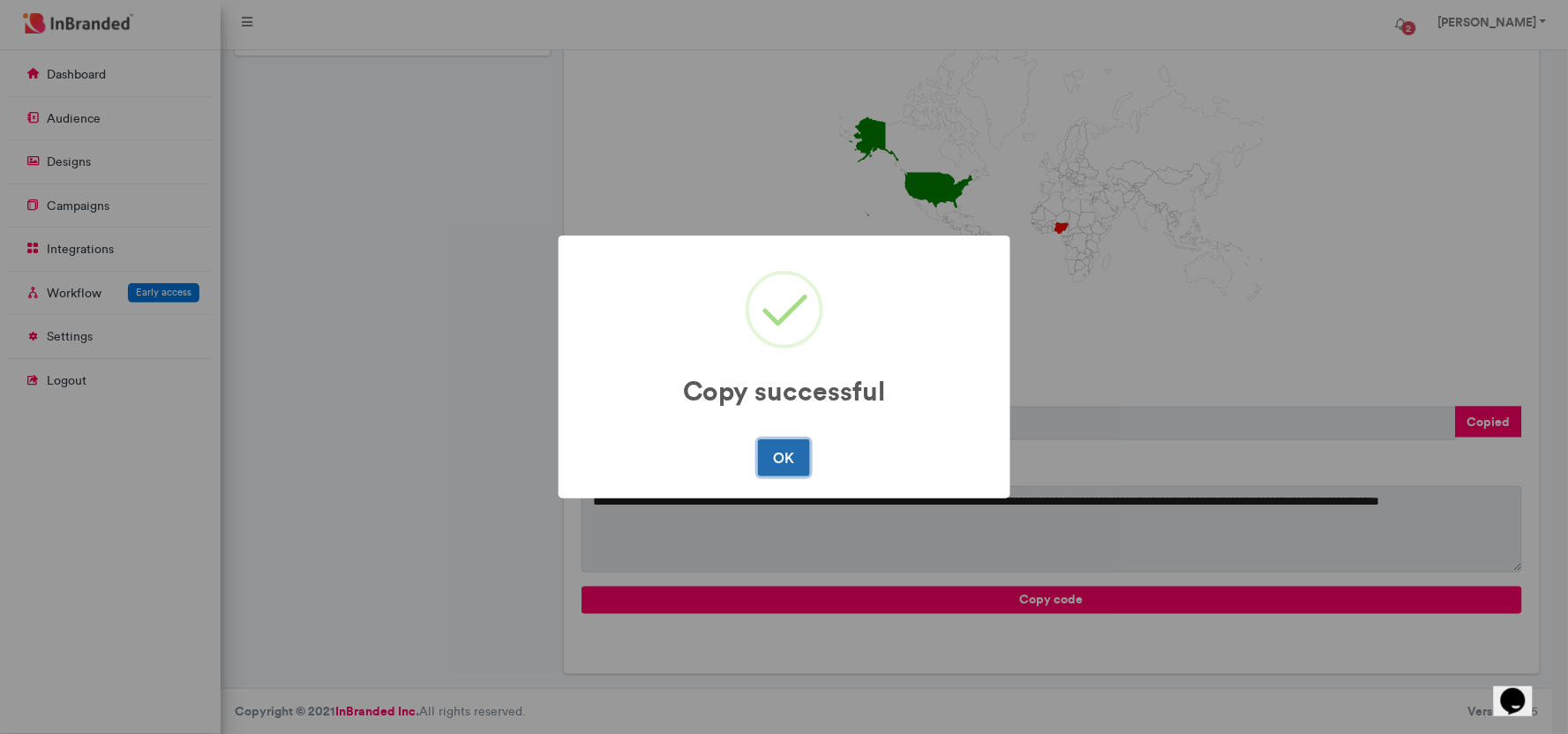
click at [782, 461] on button "OK" at bounding box center [783, 457] width 52 height 37
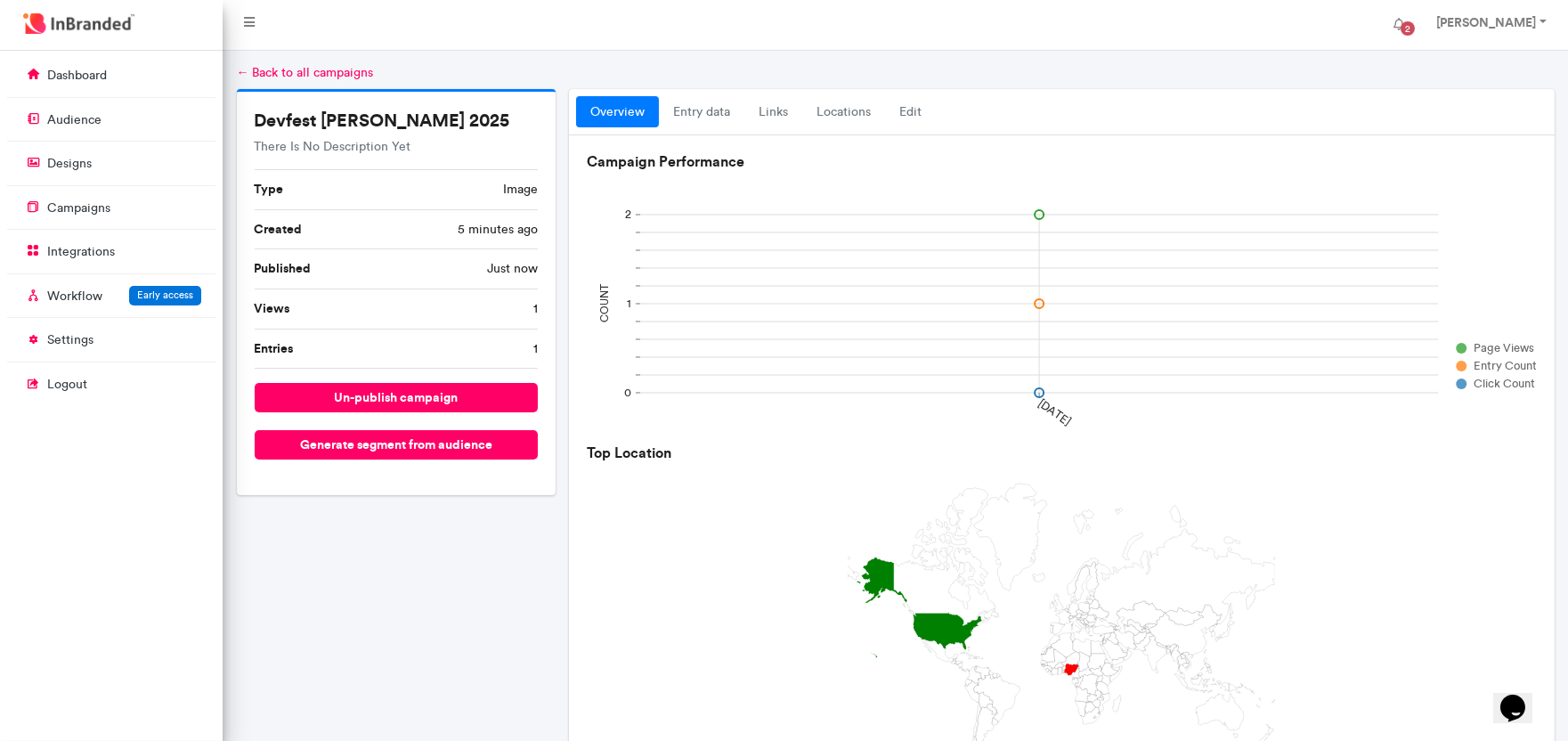
scroll to position [0, 0]
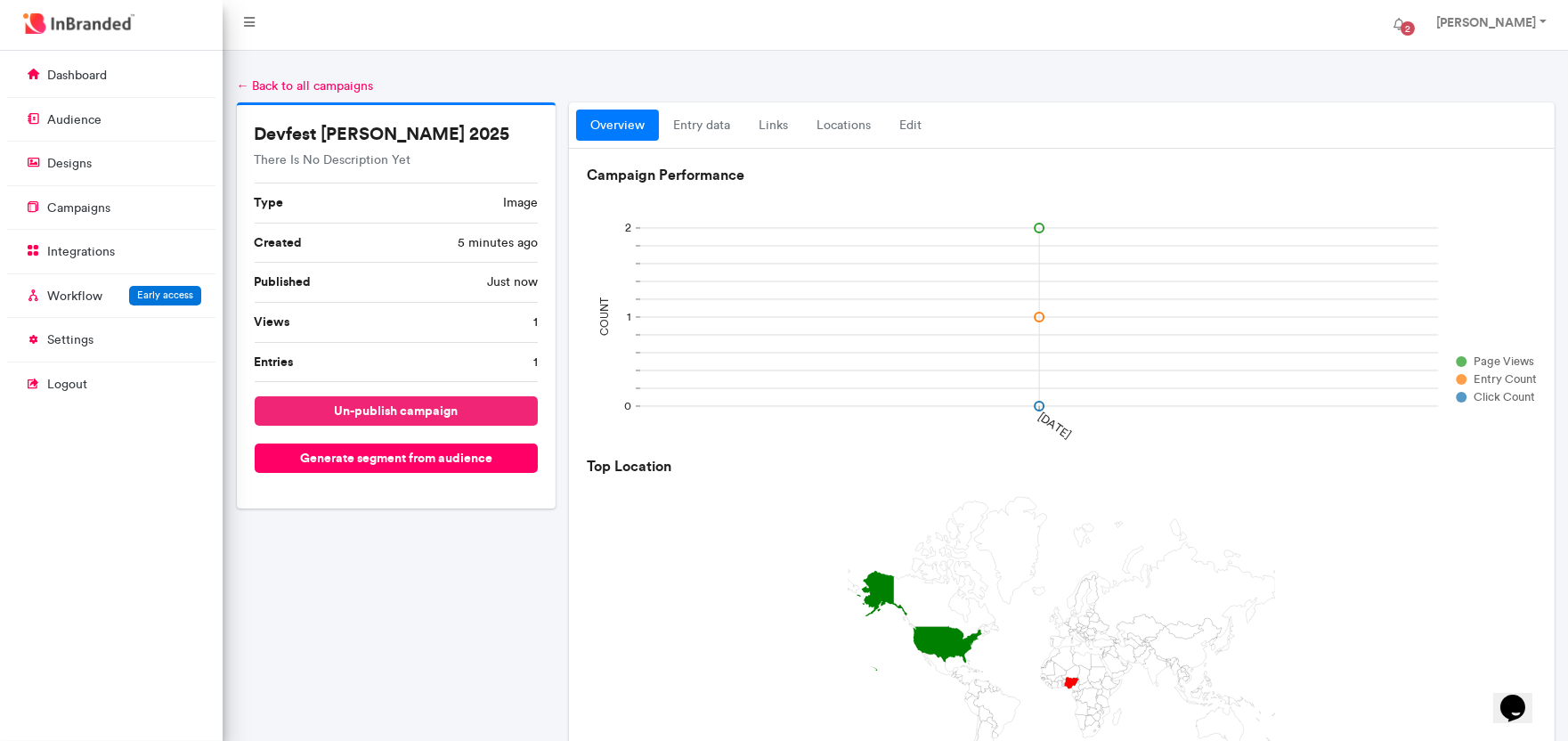
click at [410, 419] on button "un-publish campaign" at bounding box center [396, 411] width 284 height 29
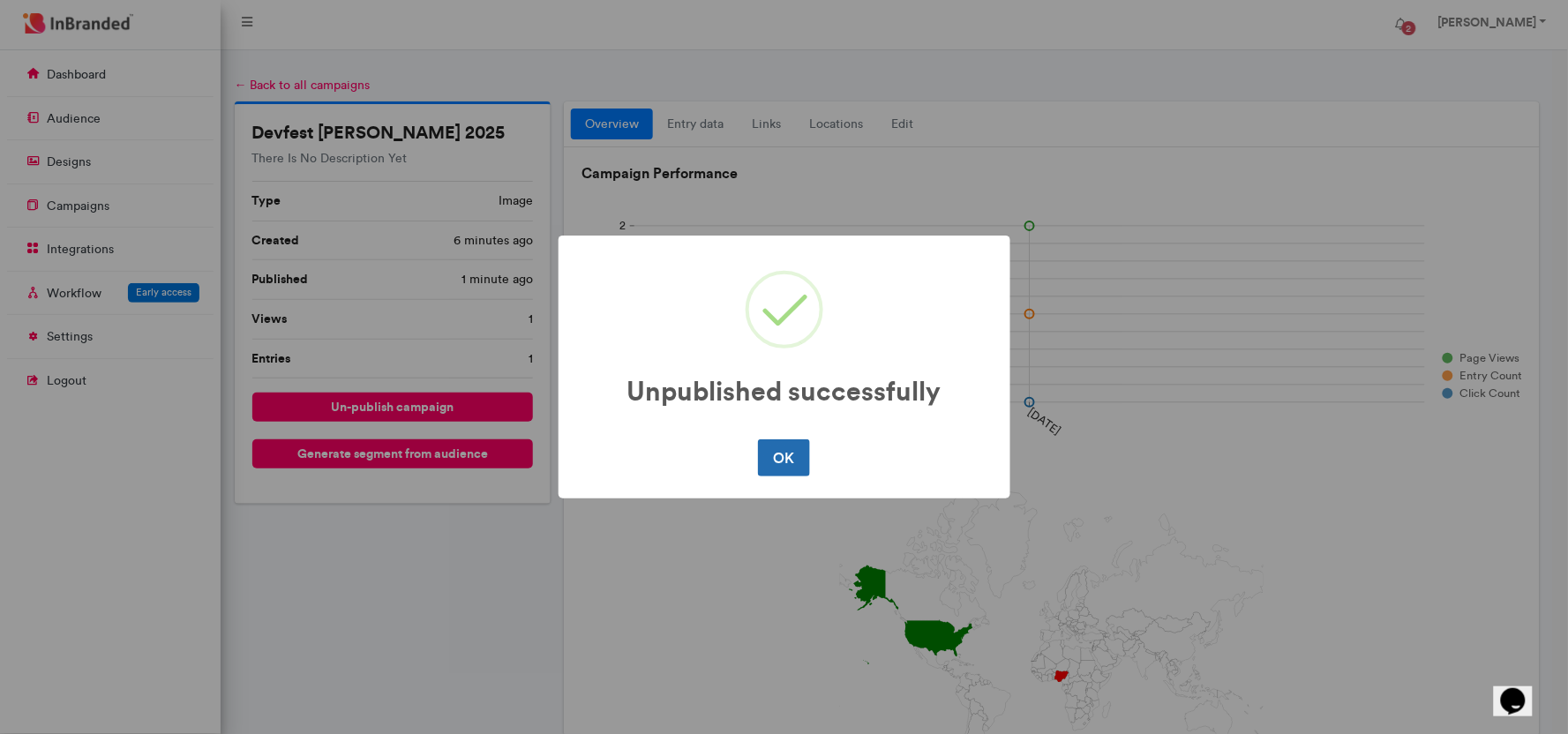
click at [797, 444] on button "OK" at bounding box center [783, 457] width 52 height 37
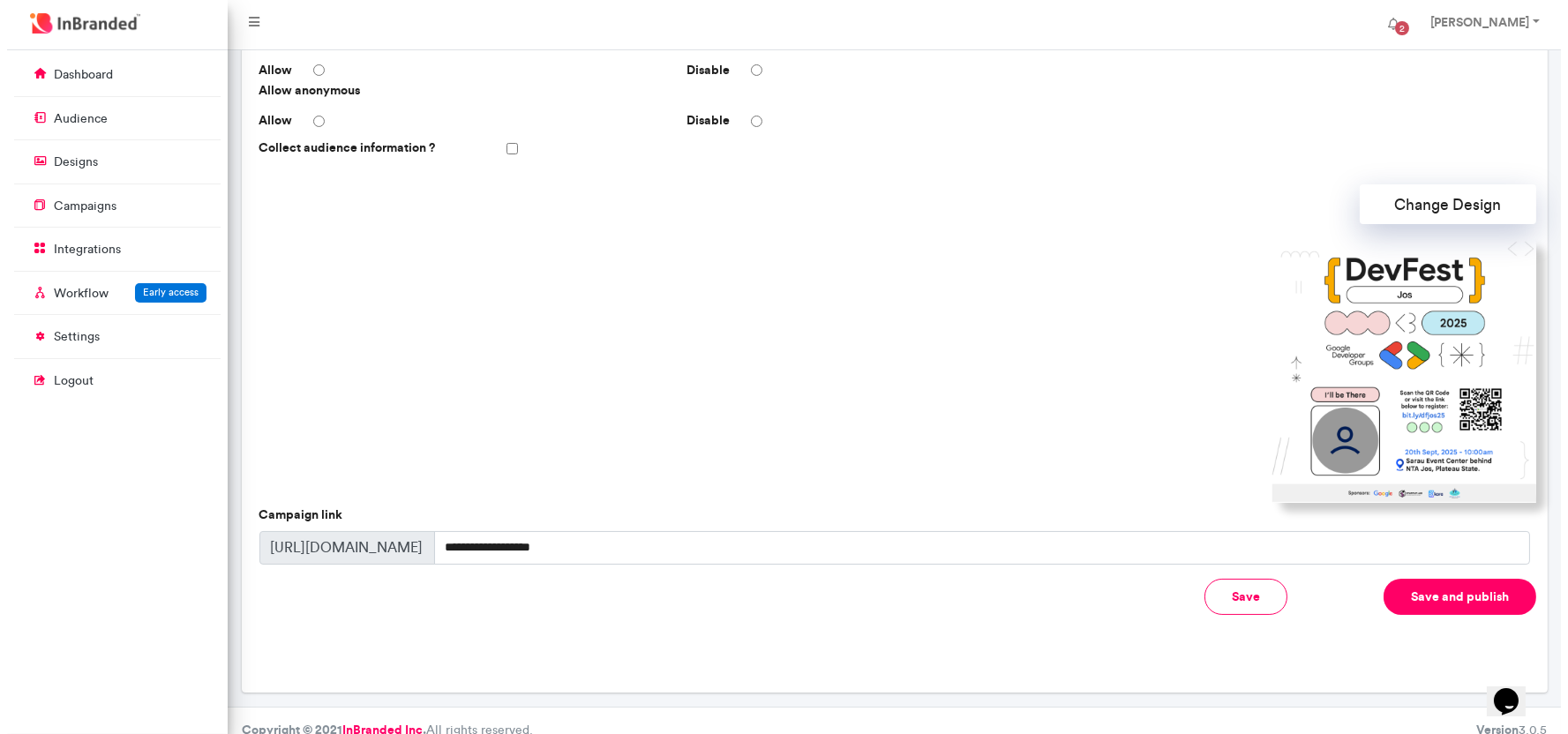
scroll to position [421, 0]
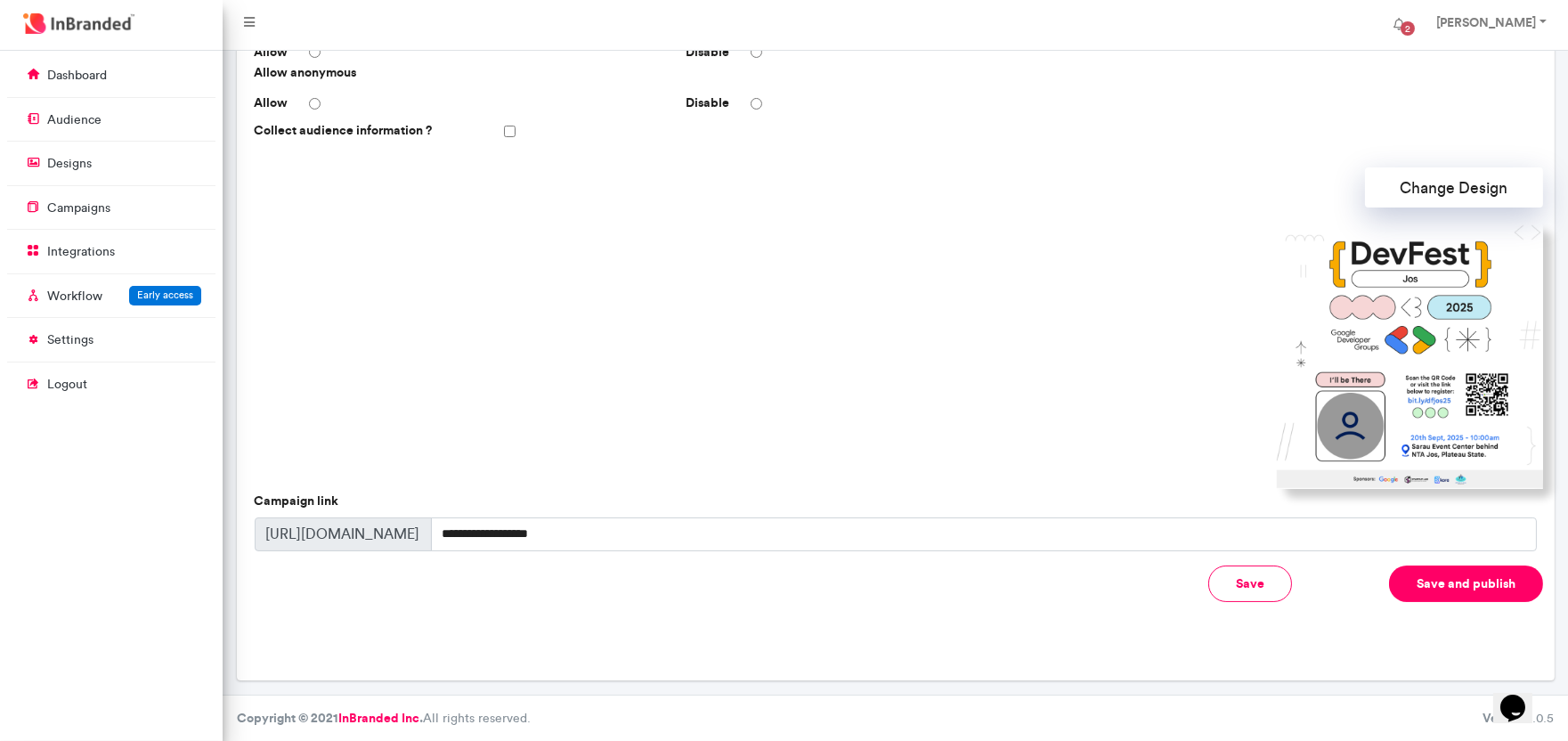
click at [1486, 598] on button "Save and publish" at bounding box center [1466, 584] width 154 height 36
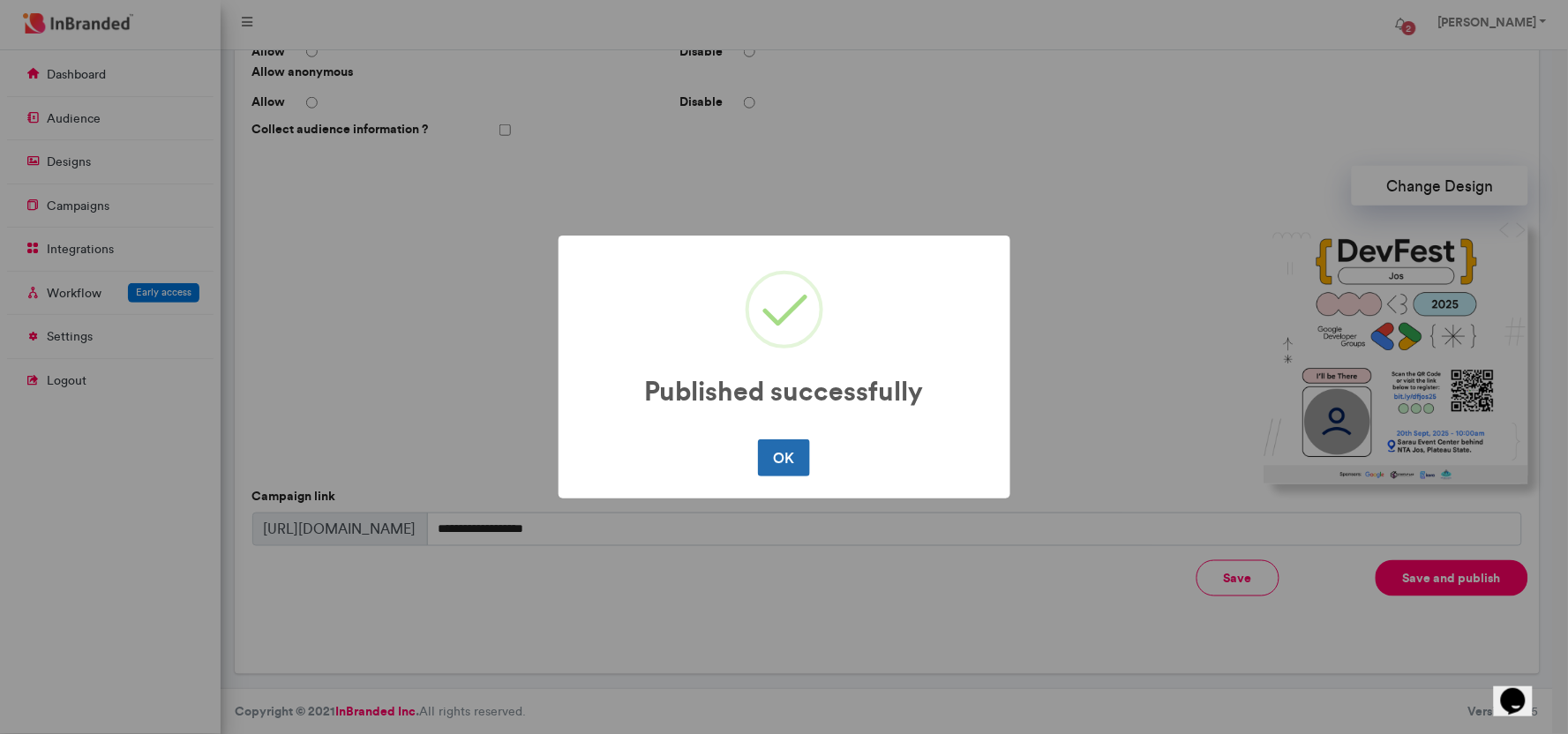
click at [792, 454] on button "OK" at bounding box center [783, 457] width 52 height 37
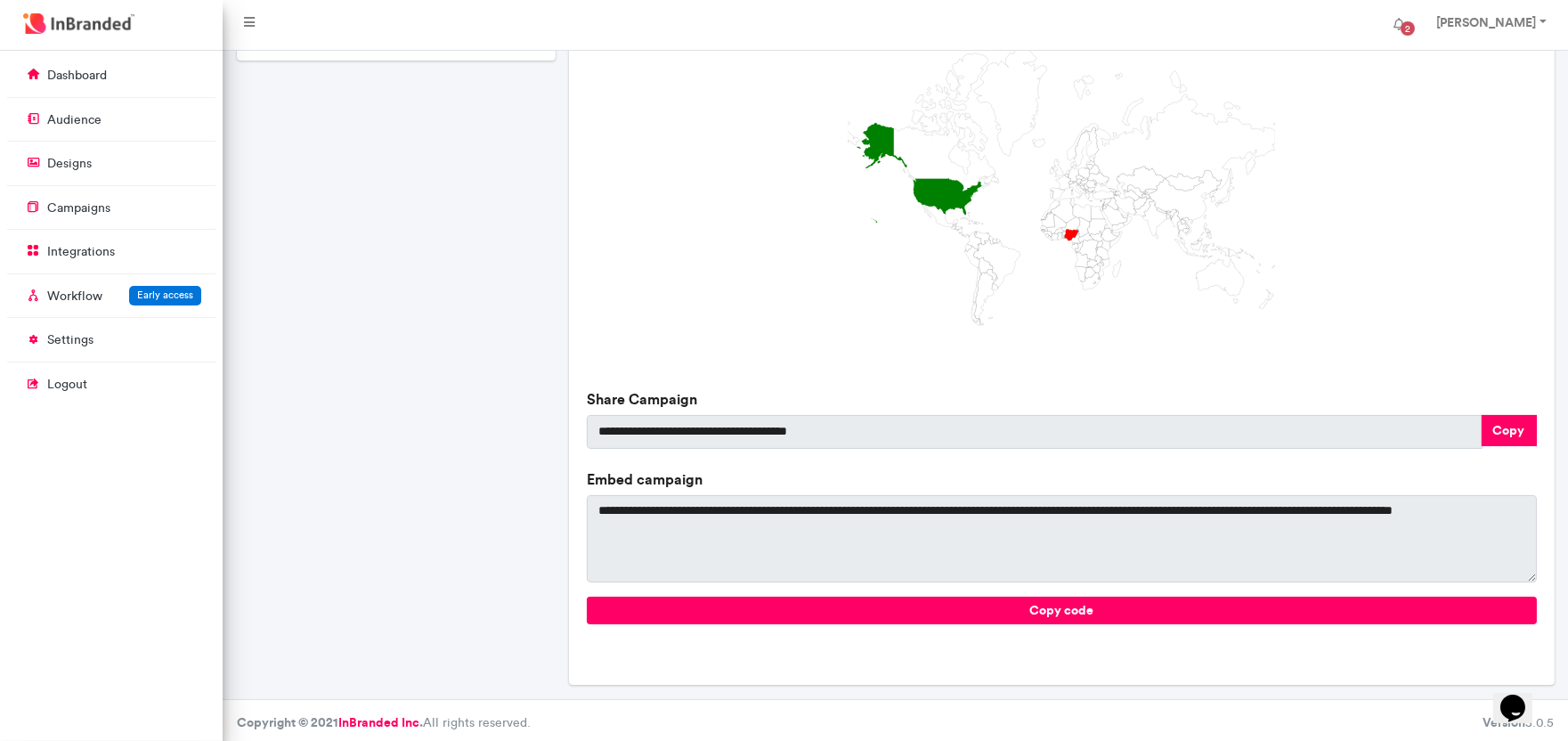
scroll to position [453, 0]
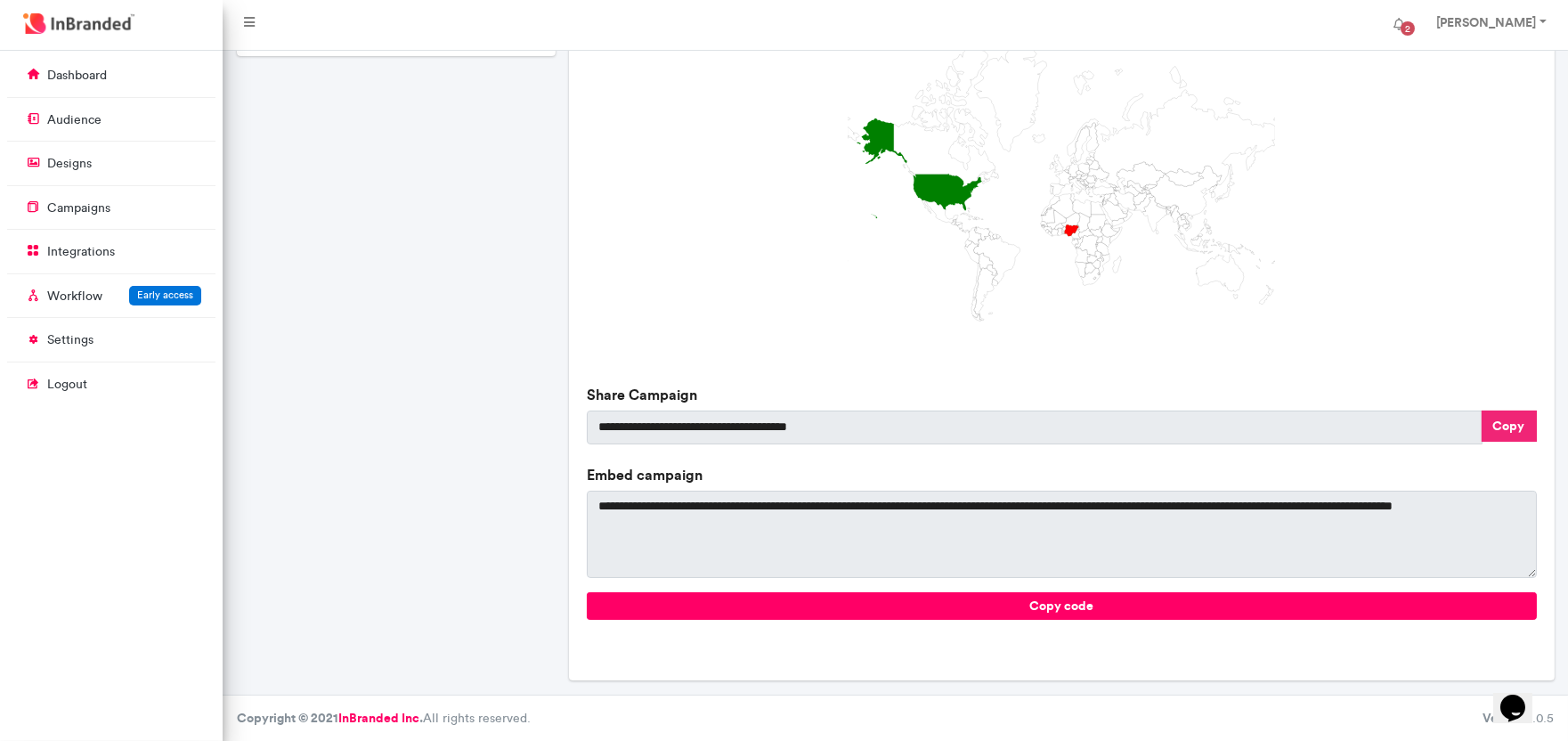
click at [1521, 420] on button "Copy" at bounding box center [1509, 426] width 55 height 31
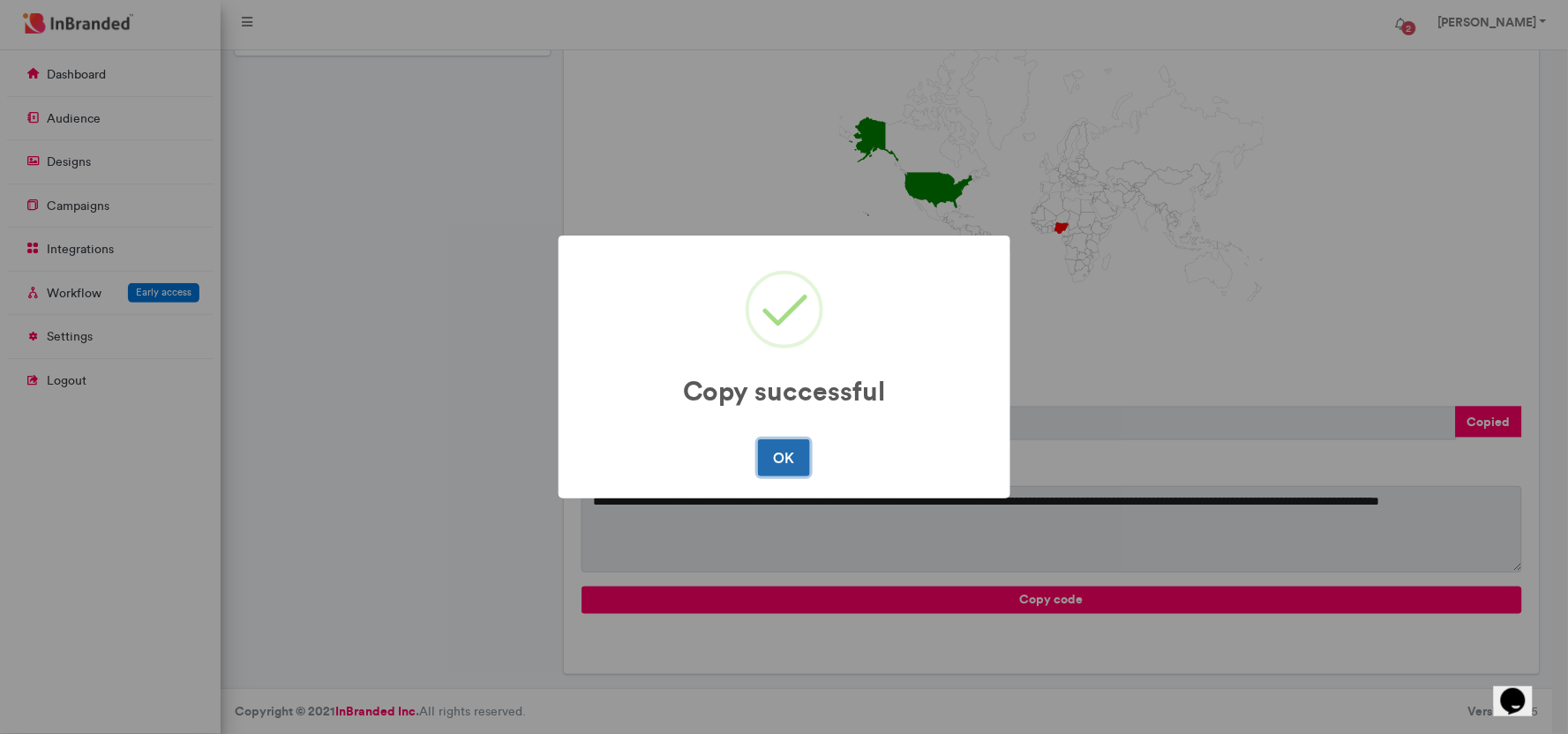
click at [791, 465] on button "OK" at bounding box center [783, 457] width 52 height 37
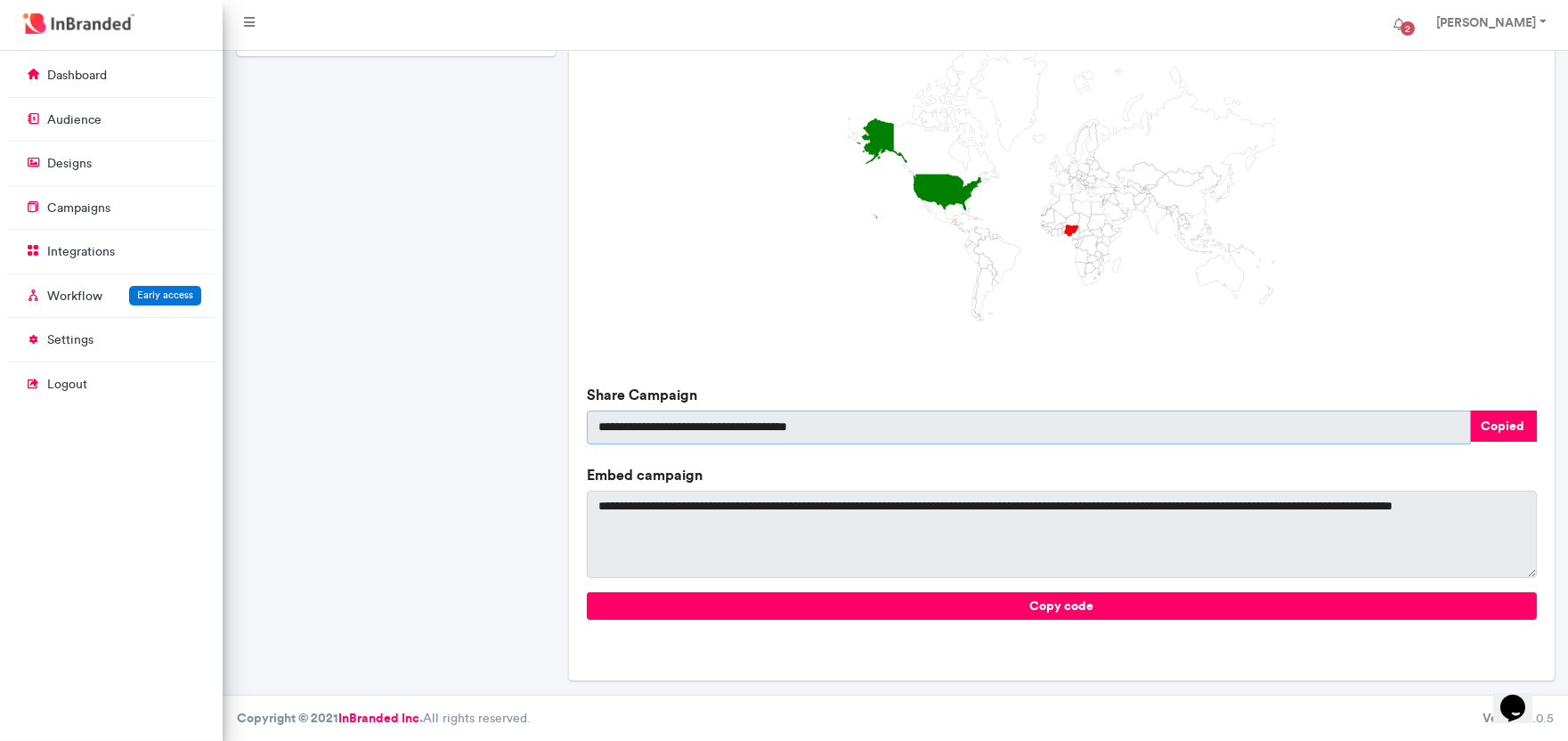
click at [853, 417] on input "**********" at bounding box center [1027, 428] width 883 height 34
click at [478, 376] on div "Devfest [PERSON_NAME] 2025 There Is No Description Yet Type image Created 7 min…" at bounding box center [396, 172] width 333 height 1045
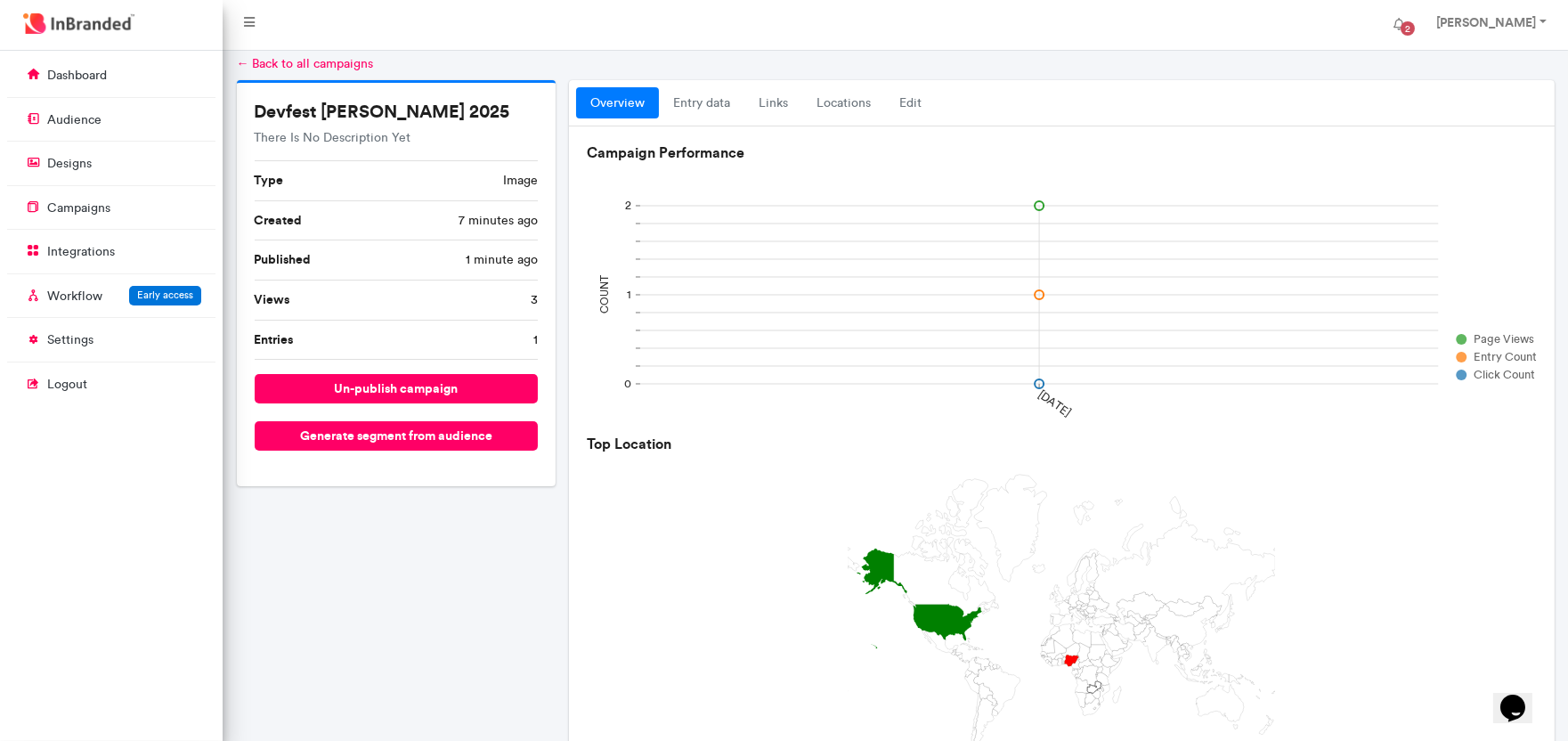
scroll to position [0, 0]
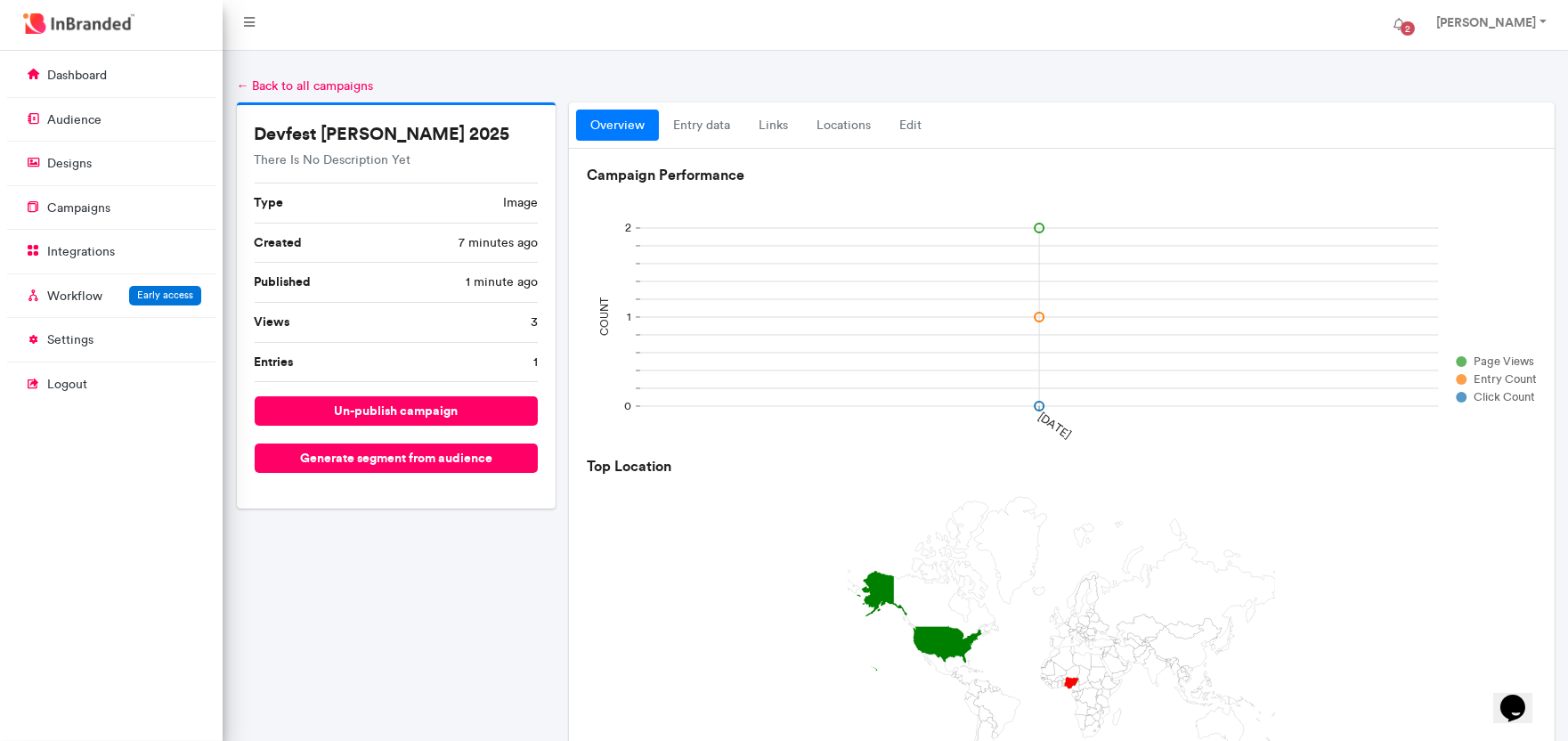
click at [428, 535] on div "Devfest [PERSON_NAME] 2025 There Is No Description Yet Type image Created 7 min…" at bounding box center [396, 624] width 333 height 1045
